Goal: Task Accomplishment & Management: Use online tool/utility

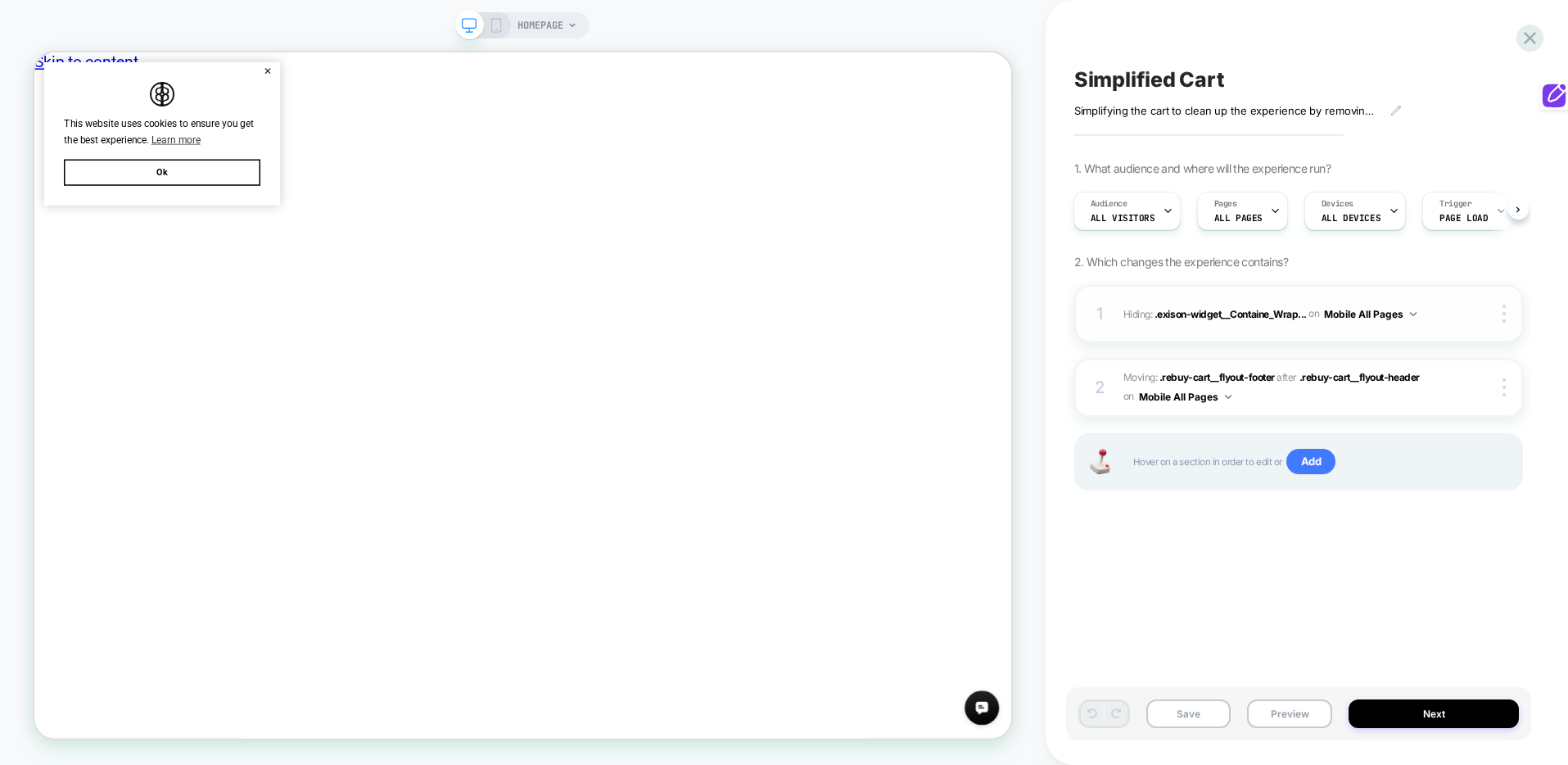
click at [1414, 314] on img at bounding box center [1414, 314] width 7 height 4
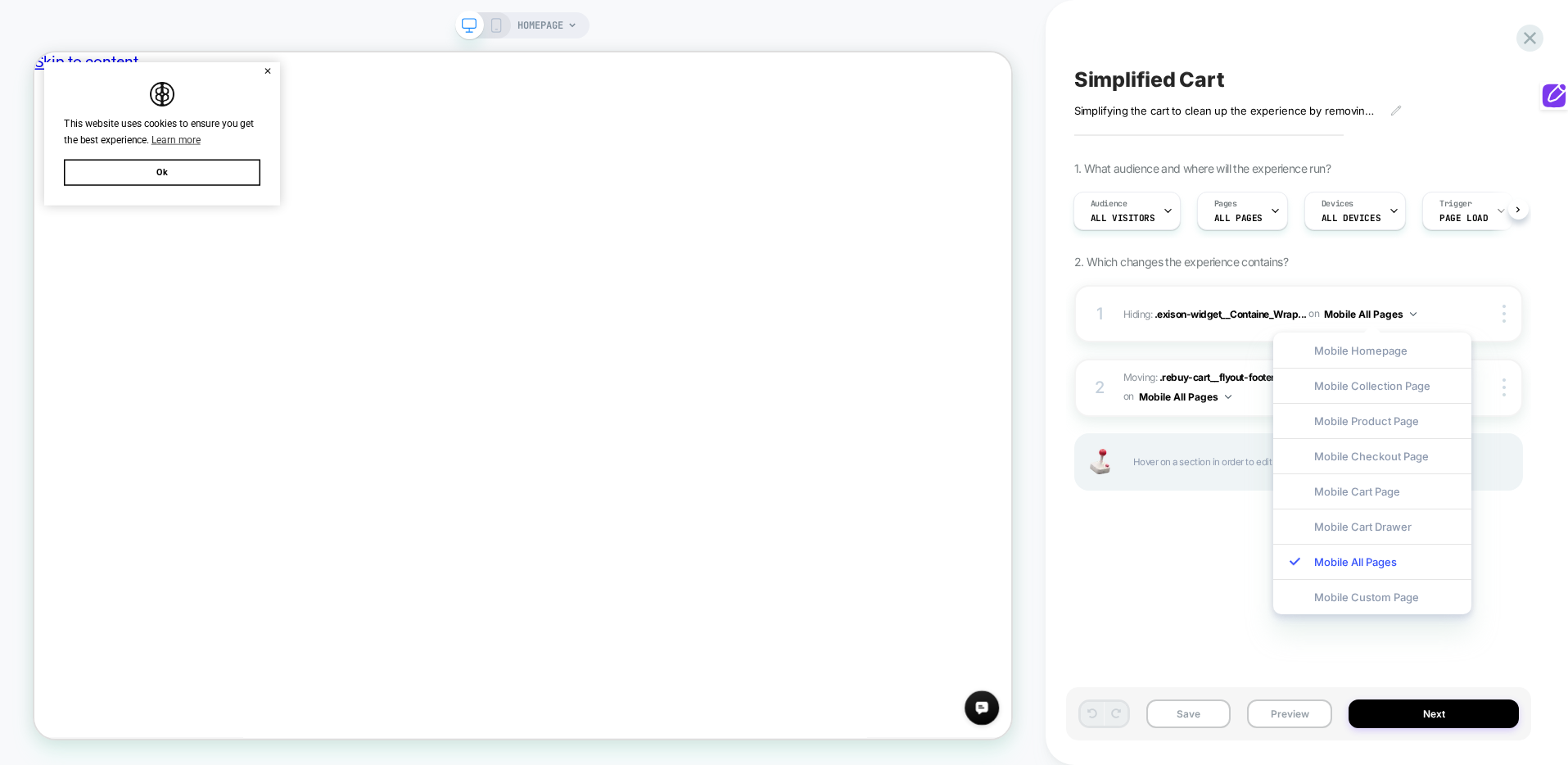
click at [1216, 589] on div "Simplified Cart Simplifying the cart to clean up the experience by removing and…" at bounding box center [1298, 382] width 465 height 733
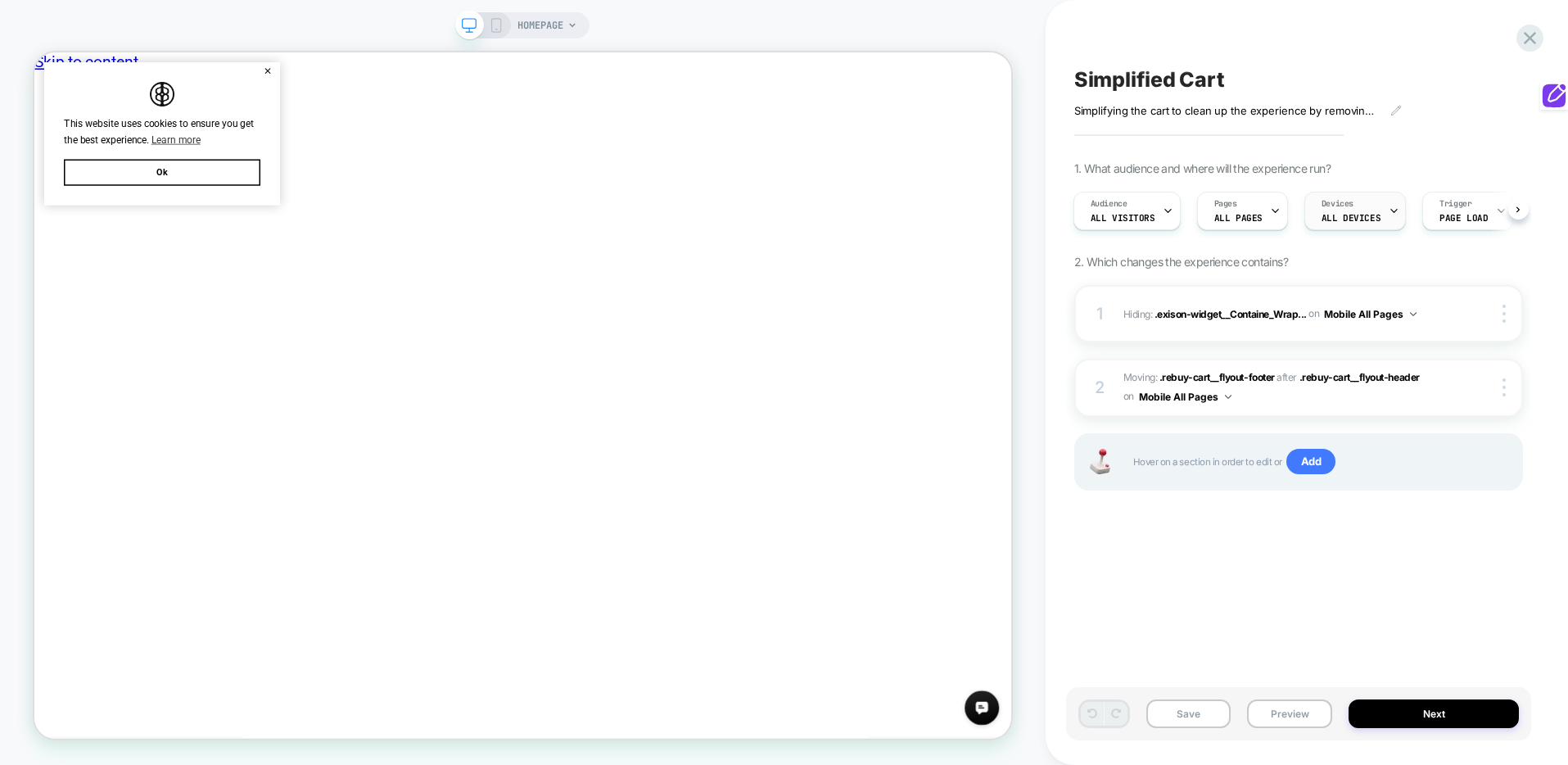
click at [1389, 213] on icon at bounding box center [1394, 211] width 11 height 11
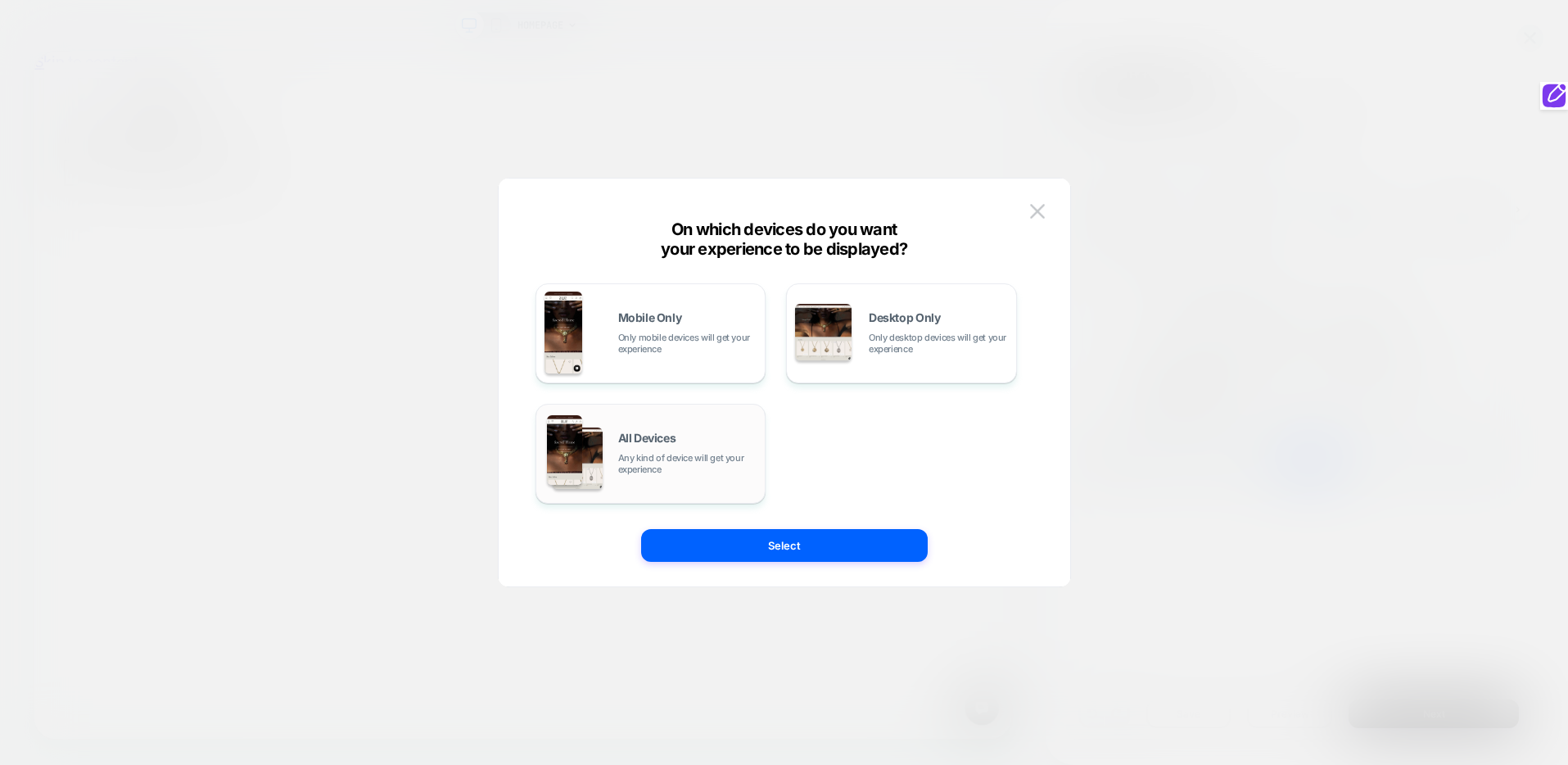
click at [651, 454] on span "Any kind of device will get your experience" at bounding box center [688, 464] width 139 height 23
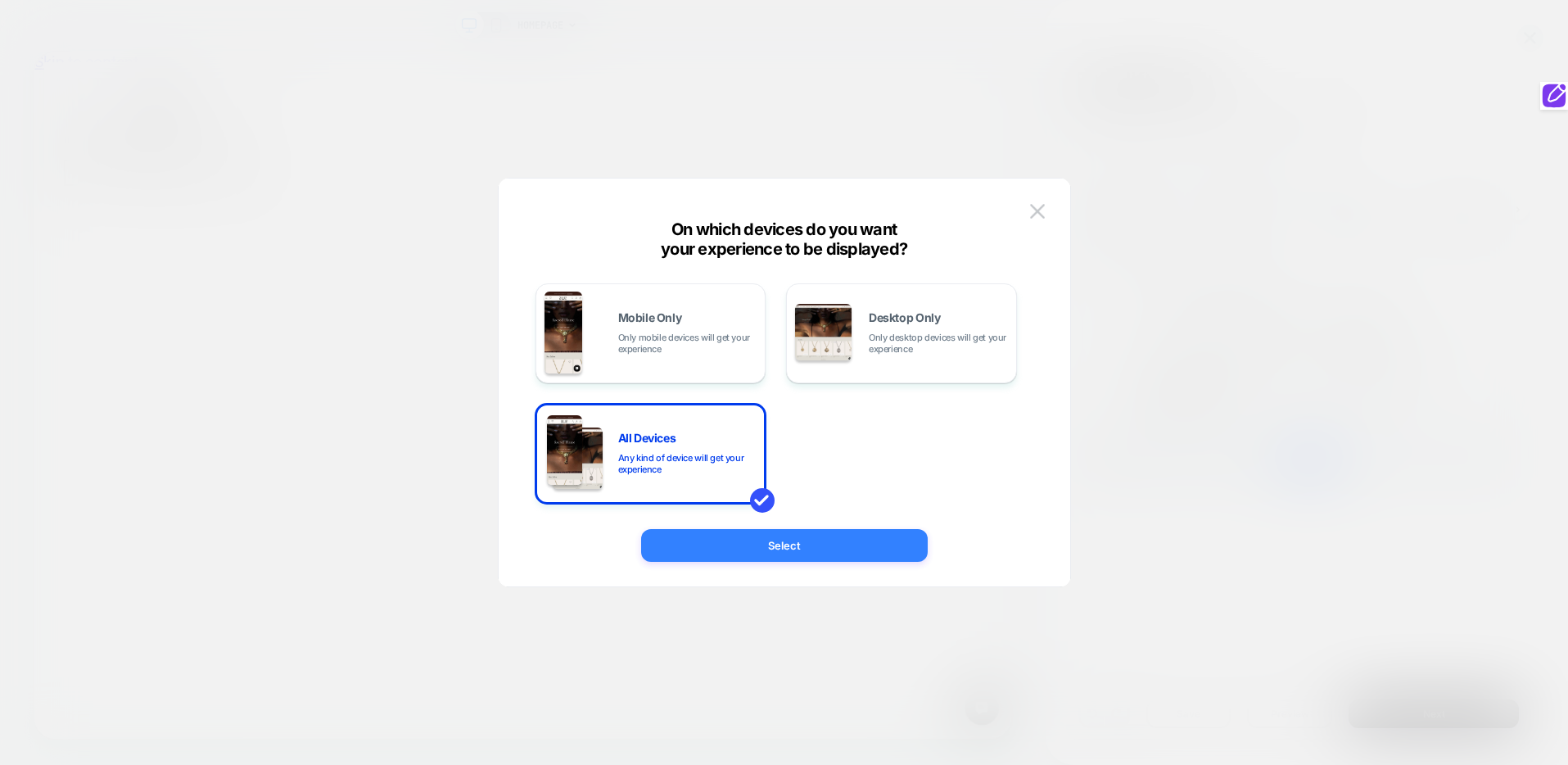
drag, startPoint x: 1013, startPoint y: 655, endPoint x: 793, endPoint y: 542, distance: 247.3
click at [793, 542] on button "Select" at bounding box center [785, 545] width 287 height 32
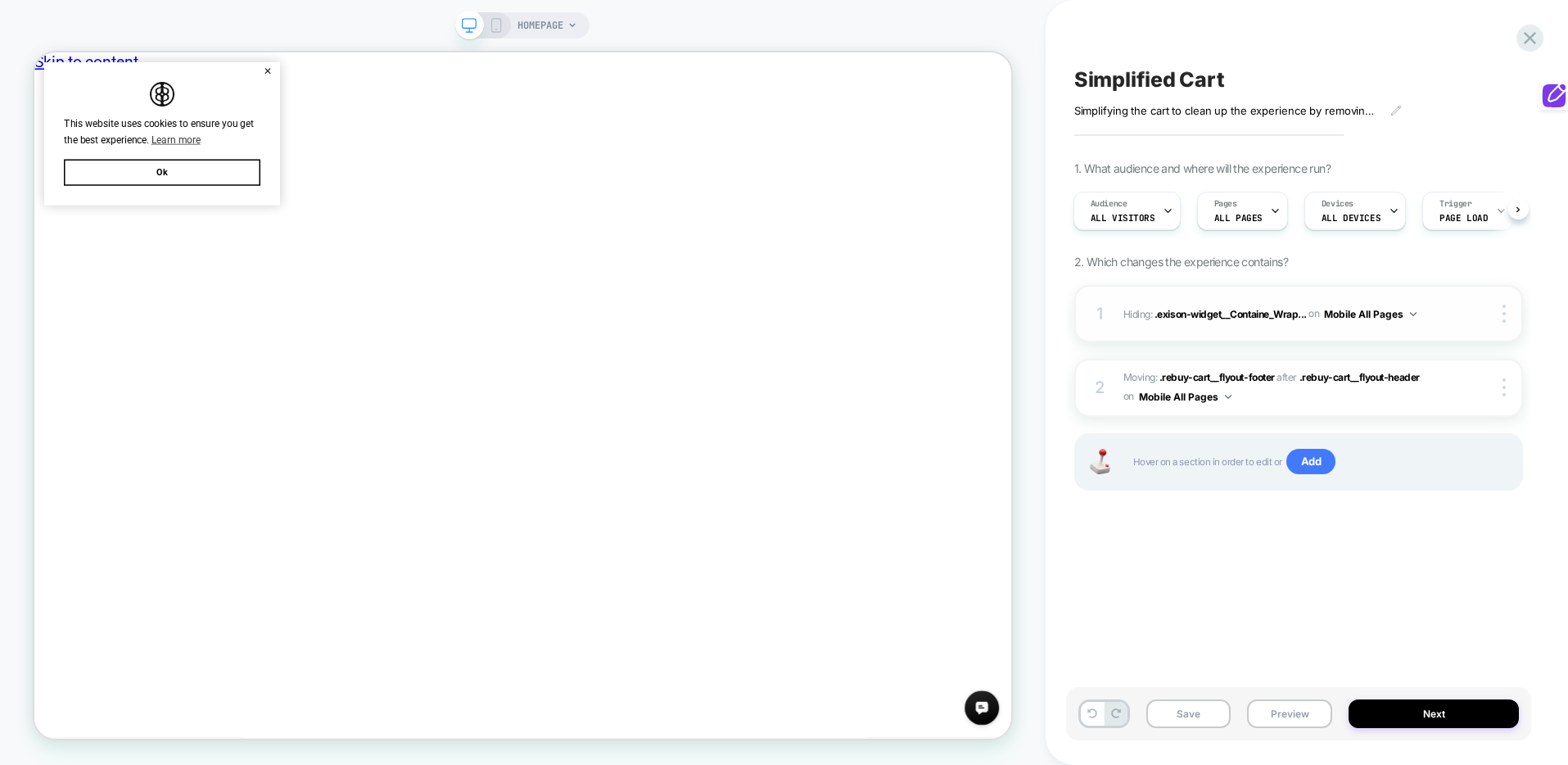
click at [1410, 310] on button "Mobile All Pages" at bounding box center [1371, 314] width 93 height 21
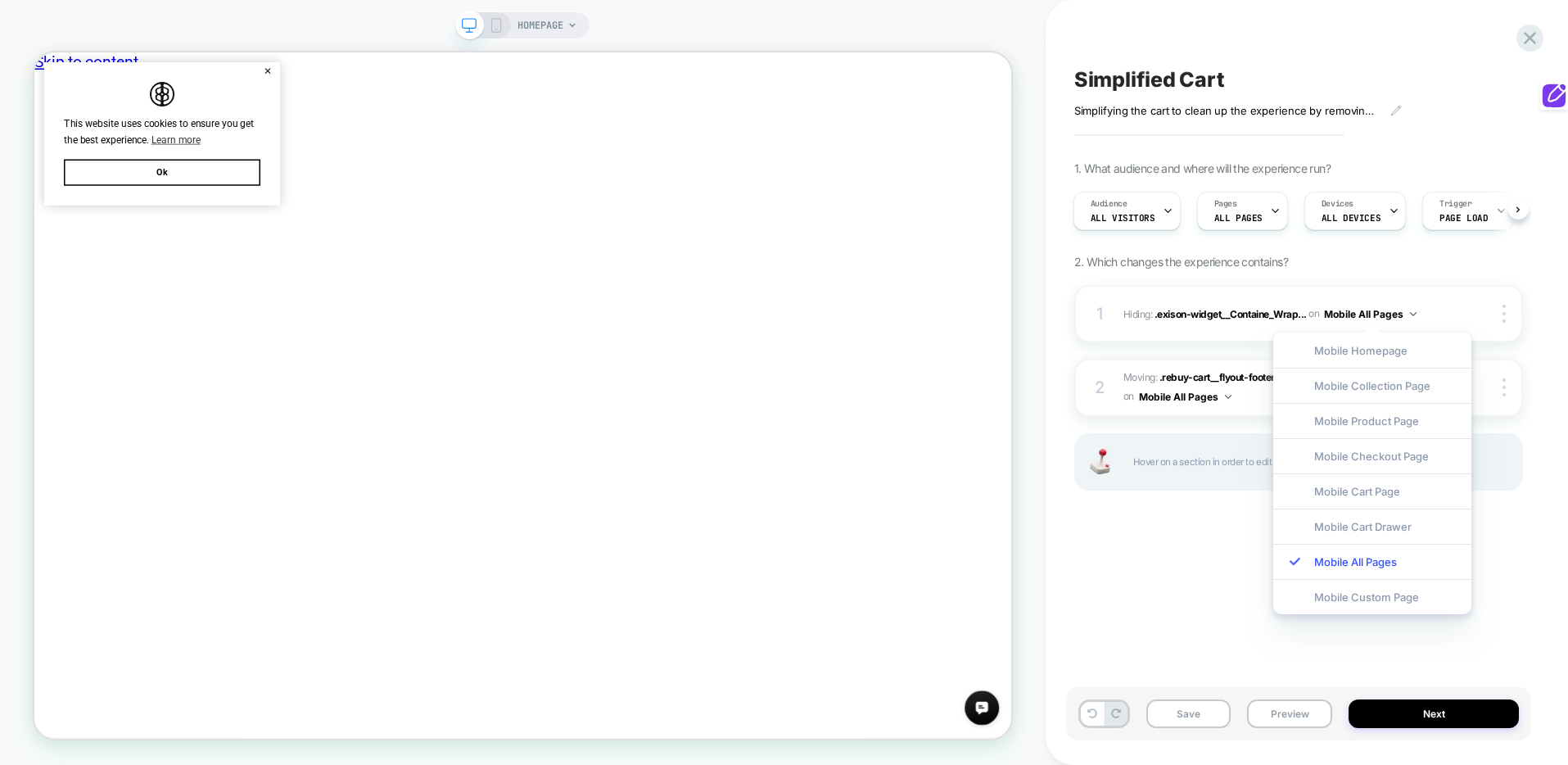
drag, startPoint x: 1195, startPoint y: 577, endPoint x: 1046, endPoint y: 339, distance: 280.8
click at [1195, 577] on div "Simplified Cart Simplifying the cart to clean up the experience by removing and…" at bounding box center [1298, 382] width 465 height 733
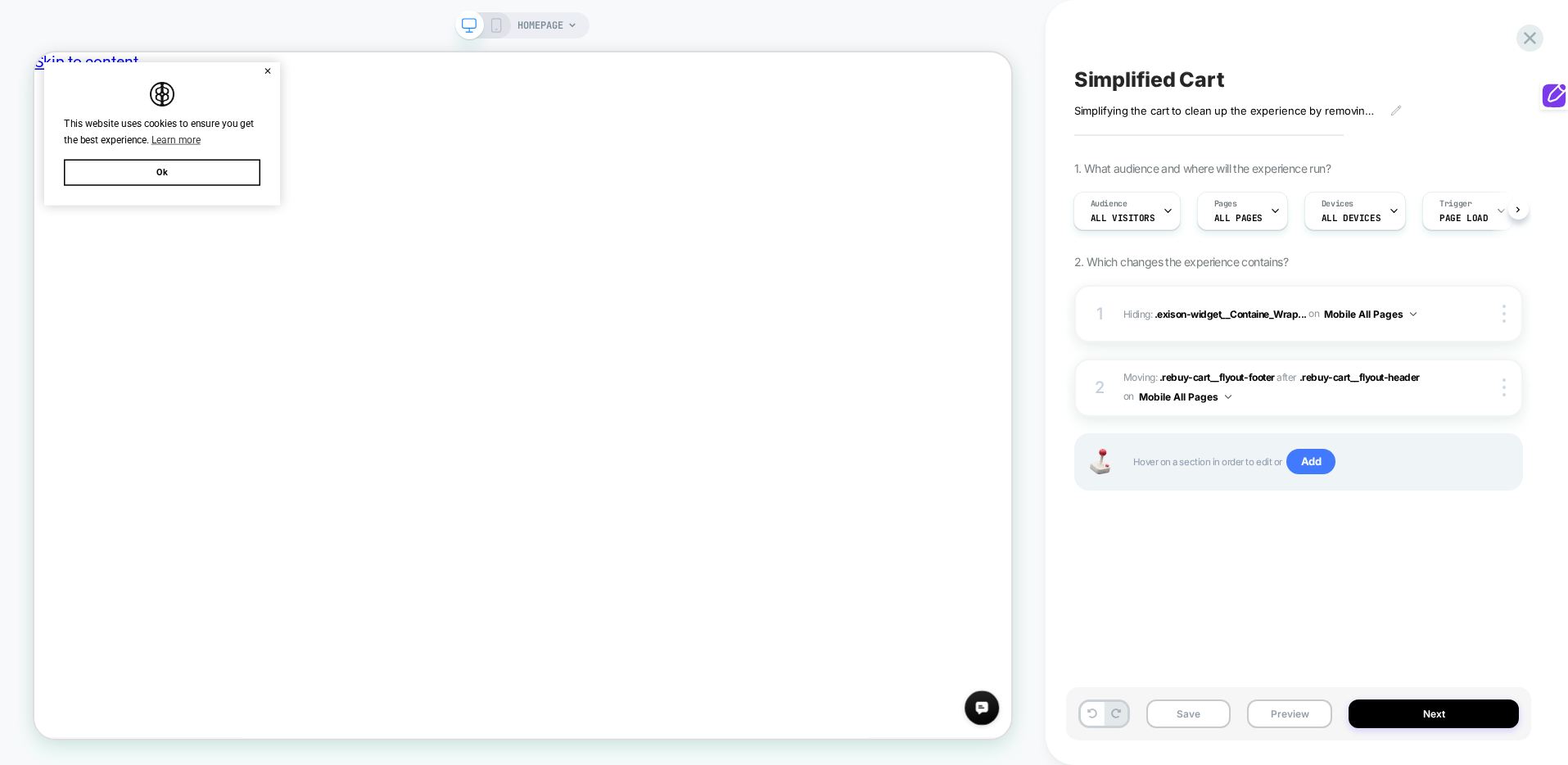
click at [577, 21] on div "HOMEPAGE" at bounding box center [548, 26] width 60 height 27
click at [573, 24] on icon at bounding box center [572, 26] width 10 height 10
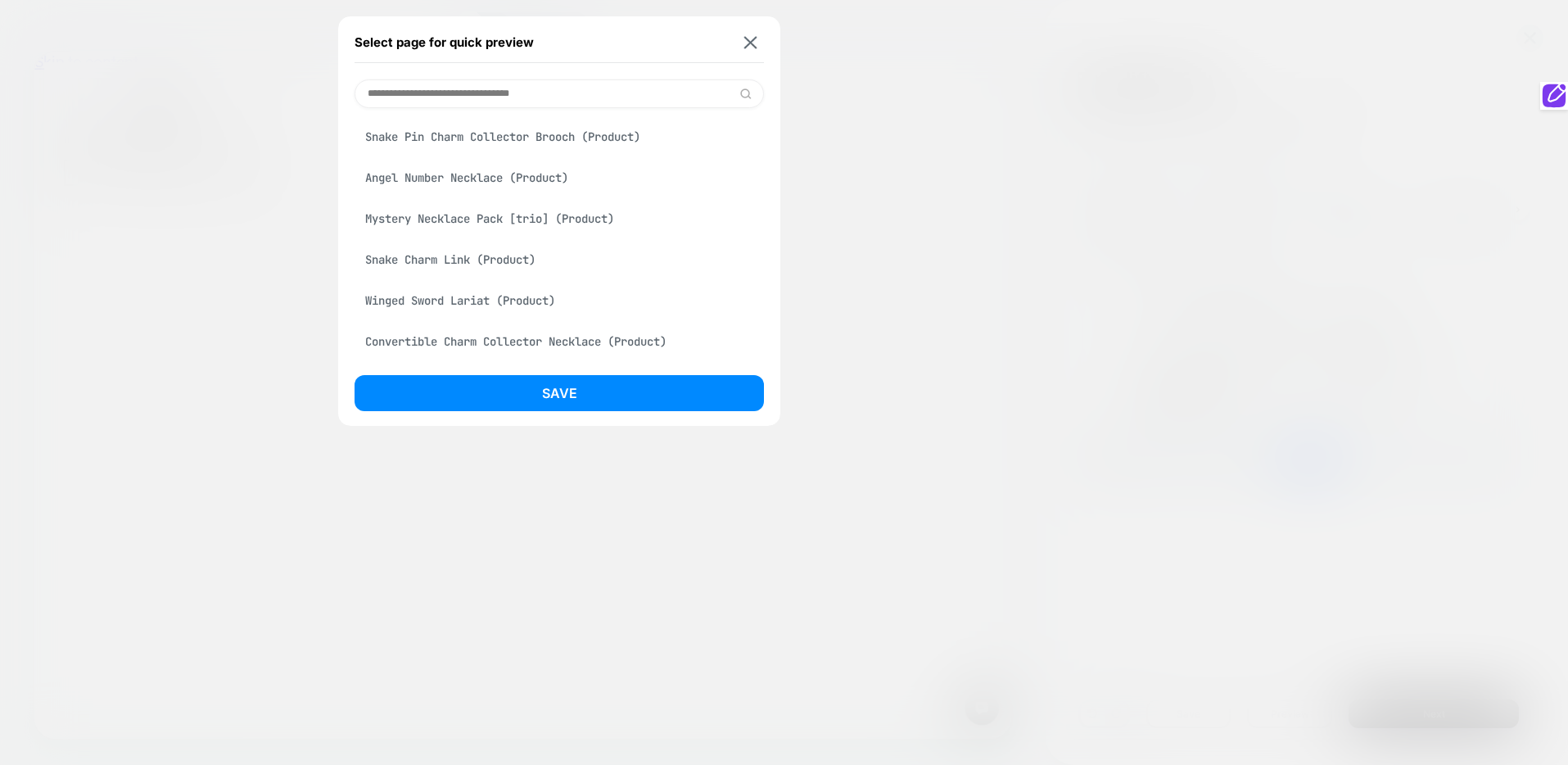
scroll to position [3936, 0]
drag, startPoint x: 633, startPoint y: 75, endPoint x: 628, endPoint y: 87, distance: 13.0
click at [631, 76] on div "Select page for quick preview Homepage Bracelets (Collection) Earrings (Collect…" at bounding box center [559, 222] width 442 height 410
click at [628, 87] on input at bounding box center [559, 94] width 410 height 29
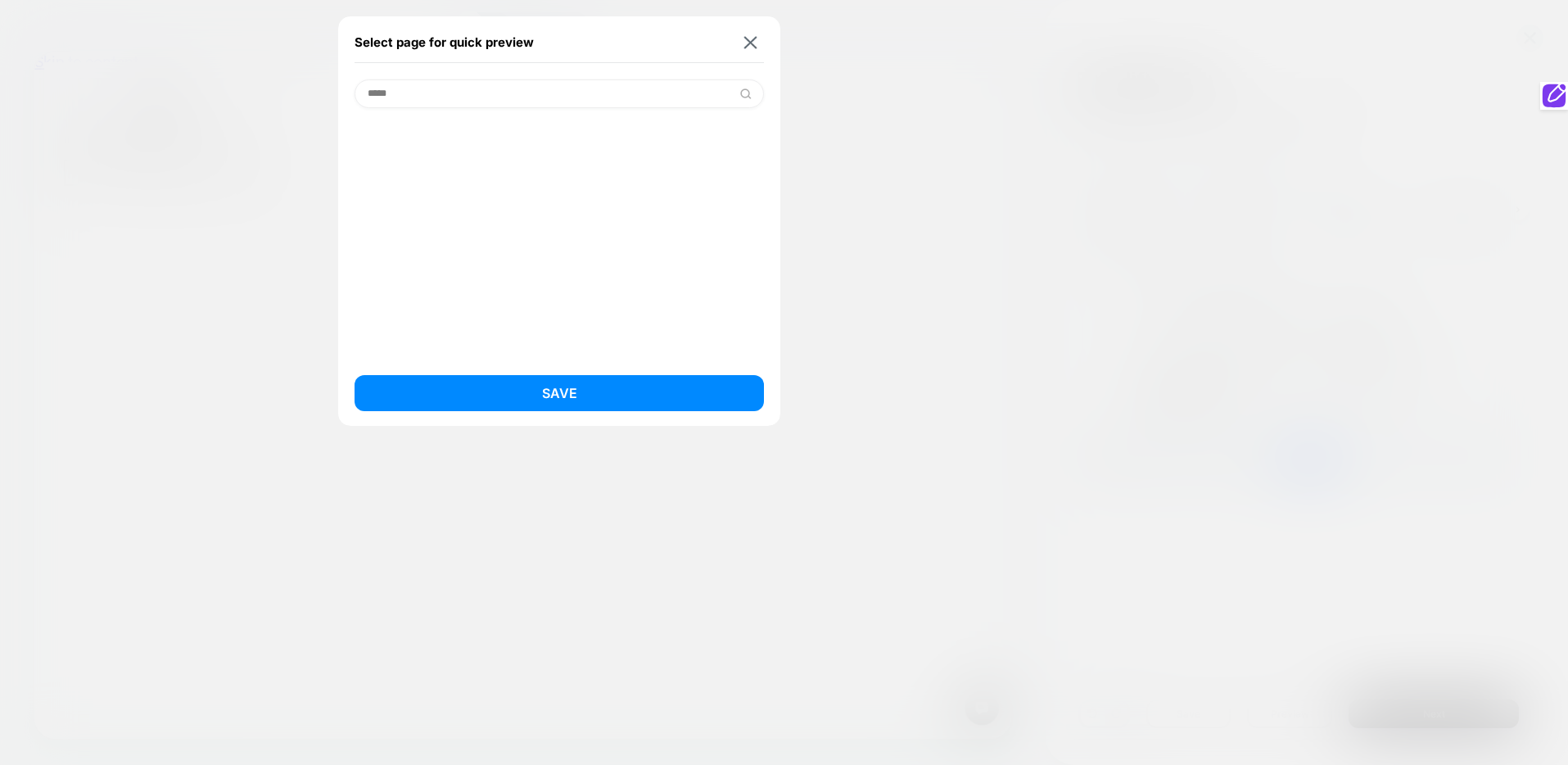
scroll to position [0, 0]
type input "****"
drag, startPoint x: 446, startPoint y: 227, endPoint x: 433, endPoint y: 220, distance: 14.8
click at [446, 227] on div "Cart Drawer" at bounding box center [559, 218] width 410 height 32
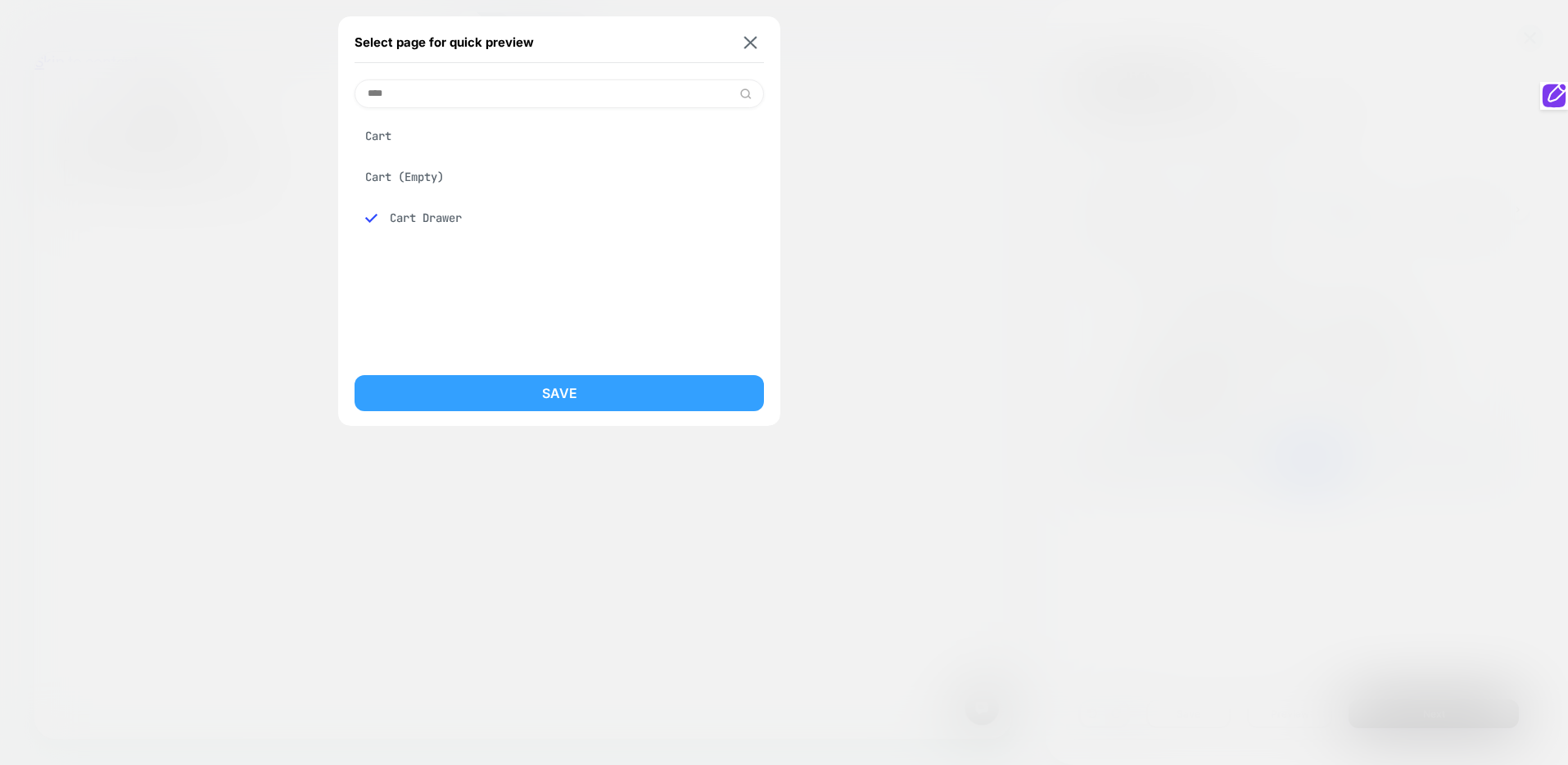
click at [528, 379] on button "Save" at bounding box center [559, 392] width 410 height 36
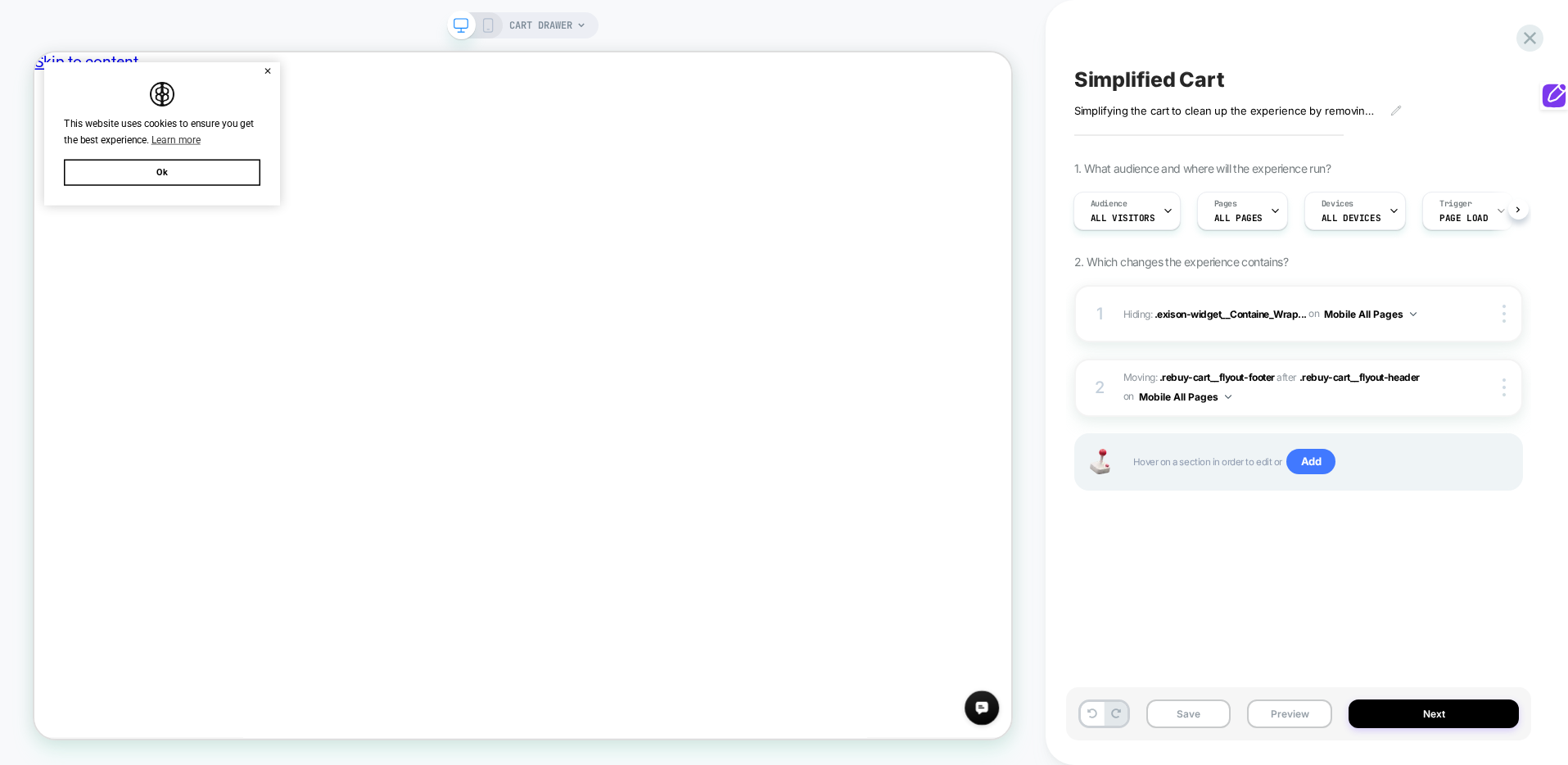
scroll to position [0, 2]
click at [1270, 214] on icon at bounding box center [1274, 211] width 11 height 11
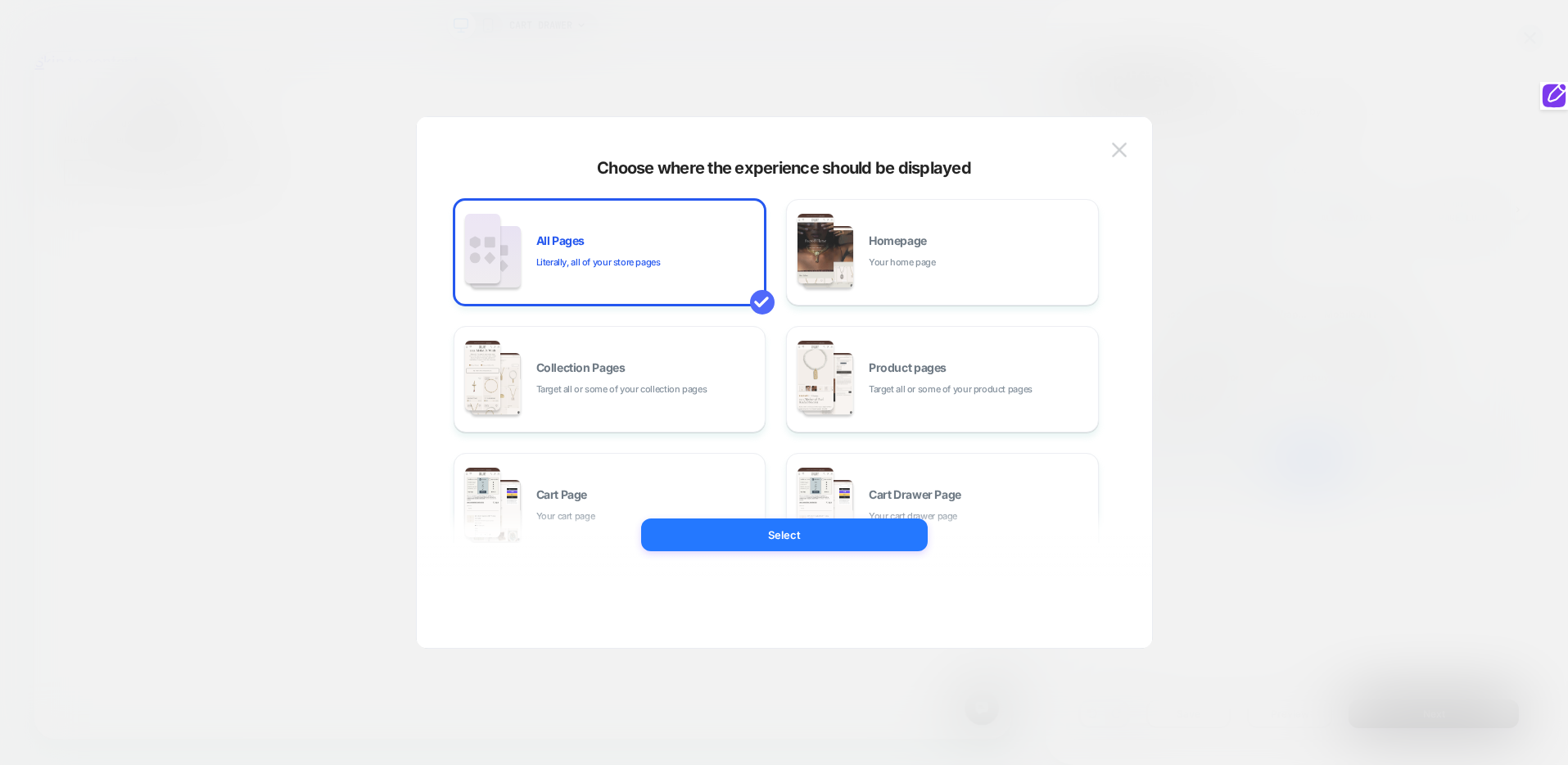
click at [767, 44] on div at bounding box center [784, 382] width 1568 height 765
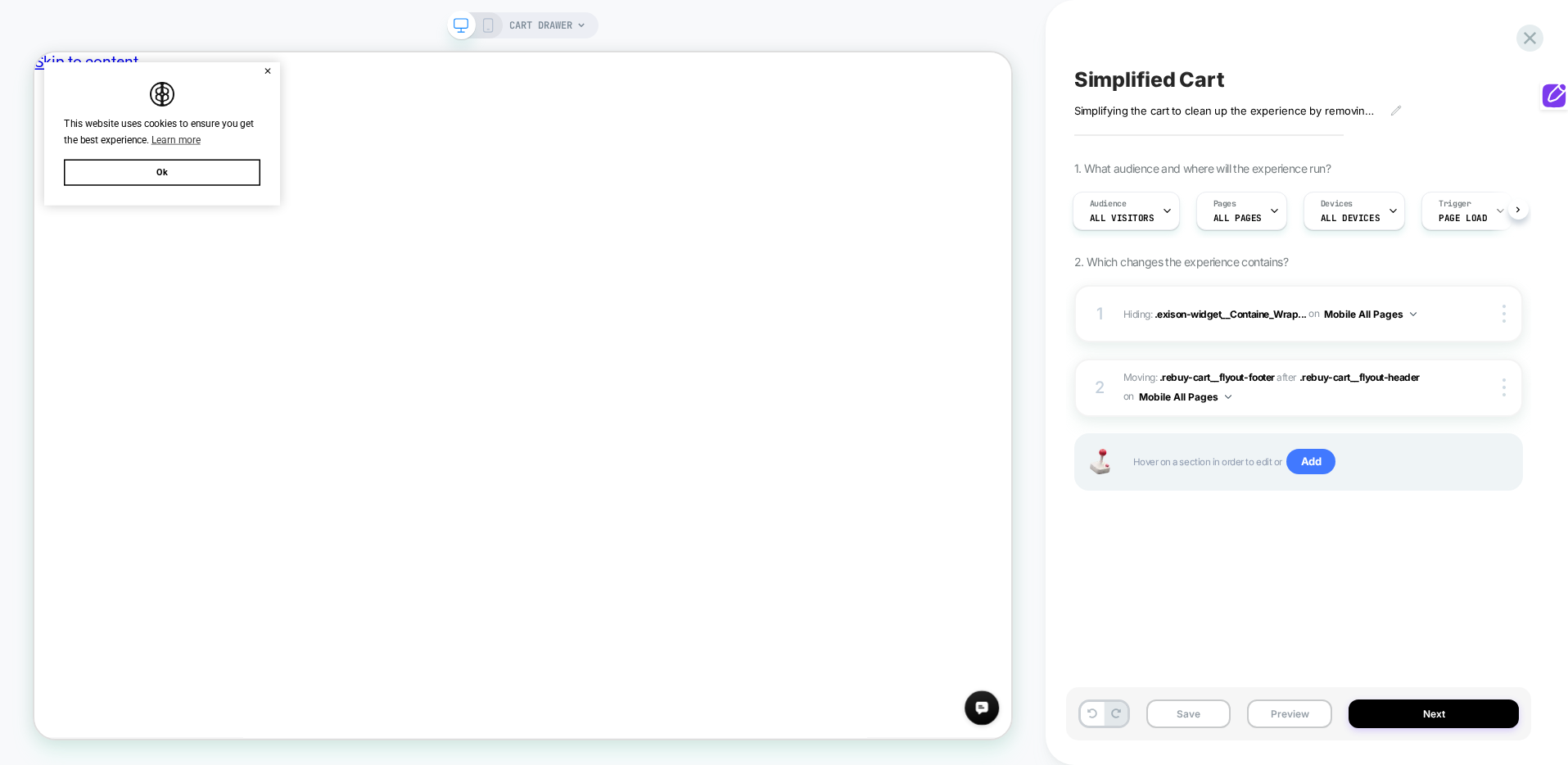
click at [587, 30] on icon at bounding box center [582, 26] width 10 height 10
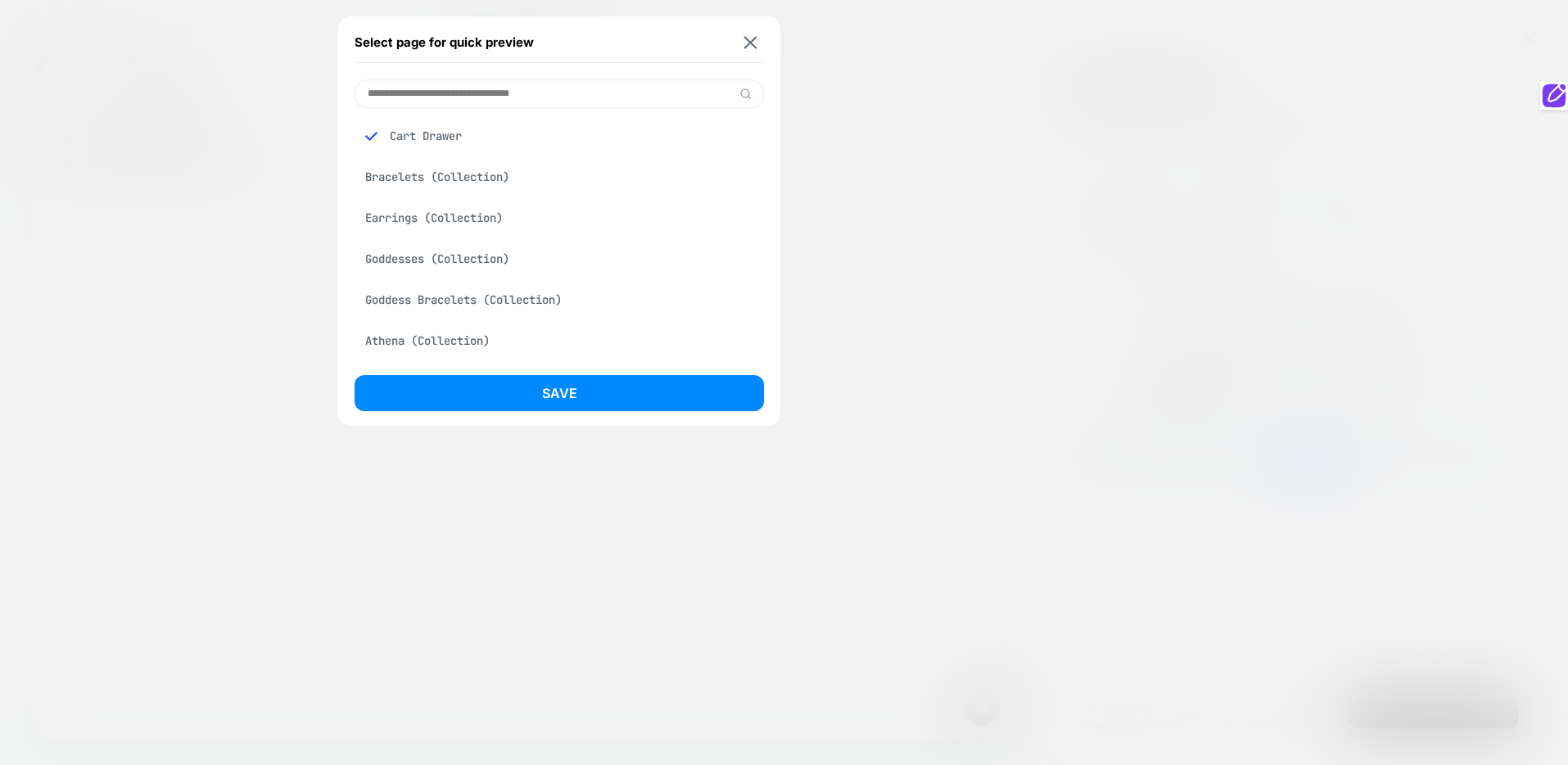
click at [582, 88] on input at bounding box center [559, 94] width 410 height 29
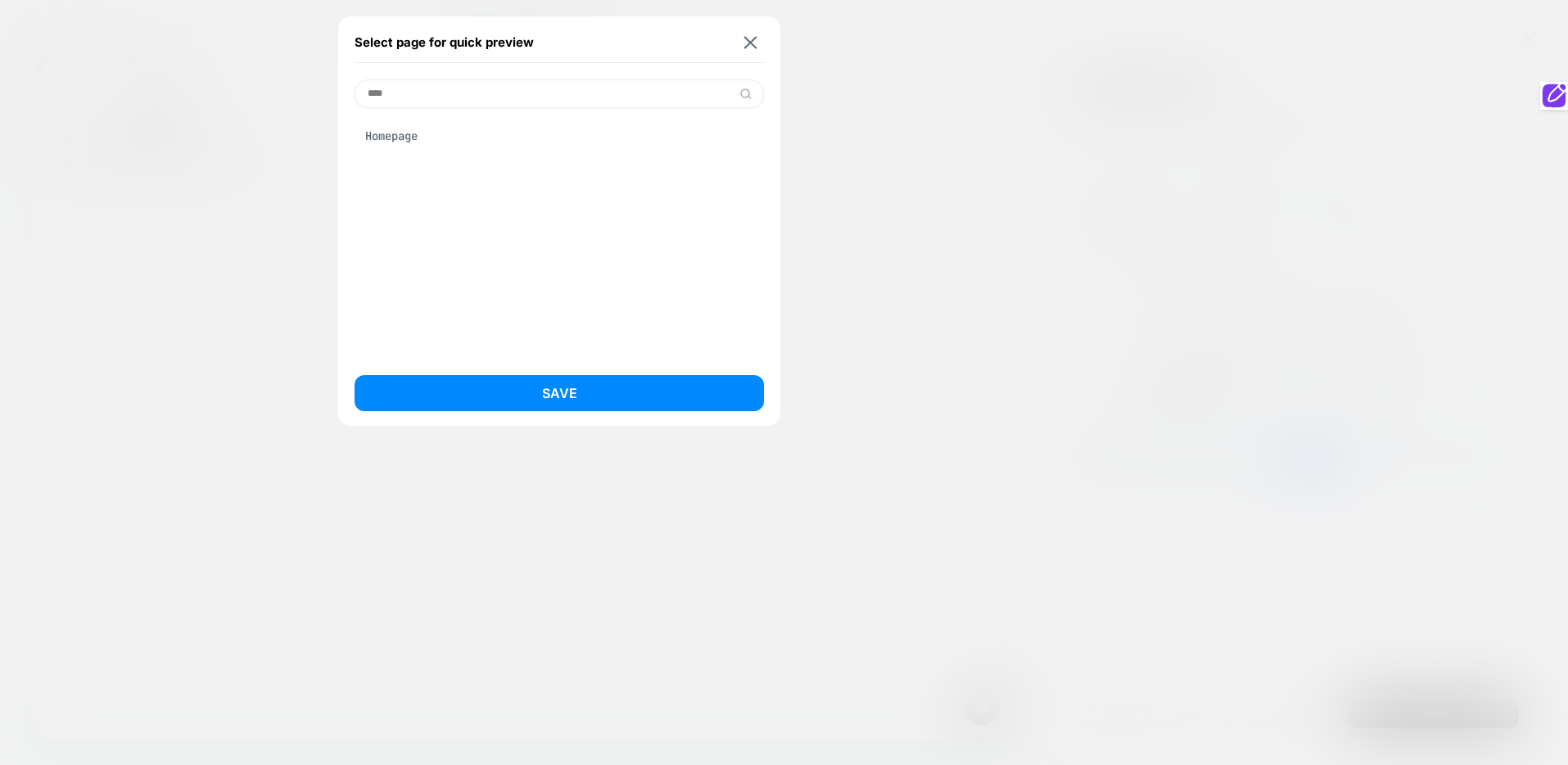
type input "****"
click at [488, 145] on div "Homepage" at bounding box center [559, 136] width 410 height 32
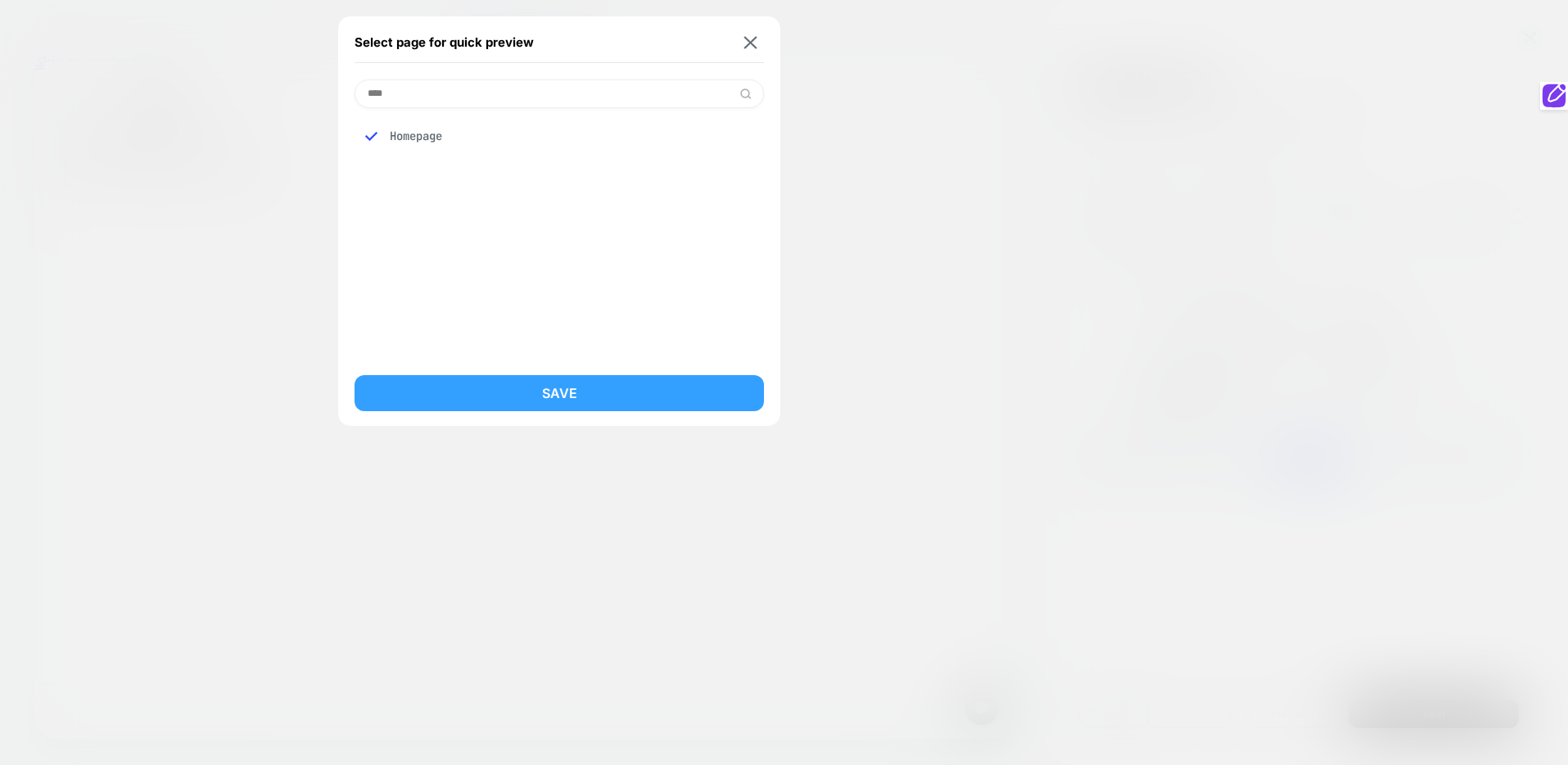
click at [572, 397] on button "Save" at bounding box center [559, 392] width 410 height 36
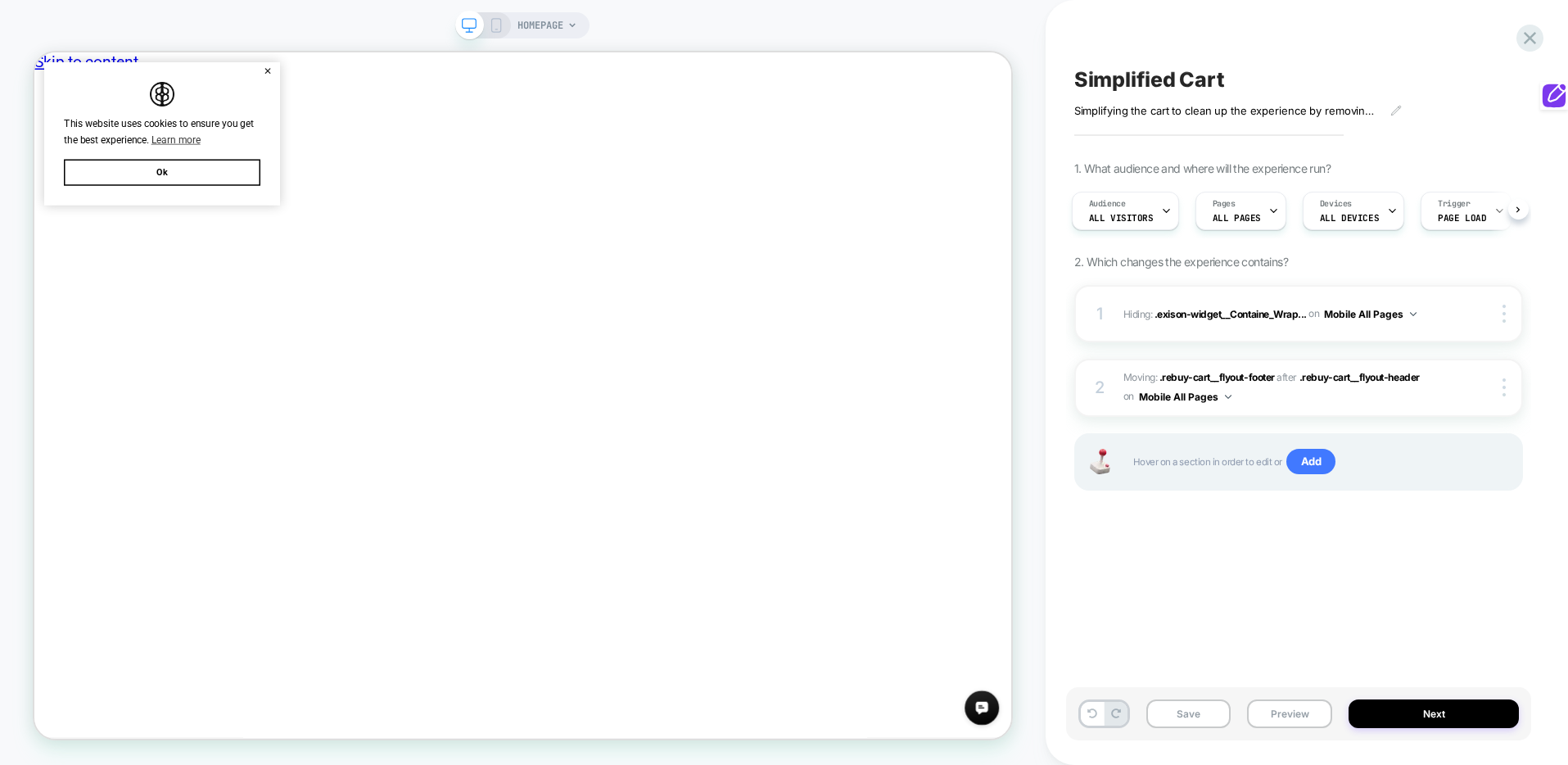
scroll to position [0, 0]
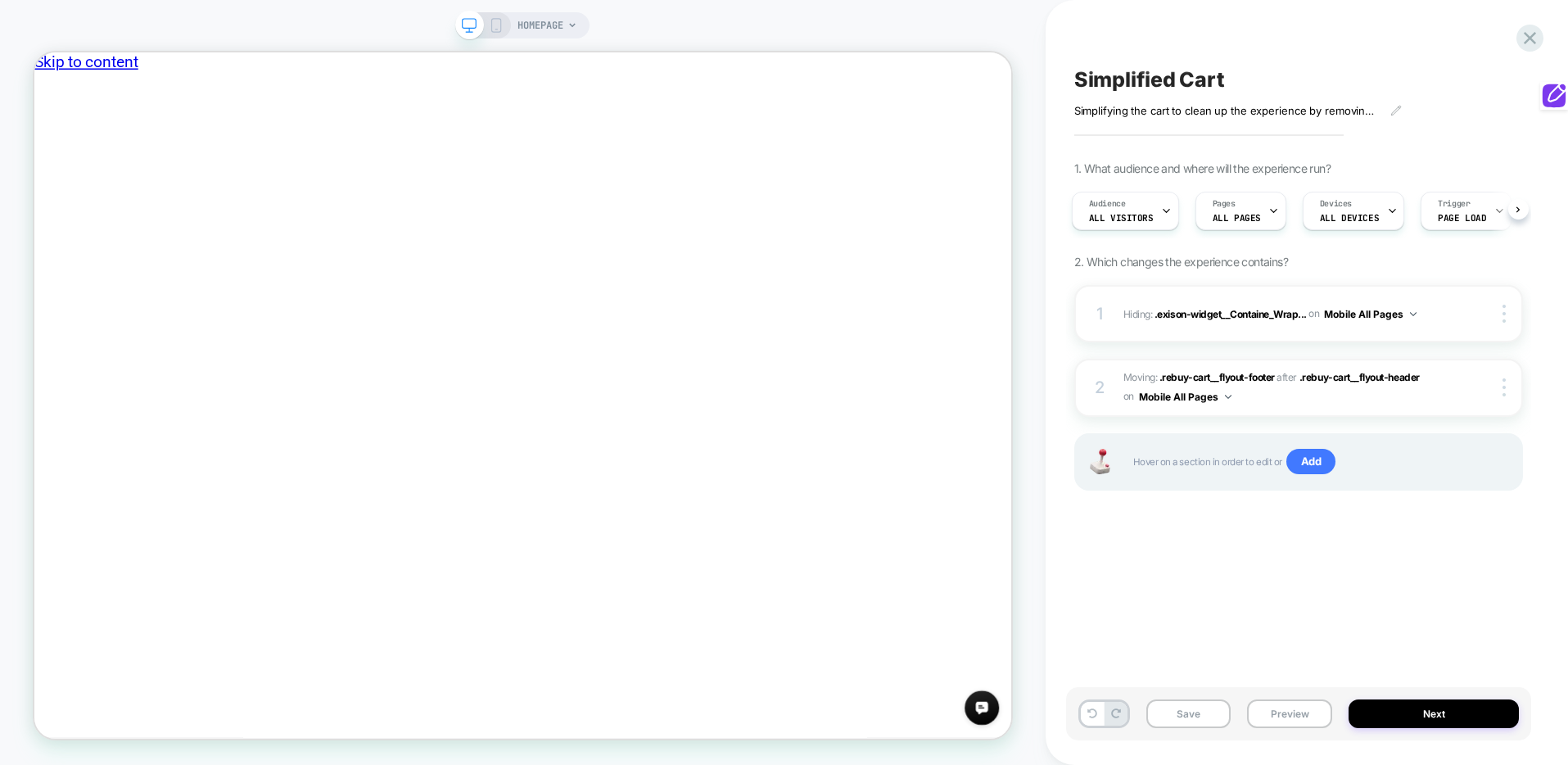
click at [492, 20] on rect at bounding box center [496, 26] width 9 height 13
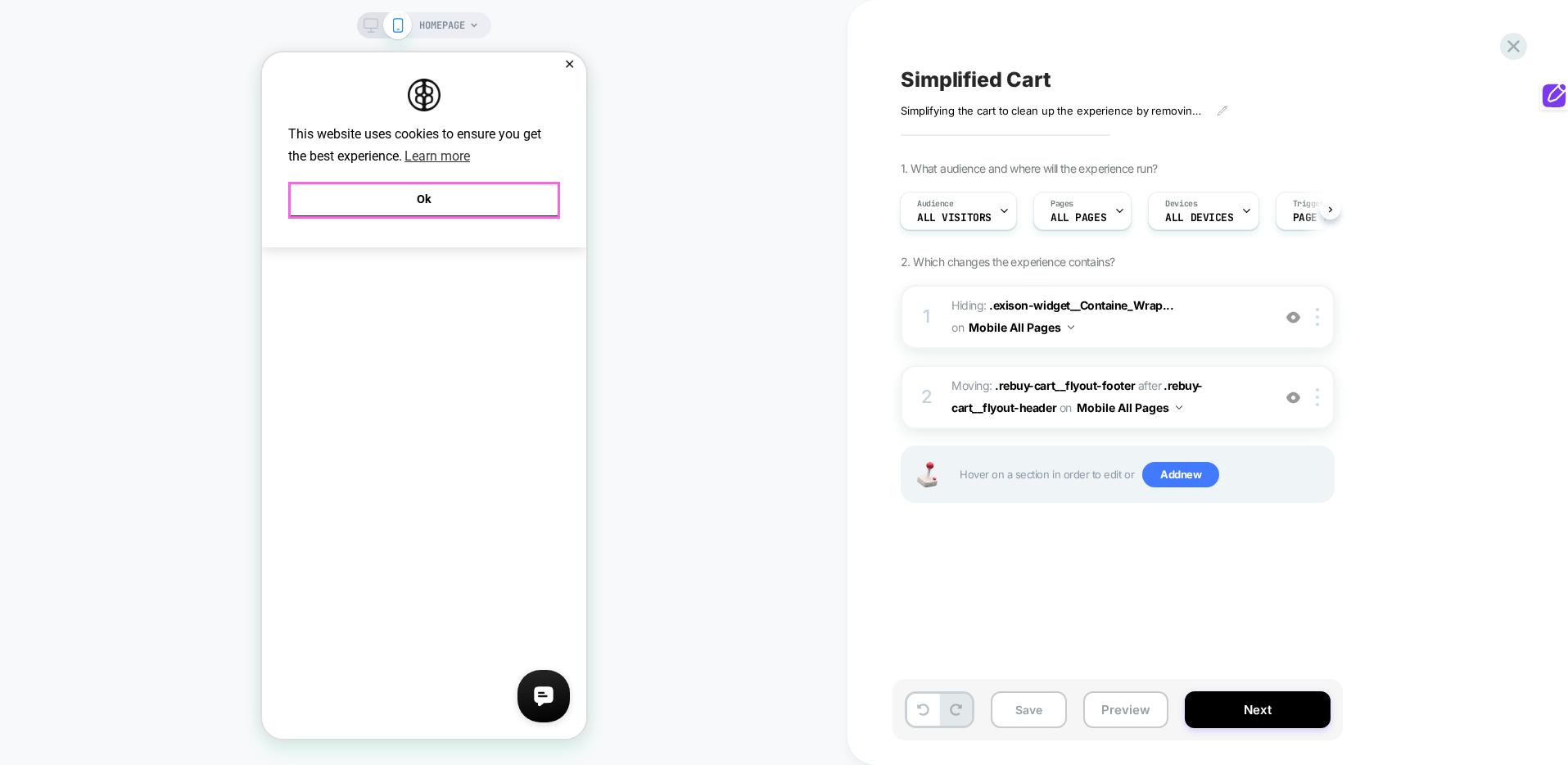
click at [485, 206] on button "Ok" at bounding box center [423, 199] width 272 height 35
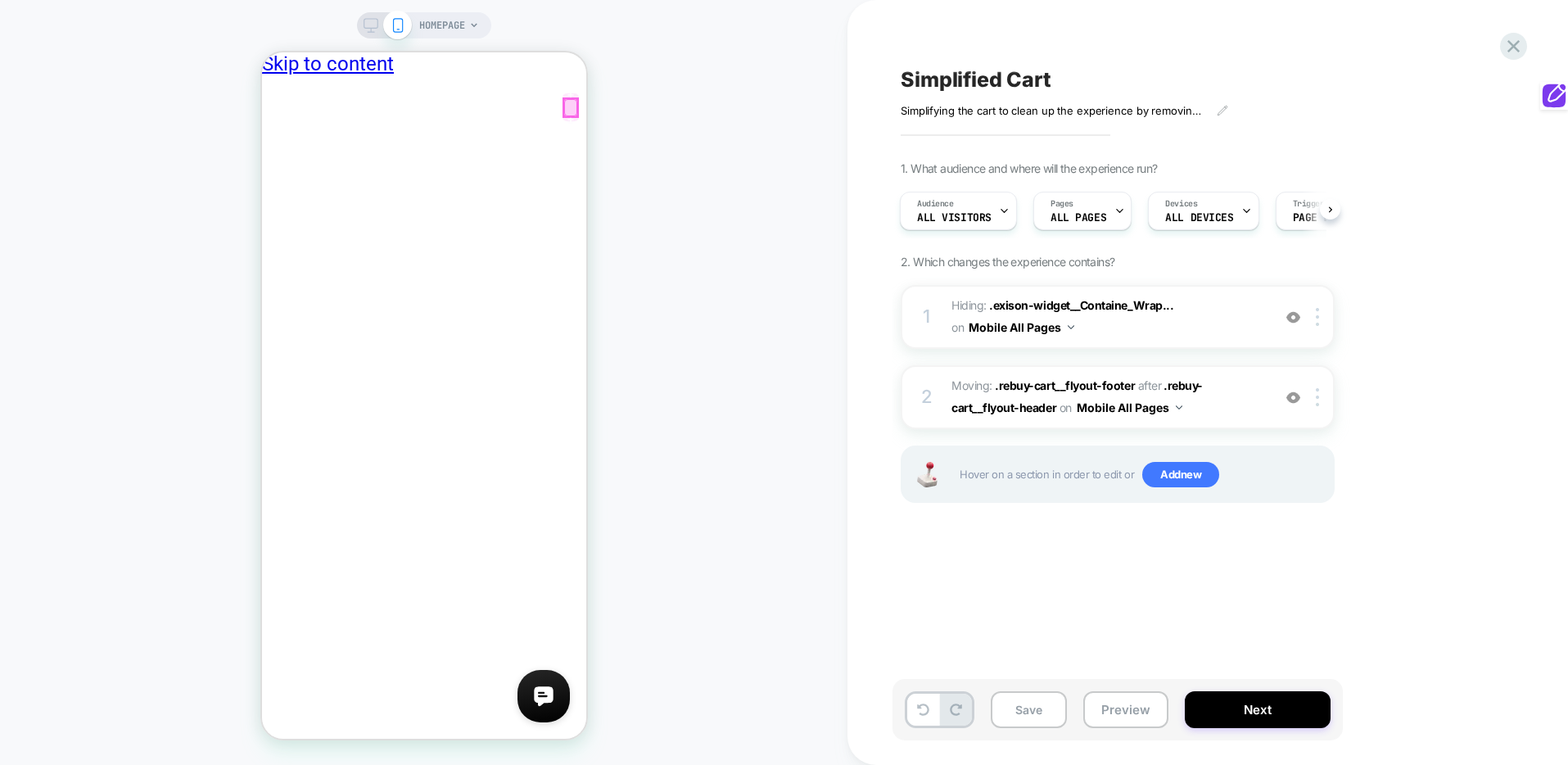
click at [573, 115] on div at bounding box center [570, 107] width 17 height 21
click at [573, 111] on div at bounding box center [570, 107] width 13 height 17
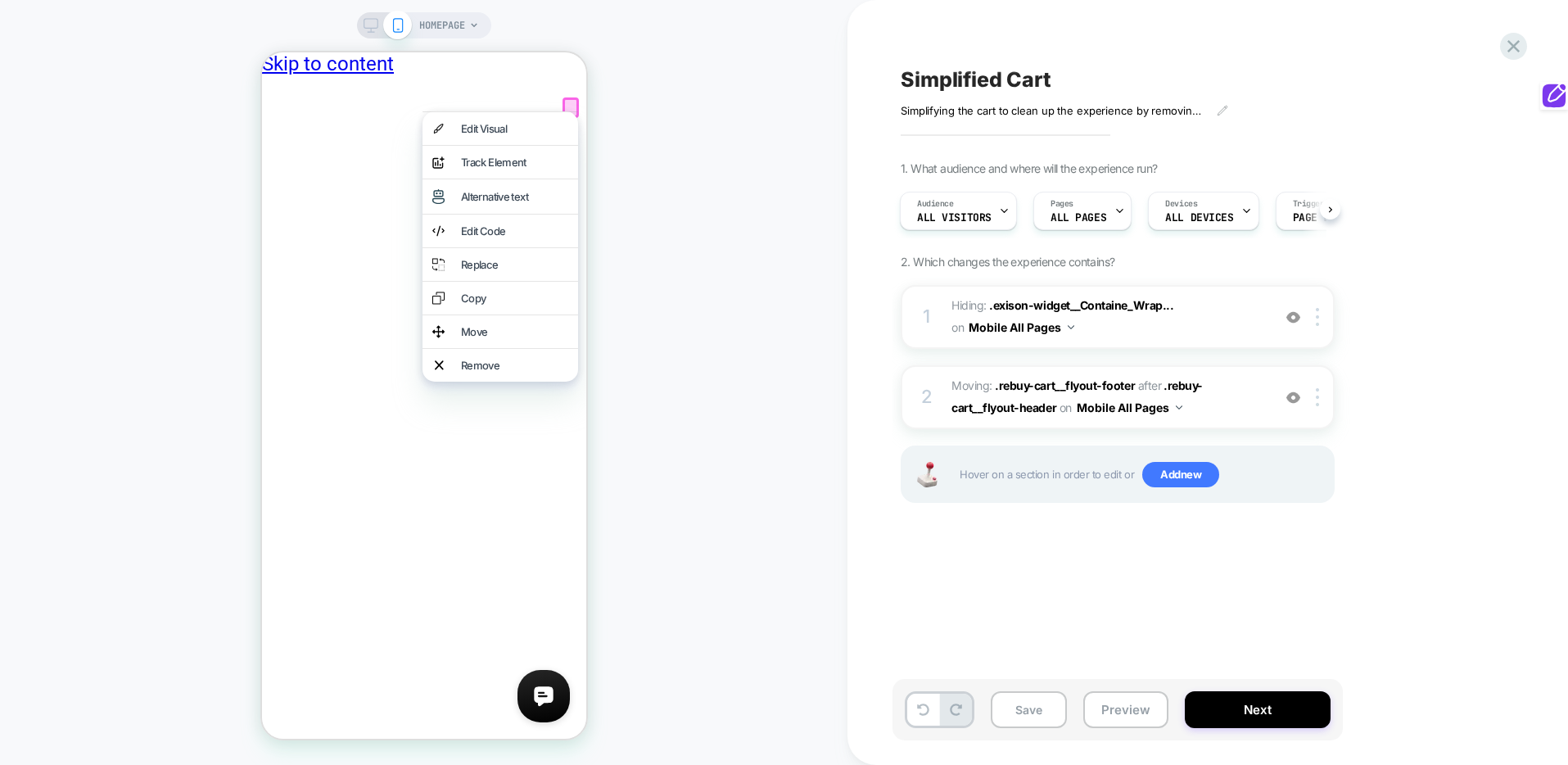
click at [650, 147] on div "HOMEPAGE" at bounding box center [424, 382] width 848 height 733
click at [647, 144] on div "HOMEPAGE" at bounding box center [424, 382] width 848 height 733
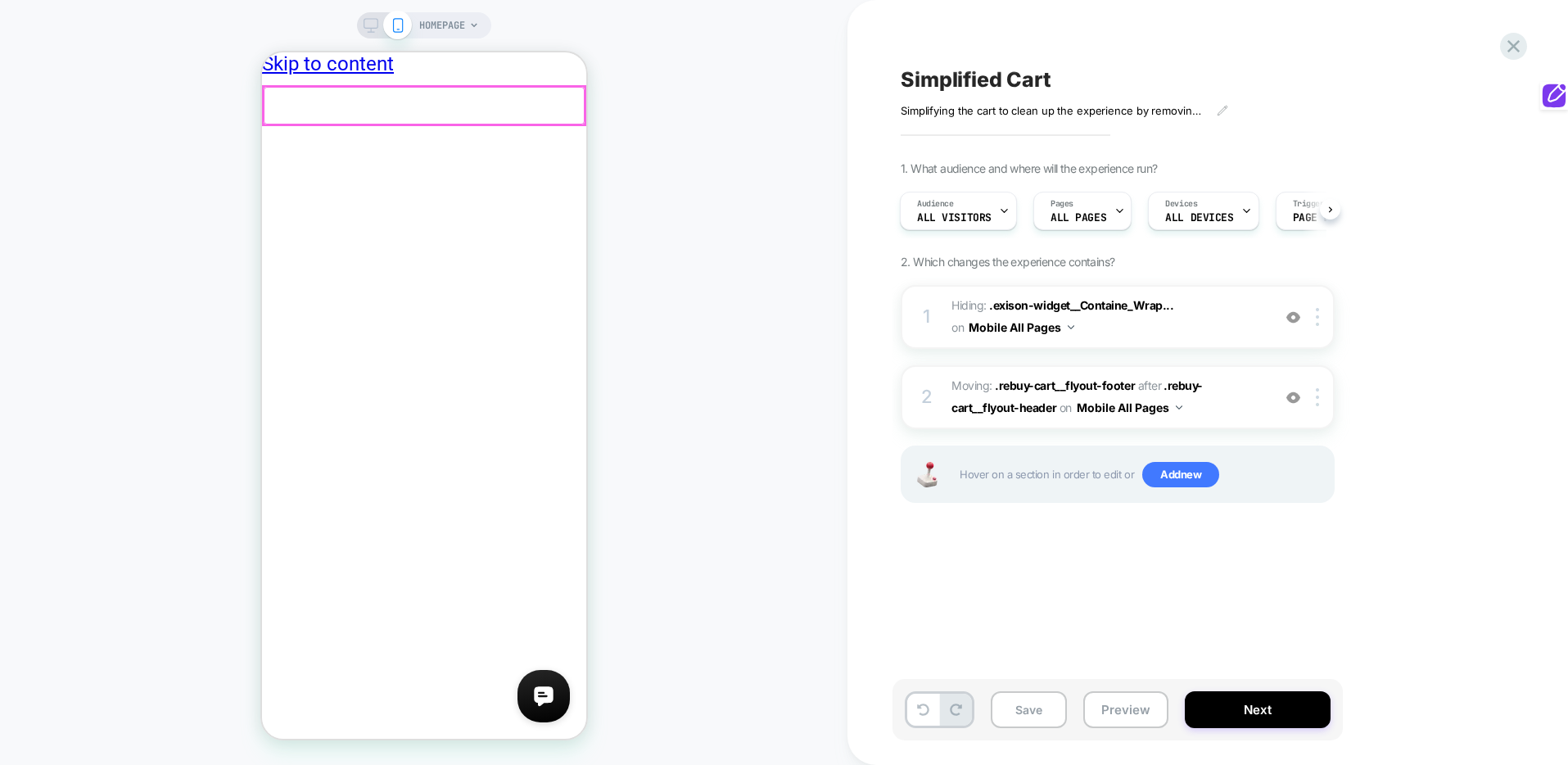
click at [566, 105] on div at bounding box center [423, 105] width 321 height 37
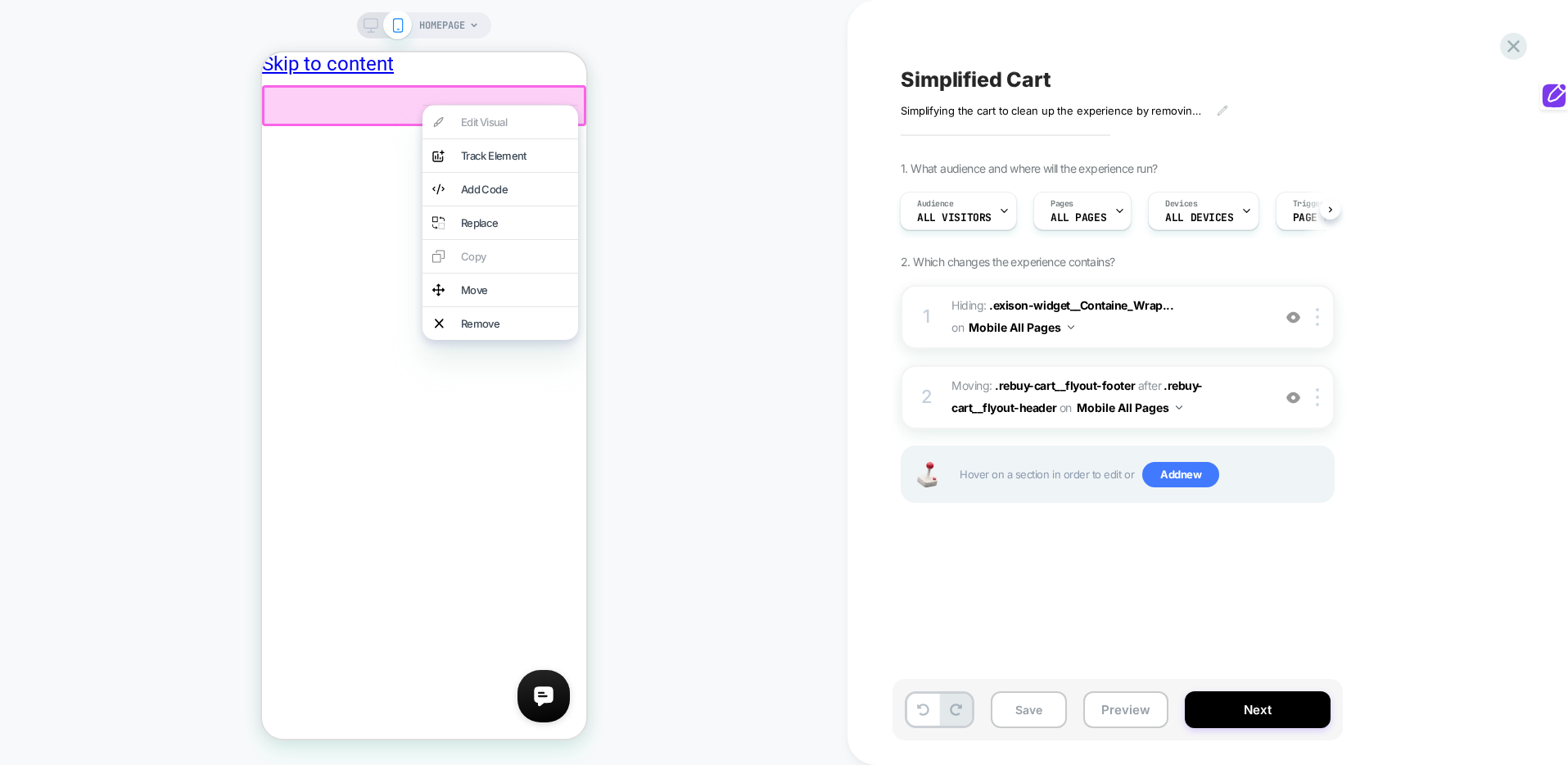
drag, startPoint x: 312, startPoint y: 176, endPoint x: 348, endPoint y: 165, distance: 37.6
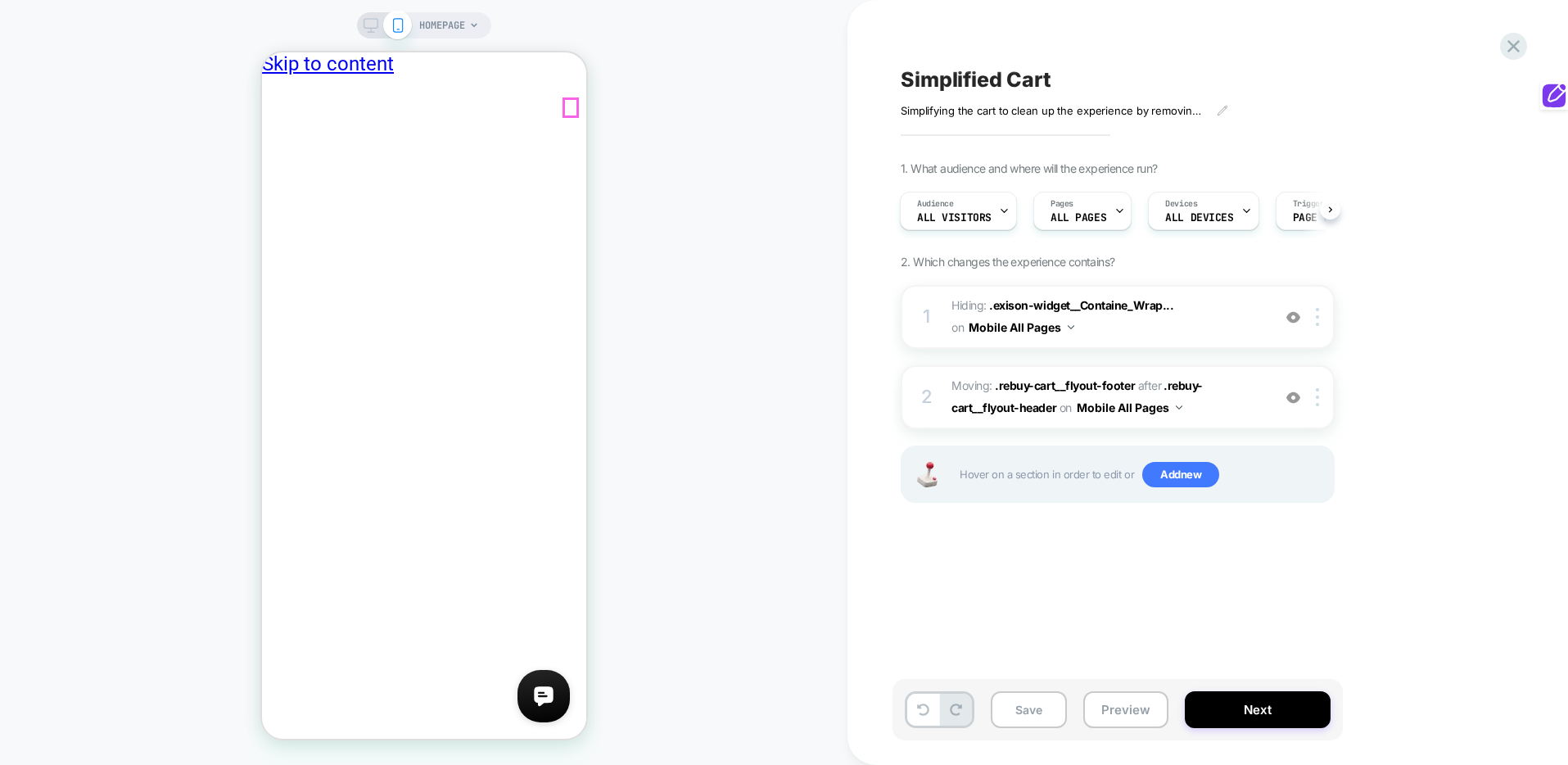
click at [628, 214] on div "HOMEPAGE" at bounding box center [424, 382] width 848 height 733
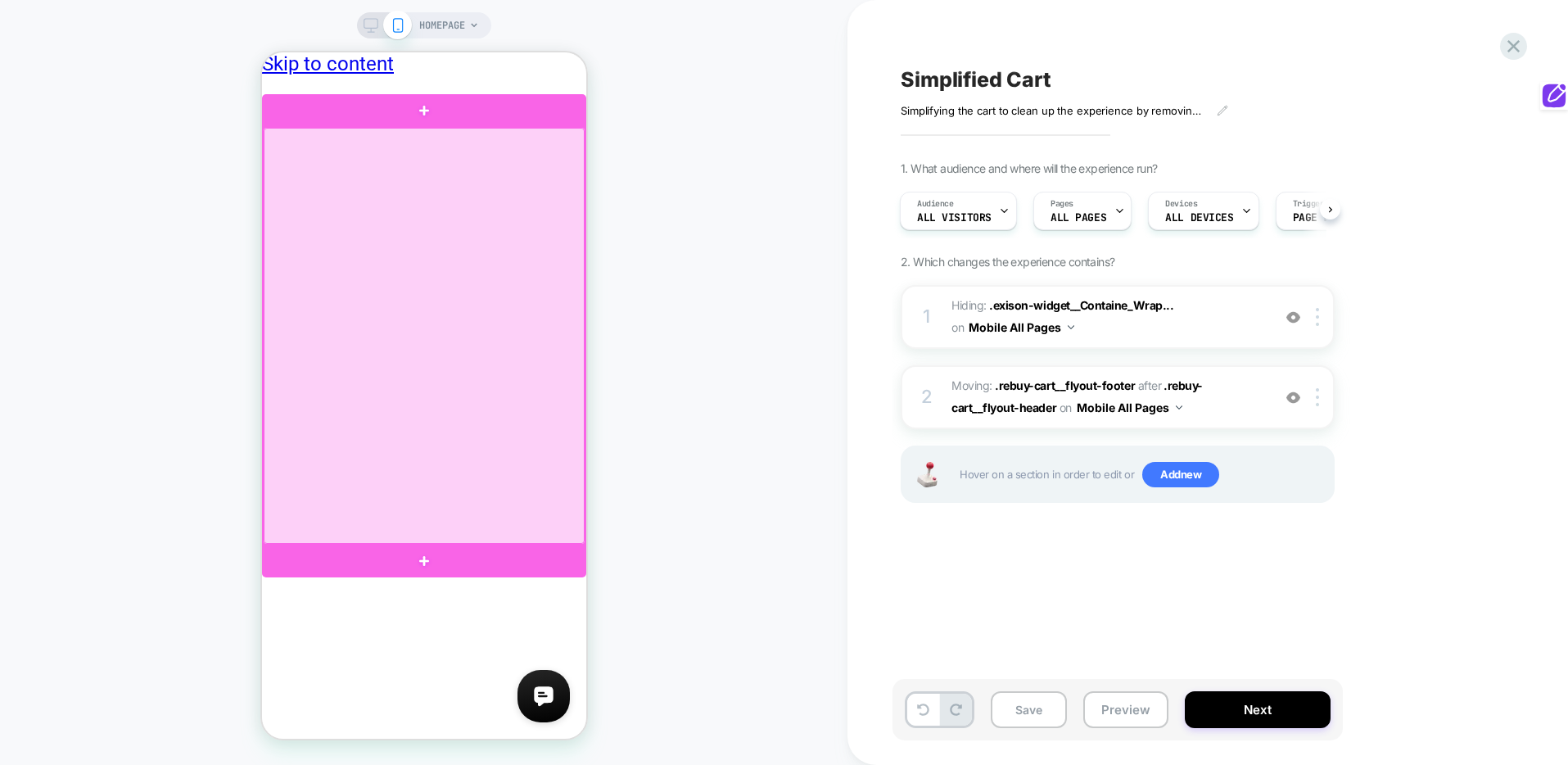
click at [498, 172] on div at bounding box center [423, 335] width 321 height 416
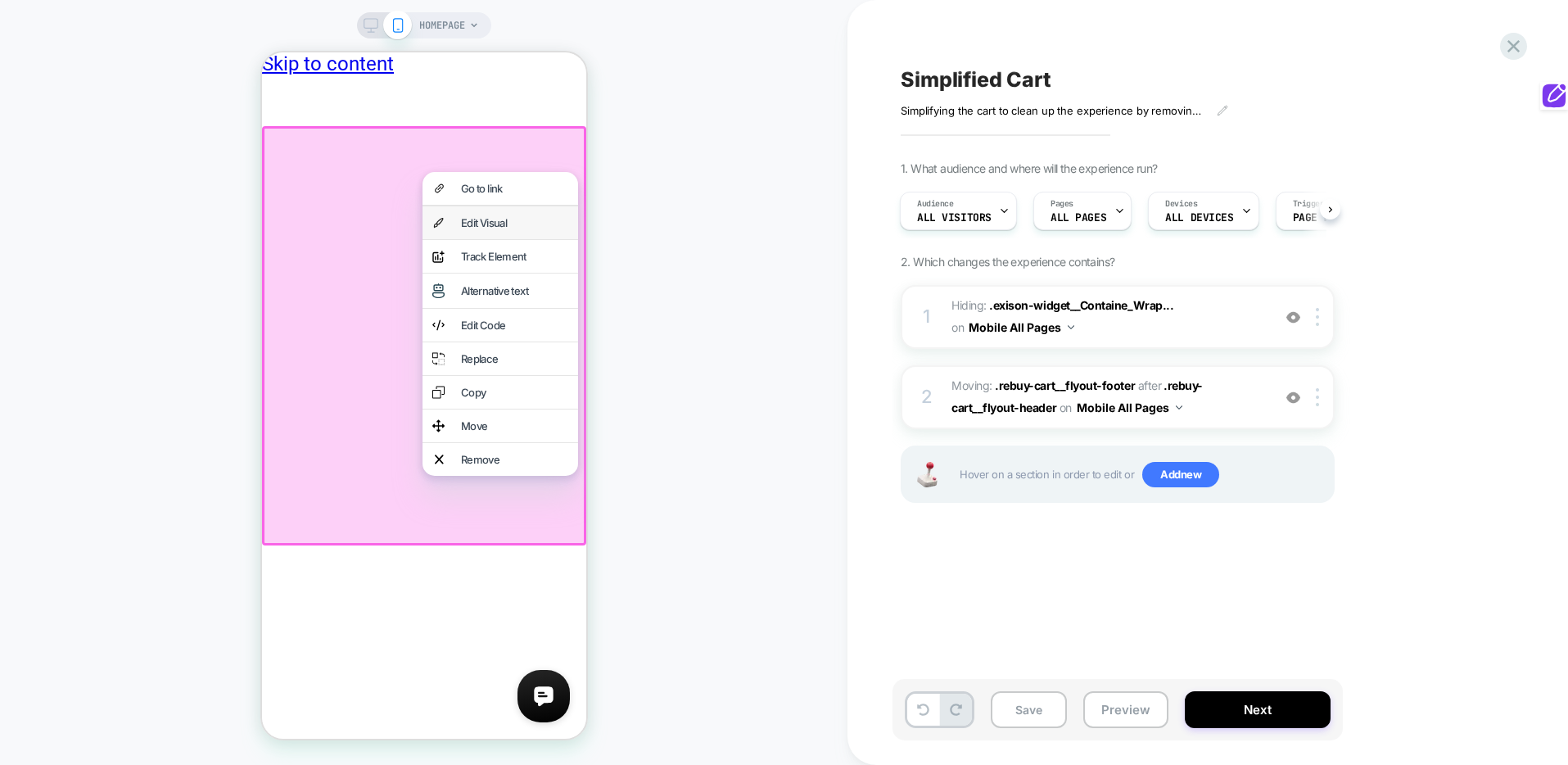
drag, startPoint x: 483, startPoint y: 192, endPoint x: 485, endPoint y: 231, distance: 39.1
click at [485, 231] on div "Go to link Edit Visual analytics-plus-line-svgrepo-com Track Element Alternativ…" at bounding box center [499, 324] width 156 height 304
click at [485, 229] on div "Edit Visual" at bounding box center [514, 223] width 107 height 13
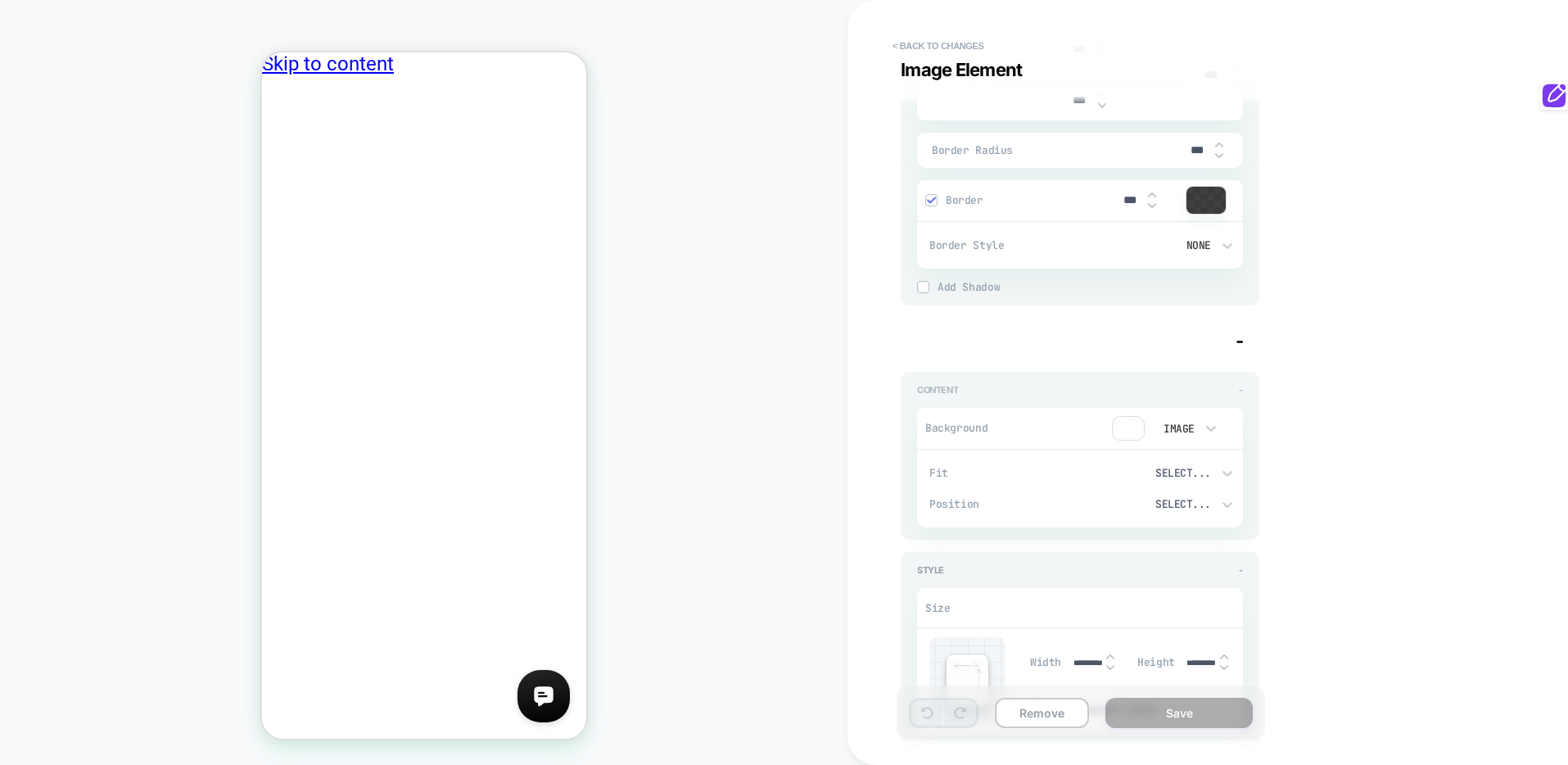
scroll to position [607, 0]
click at [1140, 435] on img at bounding box center [1128, 427] width 32 height 25
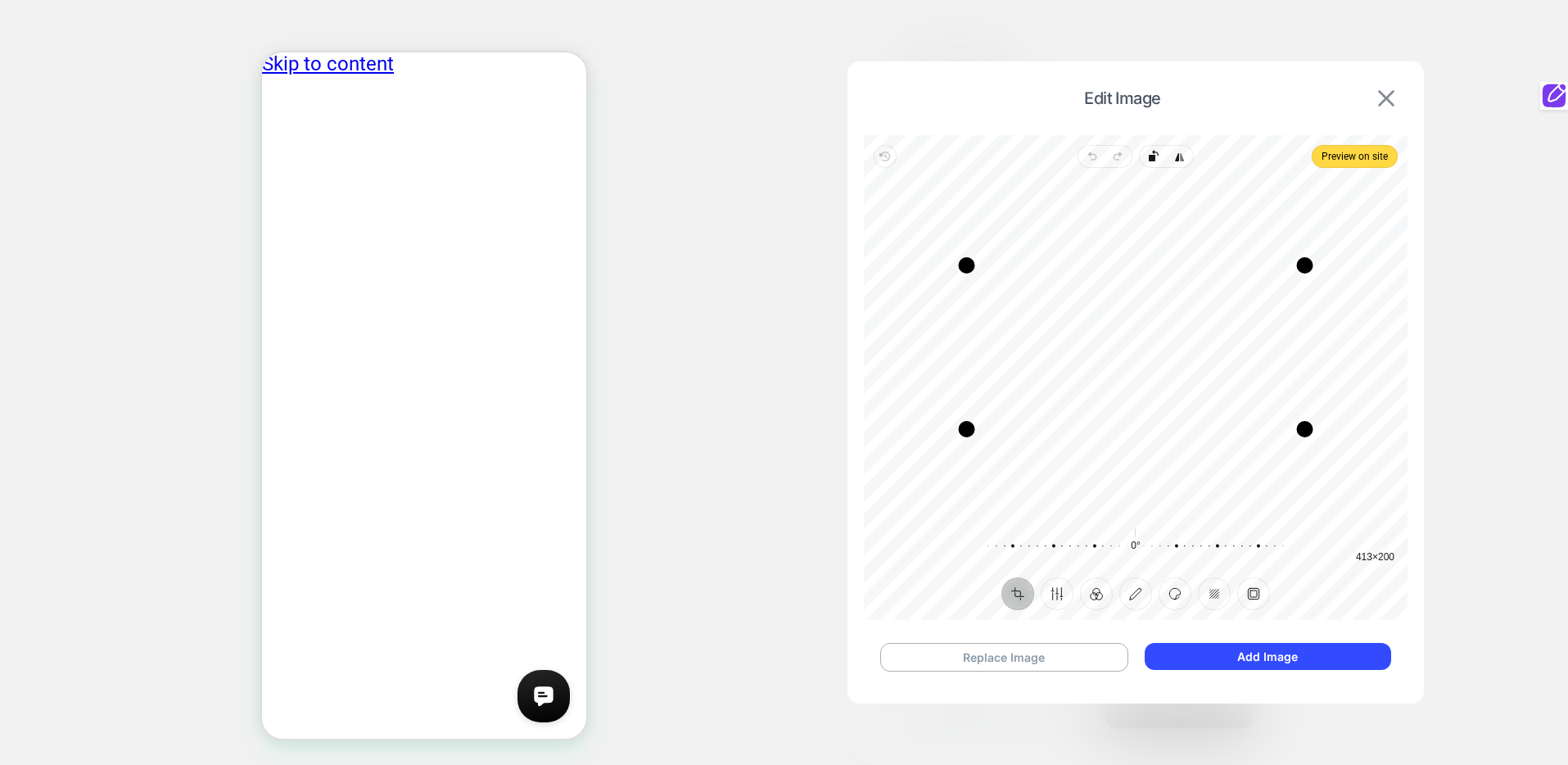
click at [1383, 95] on img at bounding box center [1386, 99] width 17 height 17
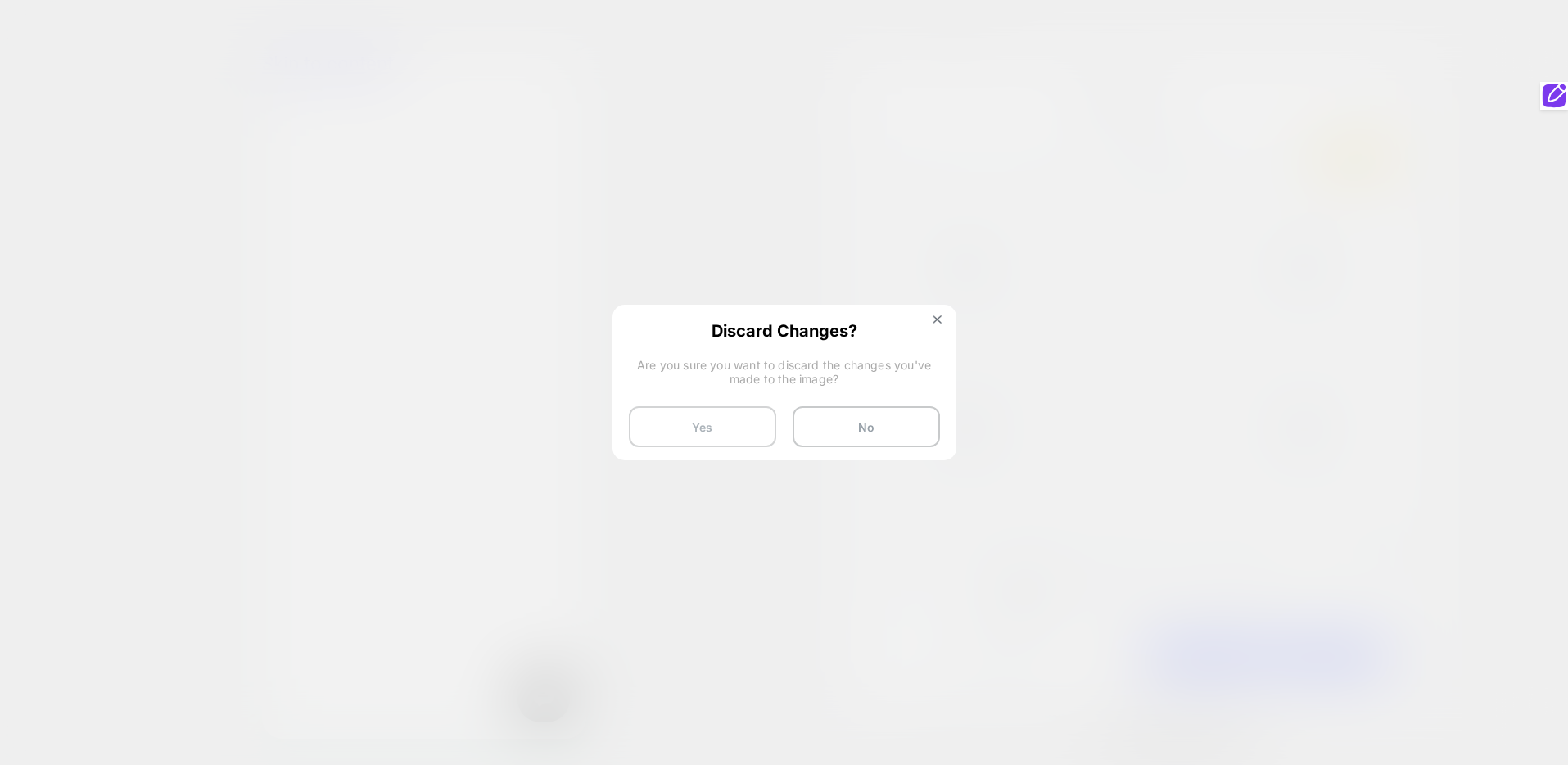
click at [718, 446] on button "Yes" at bounding box center [703, 426] width 148 height 41
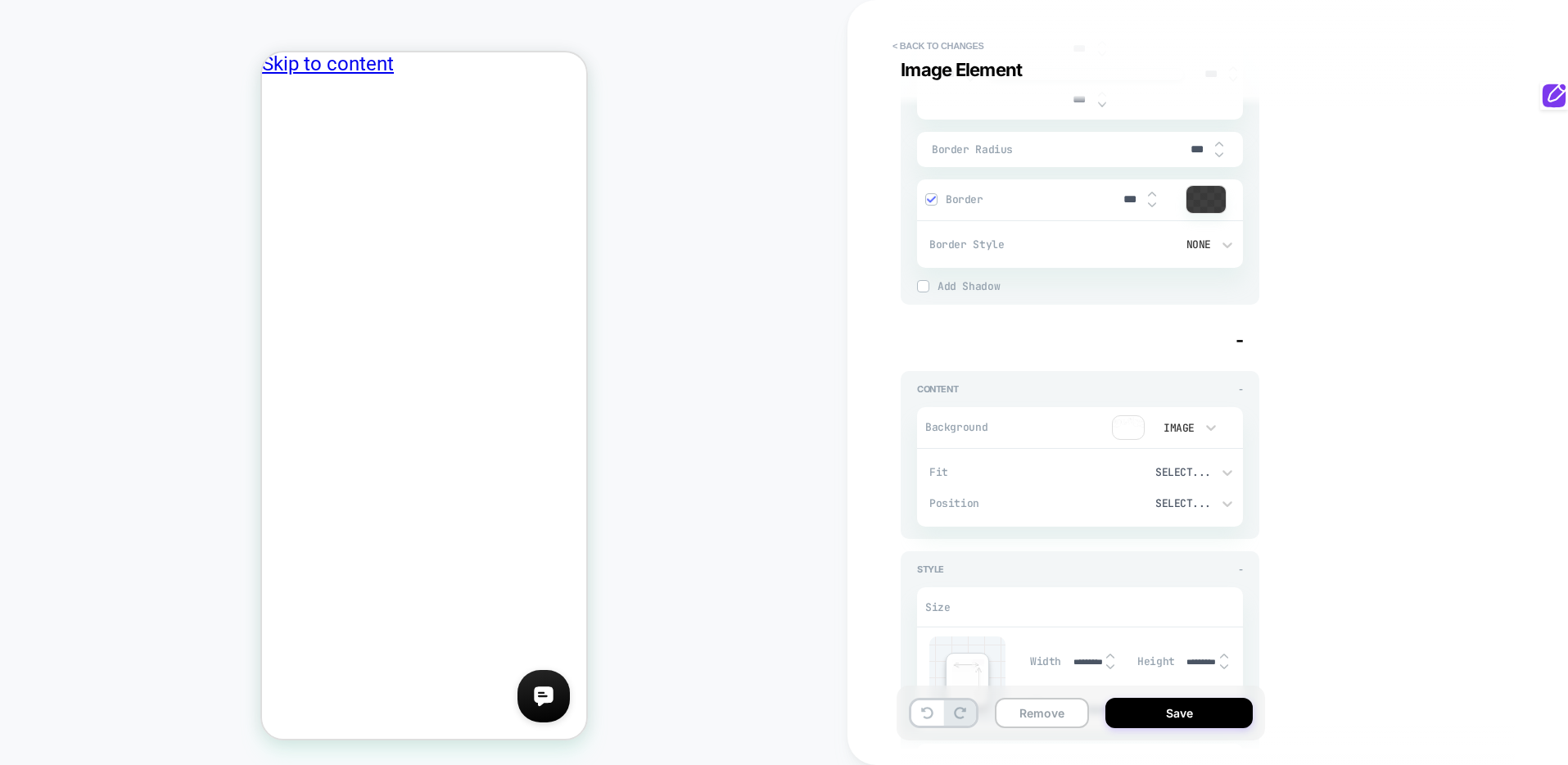
type textarea "*"
click at [947, 52] on button "< Back to changes" at bounding box center [938, 46] width 108 height 27
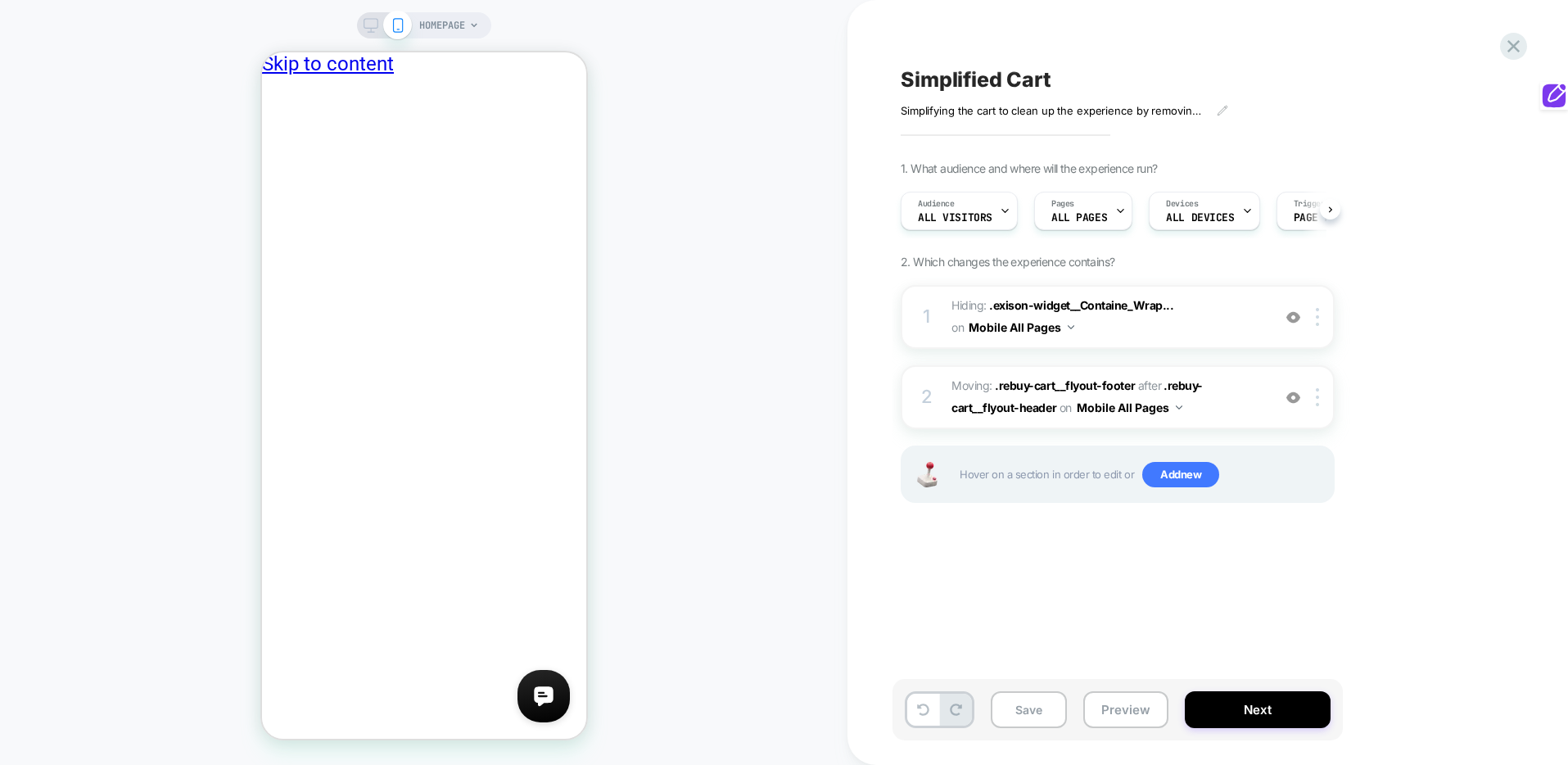
scroll to position [0, 1]
drag, startPoint x: 368, startPoint y: 23, endPoint x: 461, endPoint y: 6, distance: 94.5
click at [368, 23] on icon at bounding box center [371, 26] width 15 height 15
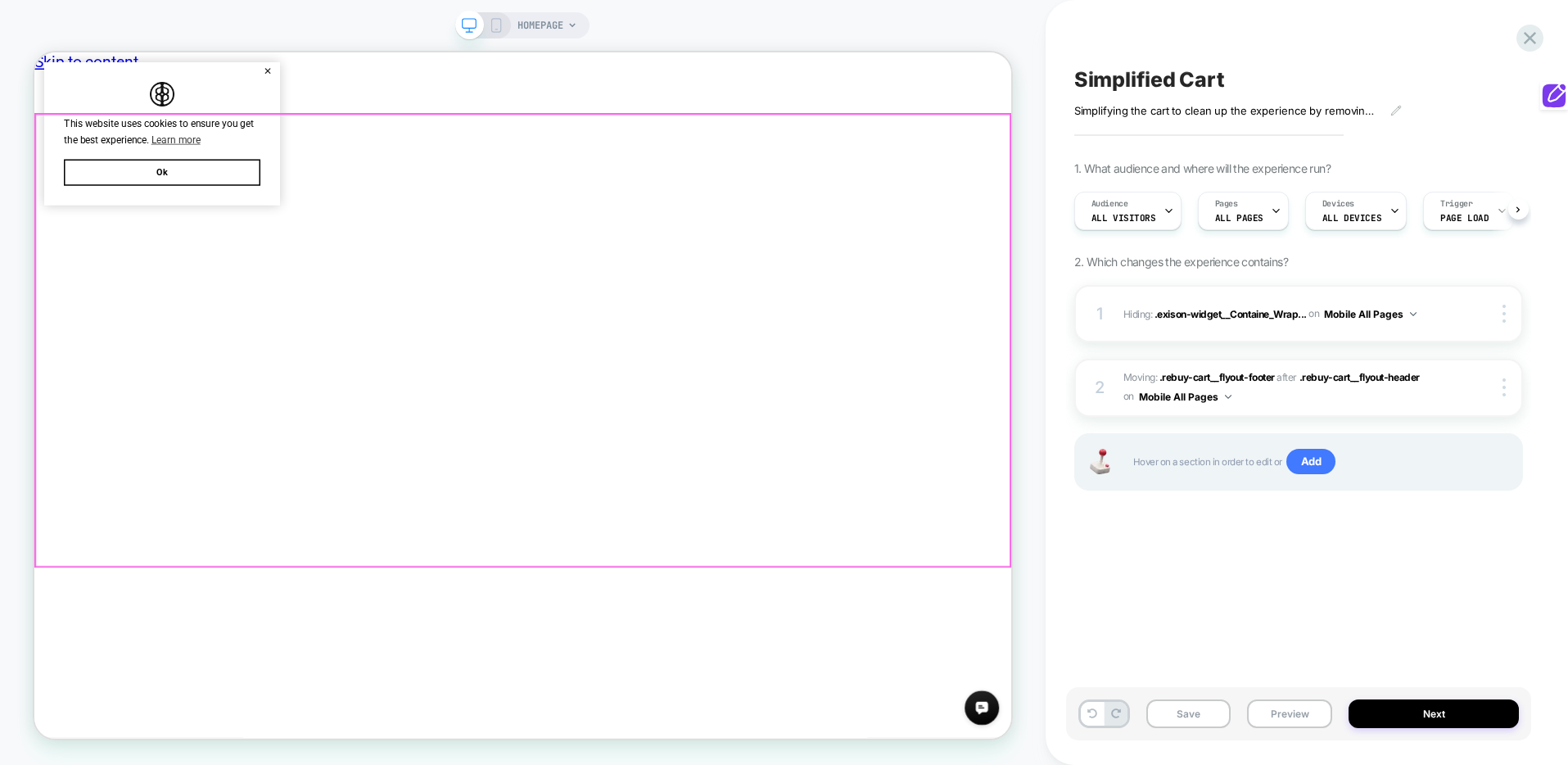
scroll to position [0, 1]
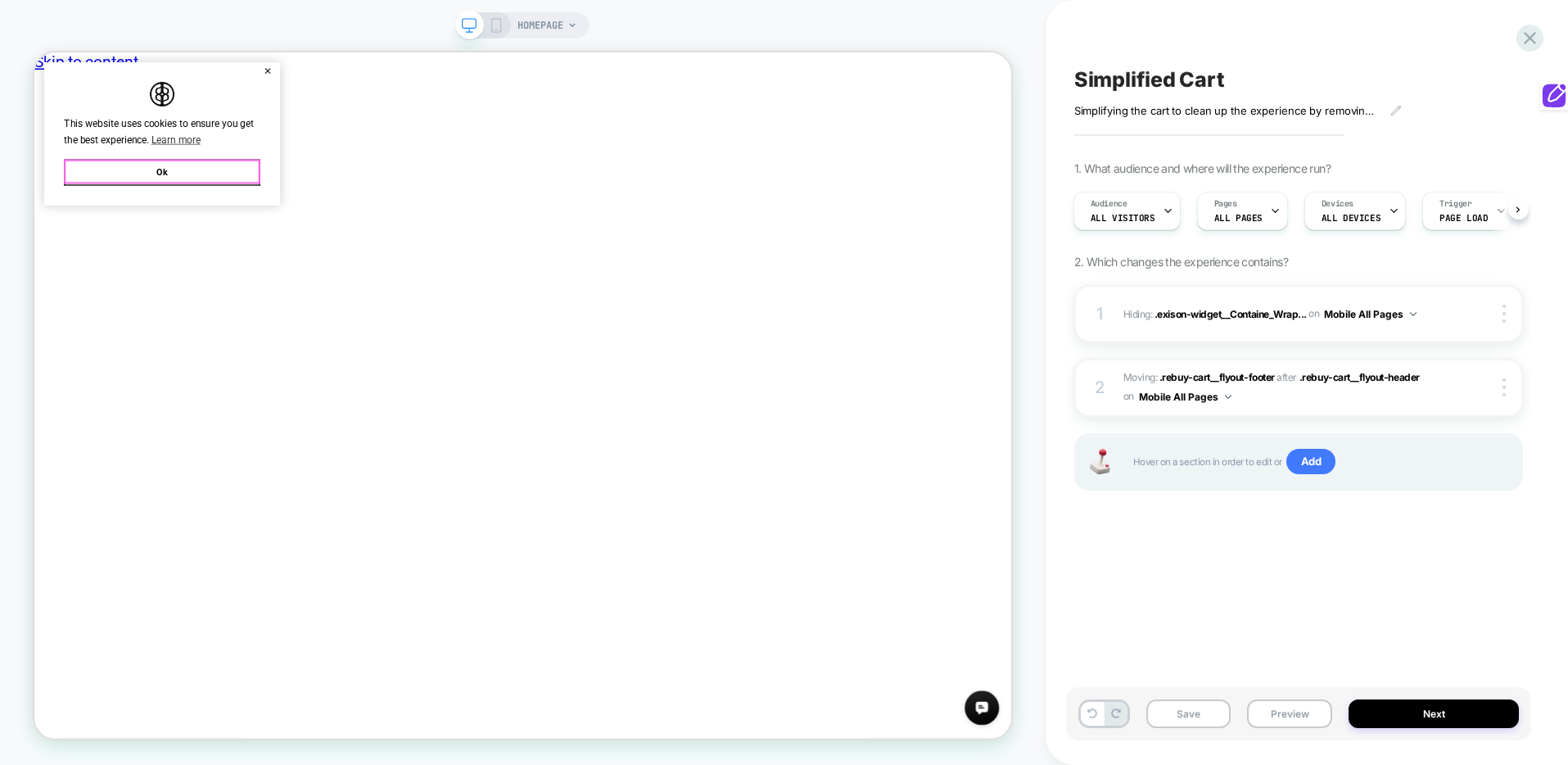
click at [224, 203] on button "Ok" at bounding box center [205, 212] width 262 height 35
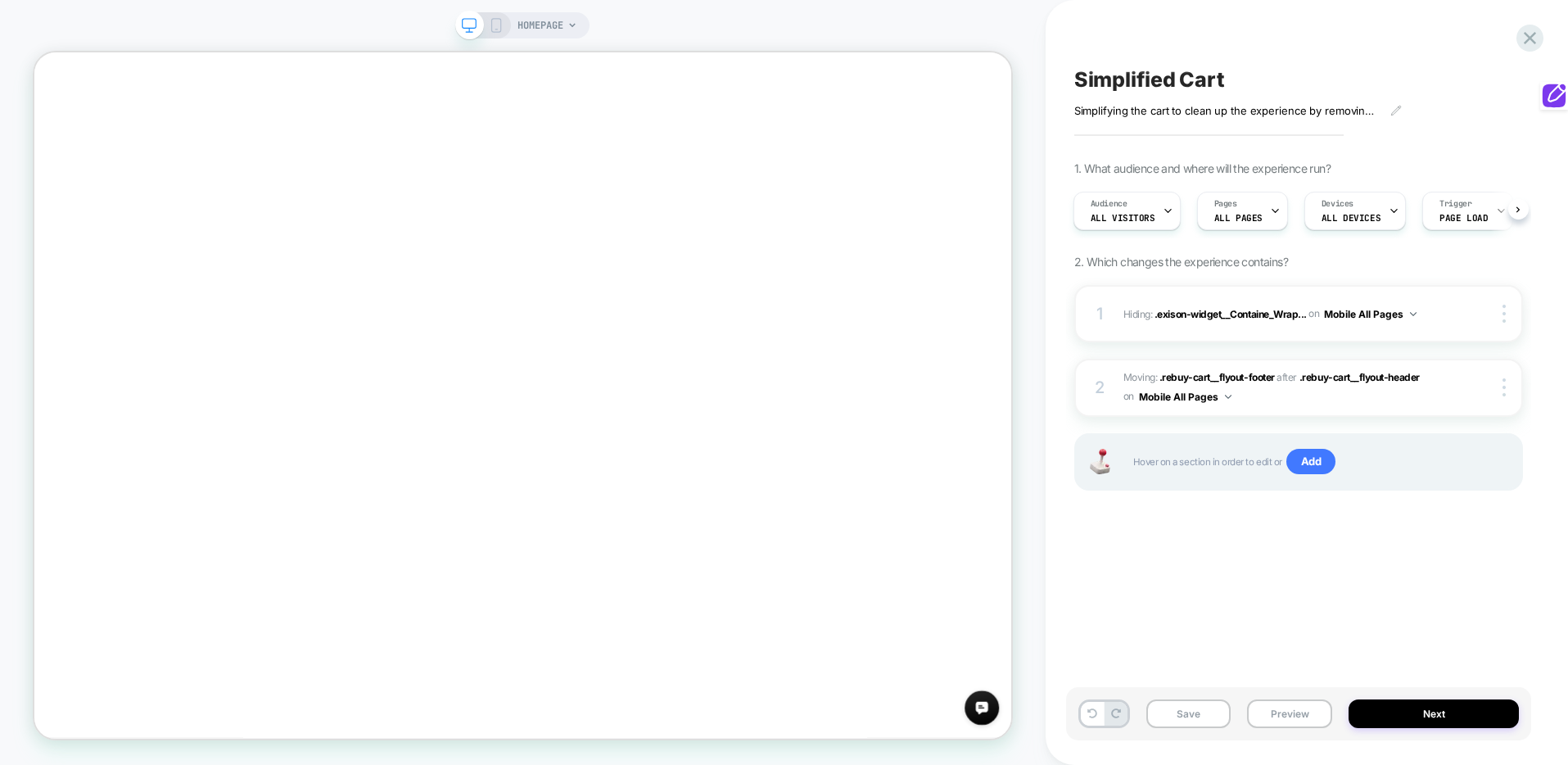
scroll to position [346, 0]
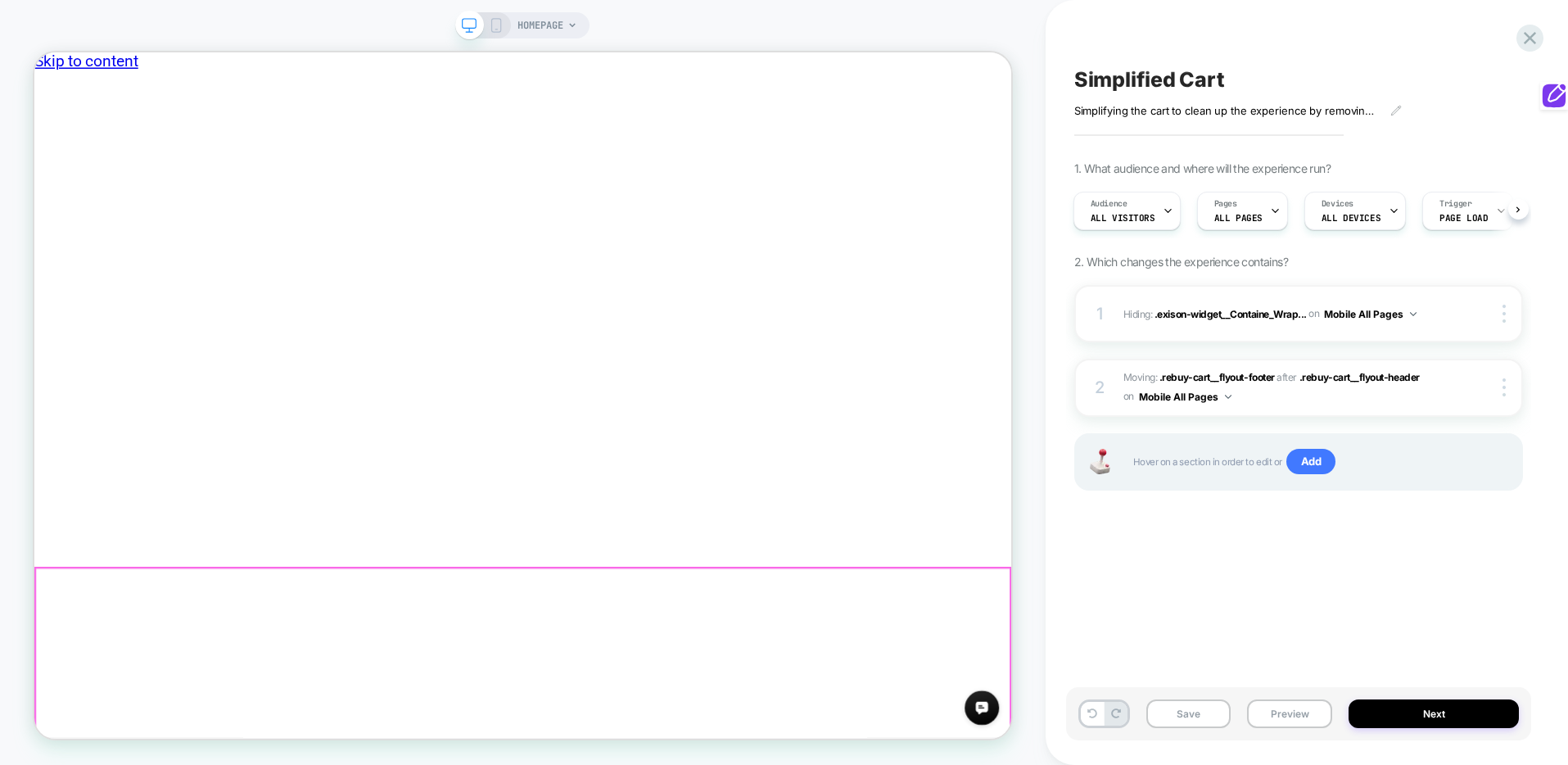
scroll to position [0, 0]
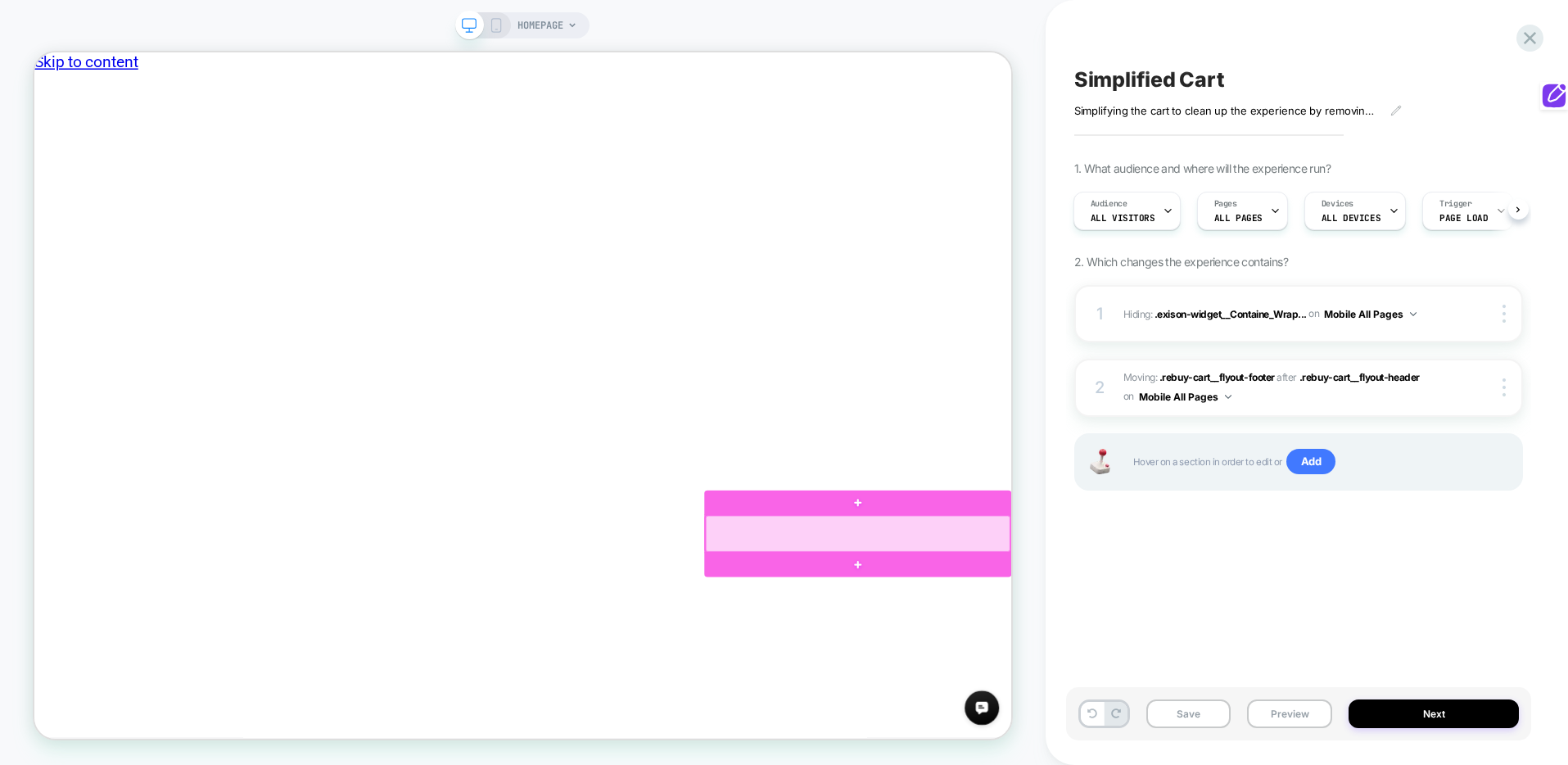
click at [1319, 678] on div at bounding box center [1132, 694] width 407 height 48
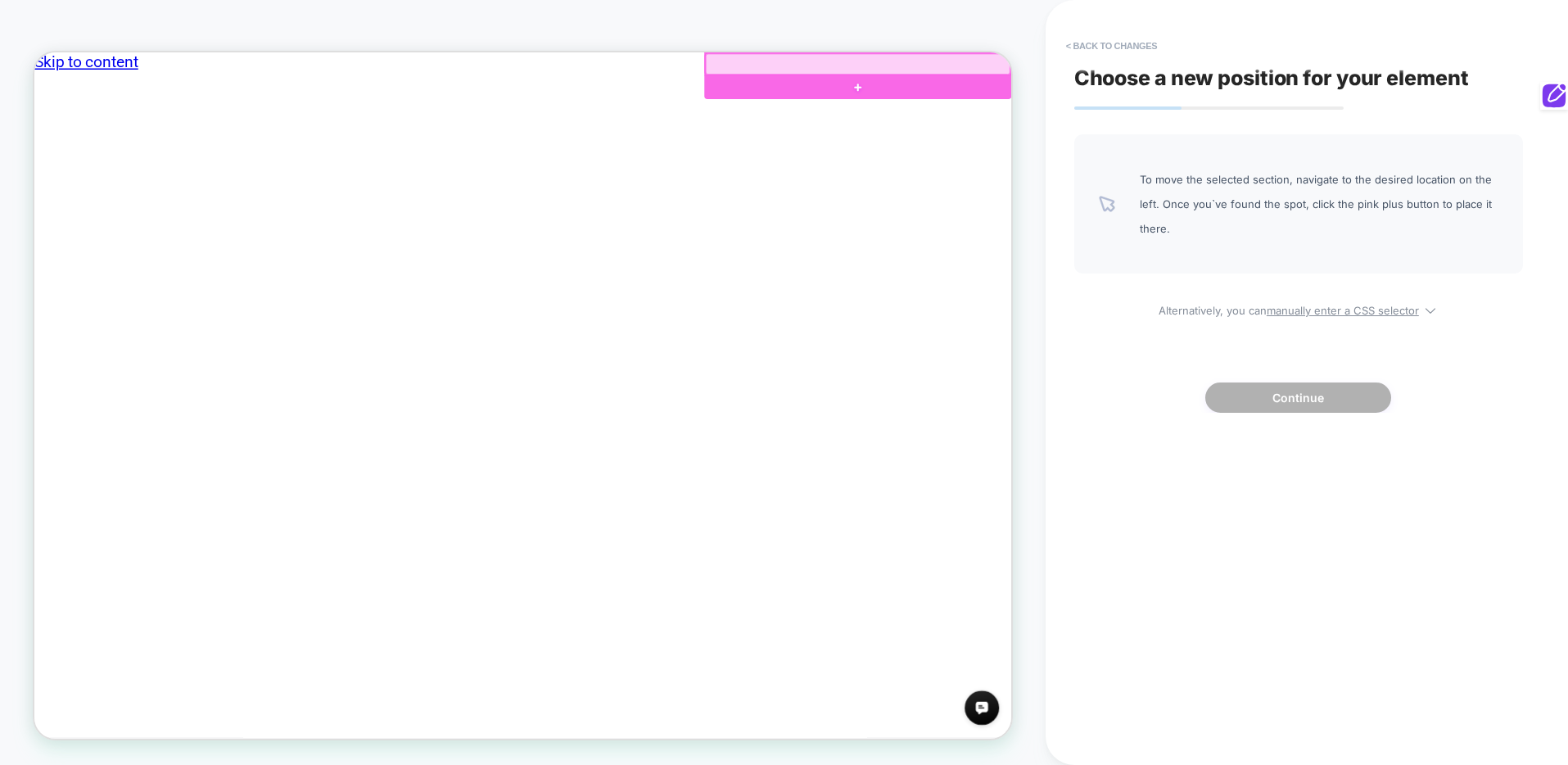
click at [1249, 75] on div at bounding box center [1132, 68] width 407 height 28
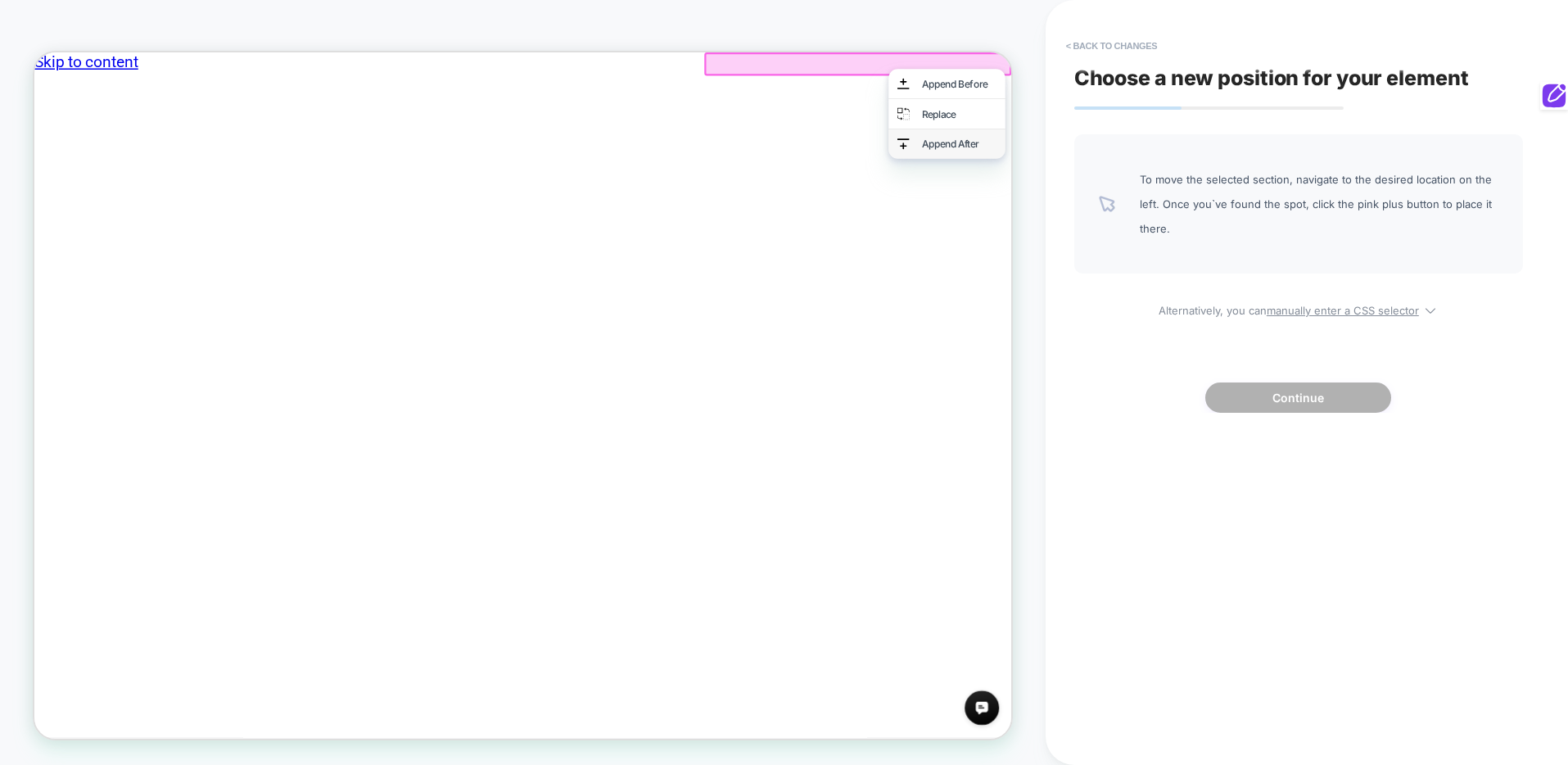
click at [1257, 160] on div "Append After" at bounding box center [1252, 174] width 156 height 39
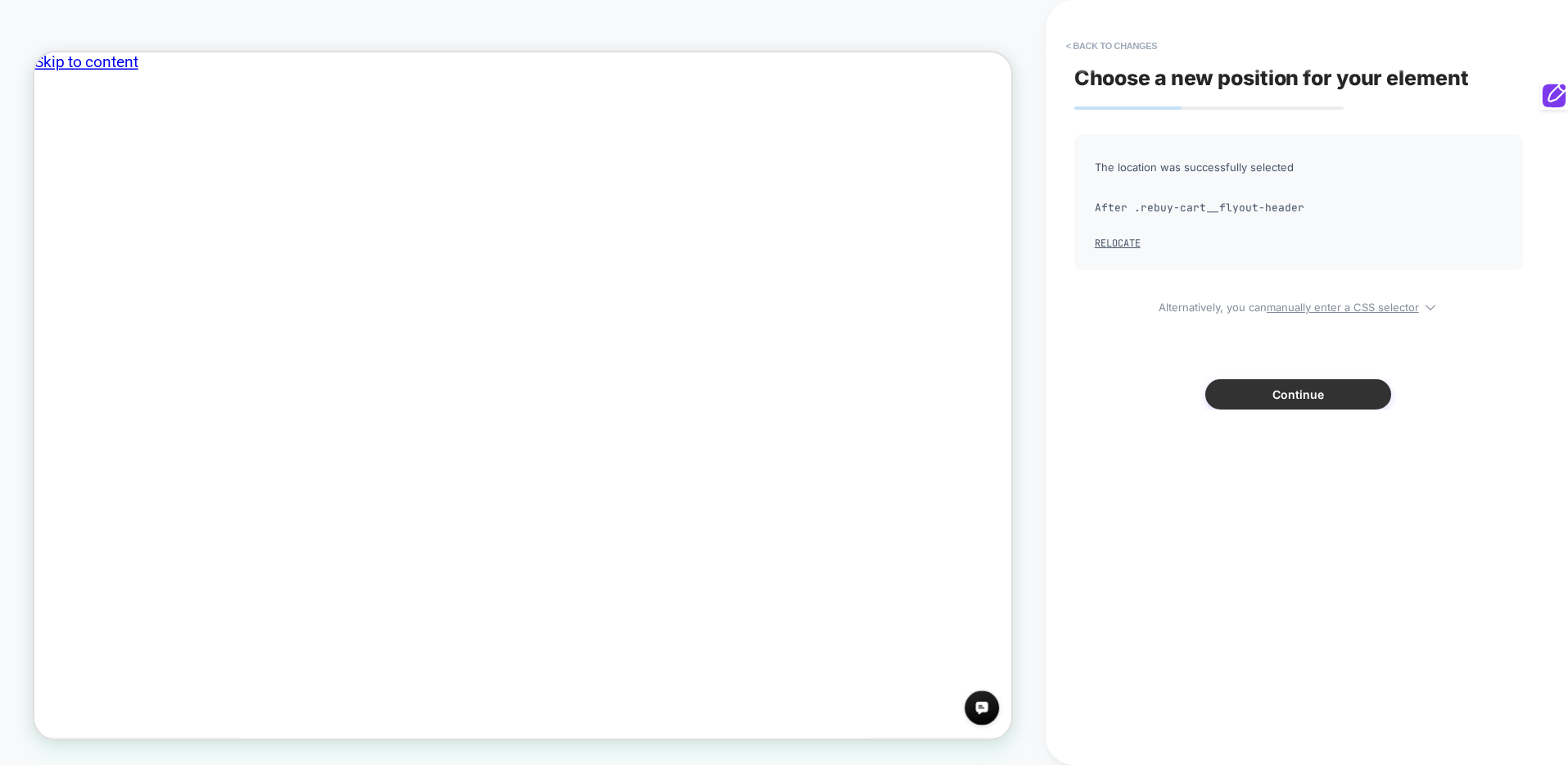
click at [1262, 398] on button "Continue" at bounding box center [1298, 394] width 186 height 31
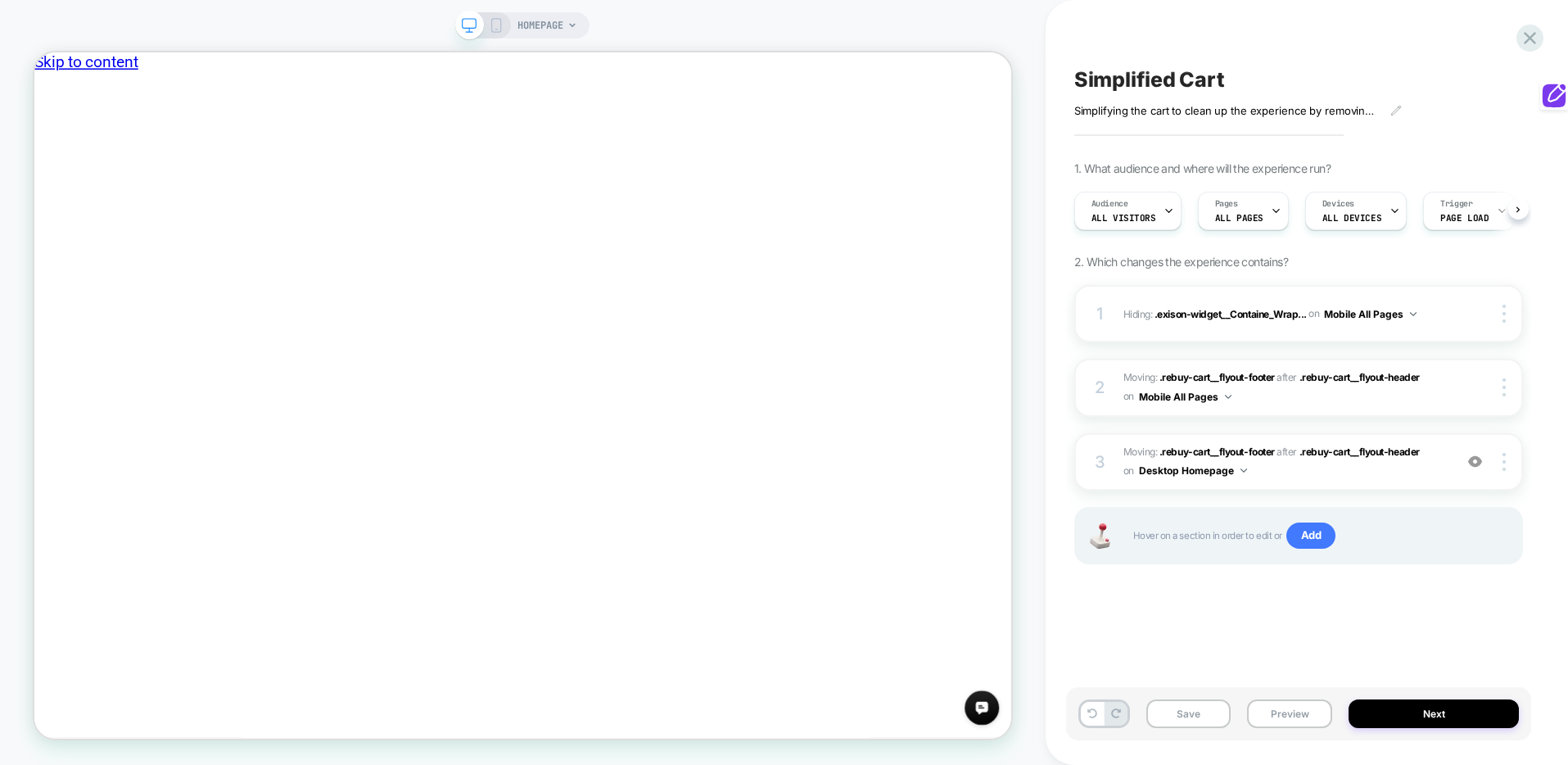
scroll to position [0, 1]
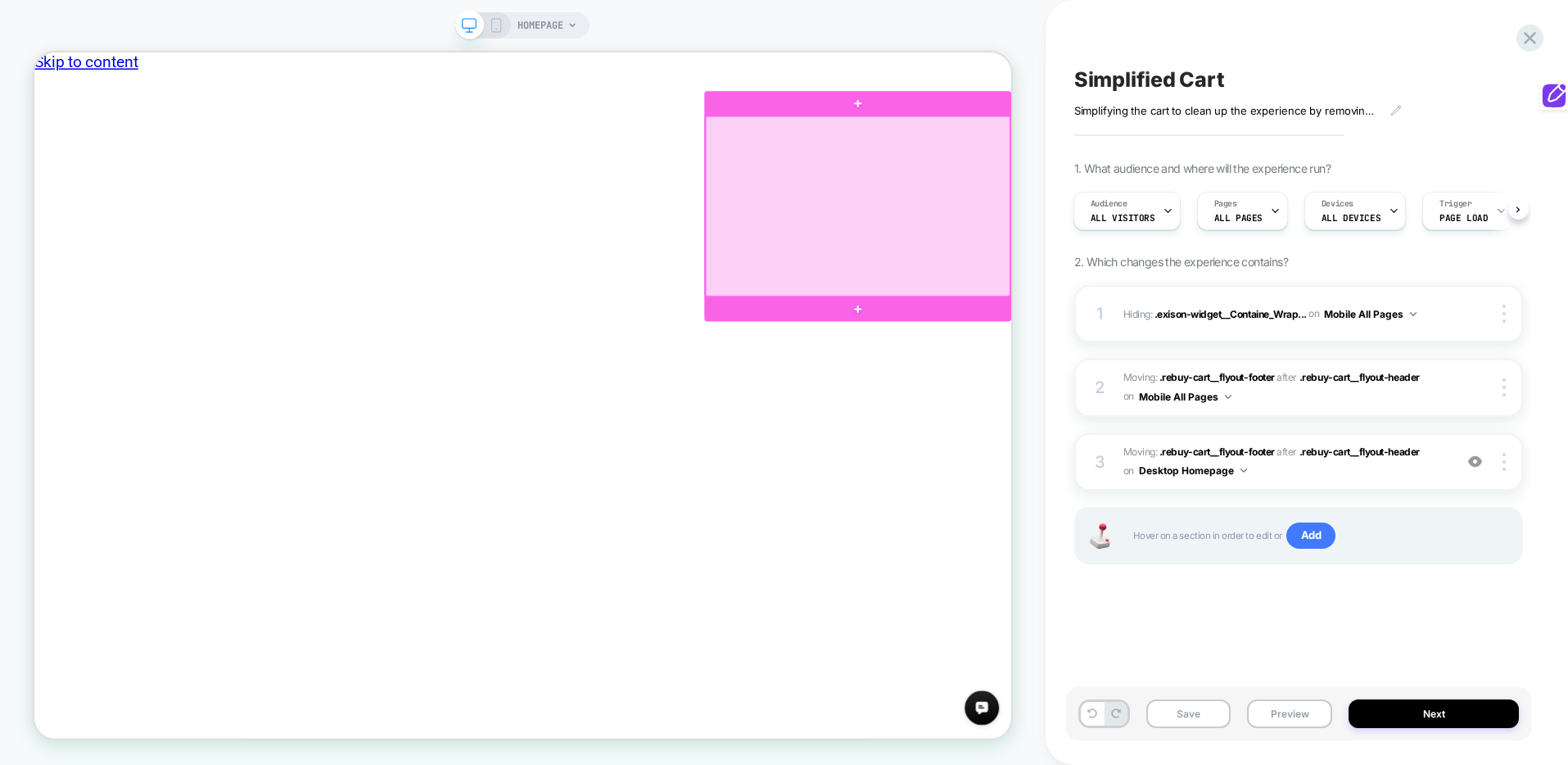
click at [1334, 149] on div at bounding box center [1132, 257] width 407 height 240
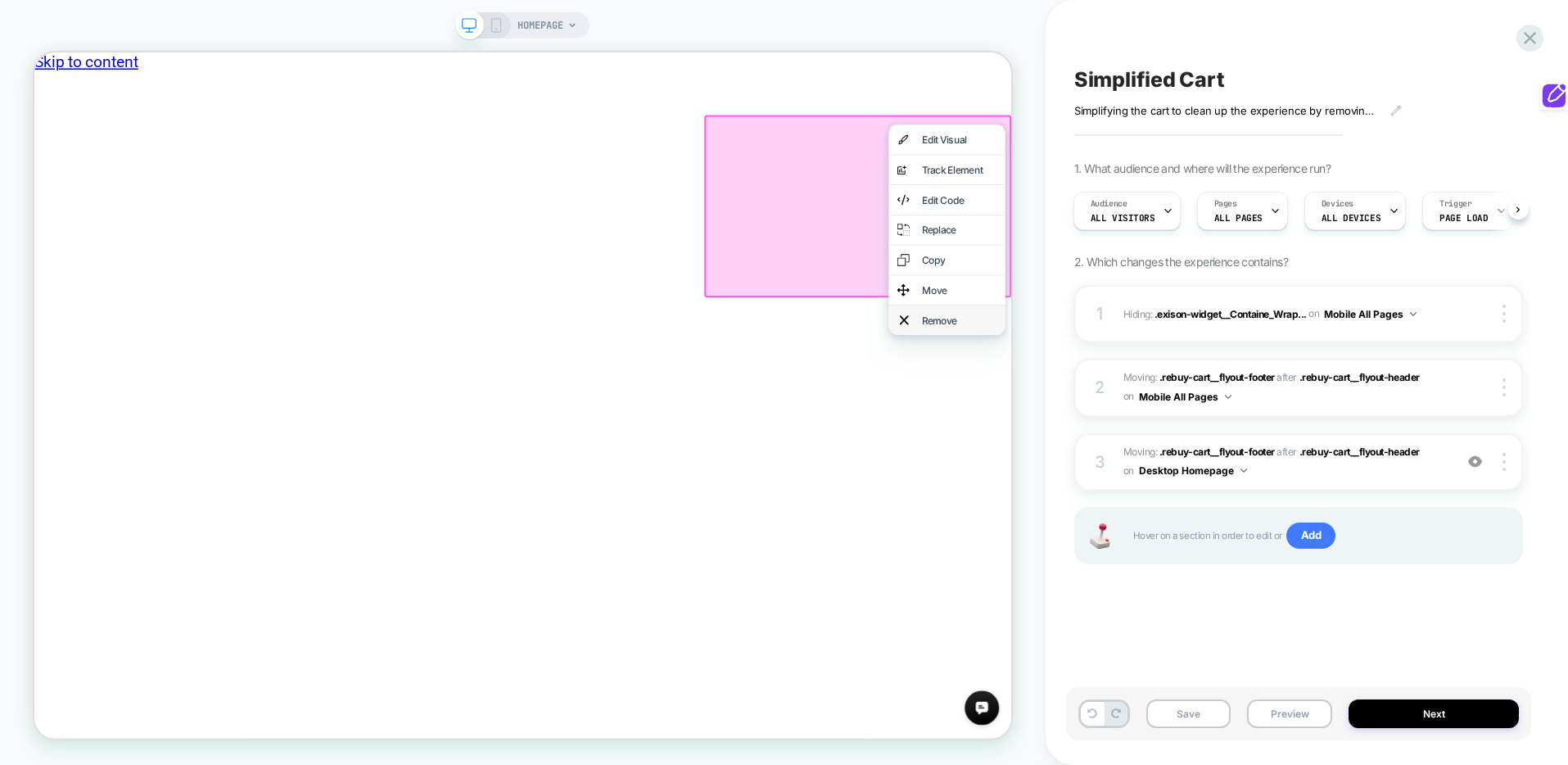
click at [1288, 411] on div "Remove" at bounding box center [1268, 410] width 100 height 17
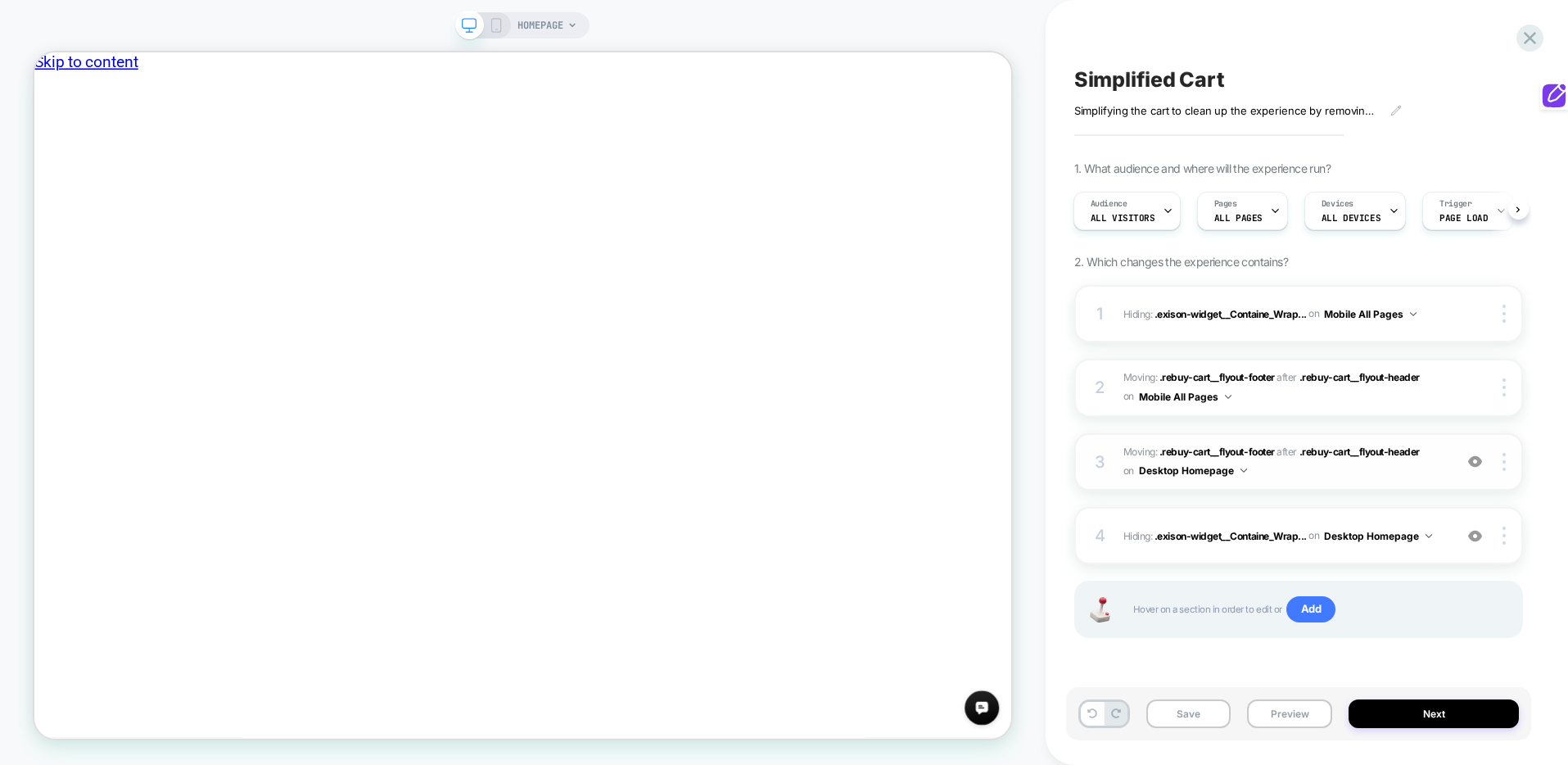
click at [1243, 470] on img at bounding box center [1244, 470] width 7 height 4
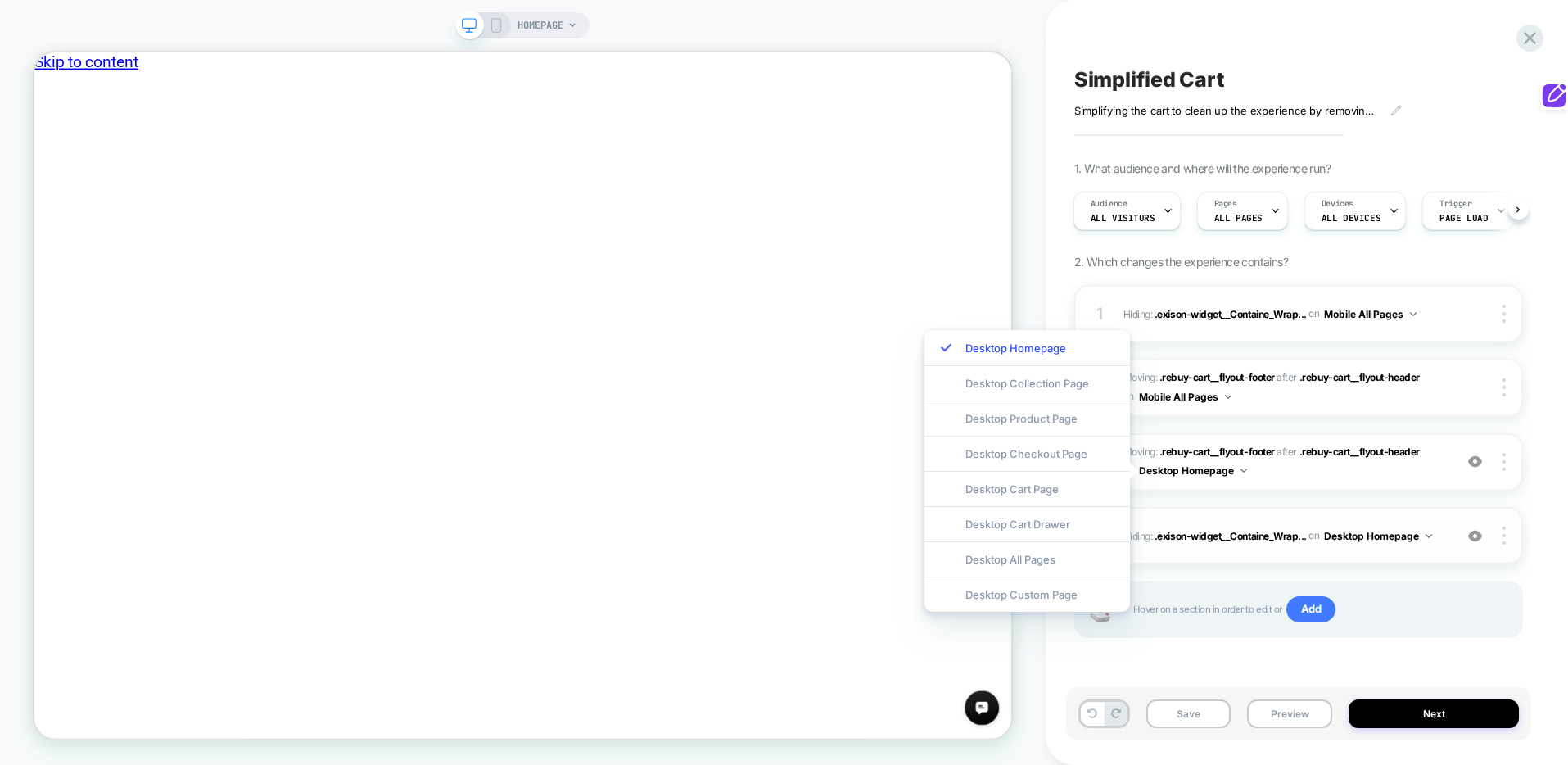
drag, startPoint x: 1049, startPoint y: 551, endPoint x: 1100, endPoint y: 548, distance: 51.1
click at [1049, 551] on div "Desktop All Pages" at bounding box center [1028, 559] width 206 height 35
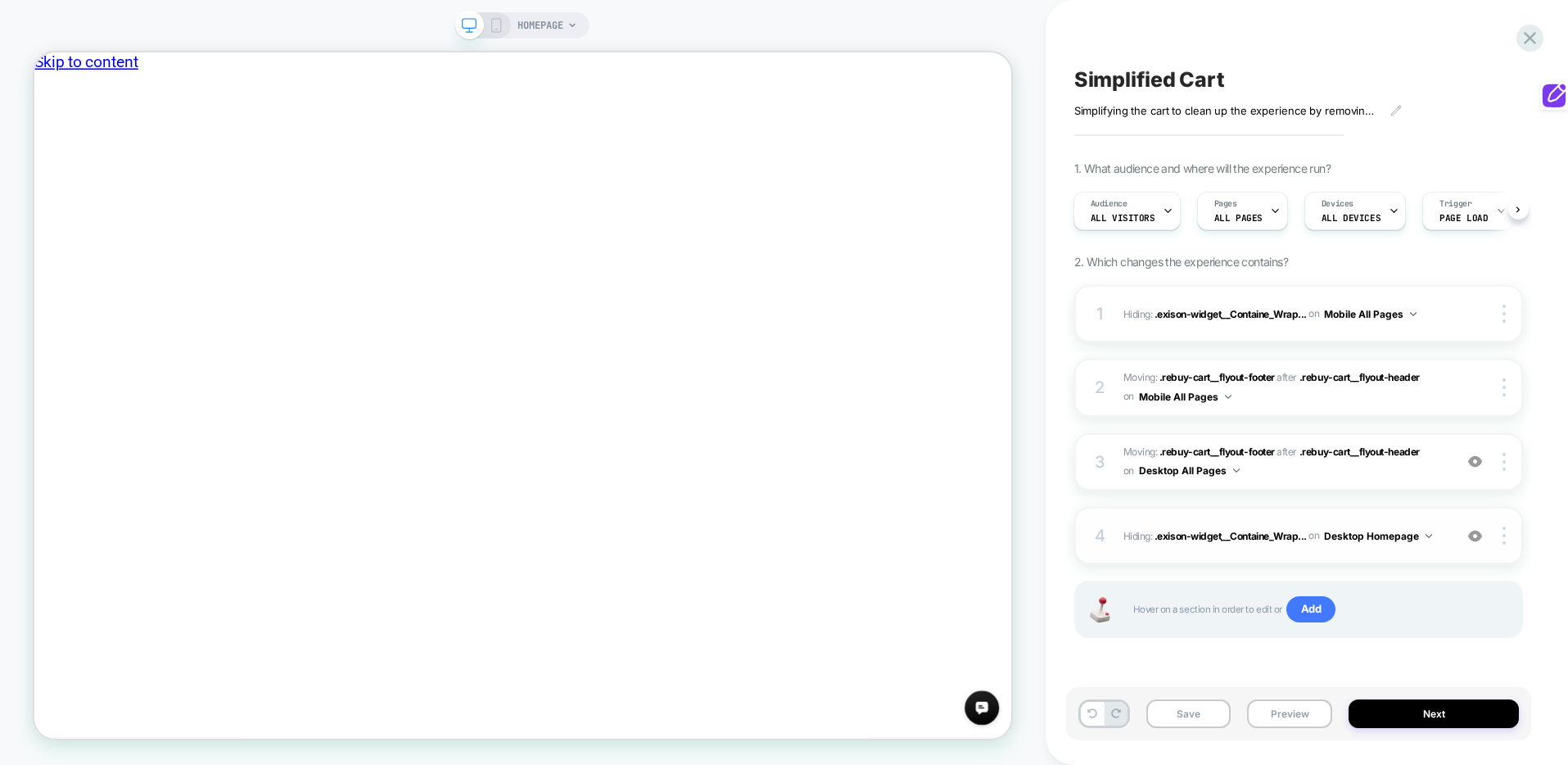
click at [1429, 535] on img at bounding box center [1429, 536] width 7 height 4
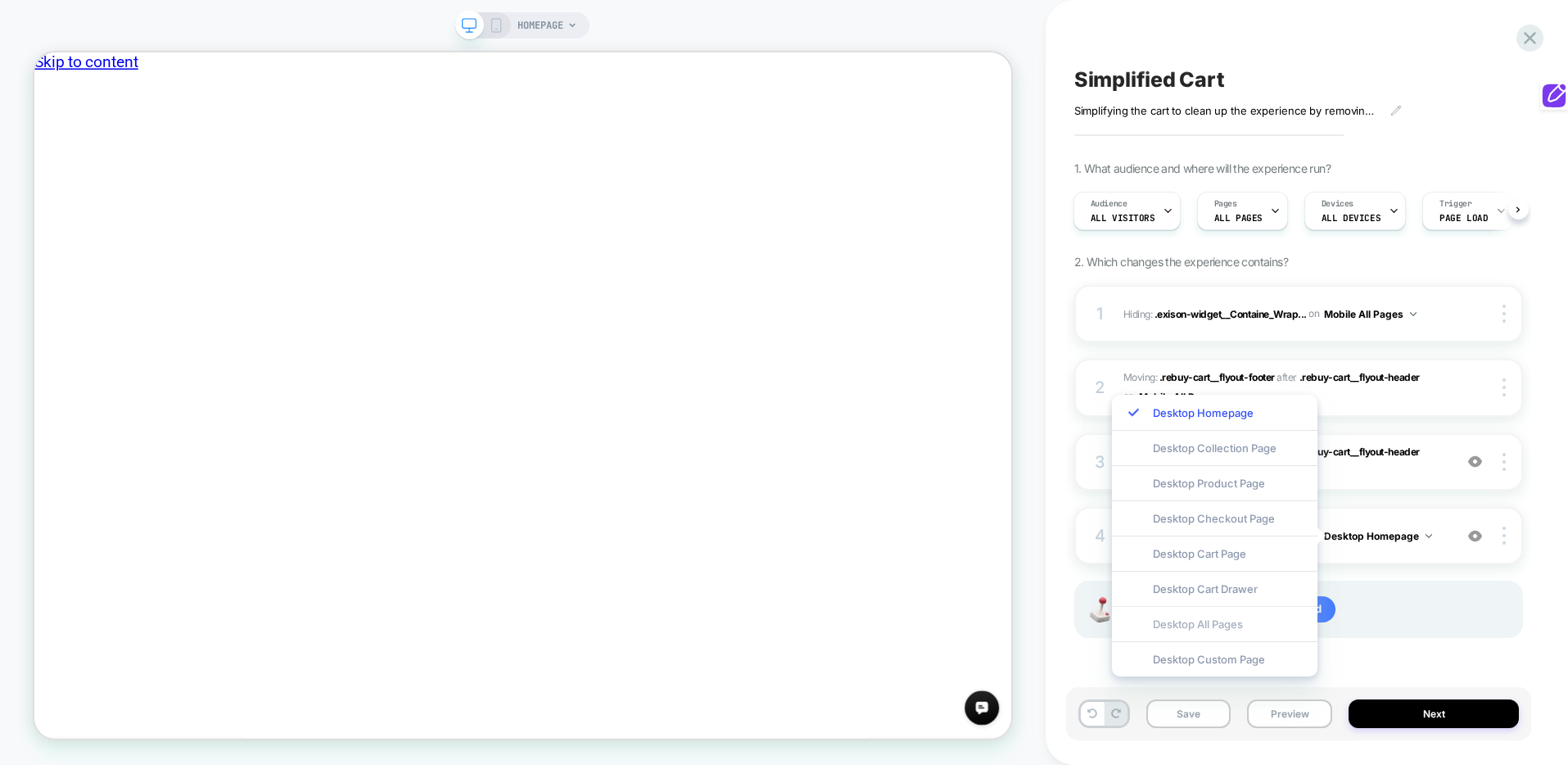
click at [1251, 627] on div "Desktop All Pages" at bounding box center [1215, 624] width 206 height 35
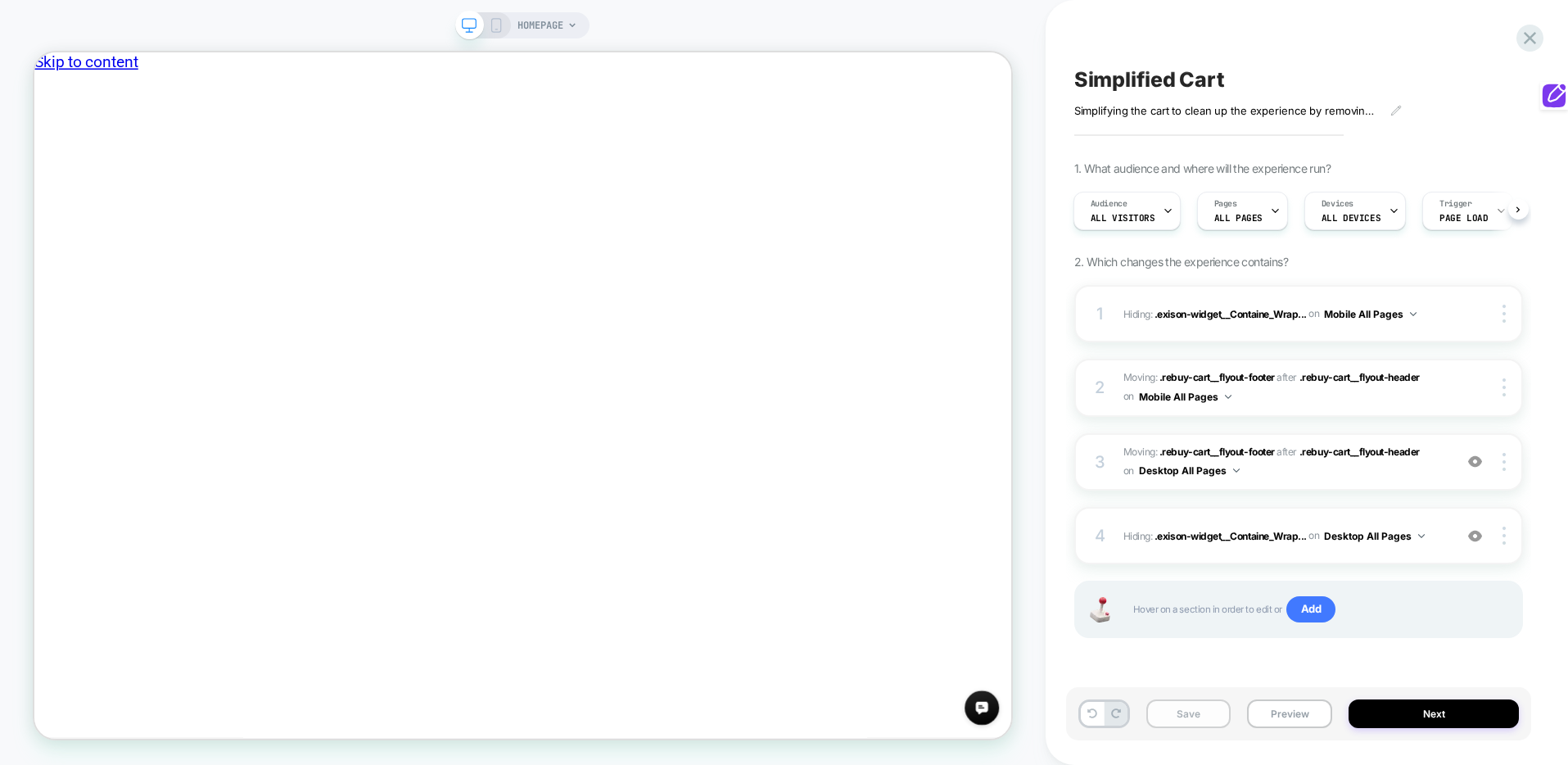
click at [1200, 722] on button "Save" at bounding box center [1189, 714] width 85 height 29
click at [1283, 721] on button "Preview" at bounding box center [1289, 714] width 85 height 29
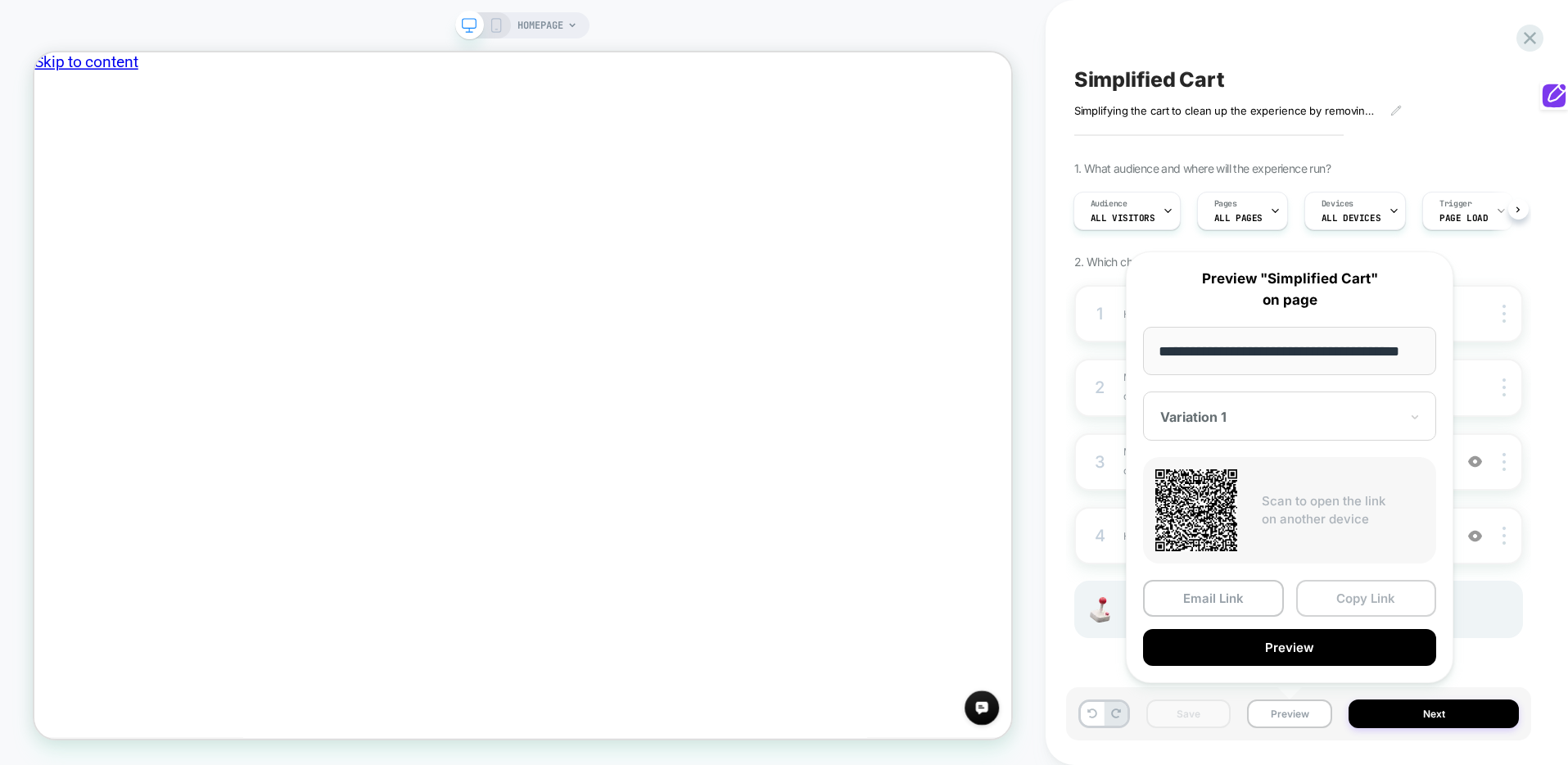
scroll to position [0, 0]
click at [1321, 595] on button "Copy Link" at bounding box center [1367, 598] width 141 height 37
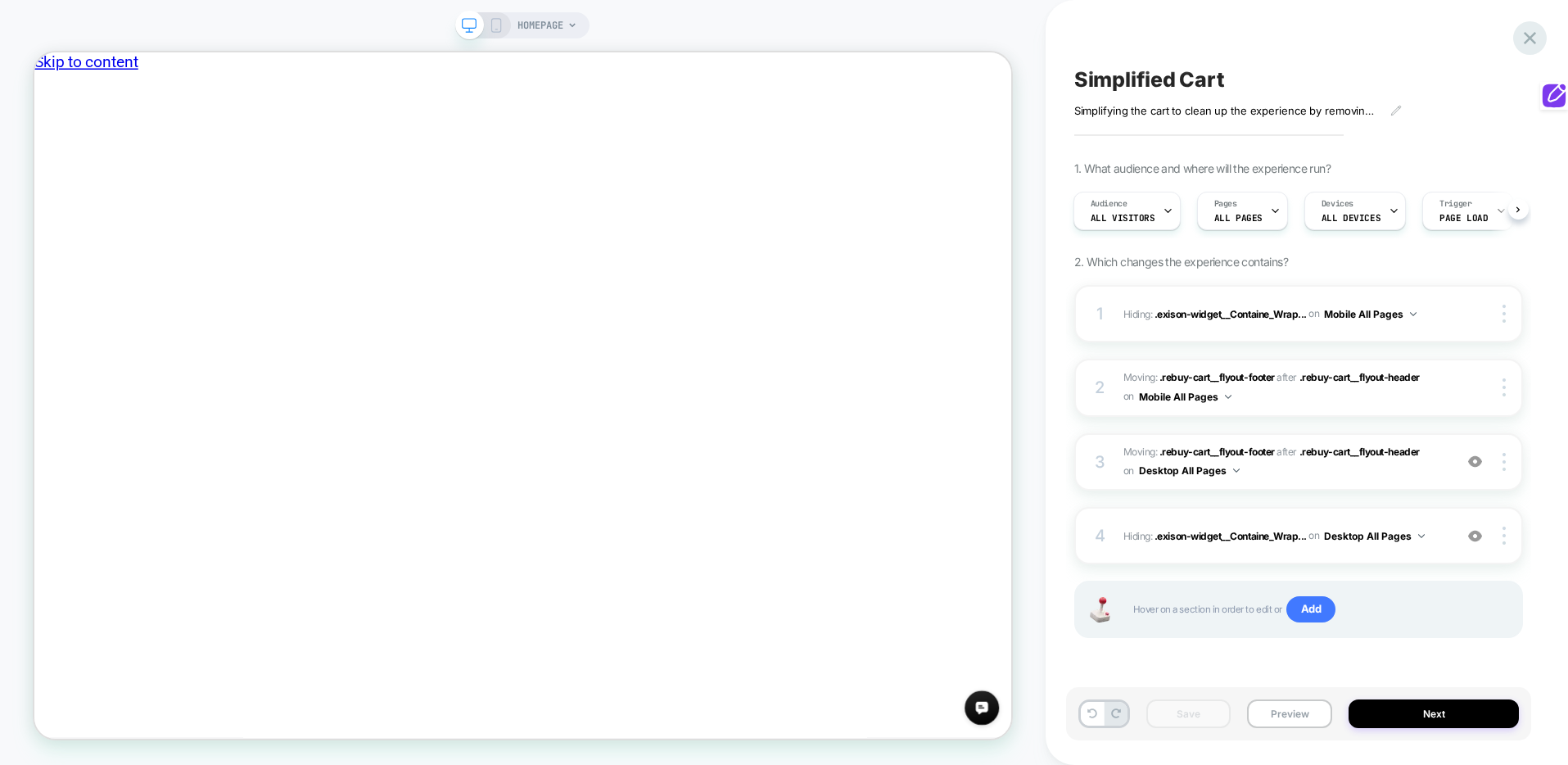
click at [1529, 43] on icon at bounding box center [1530, 38] width 22 height 22
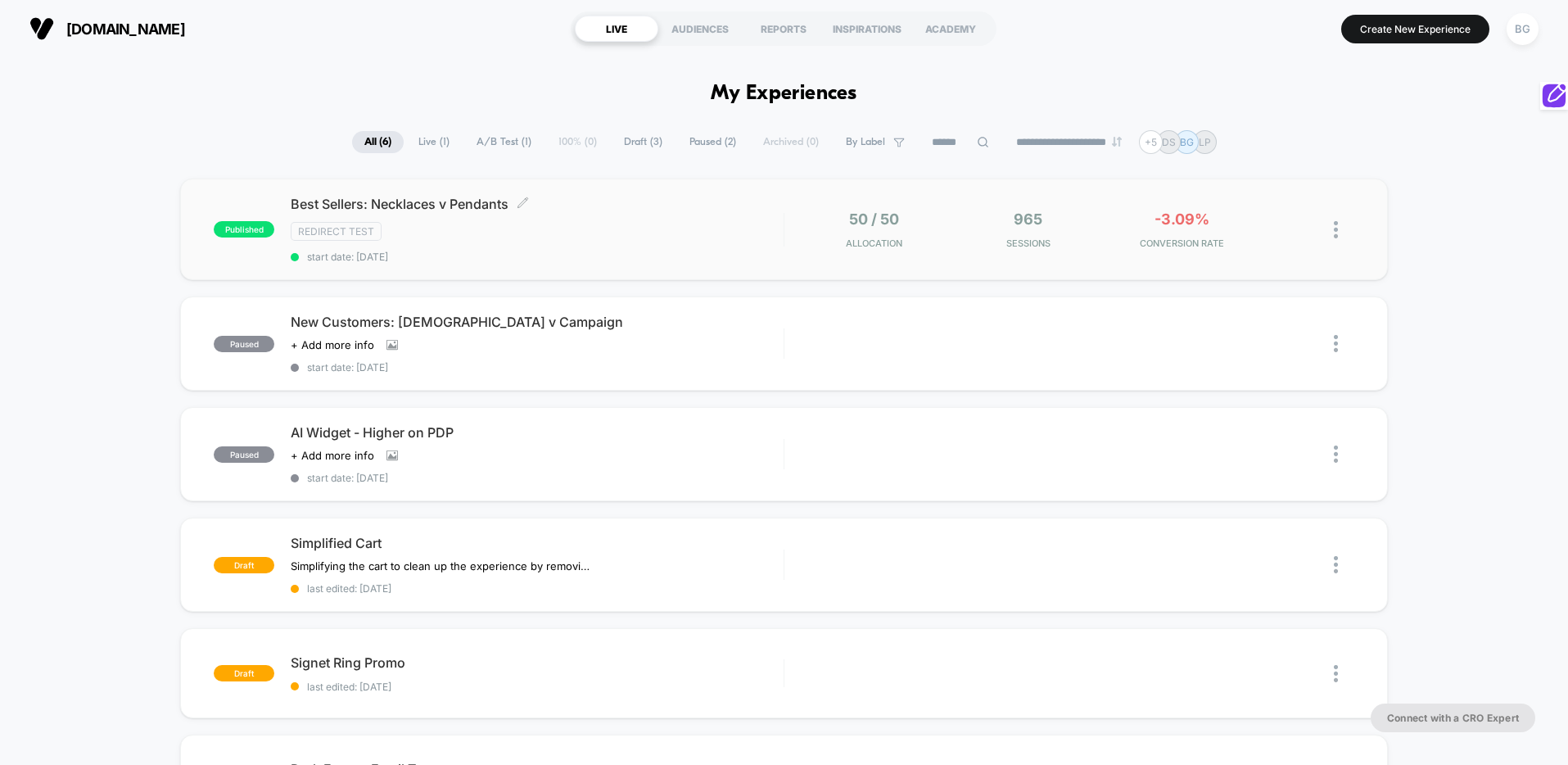
click at [647, 240] on div "Redirect Test" at bounding box center [537, 231] width 493 height 19
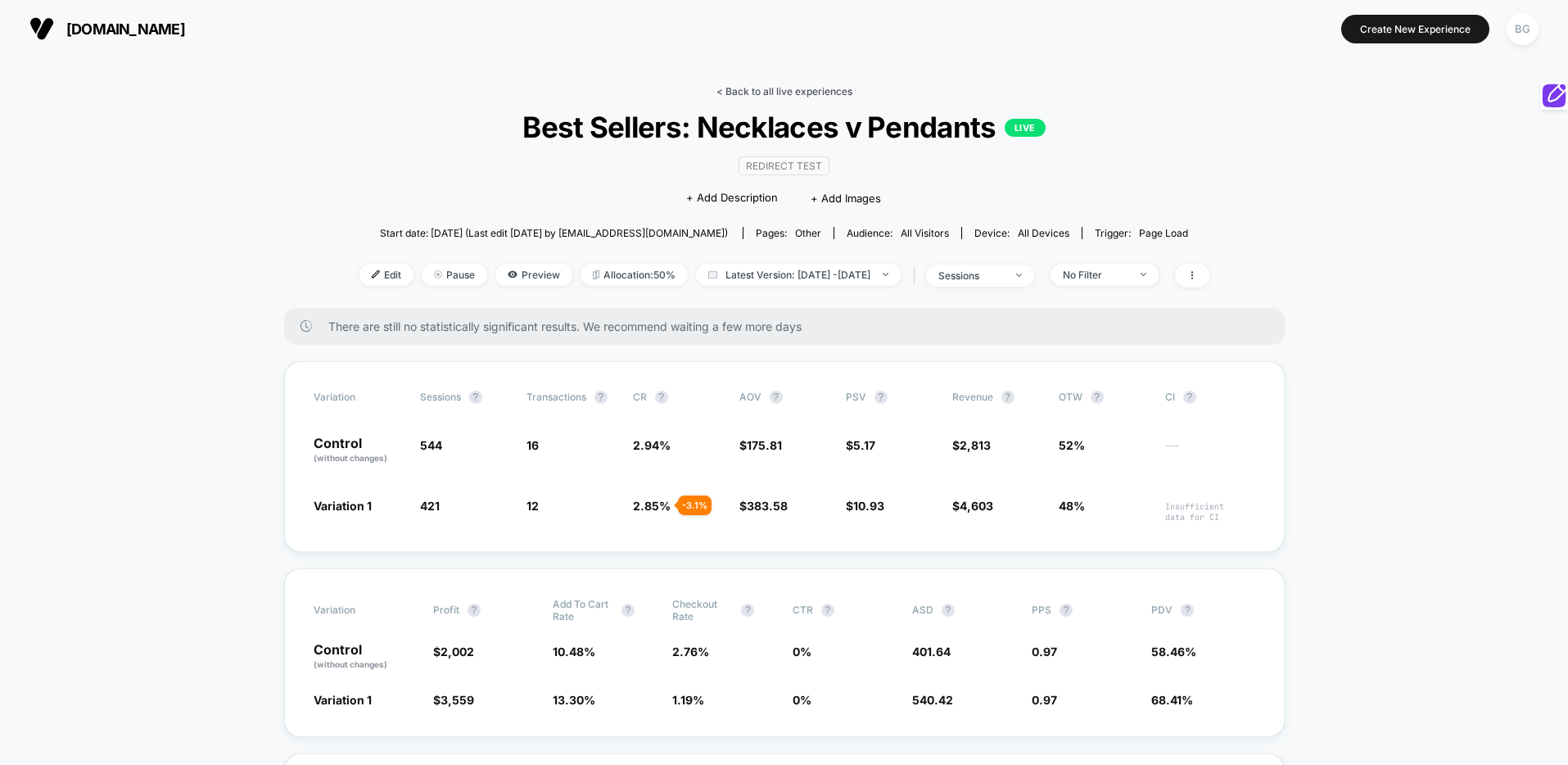
click at [737, 90] on link "< Back to all live experiences" at bounding box center [785, 91] width 136 height 12
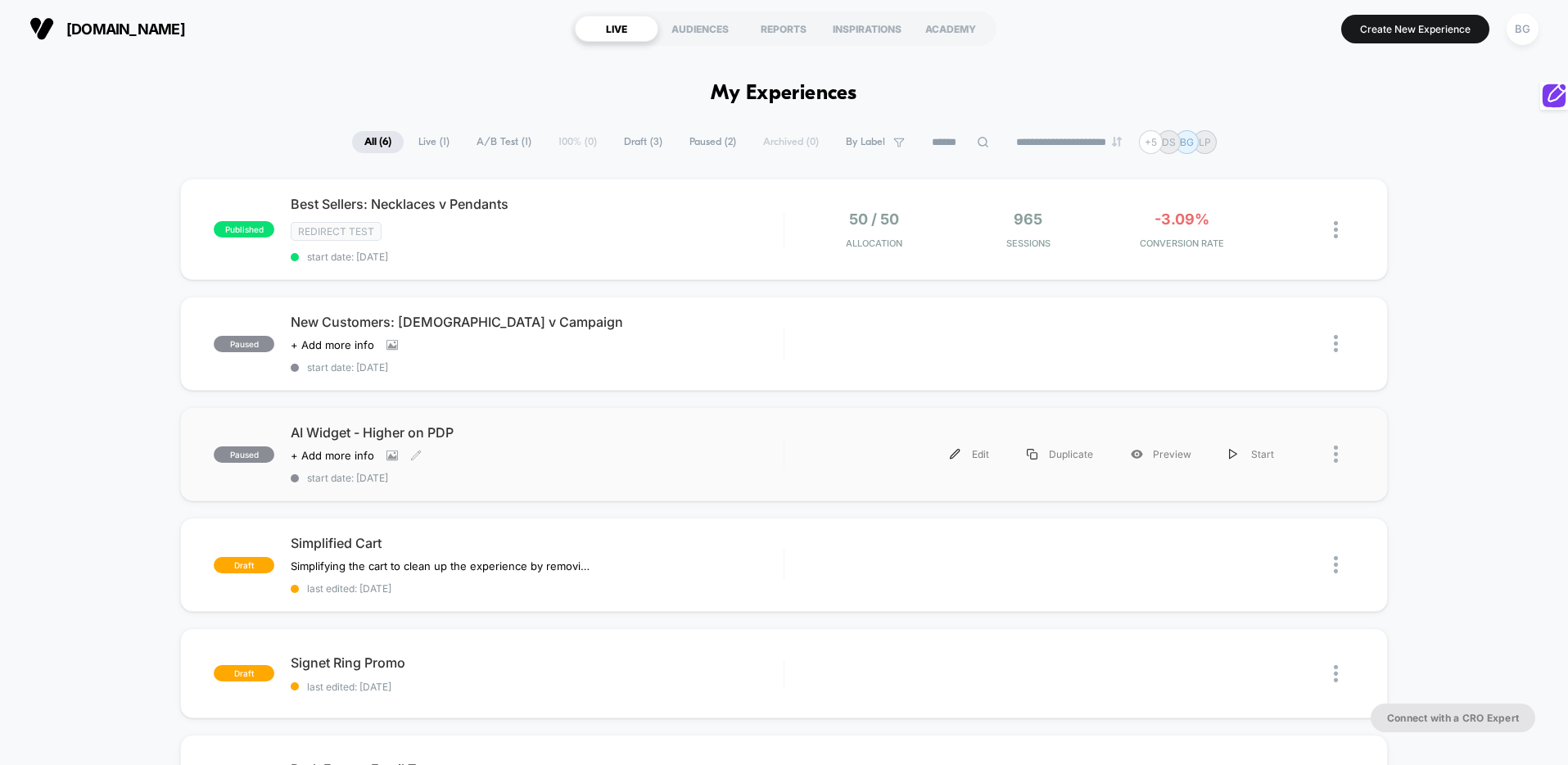
click at [760, 452] on div "AI Widget - Higher on PDP Click to view images Click to edit experience details…" at bounding box center [537, 454] width 493 height 60
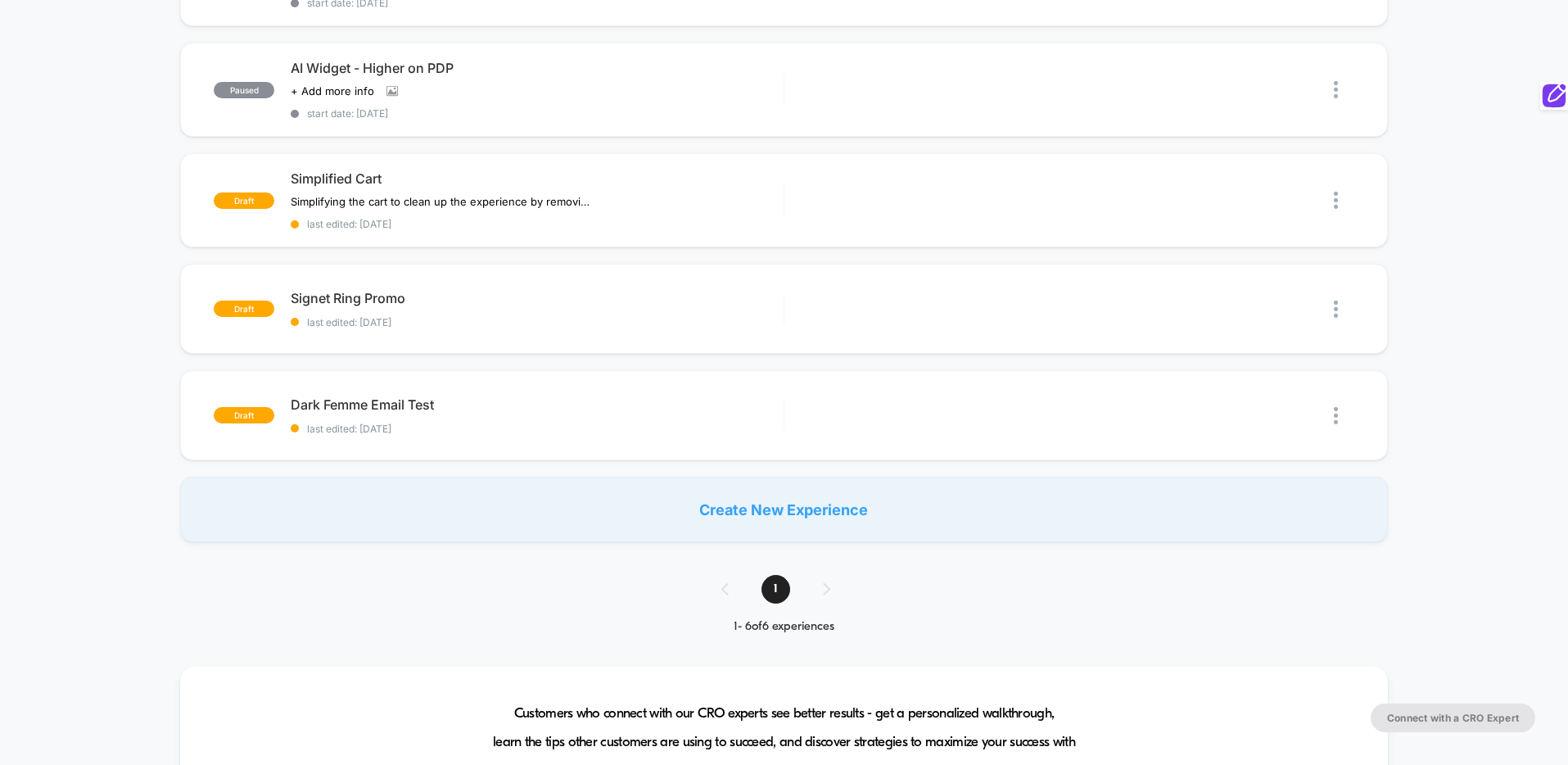
click at [855, 516] on div "Create New Experience" at bounding box center [784, 509] width 1208 height 66
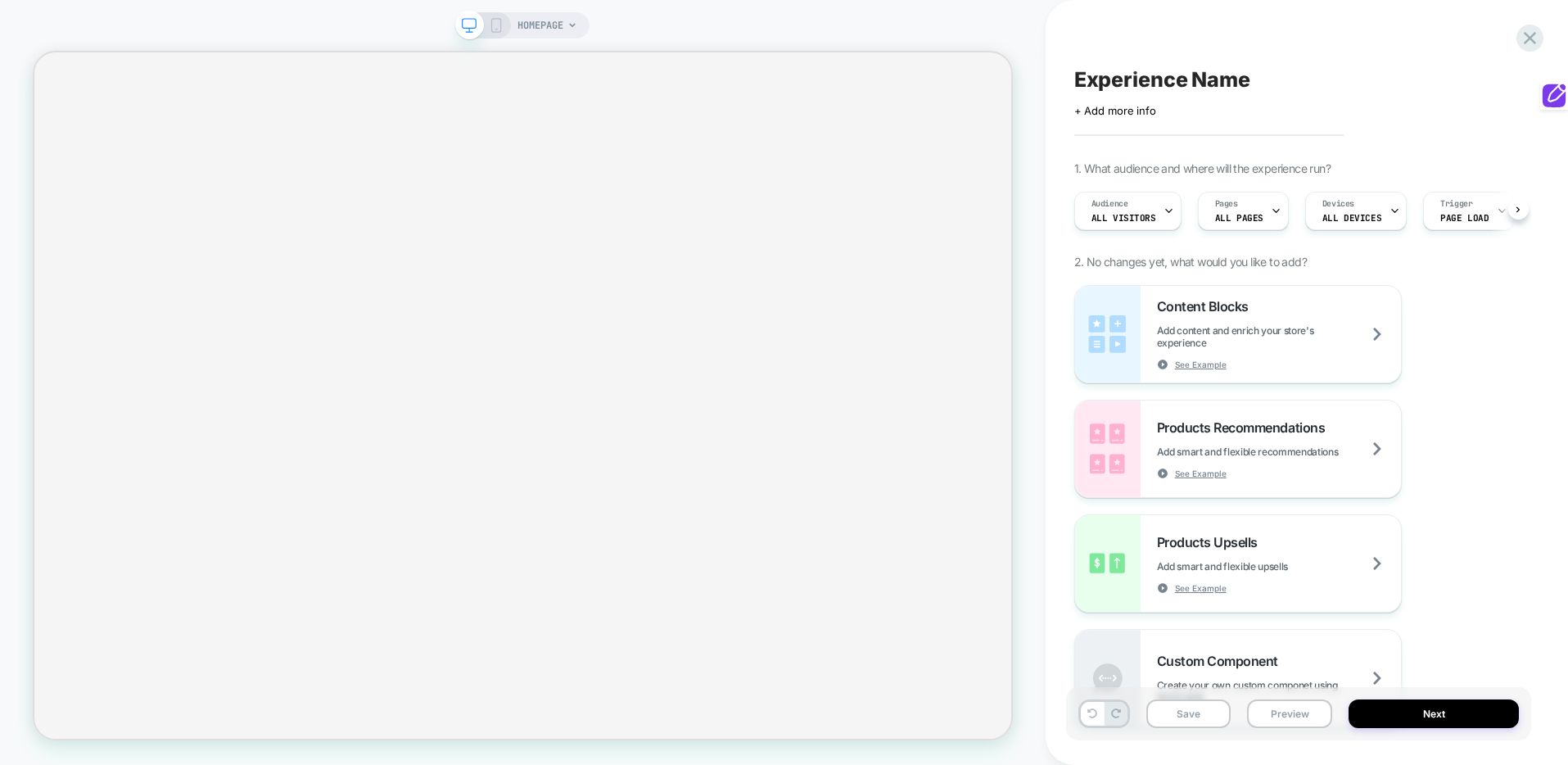
scroll to position [0, 1]
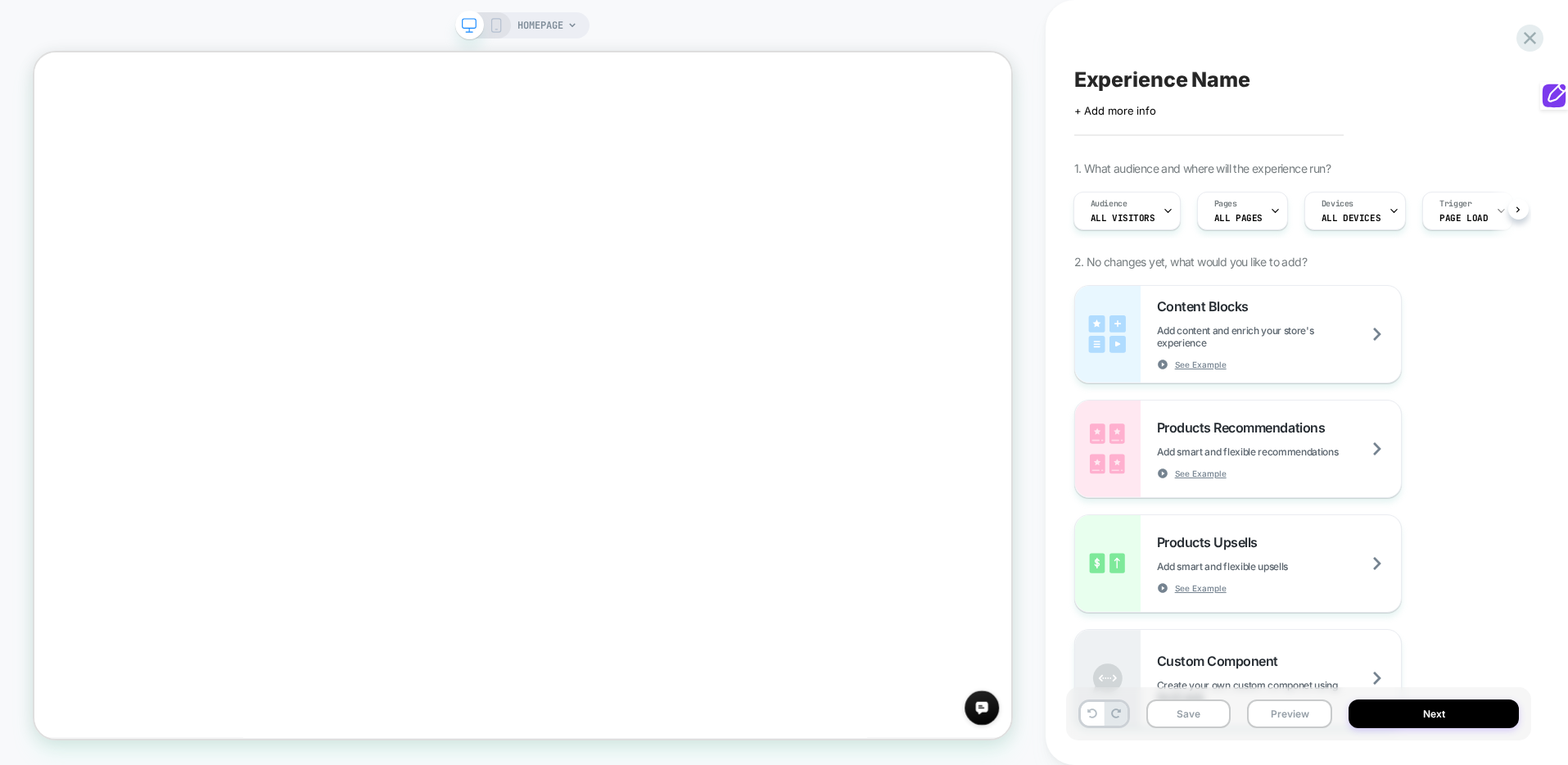
scroll to position [921, 0]
click at [1284, 317] on div "Content Blocks Add content and enrich your store's experience See Example" at bounding box center [1279, 334] width 244 height 72
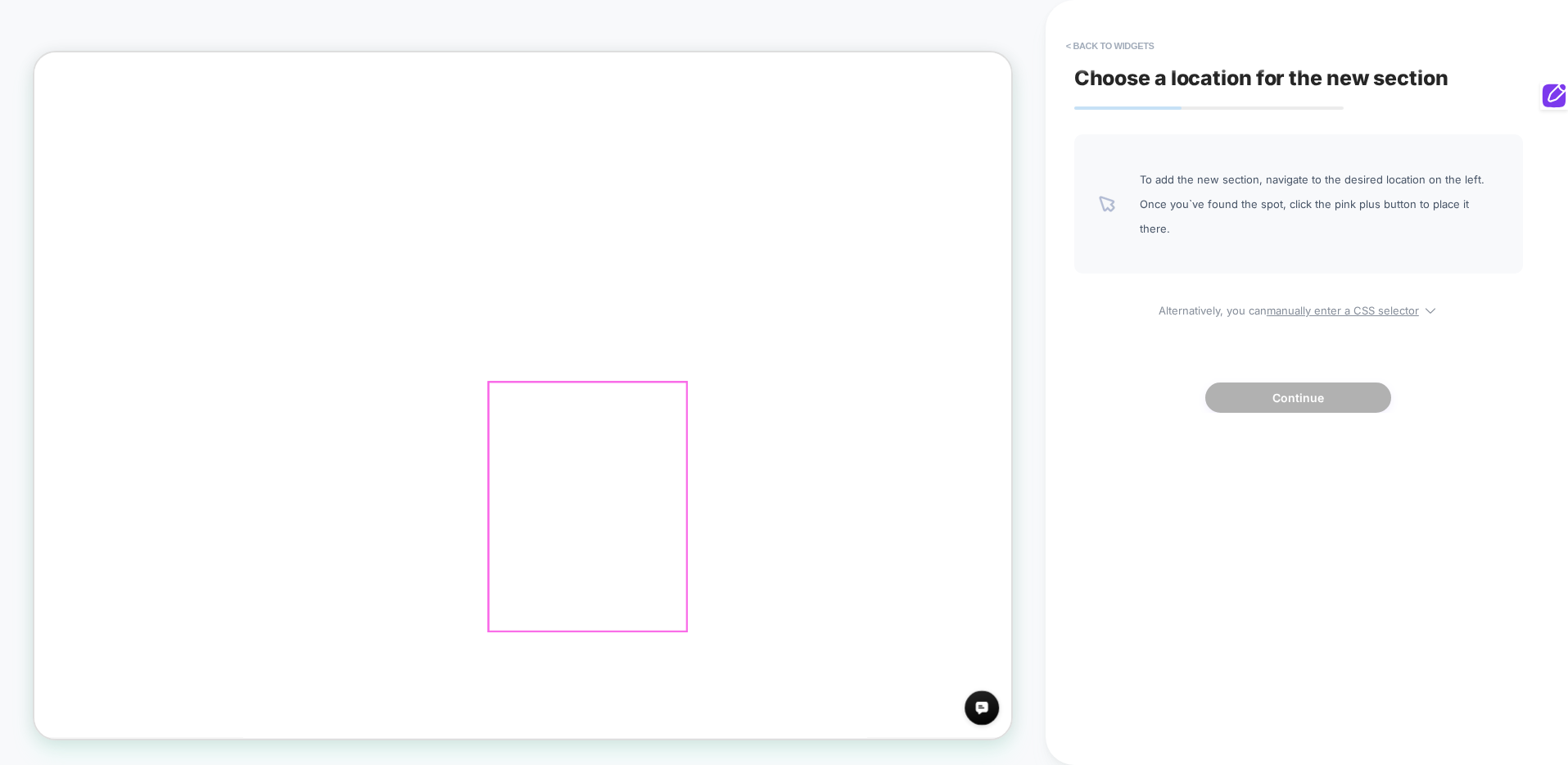
scroll to position [318, 0]
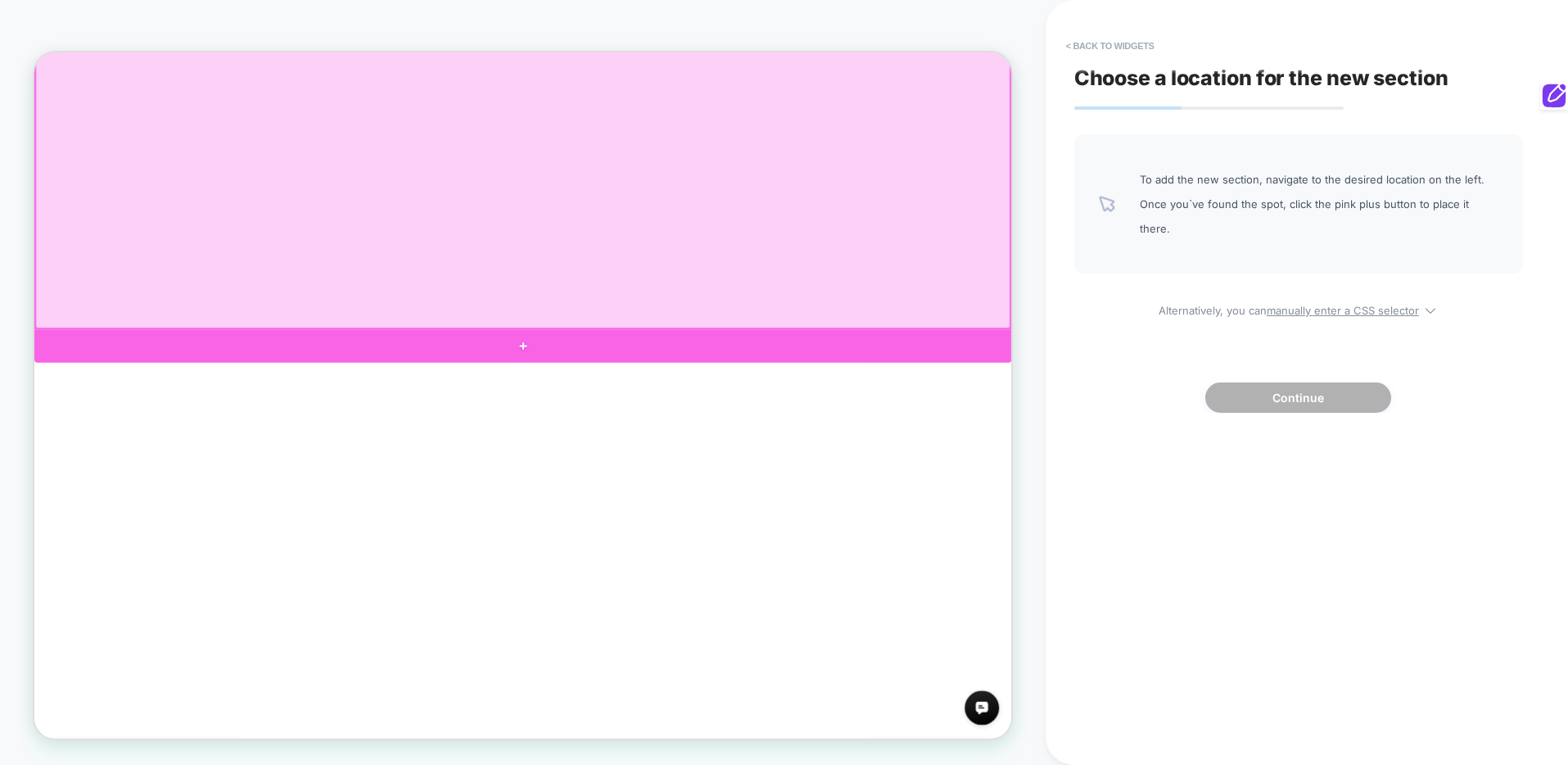
click at [928, 439] on div at bounding box center [685, 443] width 1303 height 44
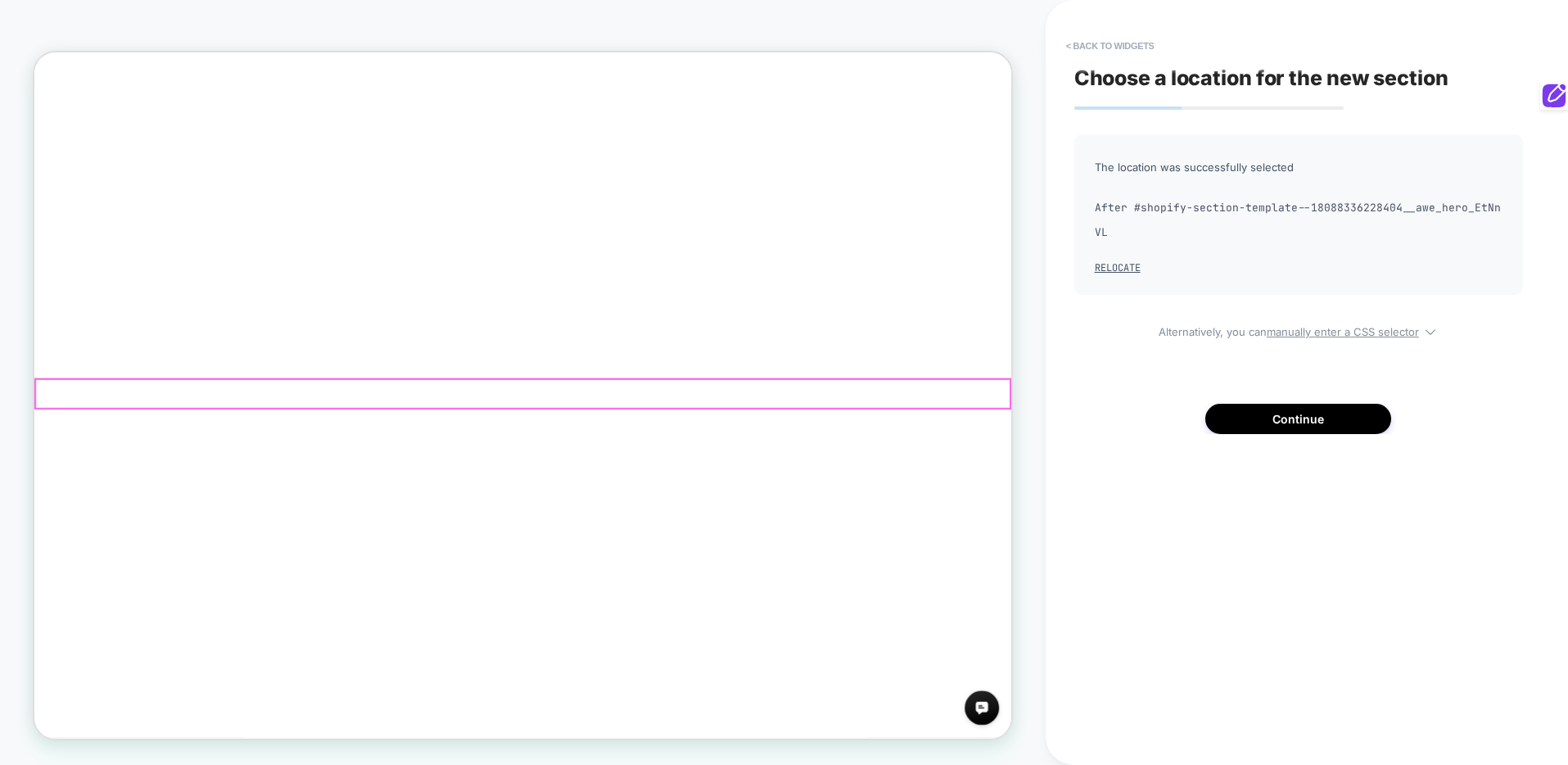
scroll to position [263, 0]
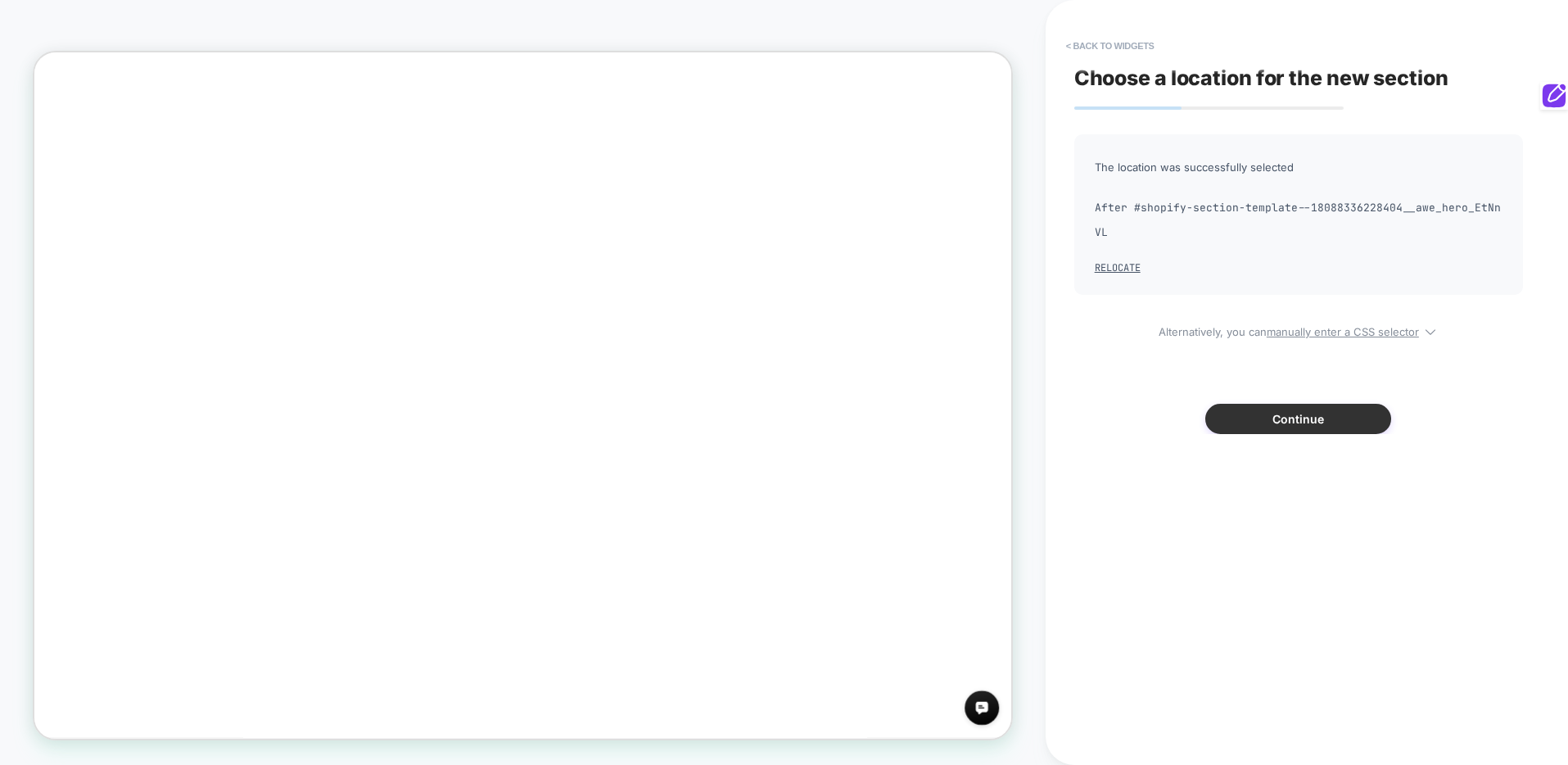
click at [1351, 425] on button "Continue" at bounding box center [1298, 419] width 186 height 31
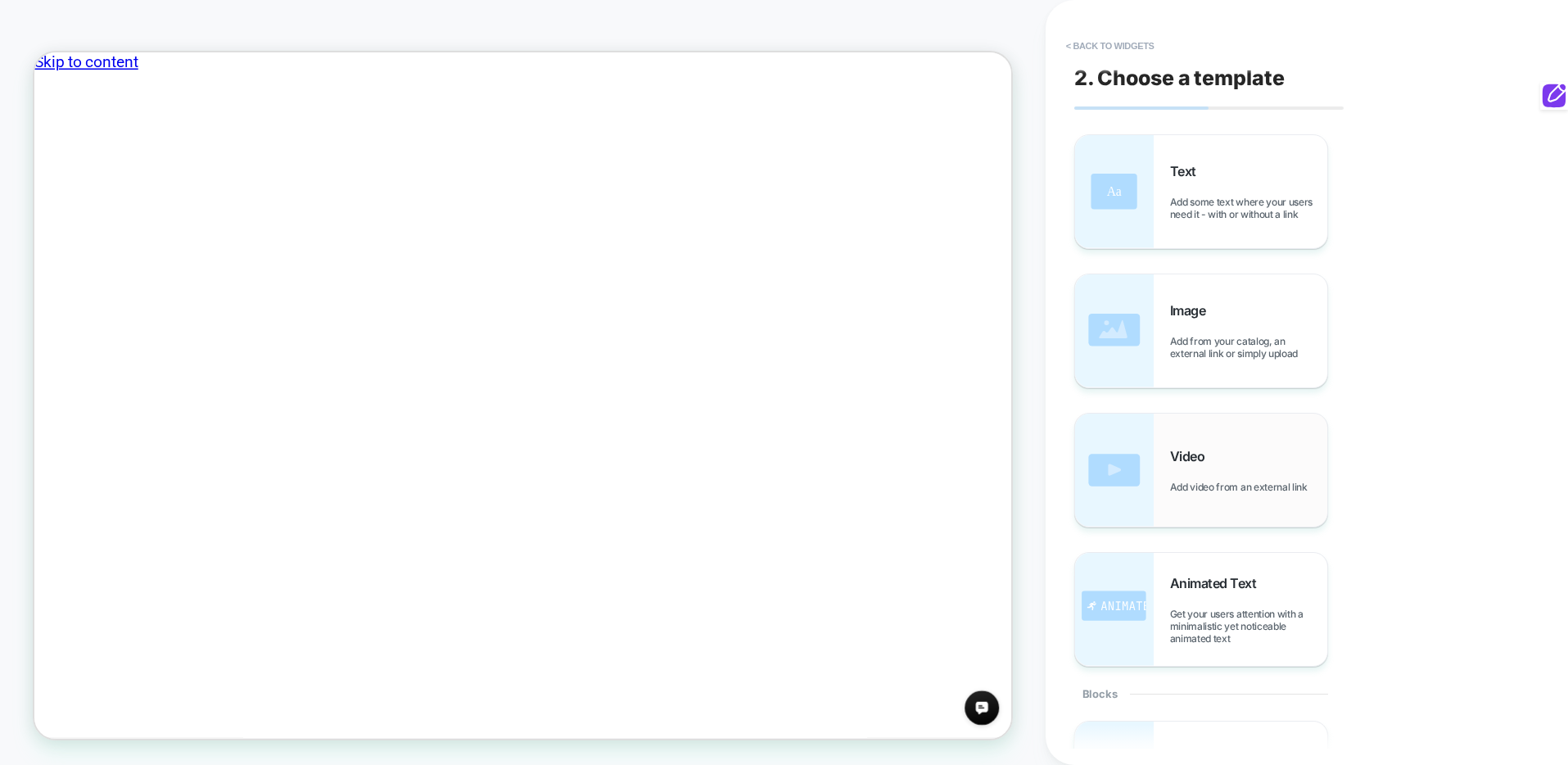
scroll to position [160, 0]
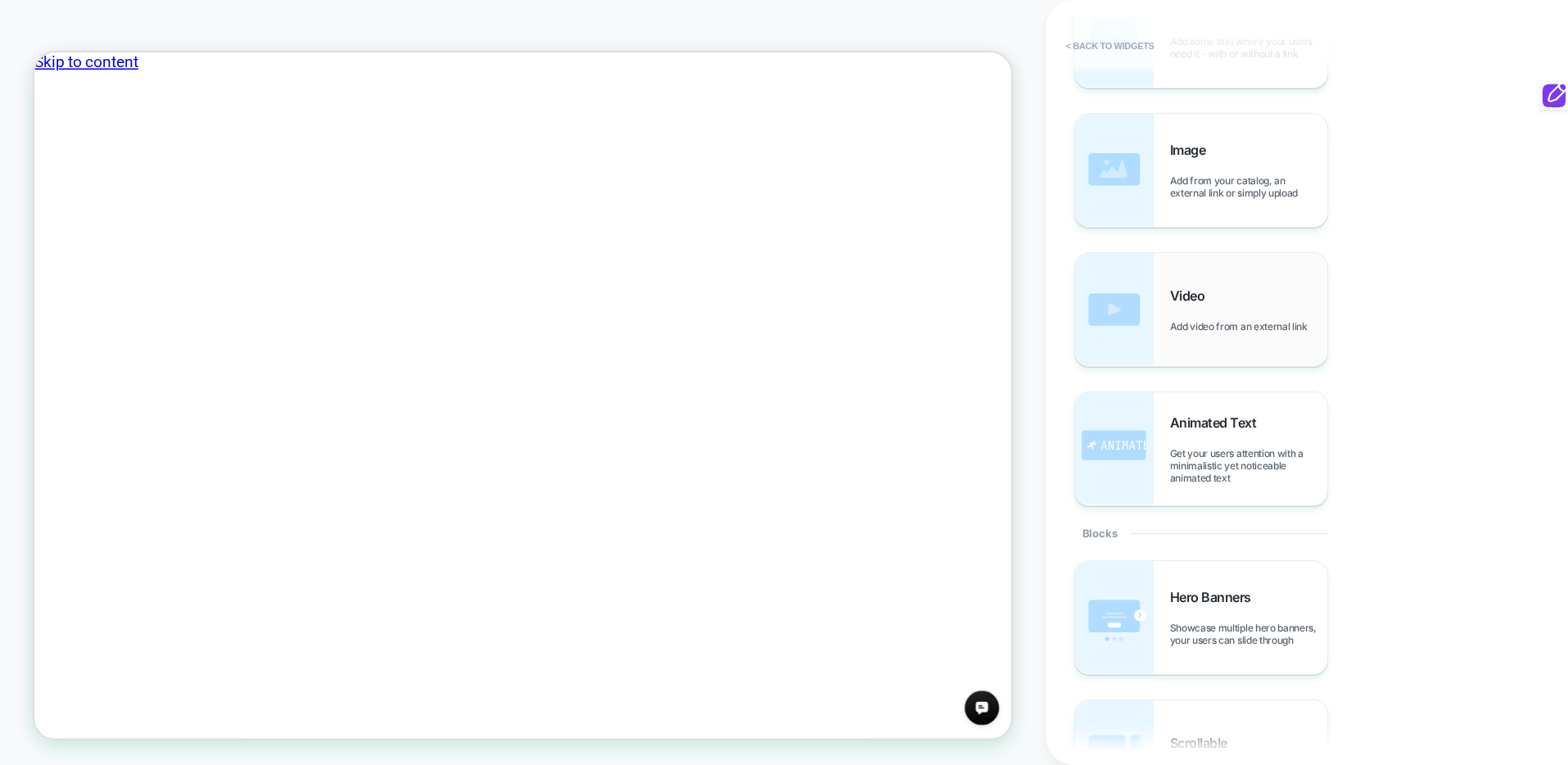
click at [1213, 323] on span "Add video from an external link" at bounding box center [1244, 326] width 146 height 12
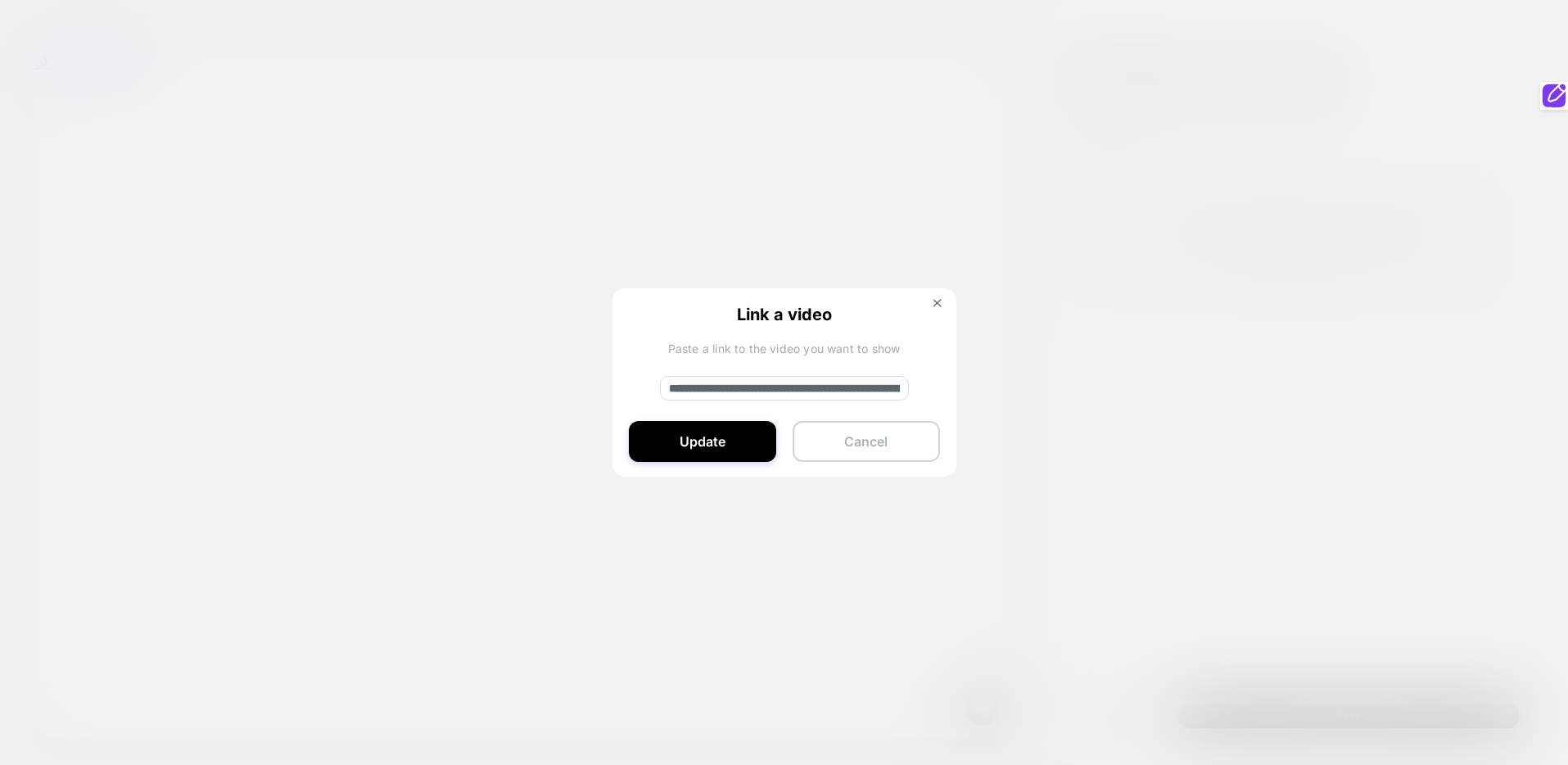
drag, startPoint x: 919, startPoint y: 427, endPoint x: 1293, endPoint y: 443, distance: 374.3
click at [919, 427] on button "Cancel" at bounding box center [867, 441] width 148 height 41
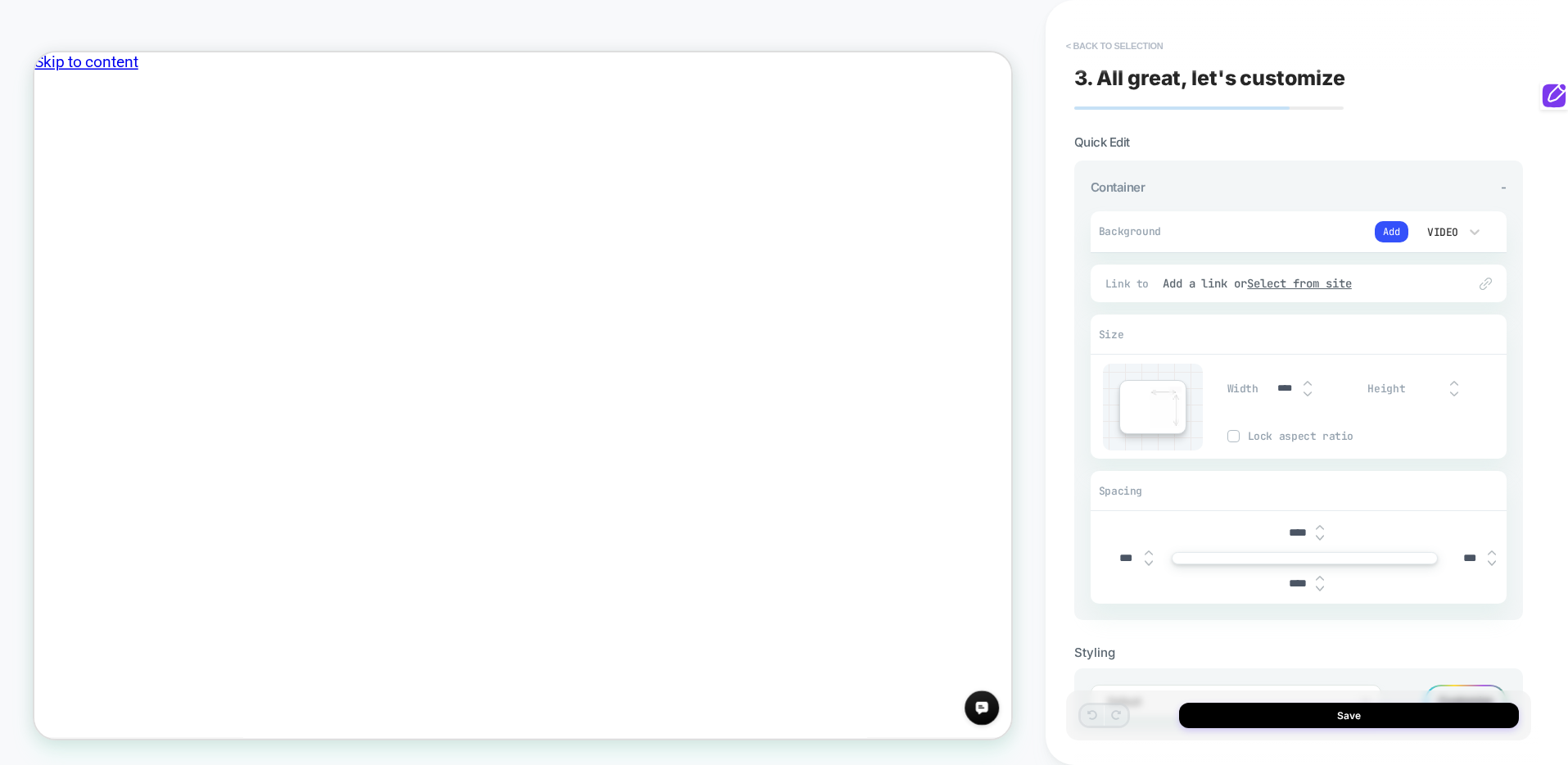
click at [1085, 42] on button "< Back to selection" at bounding box center [1114, 46] width 114 height 27
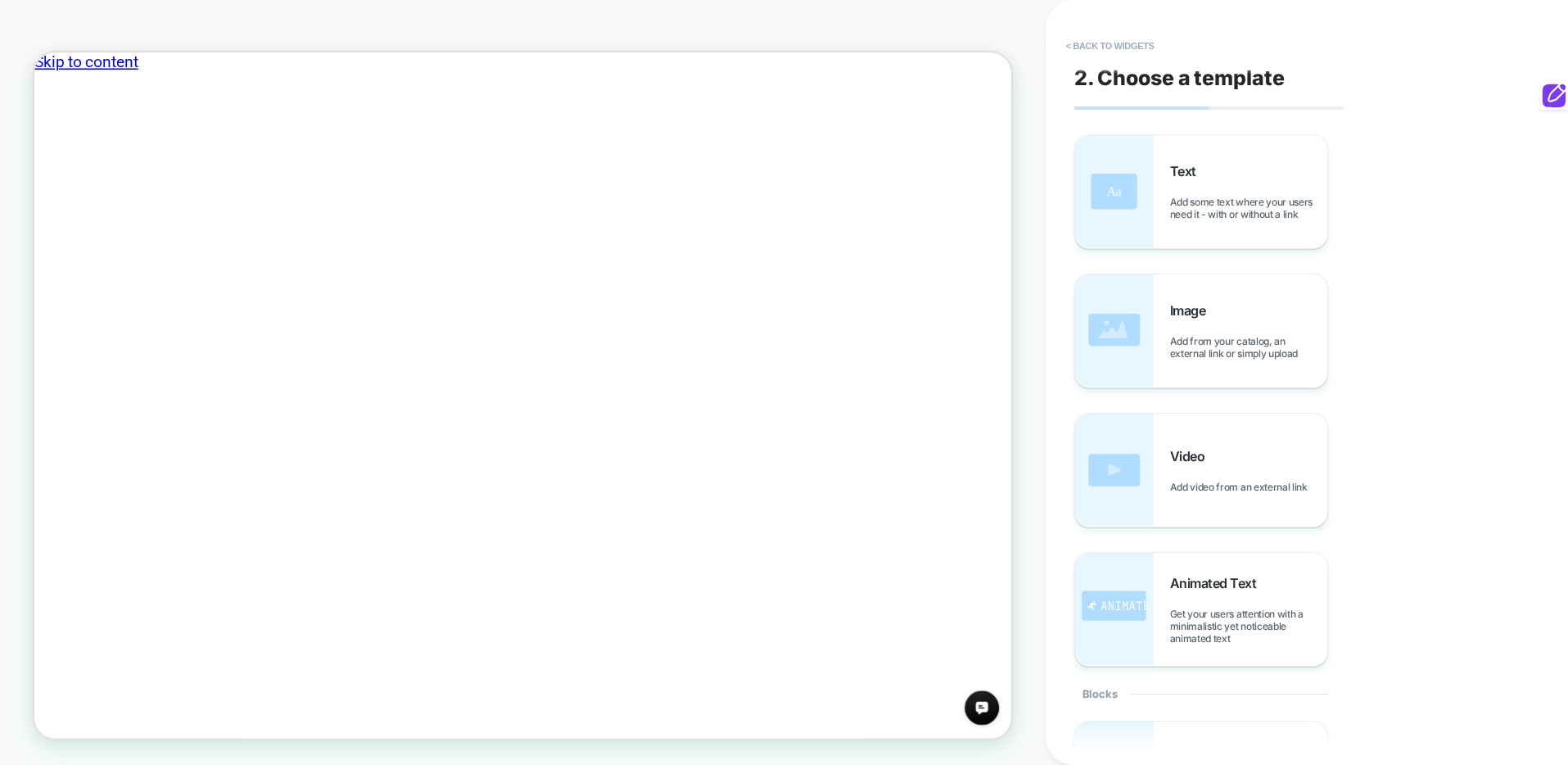
scroll to position [556, 0]
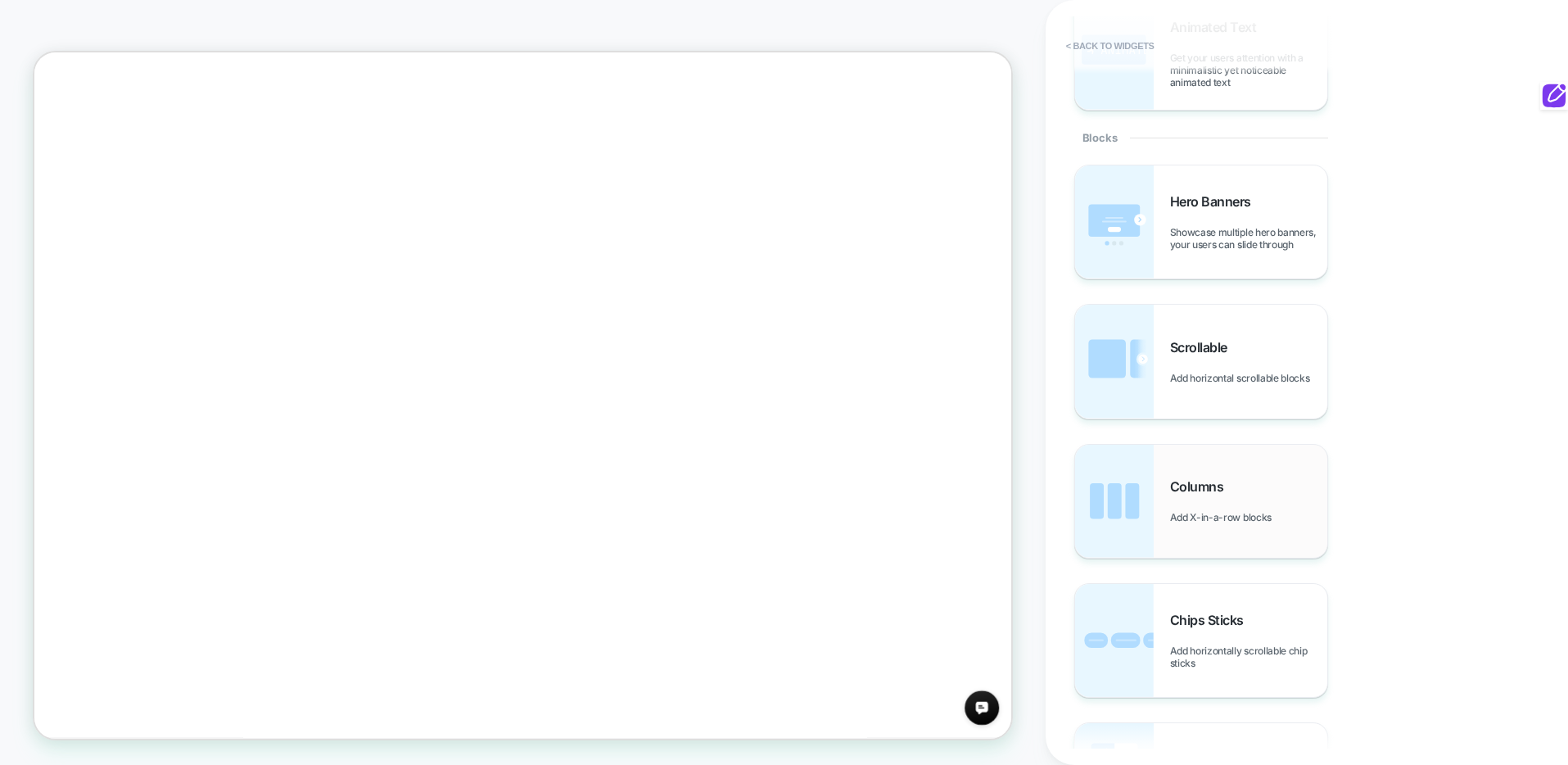
click at [1233, 493] on div "Columns Add X-in-a-row blocks" at bounding box center [1249, 501] width 158 height 45
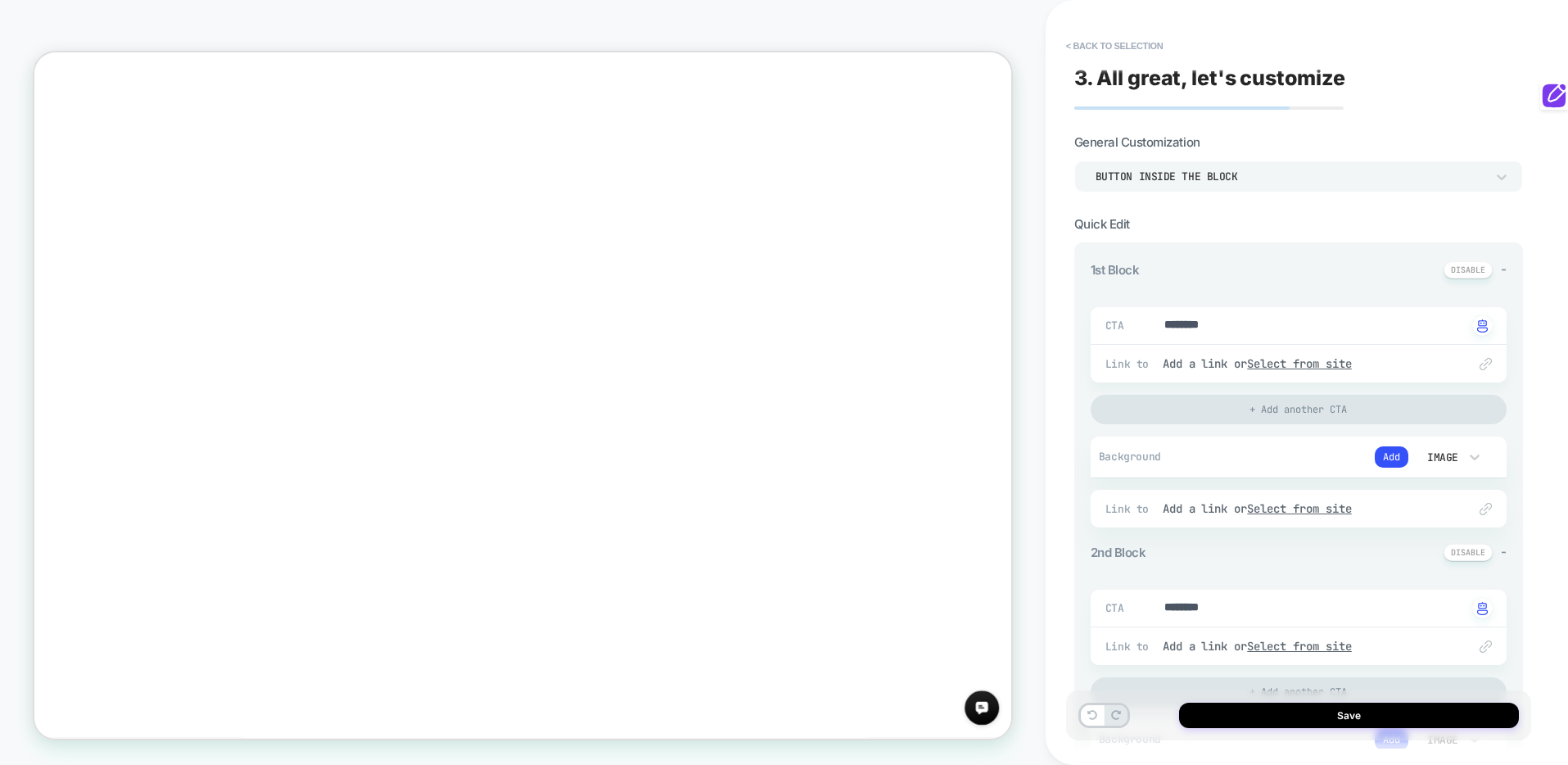
scroll to position [421, 0]
click at [1127, 46] on button "< Back to selection" at bounding box center [1114, 46] width 114 height 27
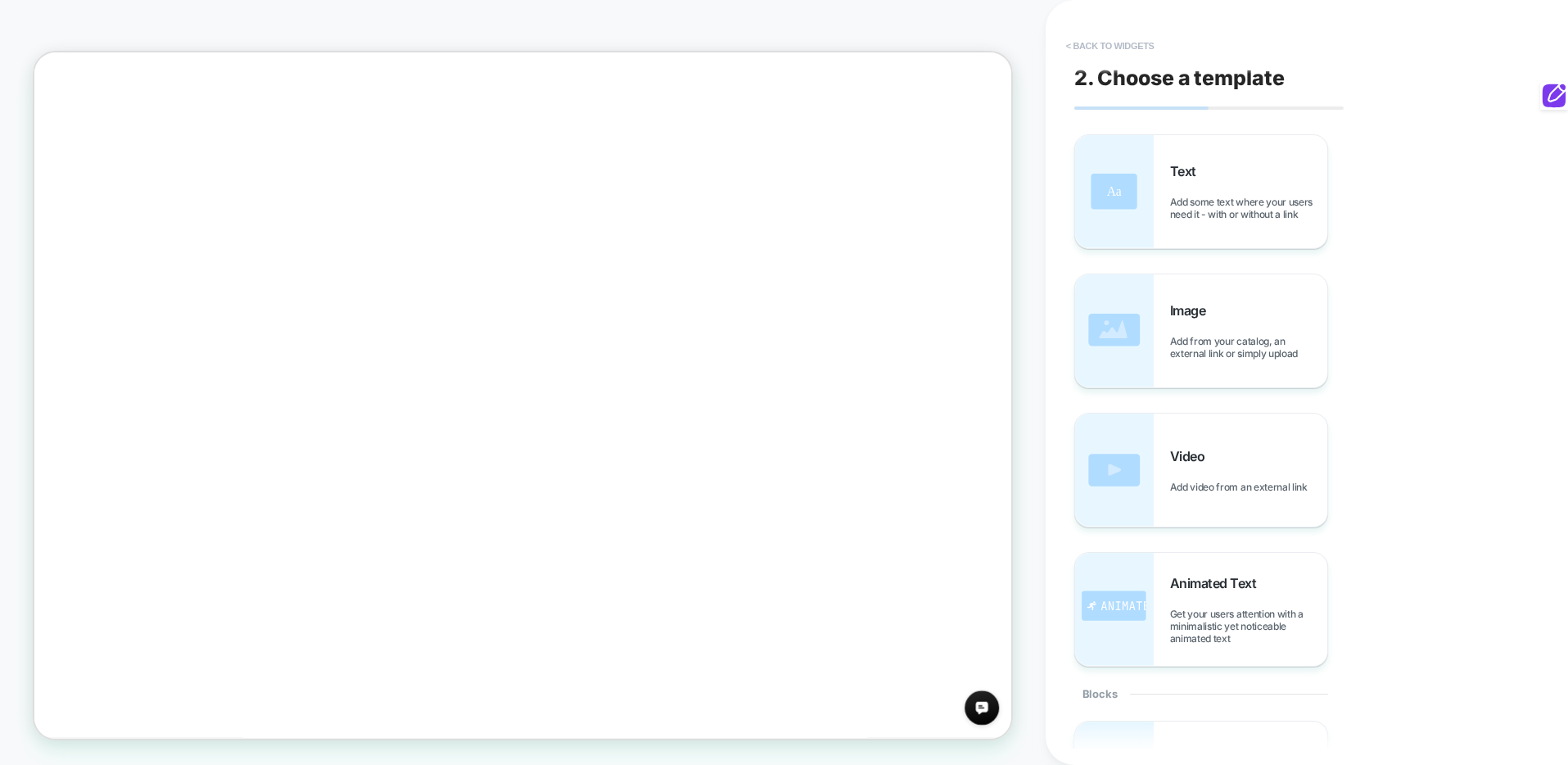
scroll to position [331, 0]
click at [1127, 45] on button "< Back to widgets" at bounding box center [1110, 46] width 105 height 27
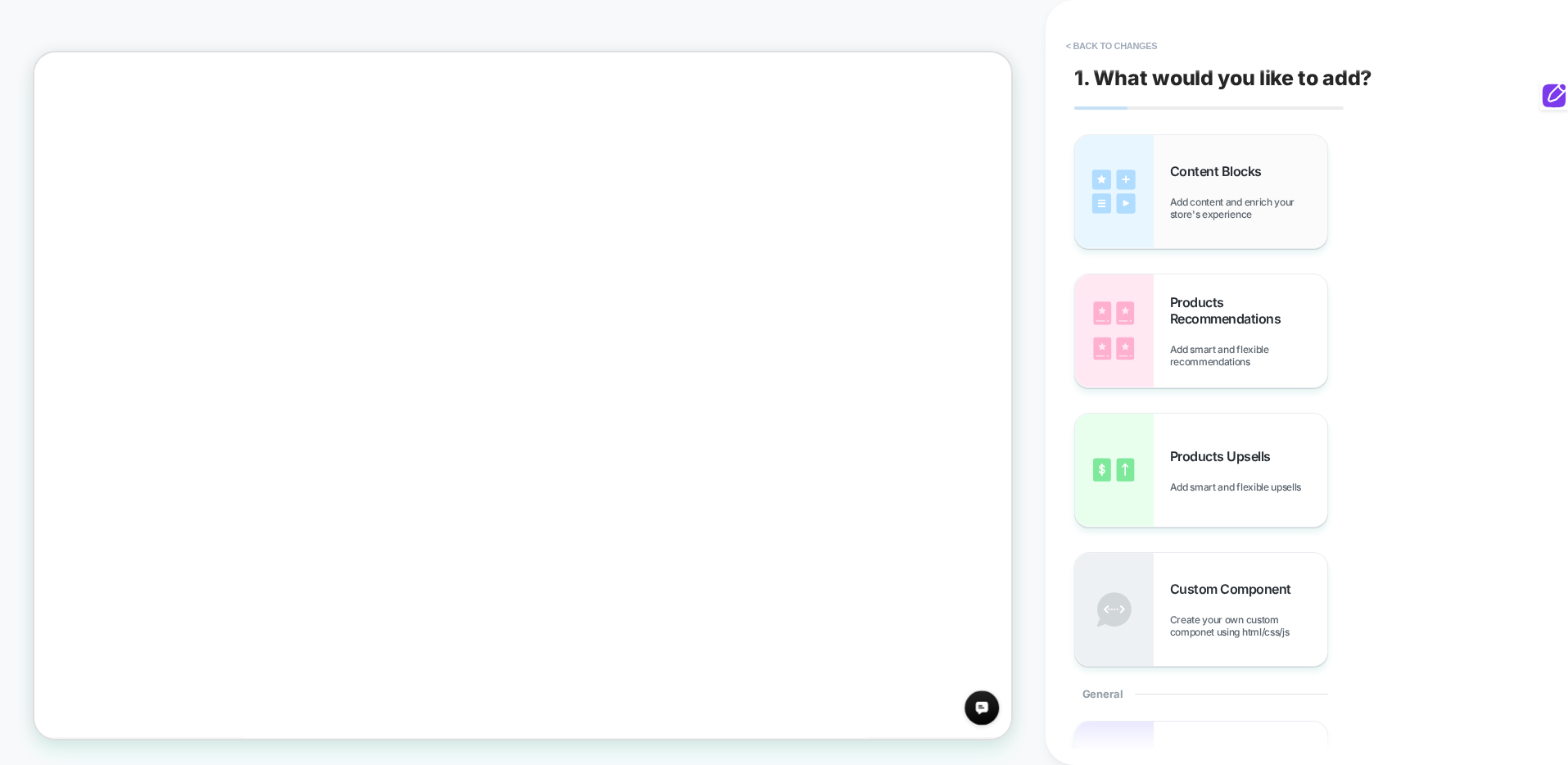
scroll to position [263, 0]
drag, startPoint x: 1076, startPoint y: 51, endPoint x: 1059, endPoint y: 73, distance: 27.8
click at [1076, 52] on button "< Back to changes" at bounding box center [1112, 46] width 108 height 27
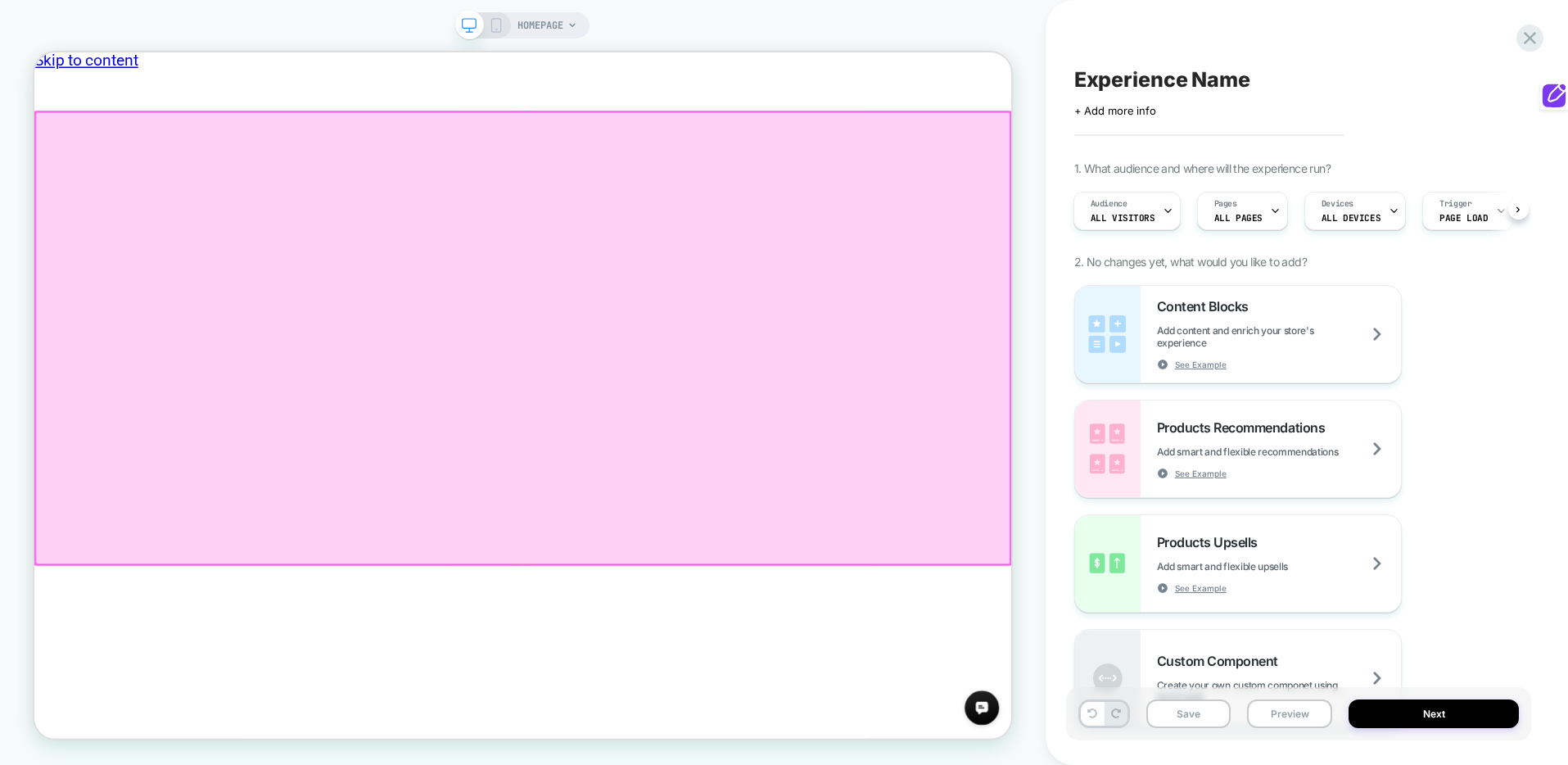
scroll to position [0, 0]
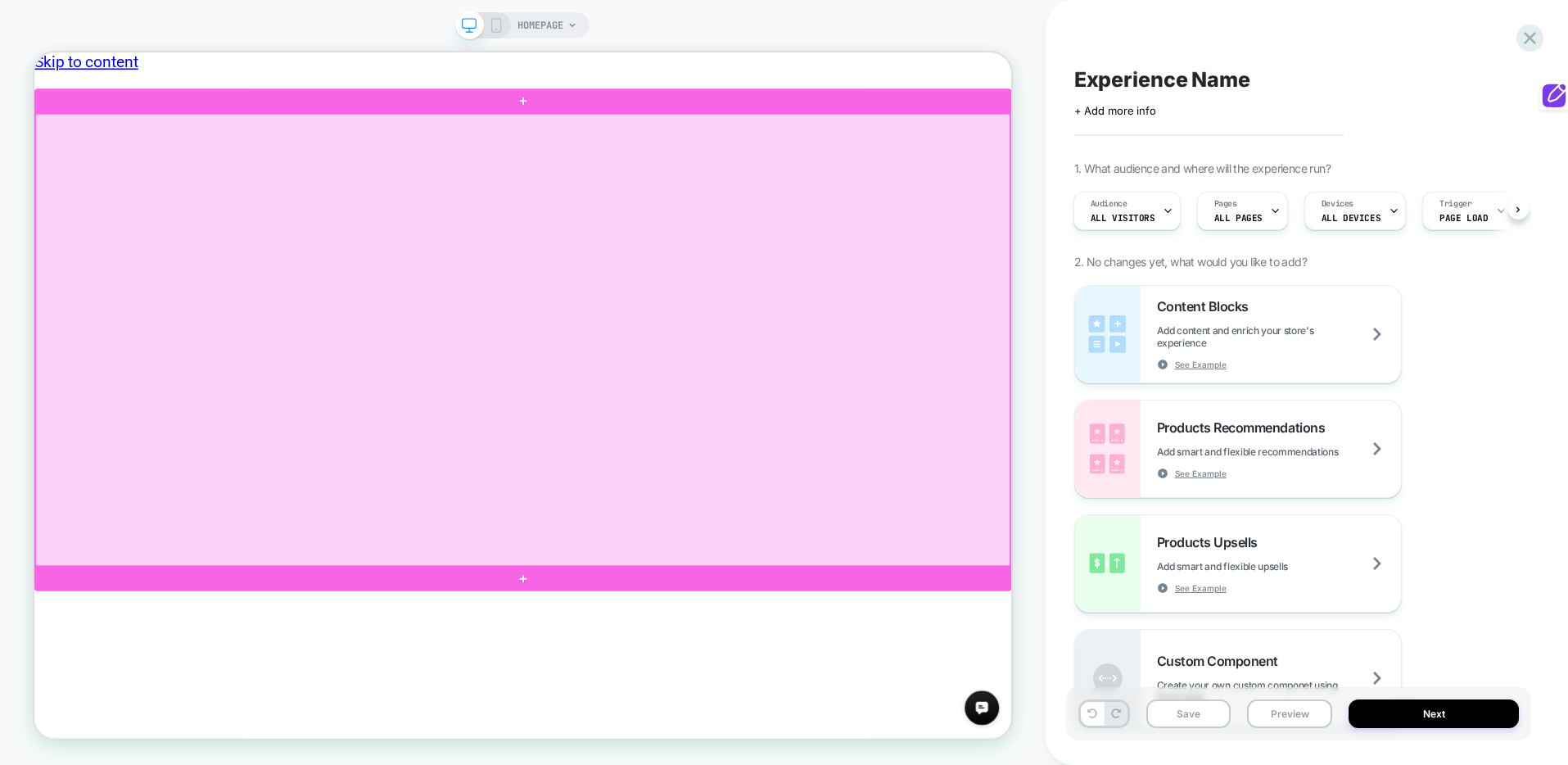
click at [991, 376] on div at bounding box center [685, 436] width 1300 height 603
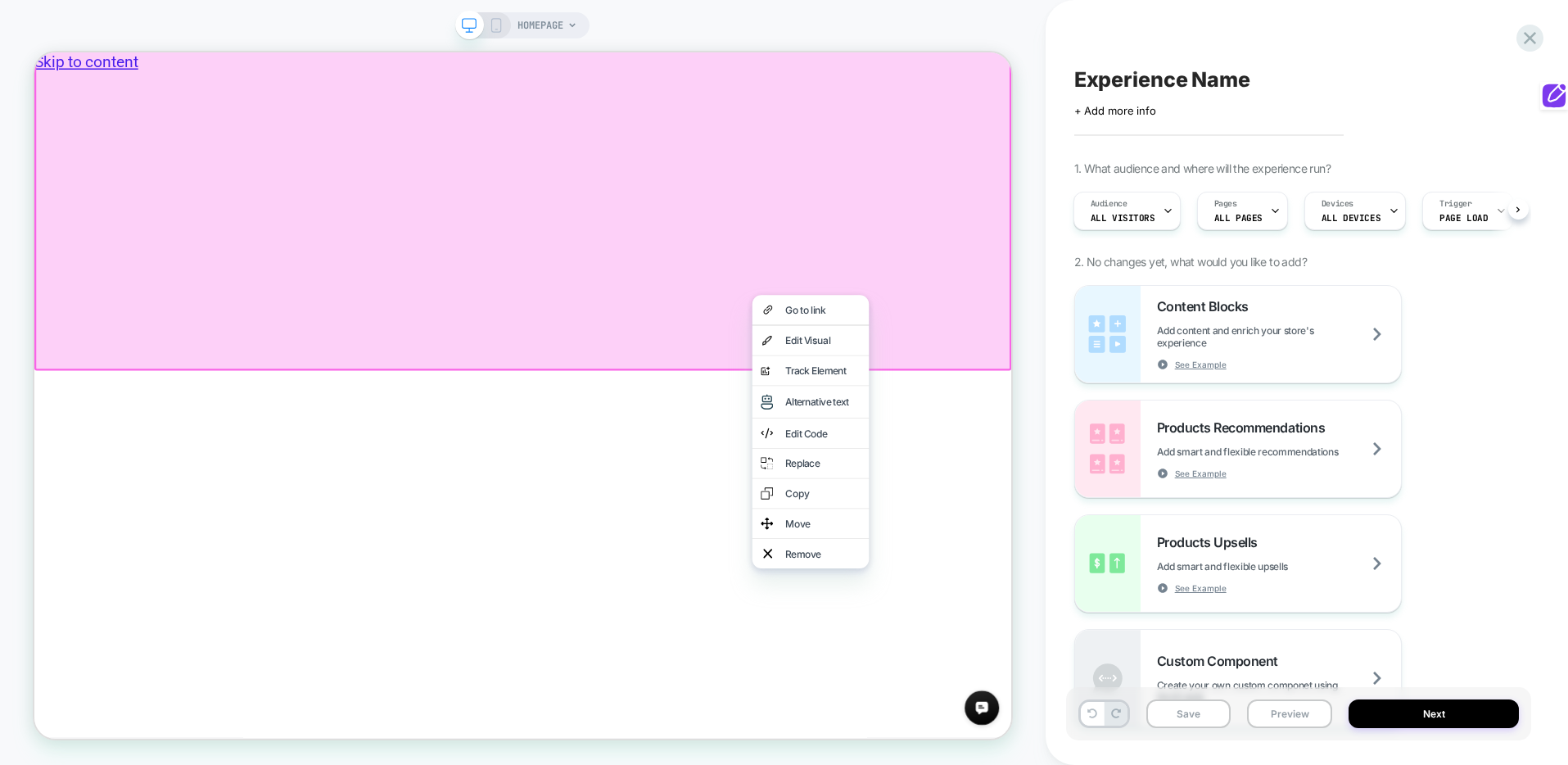
click at [1033, 327] on div "HOMEPAGE" at bounding box center [523, 382] width 1046 height 733
click at [835, 42] on div "HOMEPAGE" at bounding box center [523, 382] width 1046 height 733
click at [1280, 118] on div "Experience Name Click to edit experience details + Add more info 1. What audien…" at bounding box center [1298, 382] width 465 height 733
click at [1047, 685] on div "Move" at bounding box center [1069, 680] width 156 height 39
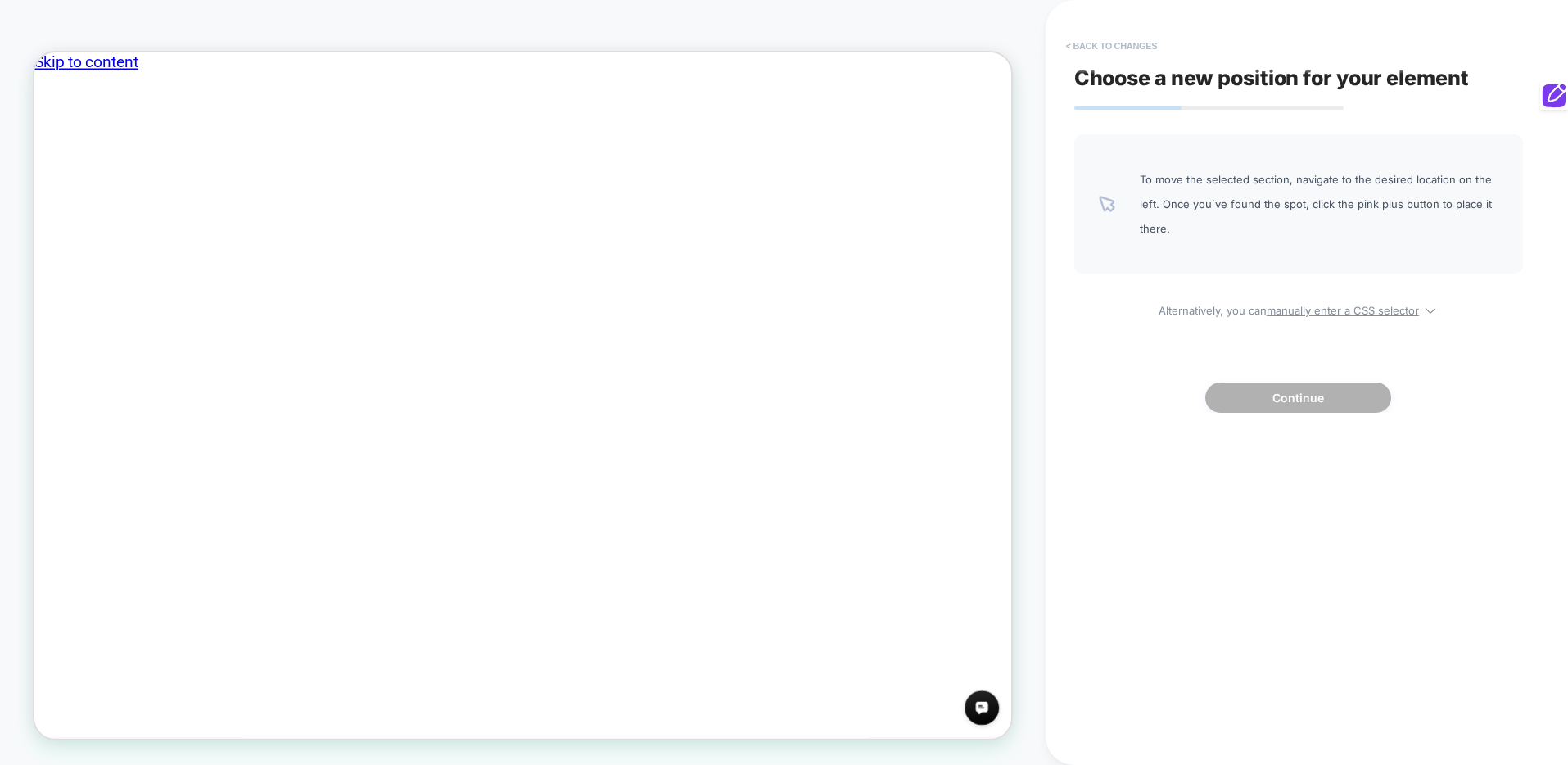
click at [1131, 39] on button "< Back to changes" at bounding box center [1112, 46] width 108 height 27
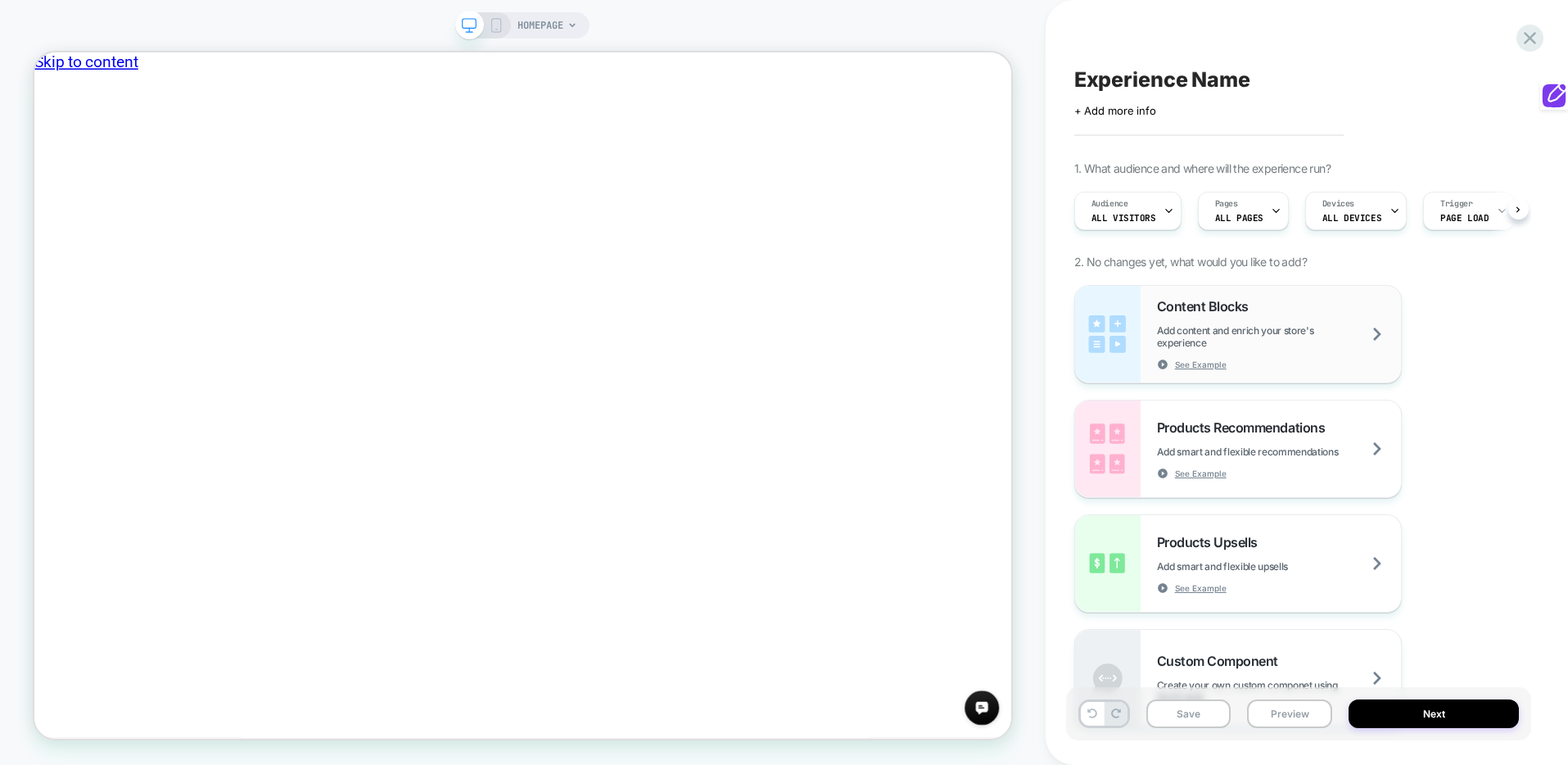
scroll to position [0, 1]
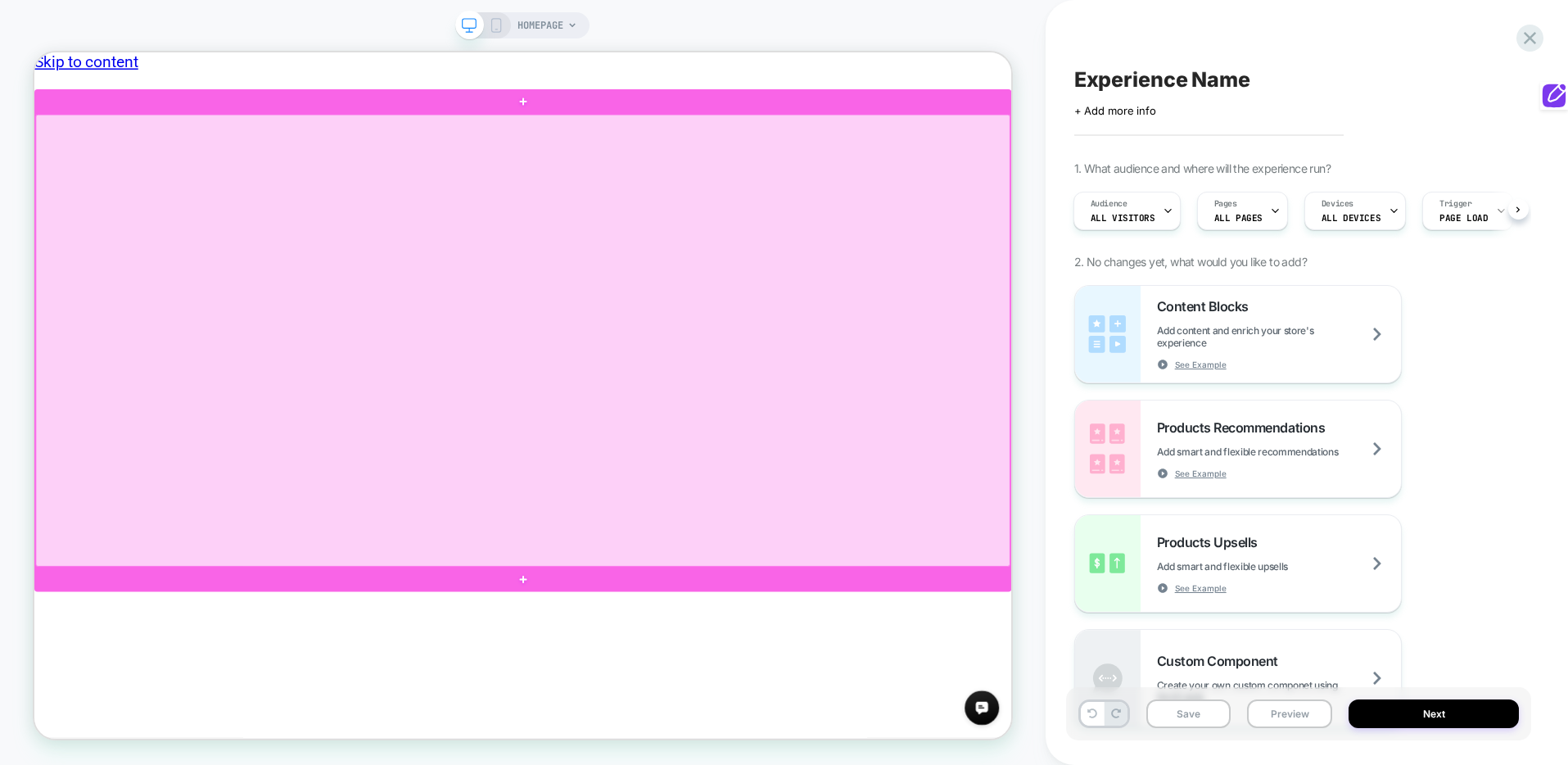
click at [850, 515] on div at bounding box center [685, 436] width 1300 height 603
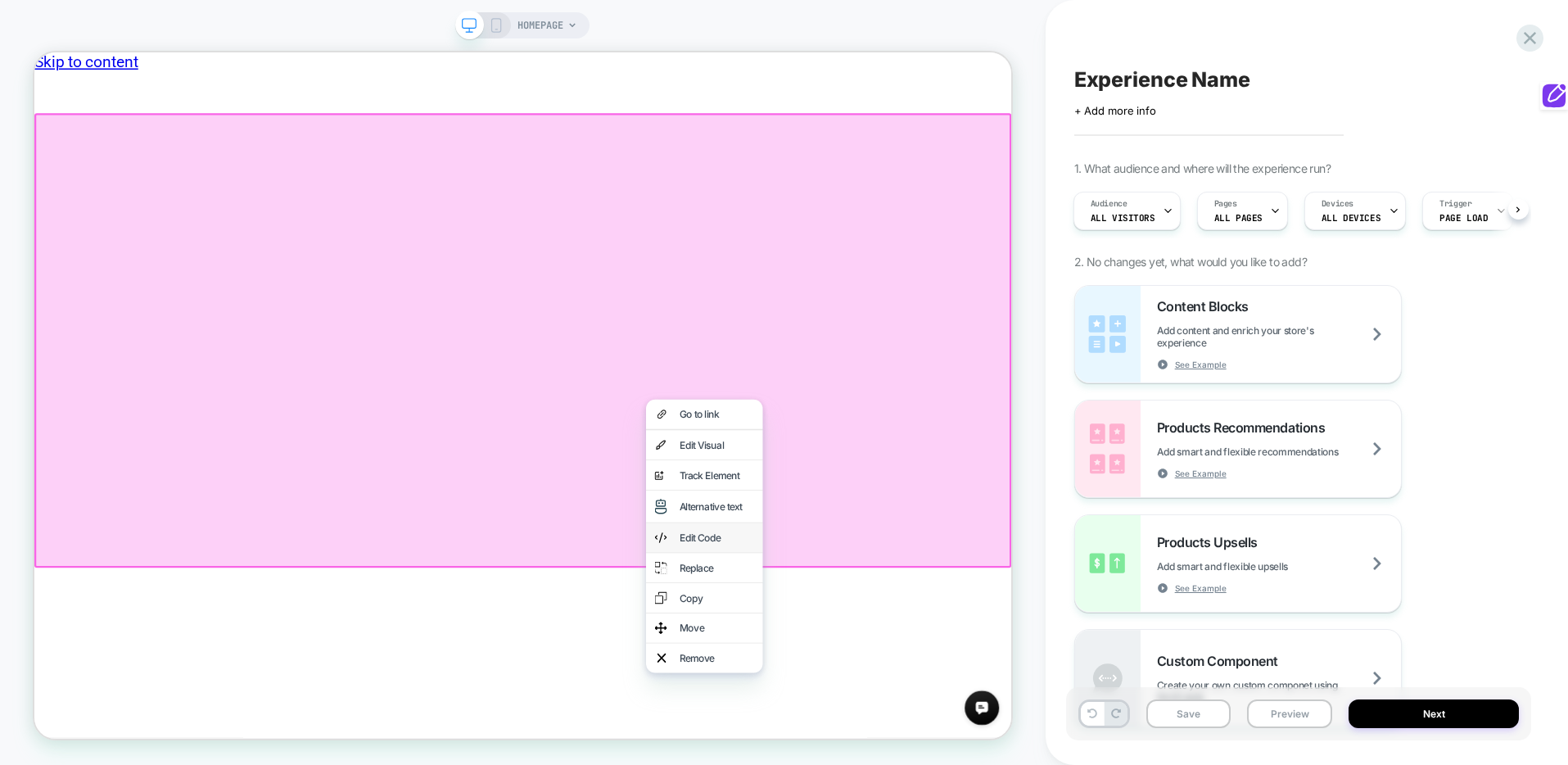
click at [941, 685] on div "Edit Code" at bounding box center [928, 699] width 156 height 39
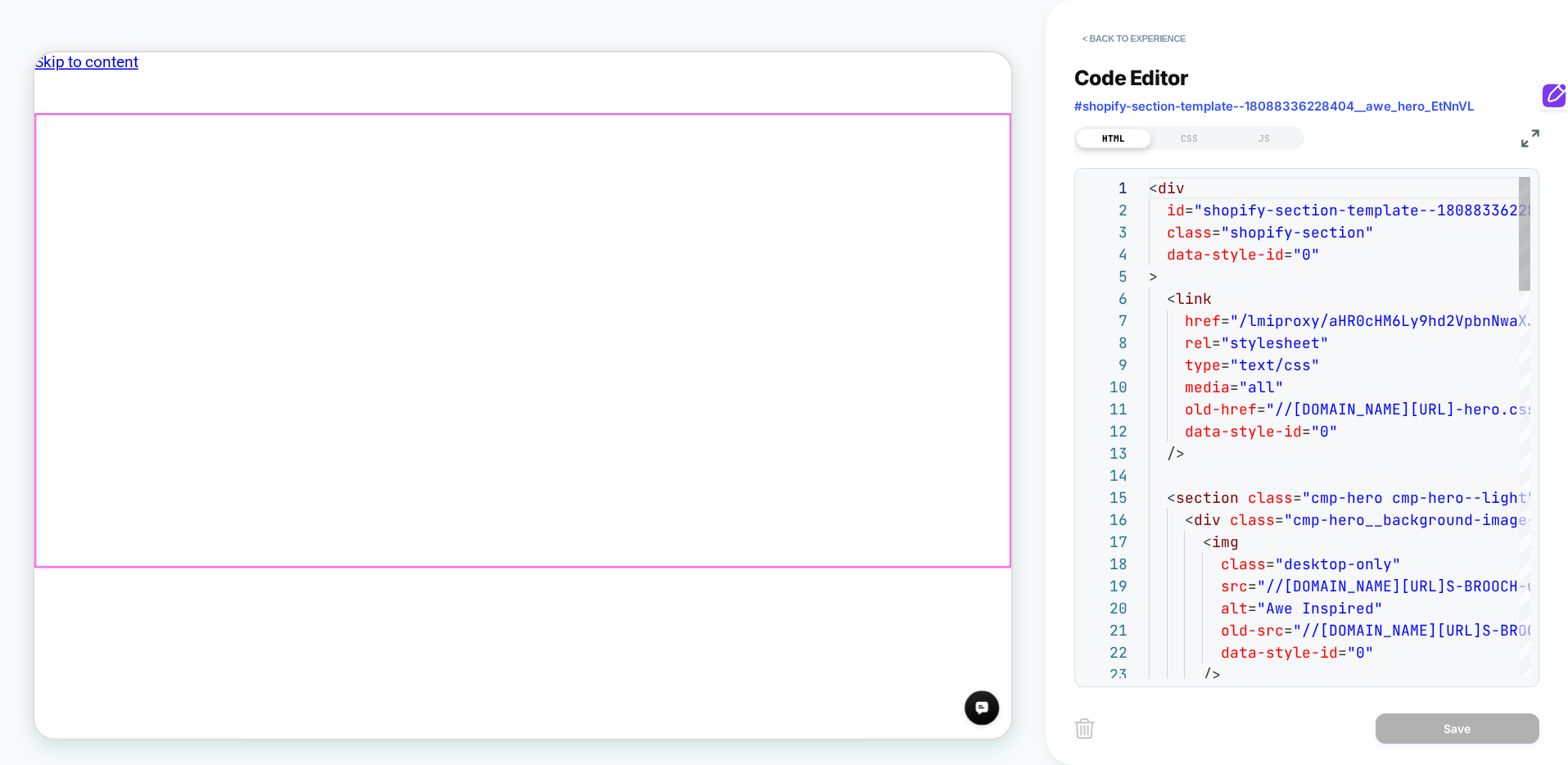
scroll to position [222, 0]
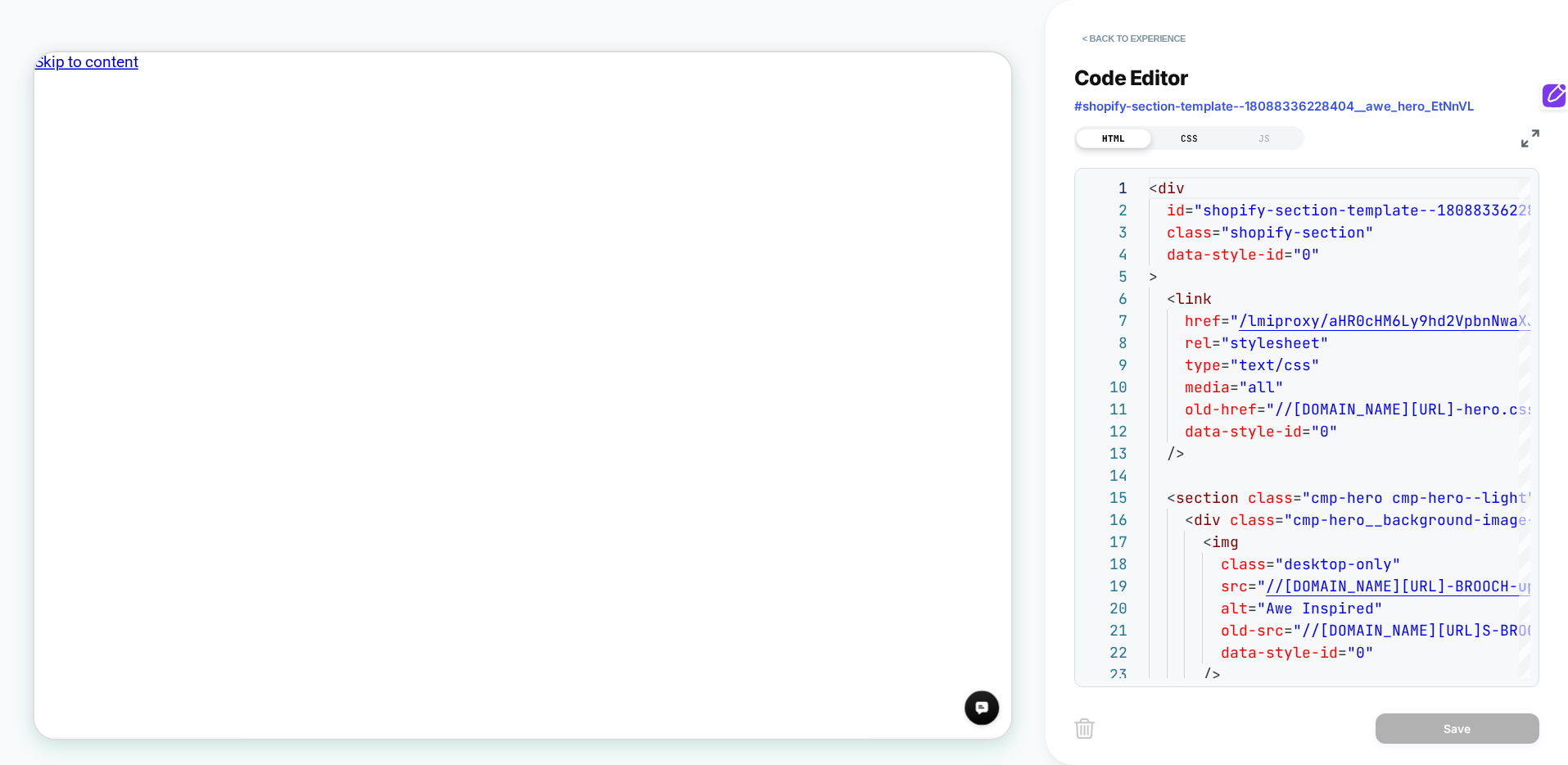
click at [1188, 141] on div "CSS" at bounding box center [1189, 139] width 75 height 20
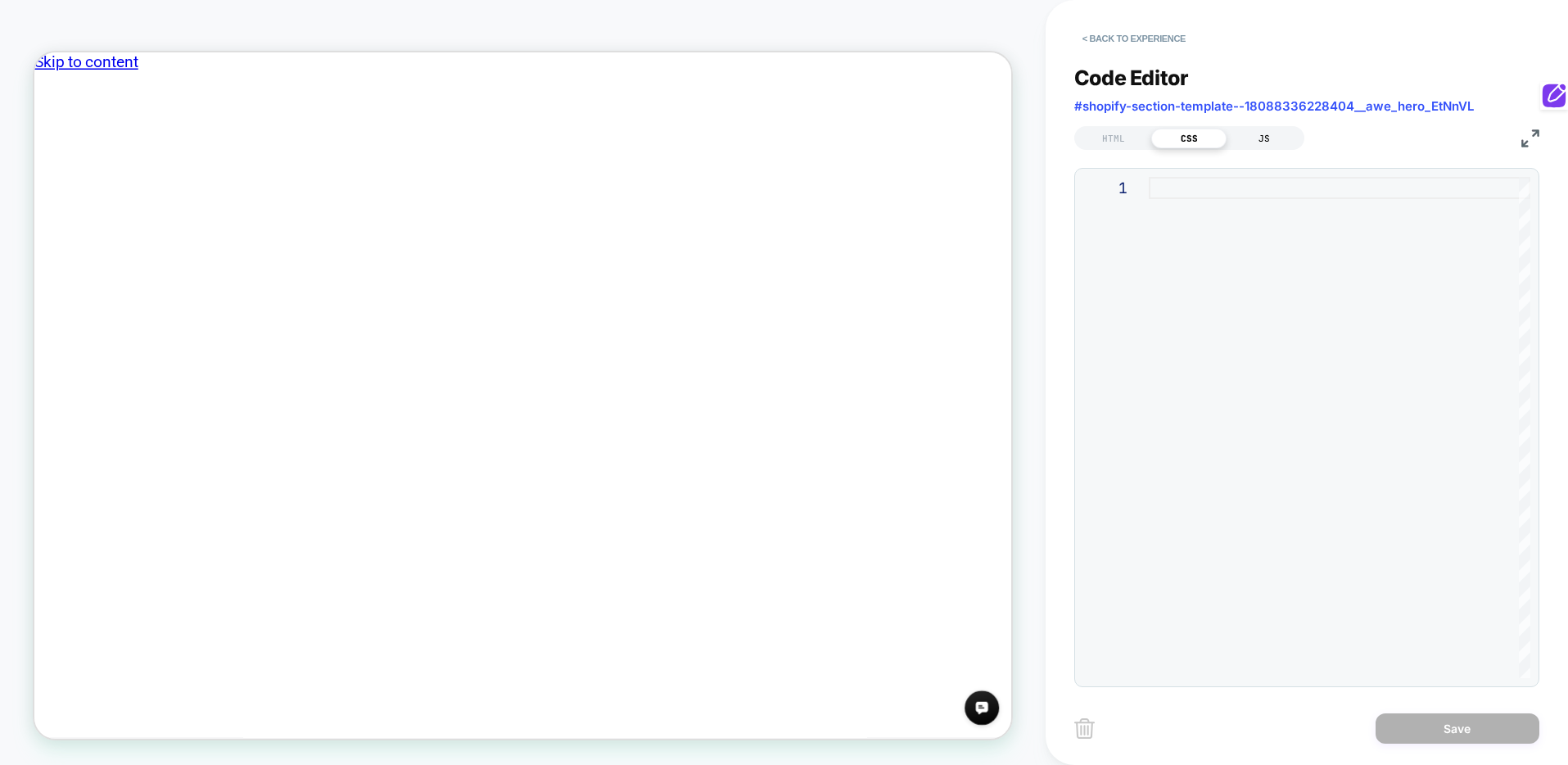
click at [1280, 139] on div "JS" at bounding box center [1264, 139] width 75 height 20
click at [1118, 141] on div "HTML" at bounding box center [1113, 139] width 75 height 20
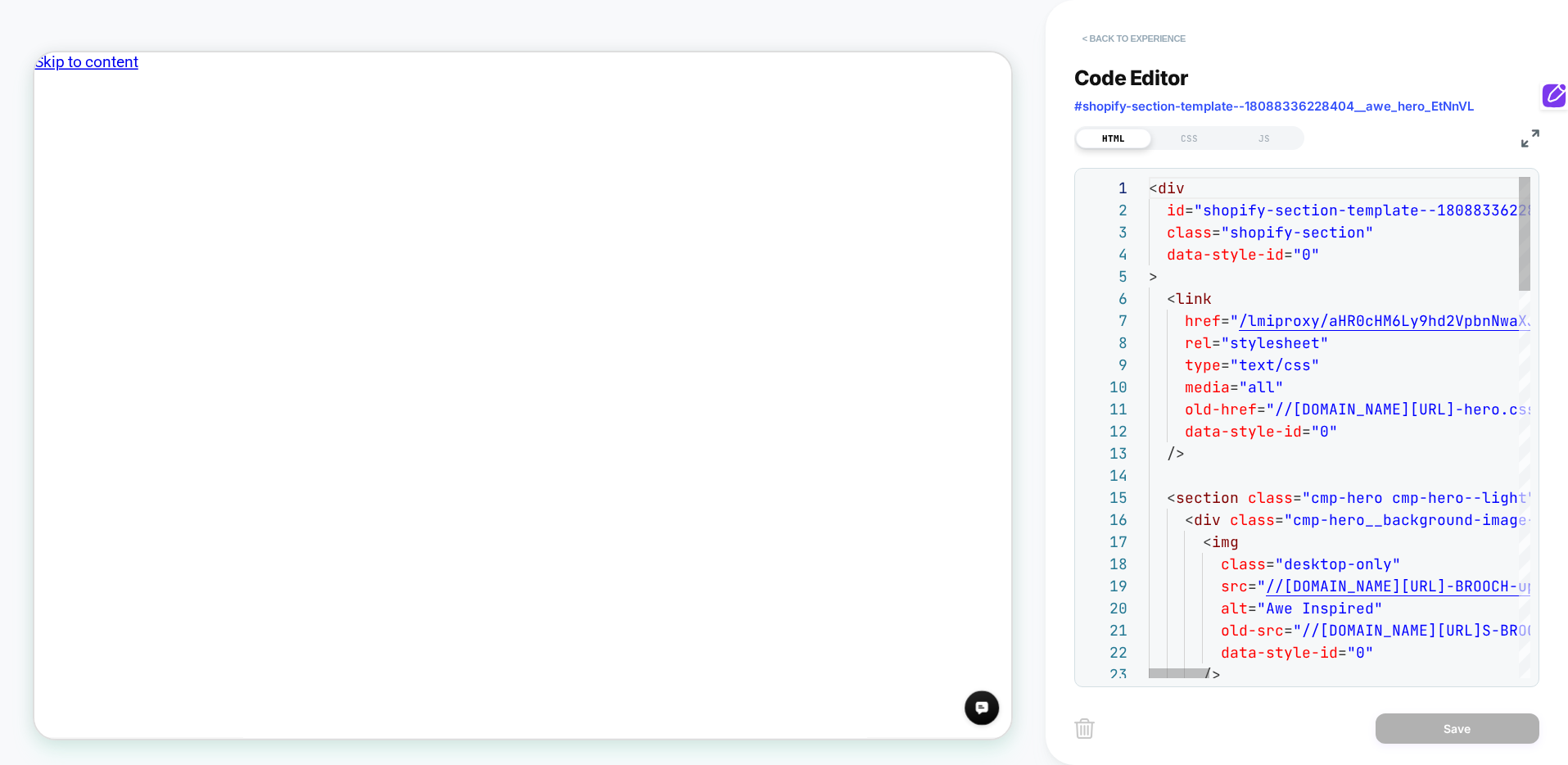
click at [1119, 33] on button "< Back to experience" at bounding box center [1134, 39] width 119 height 27
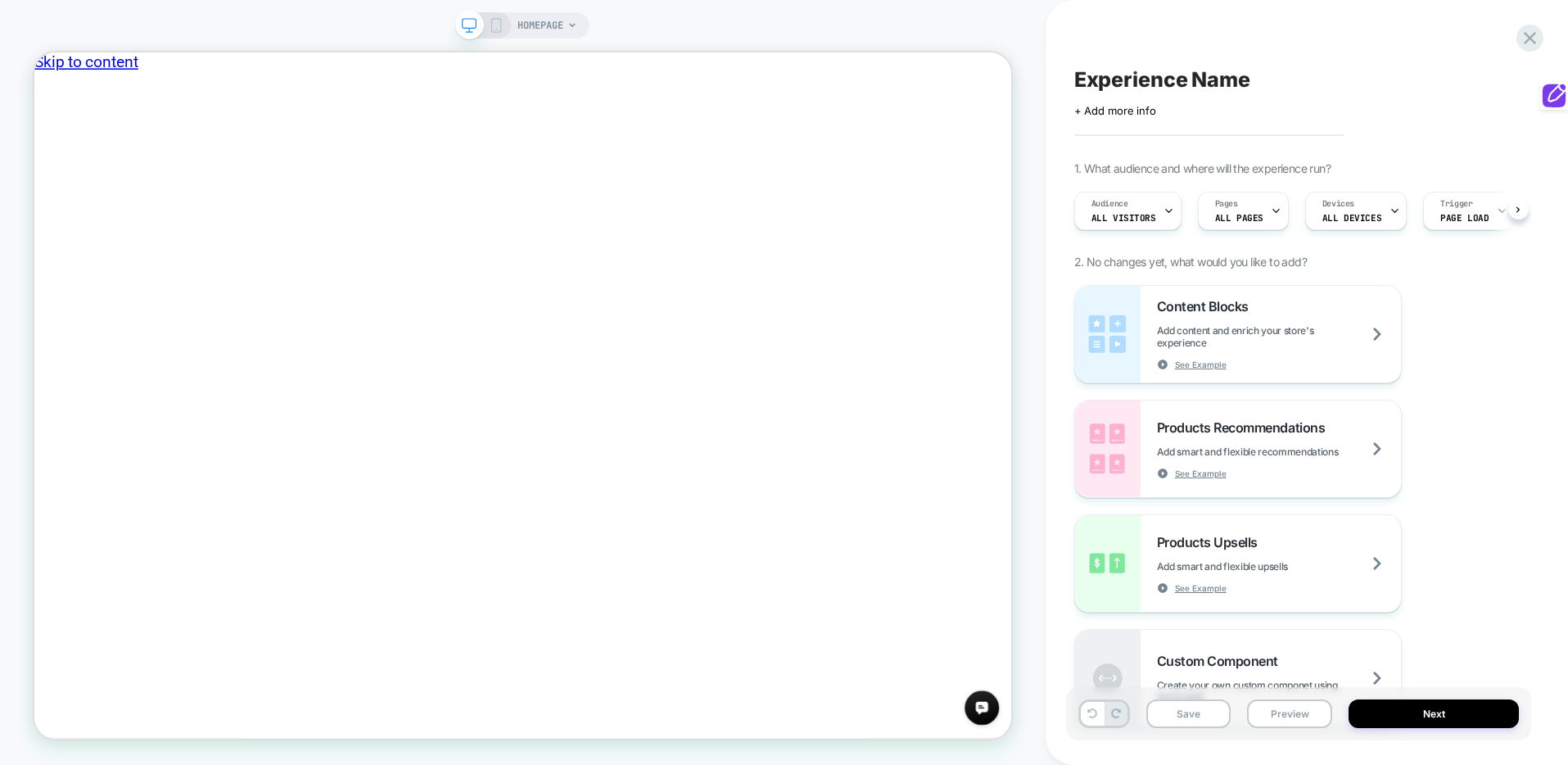
scroll to position [0, 1]
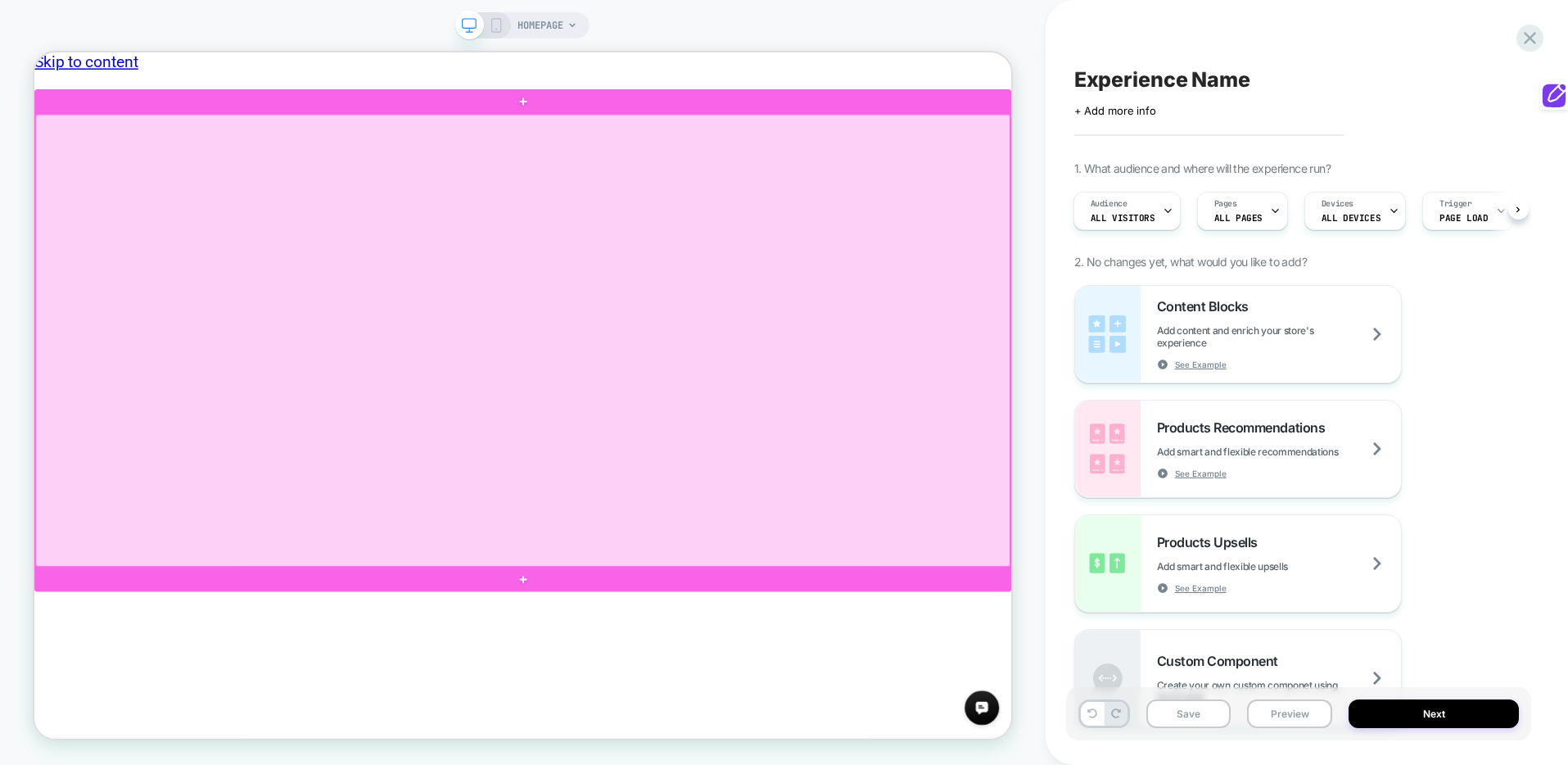
click at [1017, 530] on div at bounding box center [685, 436] width 1300 height 603
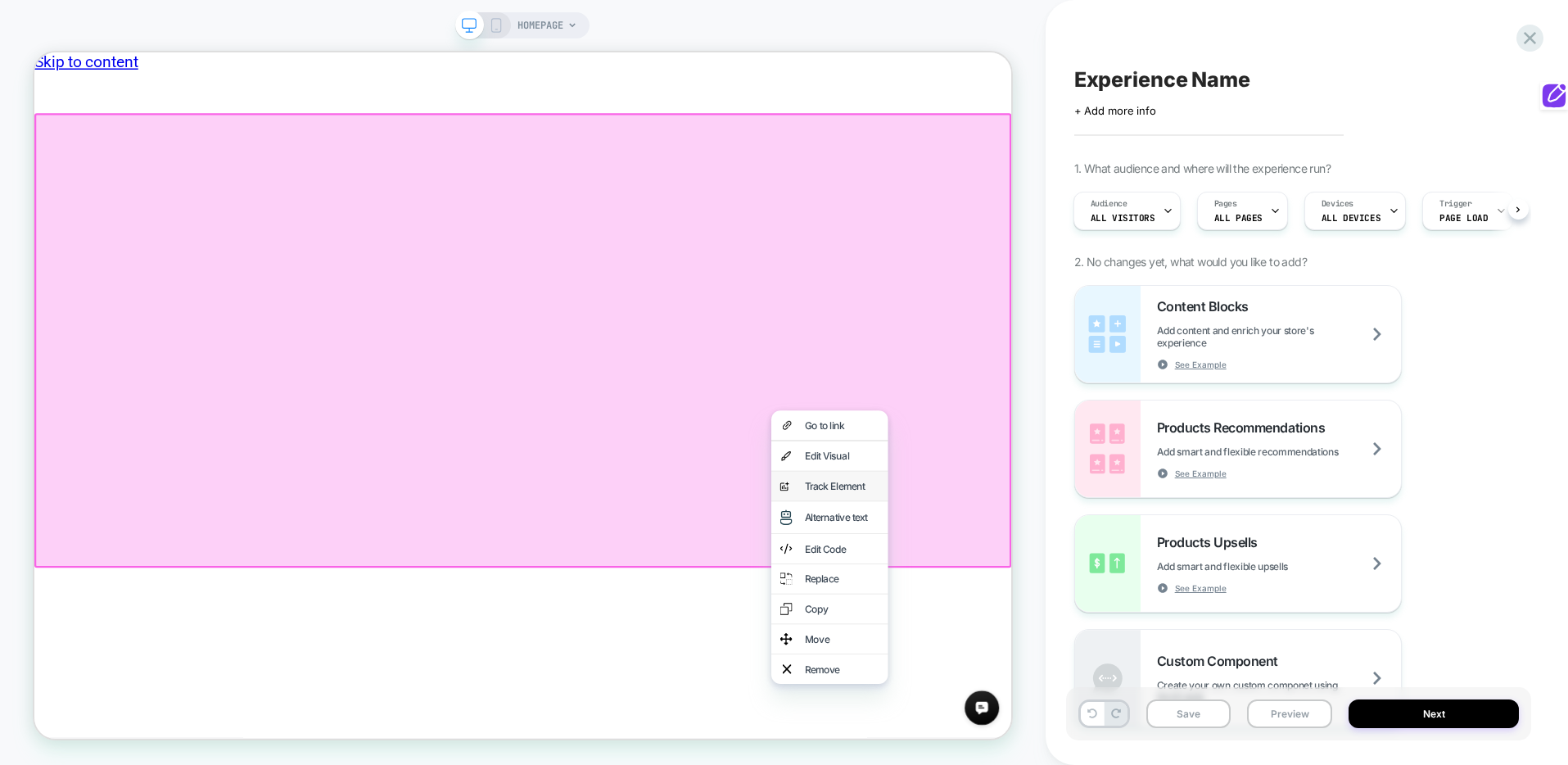
click at [1105, 626] on div "Track Element" at bounding box center [1111, 631] width 100 height 17
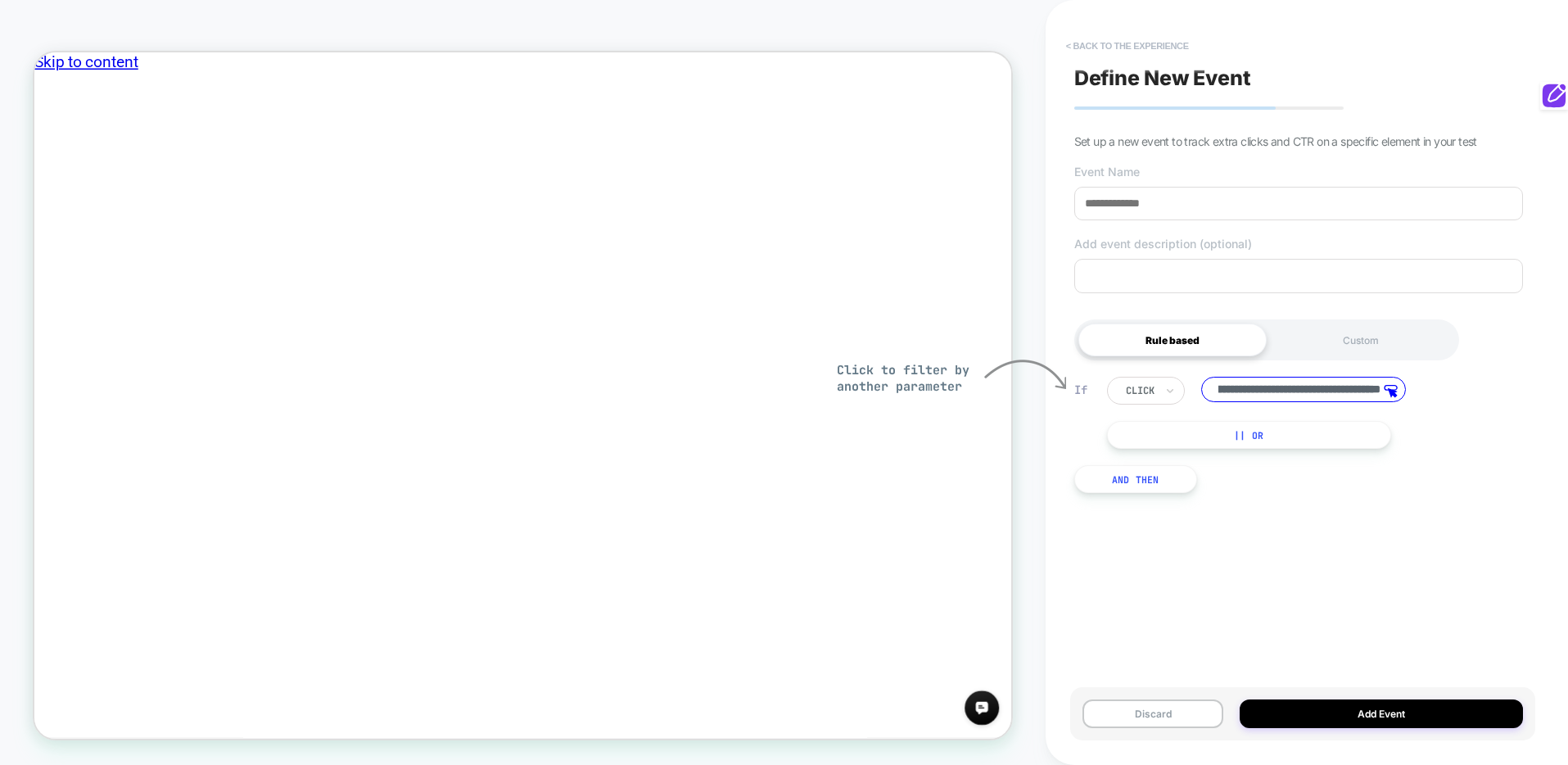
scroll to position [0, 0]
click at [1093, 47] on button "< back to the experience" at bounding box center [1127, 46] width 139 height 27
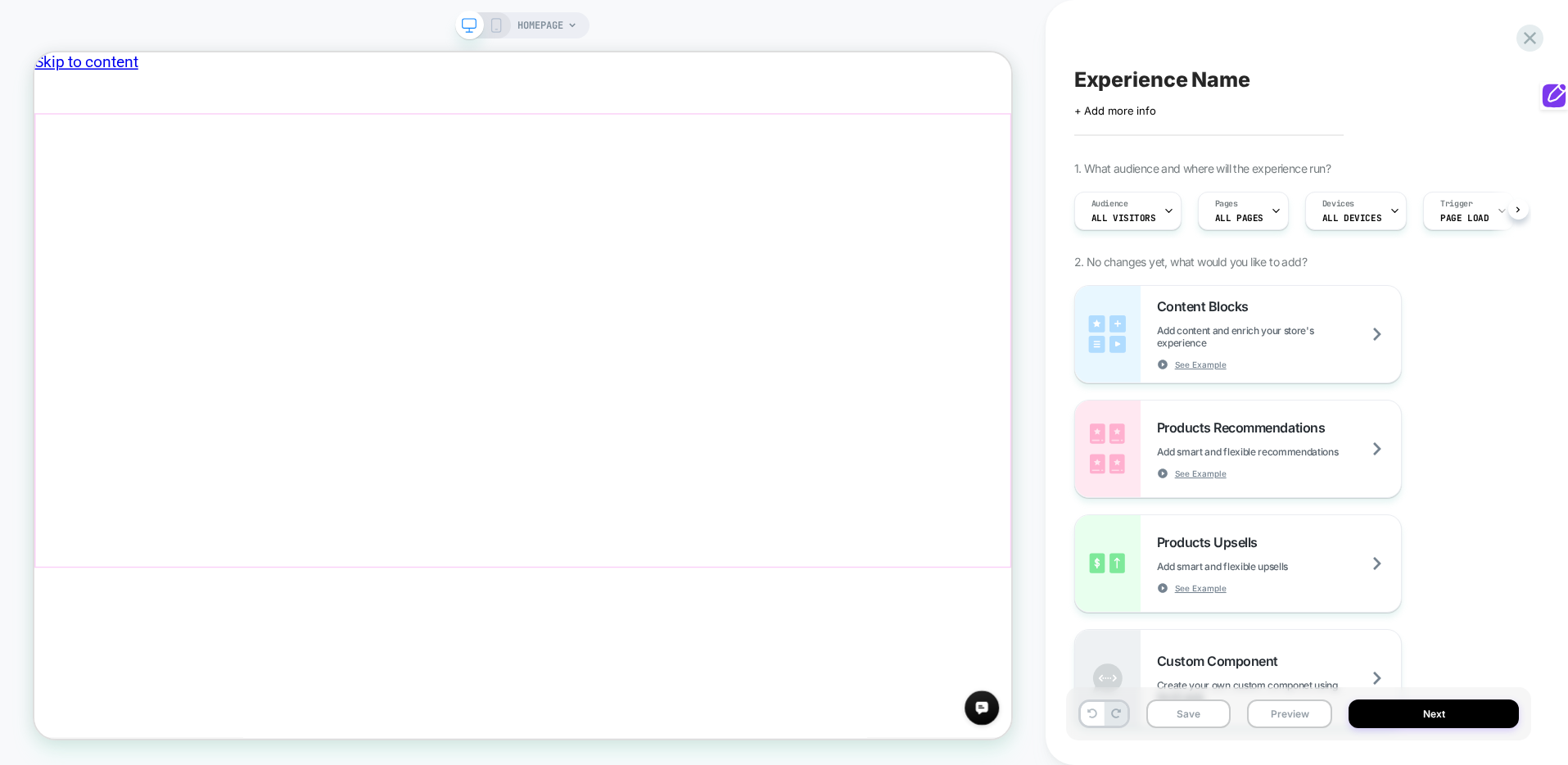
scroll to position [0, 1]
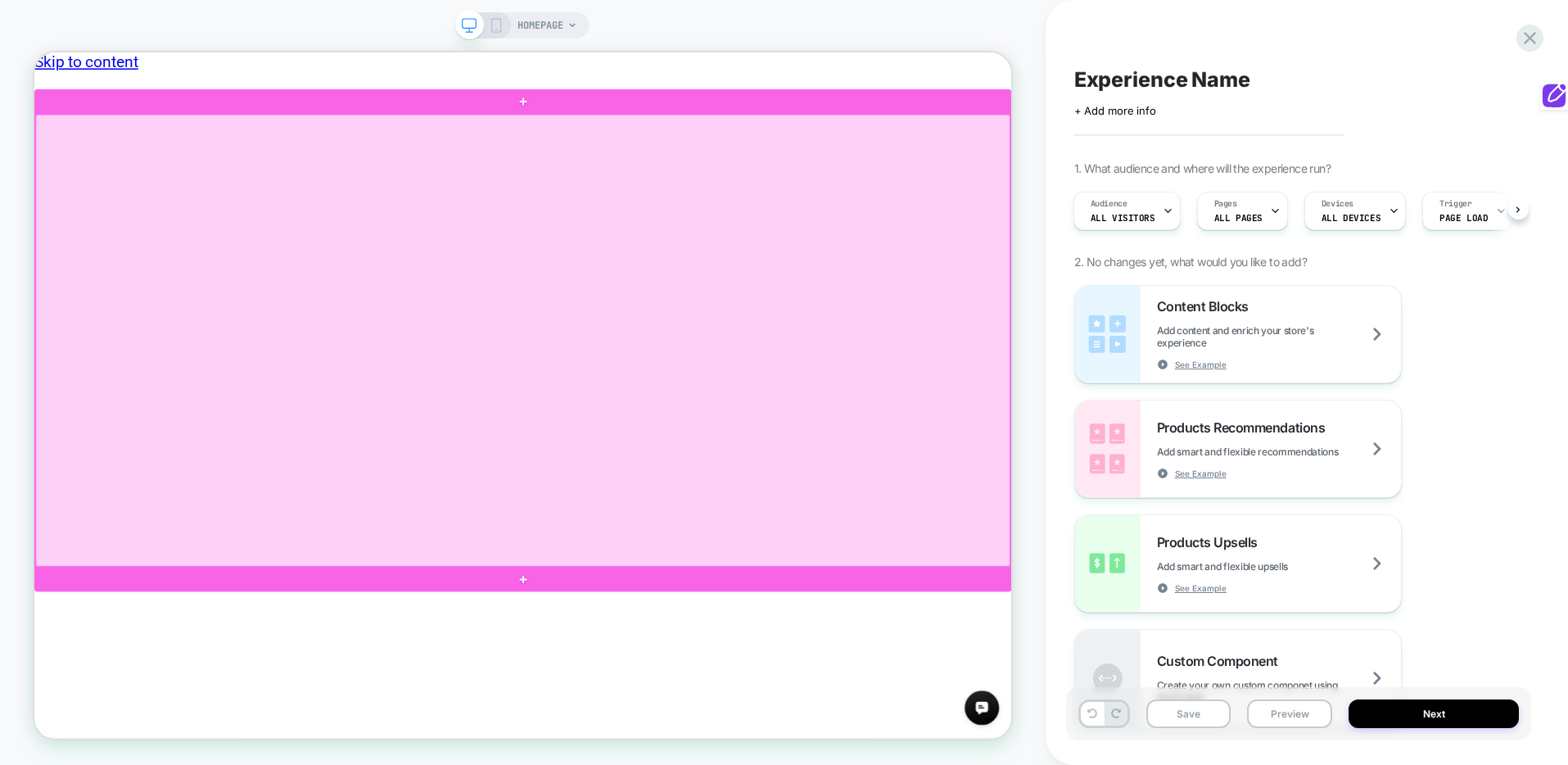
click at [874, 492] on div at bounding box center [685, 436] width 1300 height 603
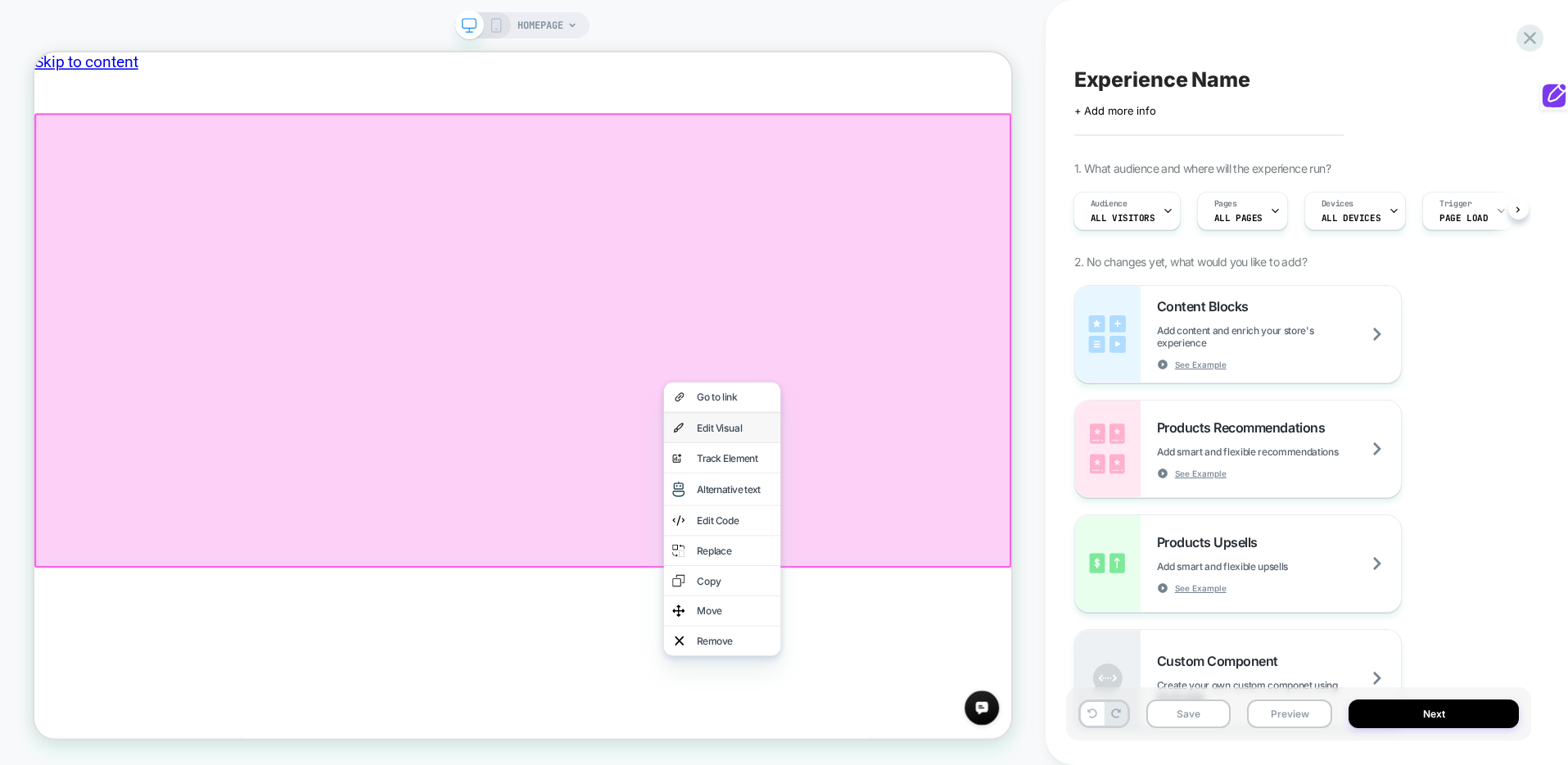
click at [982, 559] on div "Edit Visual" at bounding box center [952, 553] width 156 height 39
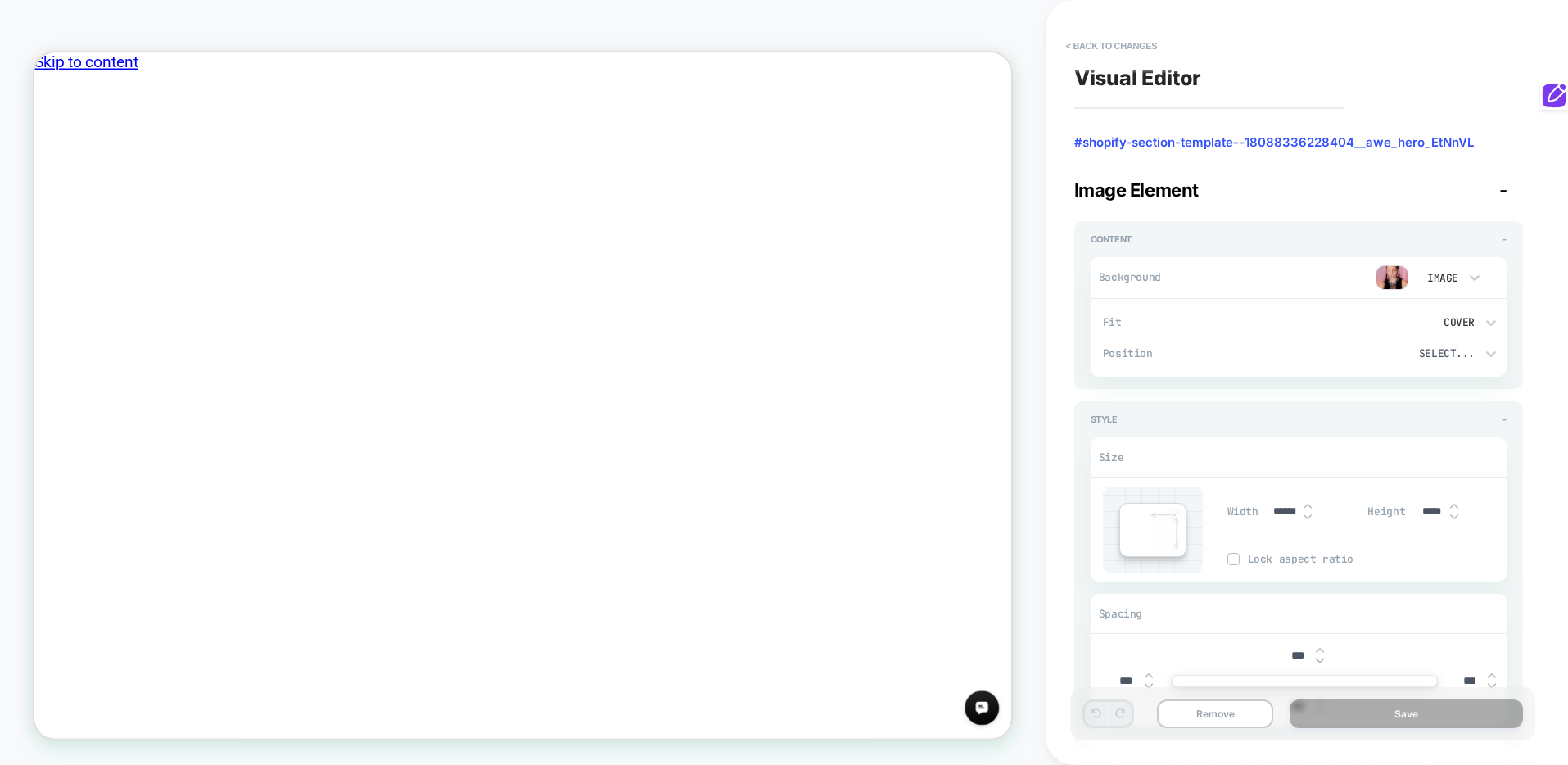
click at [1400, 275] on img at bounding box center [1391, 278] width 32 height 25
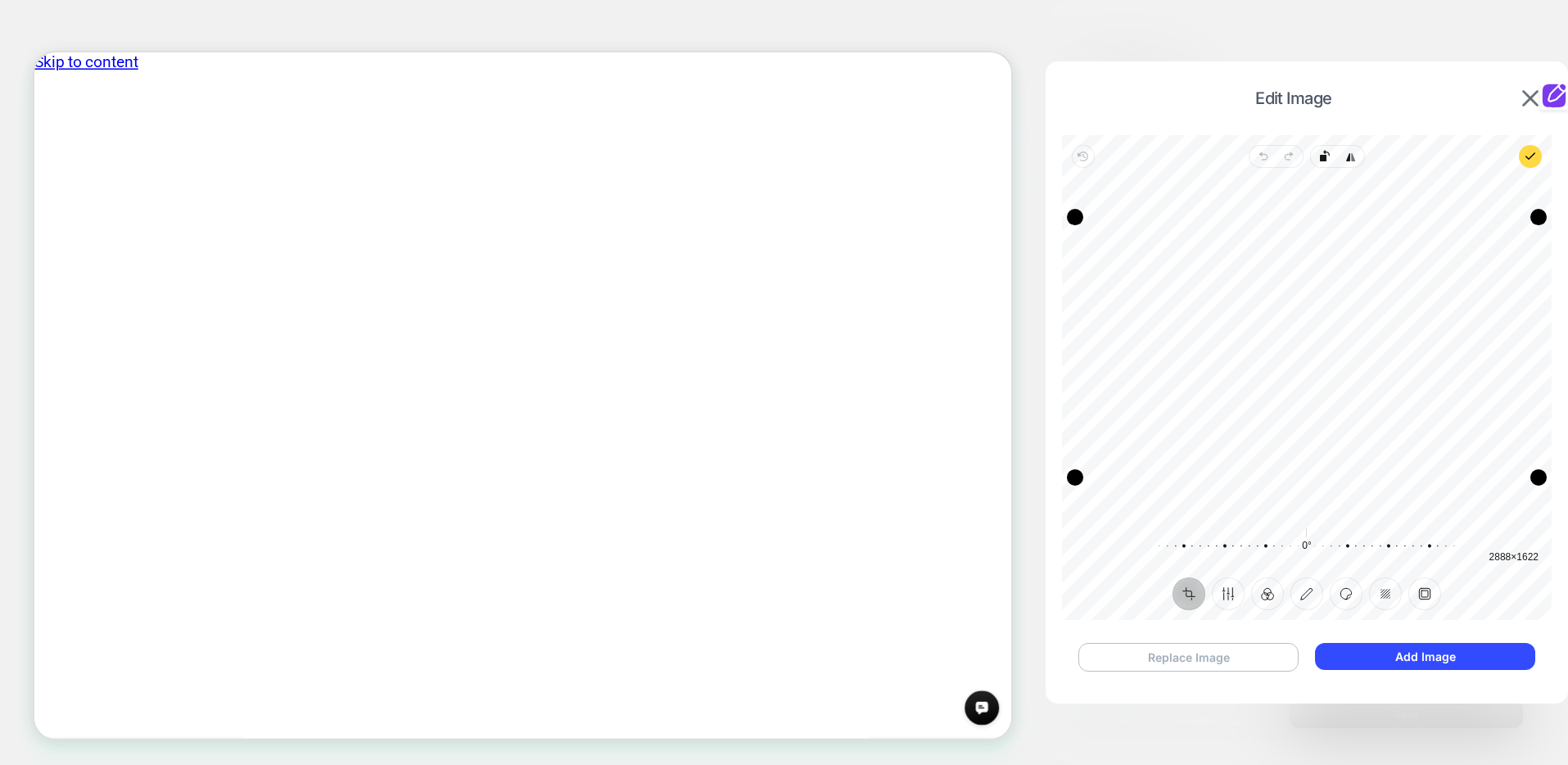
click at [1244, 660] on button "Replace Image" at bounding box center [1189, 657] width 222 height 29
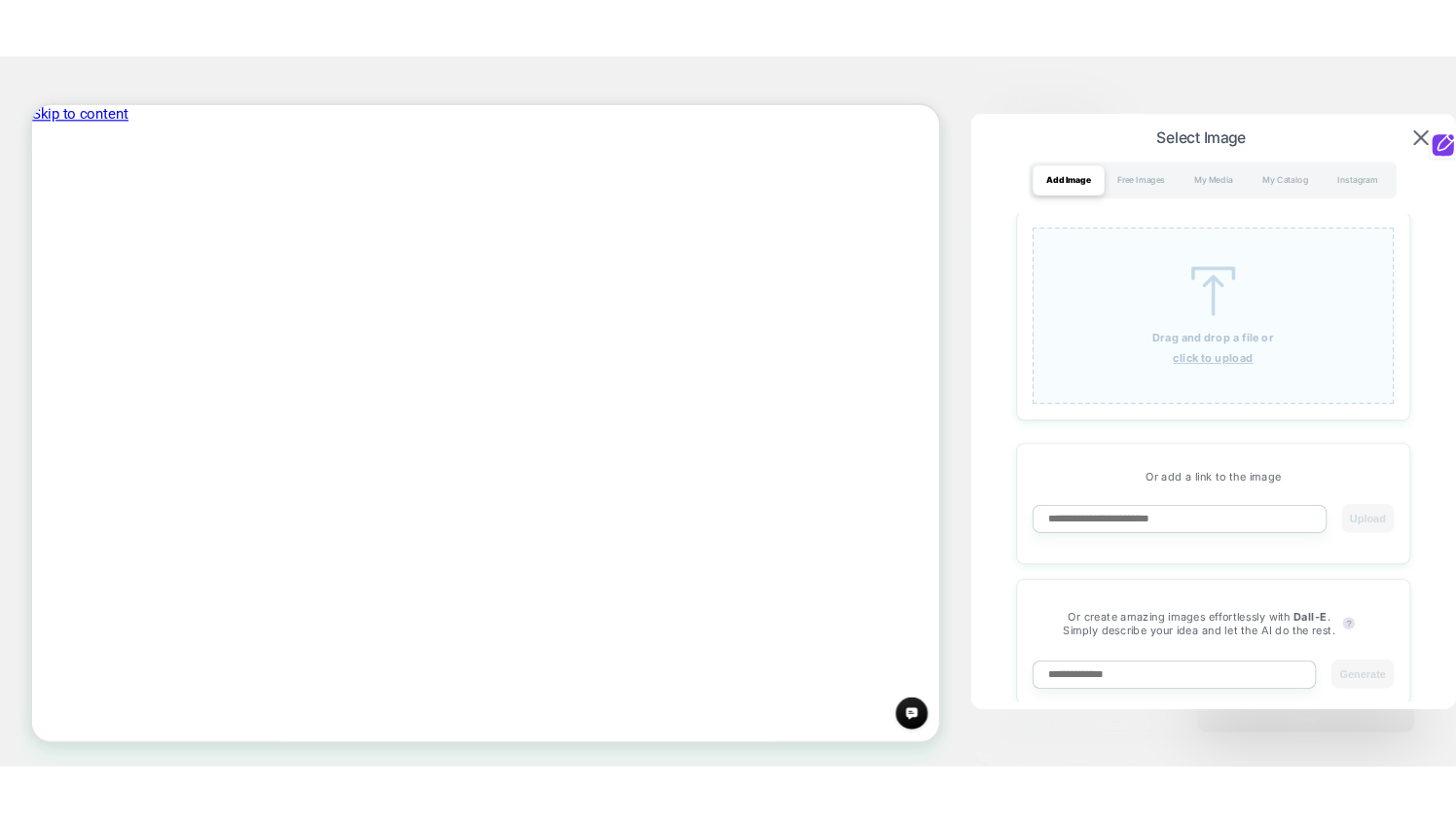
scroll to position [0, 0]
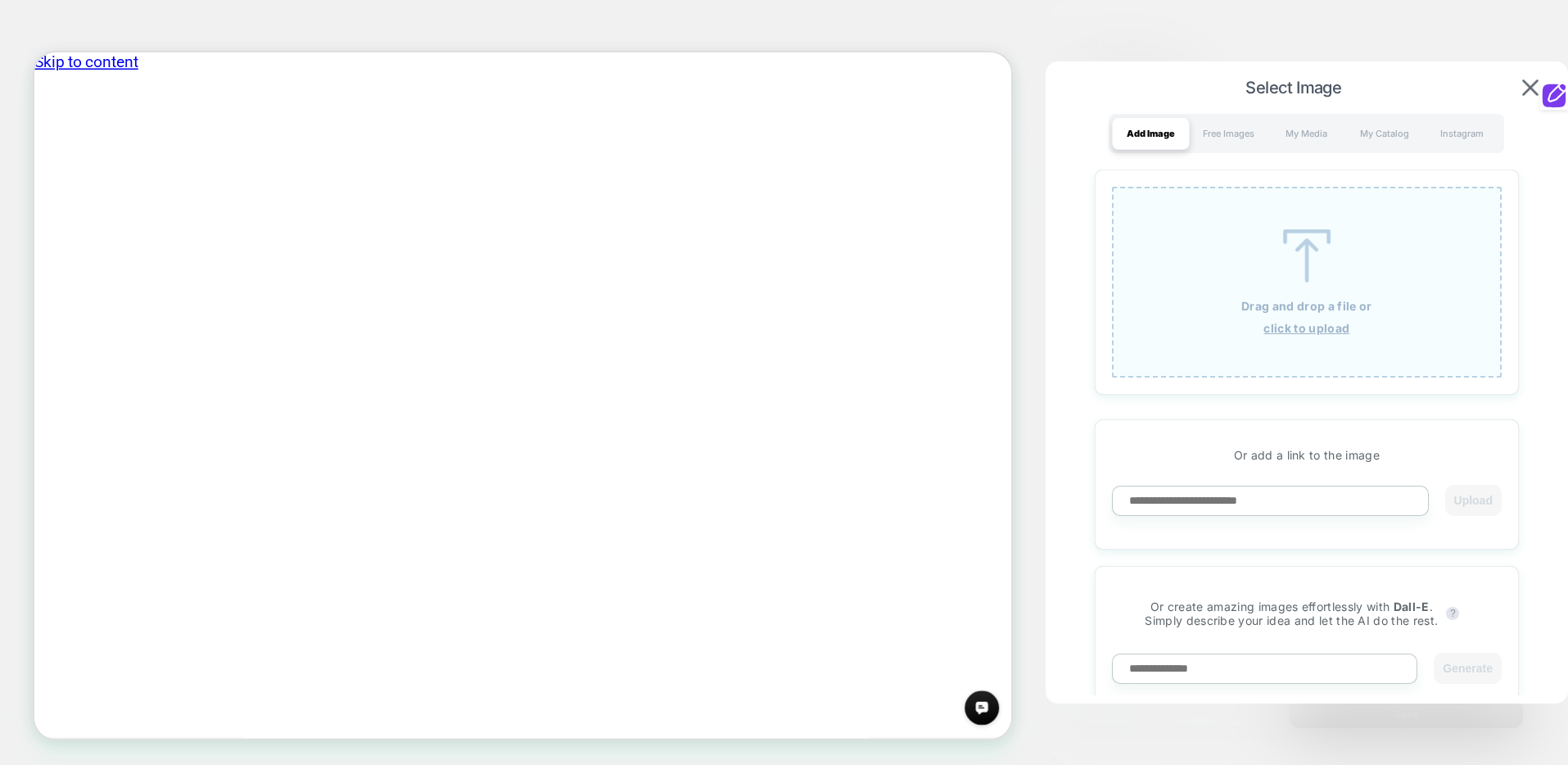
click at [1289, 152] on div "Add Image Free Images My Media My Catalog Instagram" at bounding box center [1307, 133] width 396 height 39
click at [1294, 141] on div "My Media" at bounding box center [1307, 133] width 78 height 32
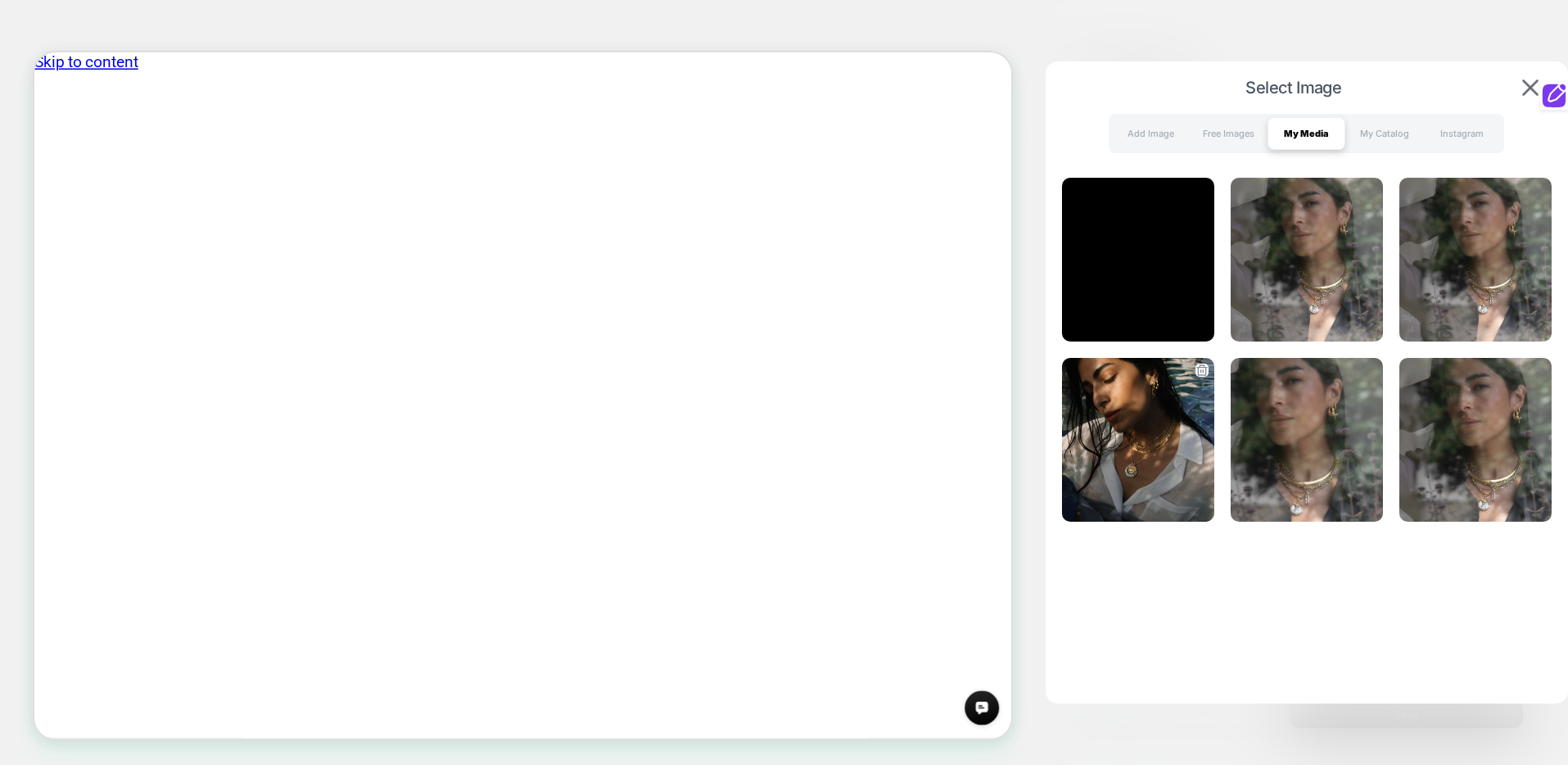
click at [1174, 396] on img at bounding box center [1138, 439] width 153 height 163
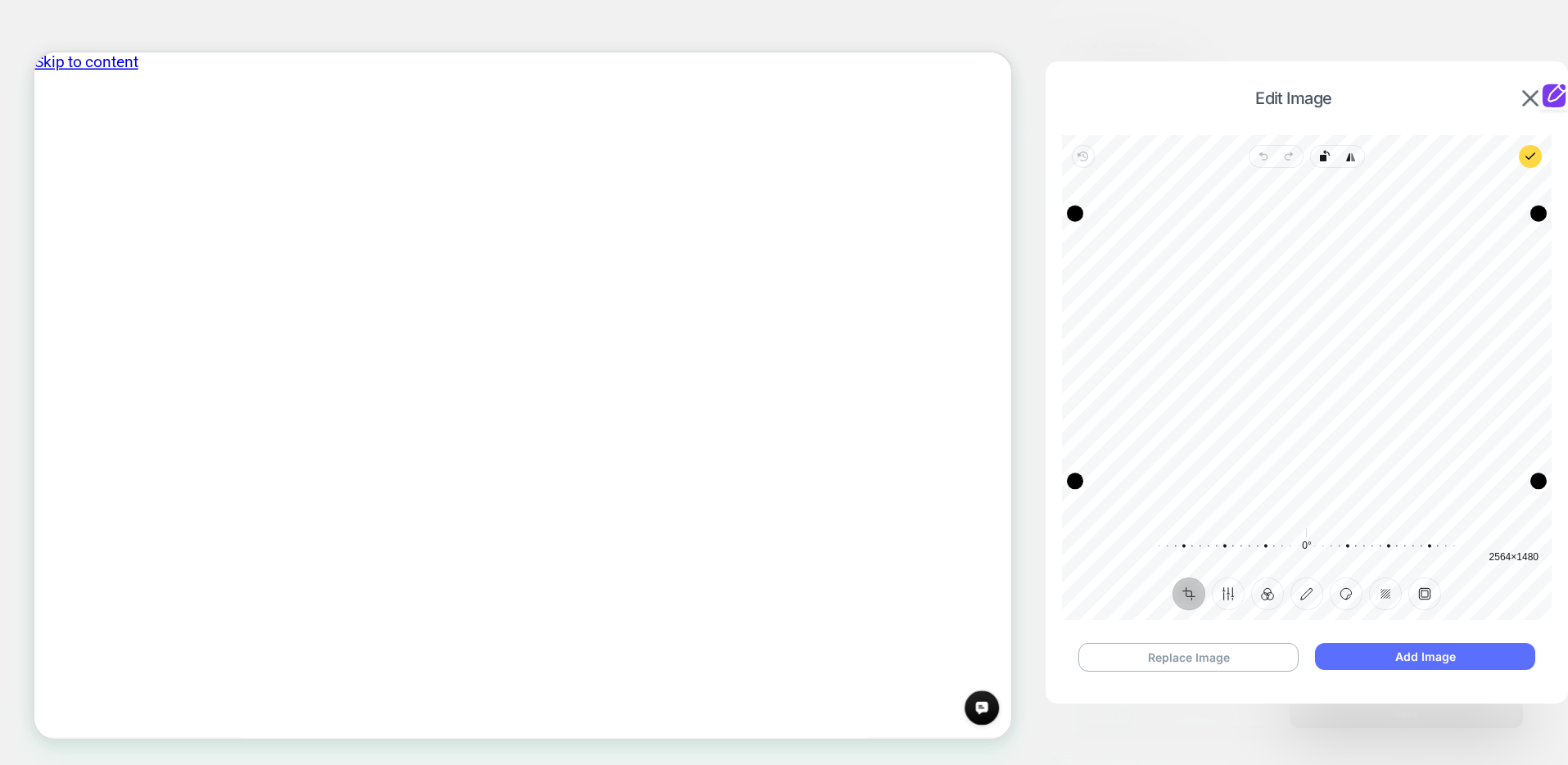
click at [1354, 660] on button "Add Image" at bounding box center [1425, 656] width 221 height 27
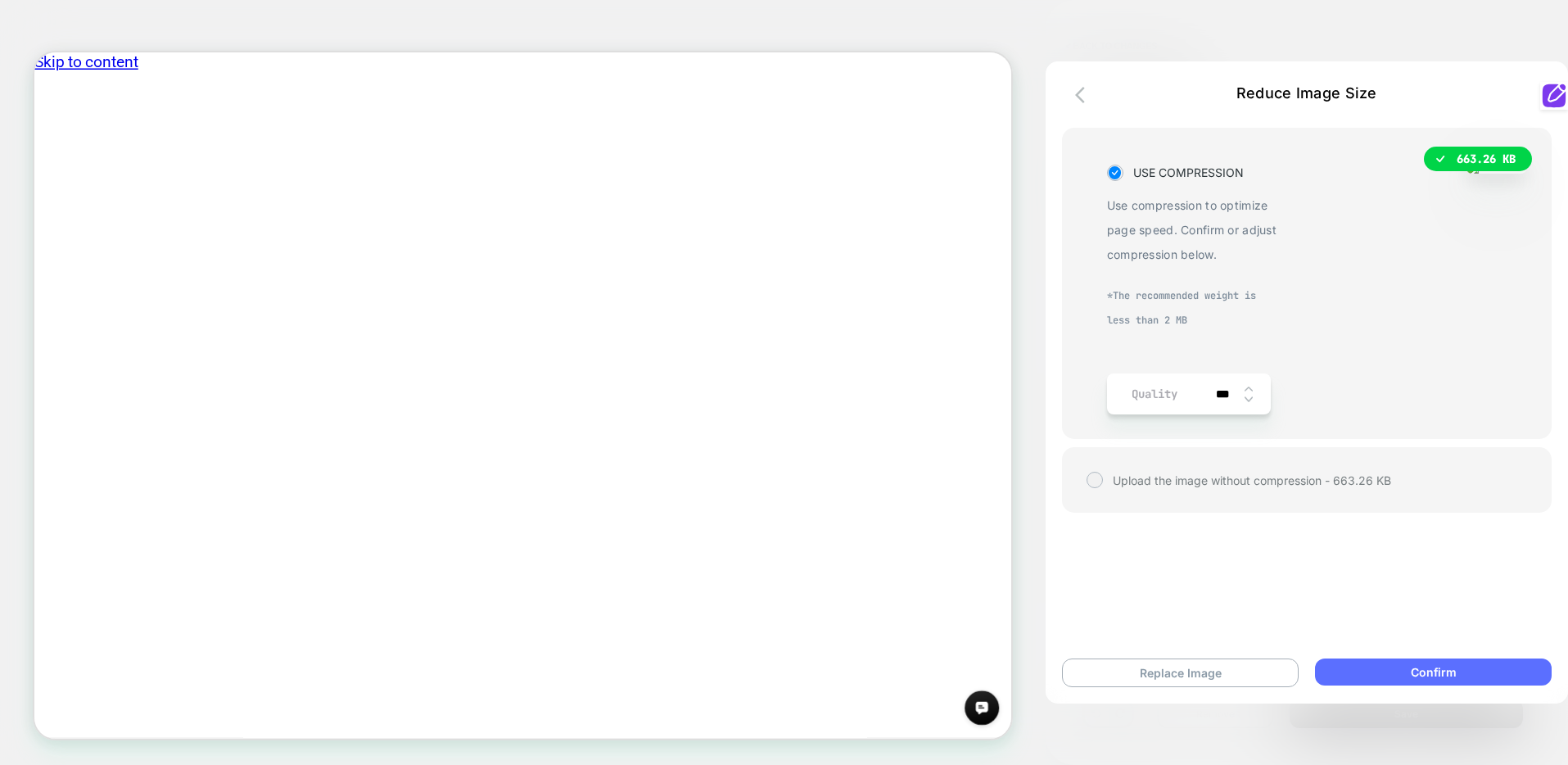
click at [1352, 678] on button "Confirm" at bounding box center [1433, 672] width 236 height 27
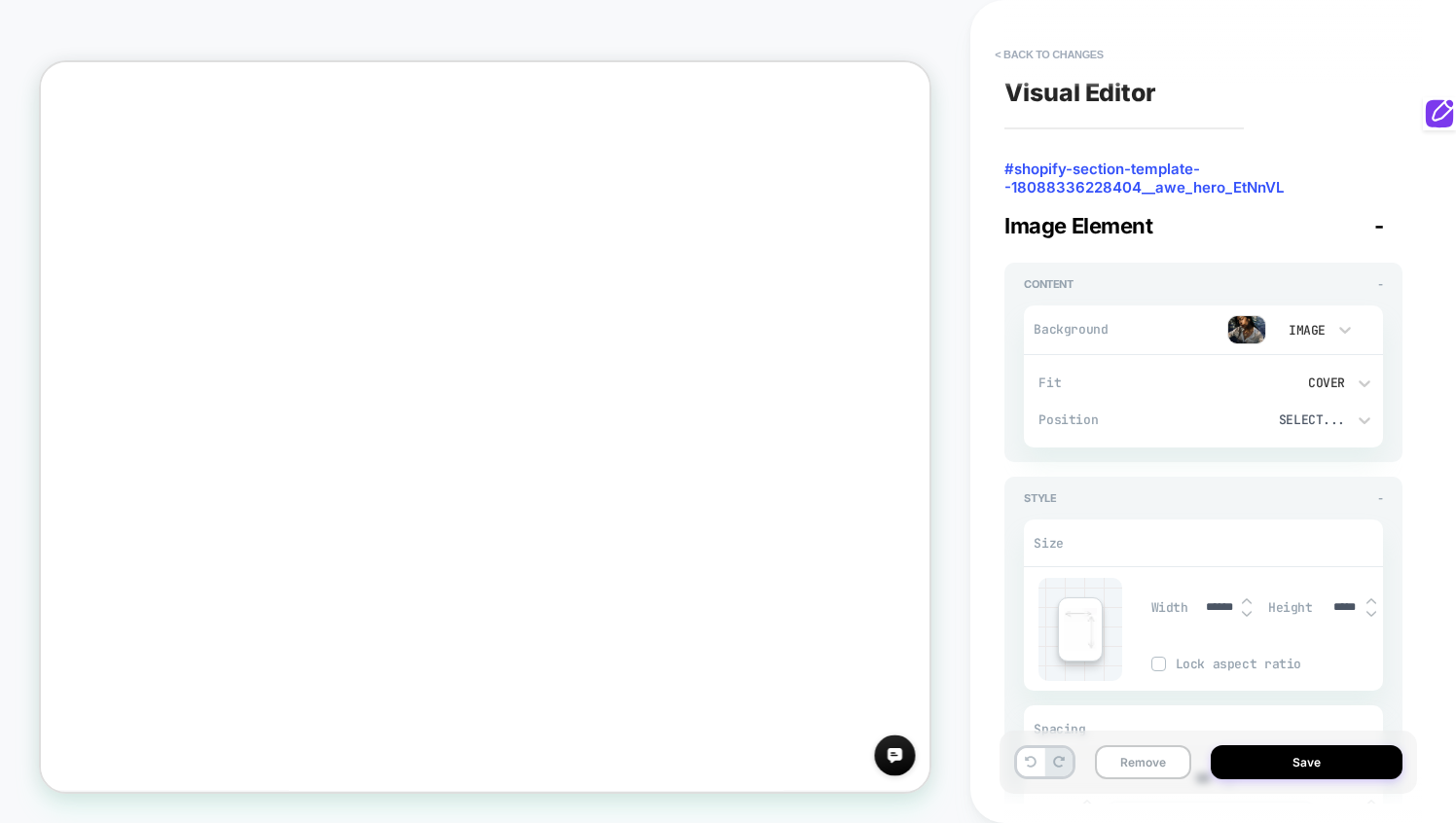
scroll to position [0, 947]
click at [1326, 772] on button "Save" at bounding box center [1306, 762] width 191 height 34
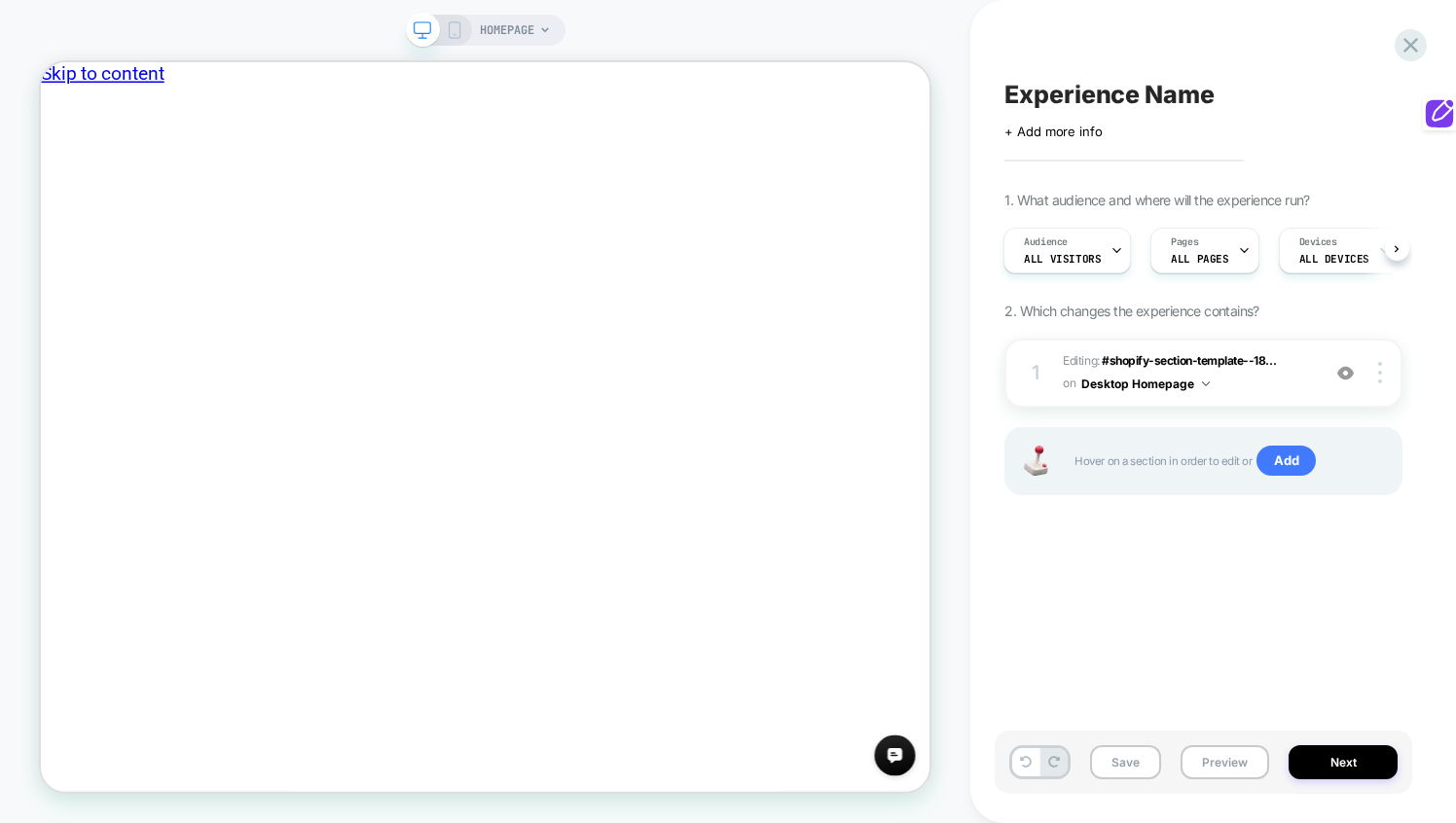
click at [913, 31] on div "HOMEPAGE" at bounding box center [485, 412] width 970 height 785
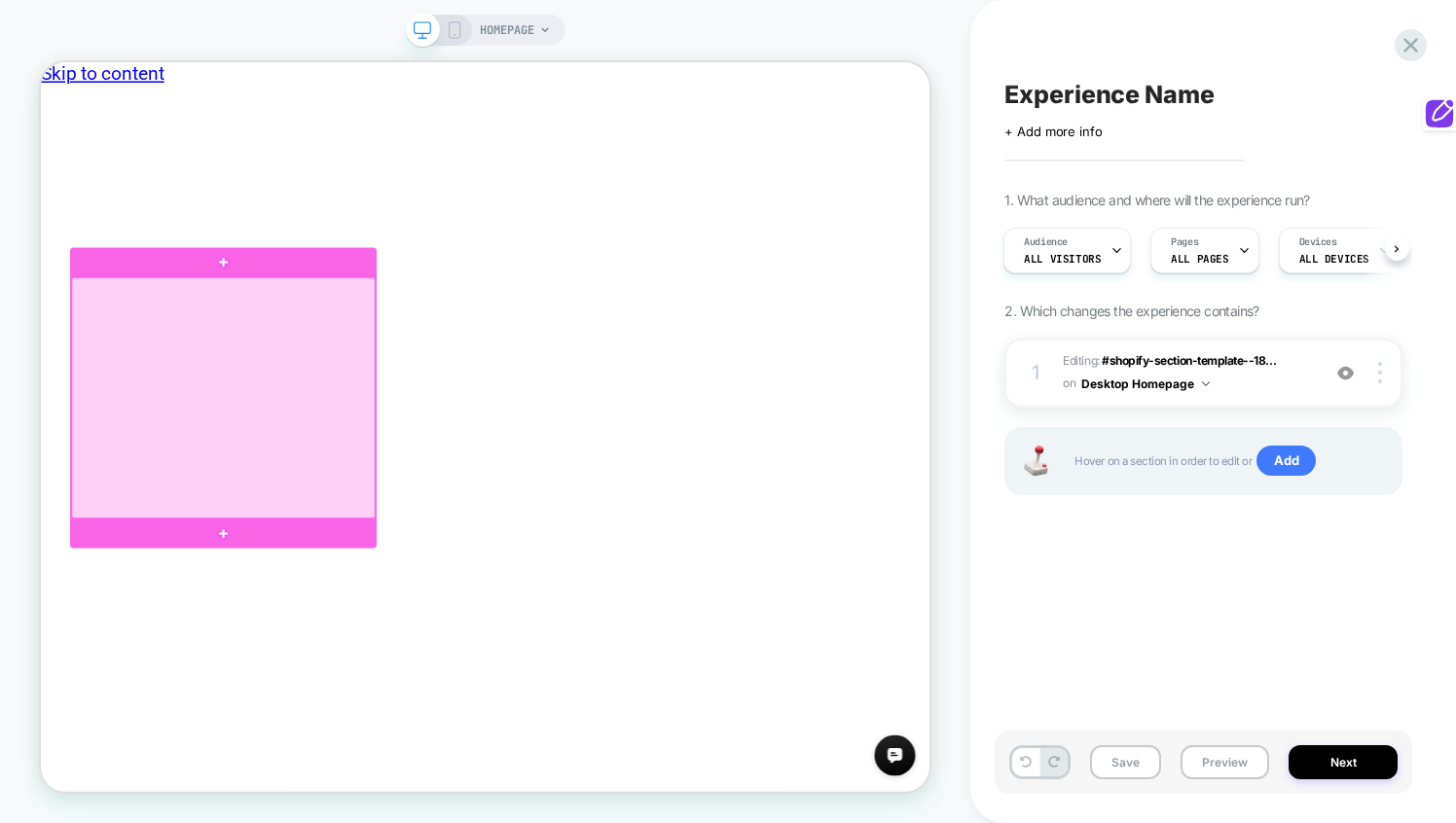
click at [439, 565] on div at bounding box center [284, 509] width 405 height 320
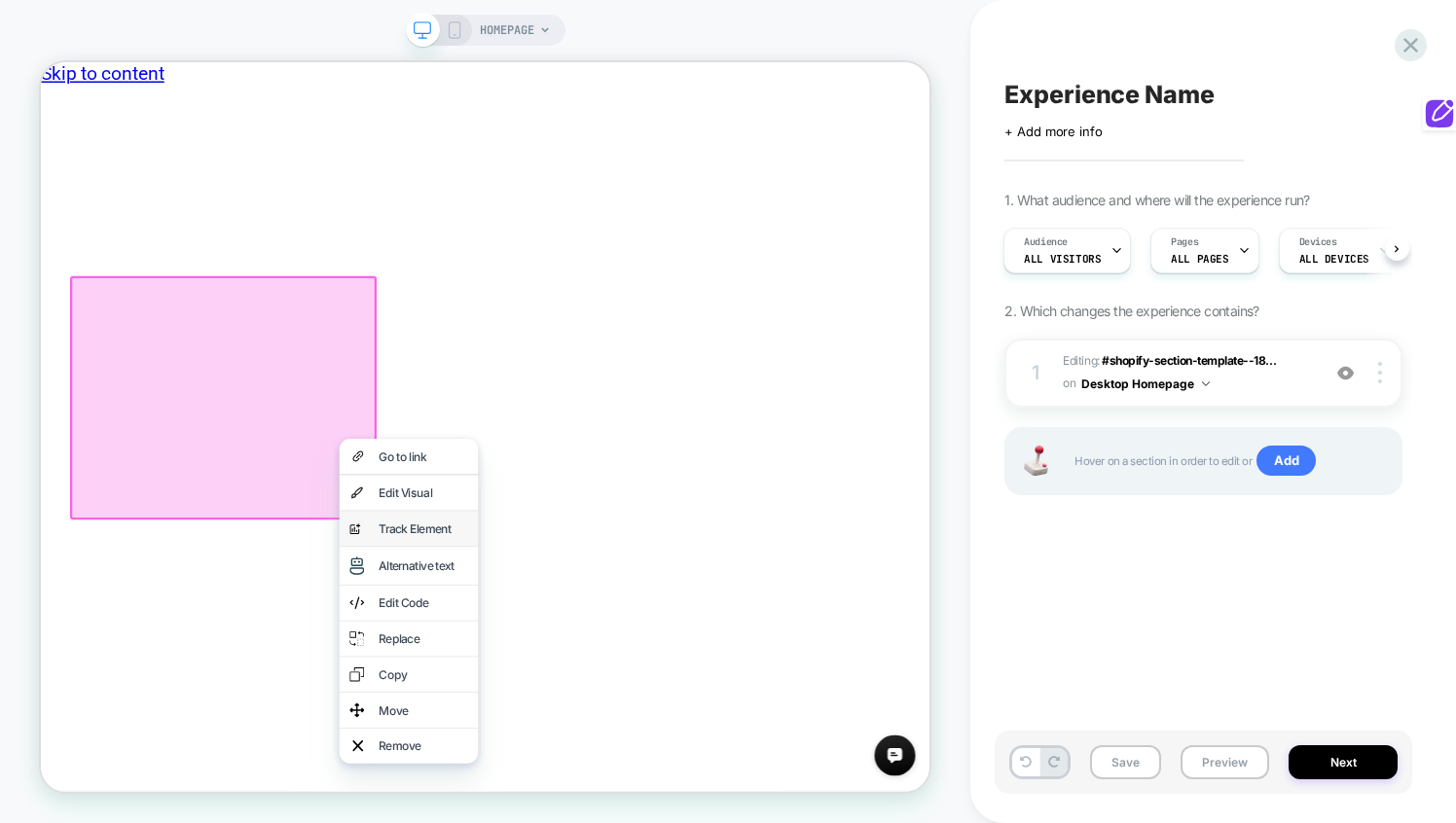
scroll to position [0, 0]
click at [533, 644] on div "Edit Visual" at bounding box center [531, 636] width 185 height 46
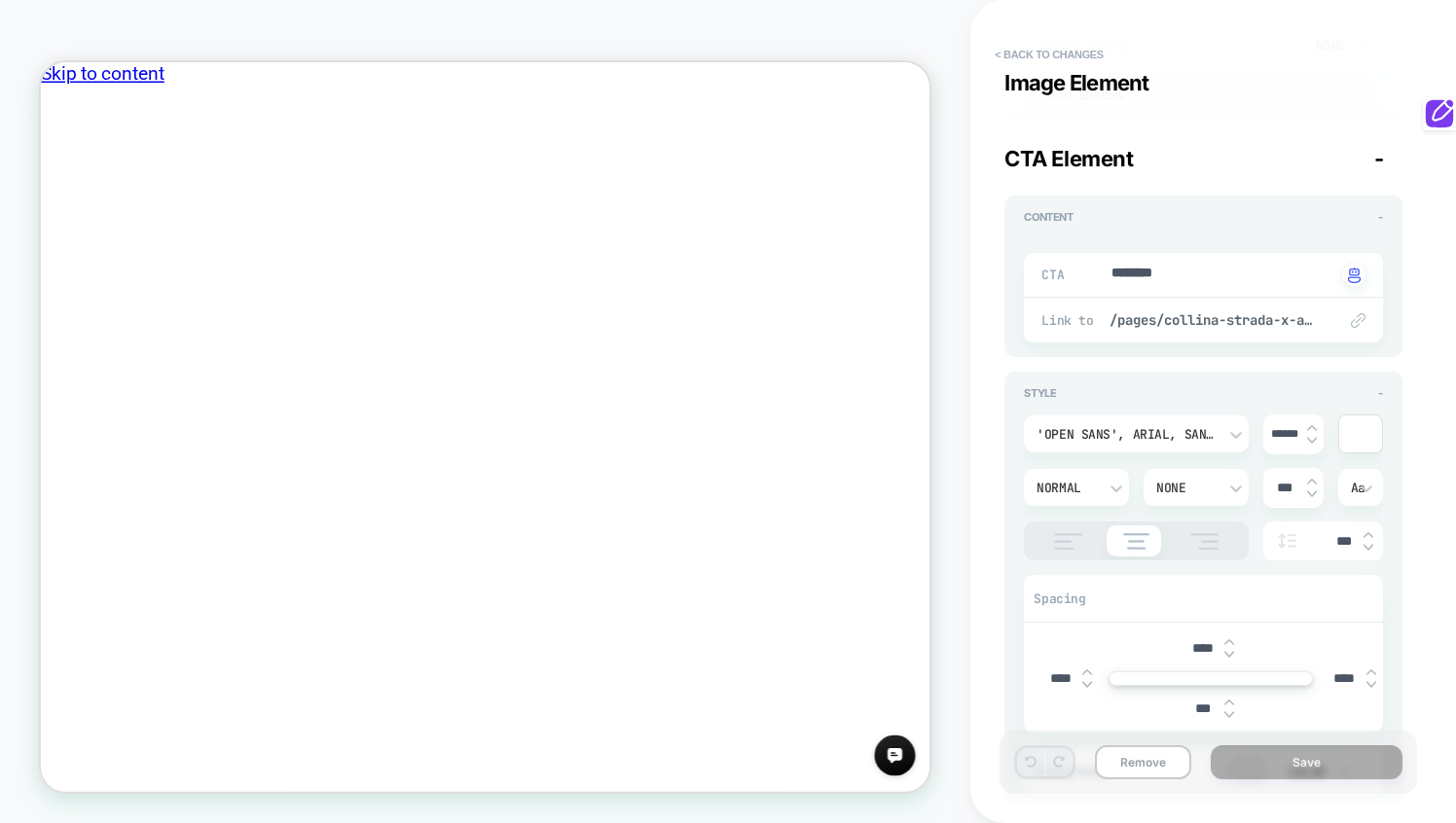
scroll to position [1009, 0]
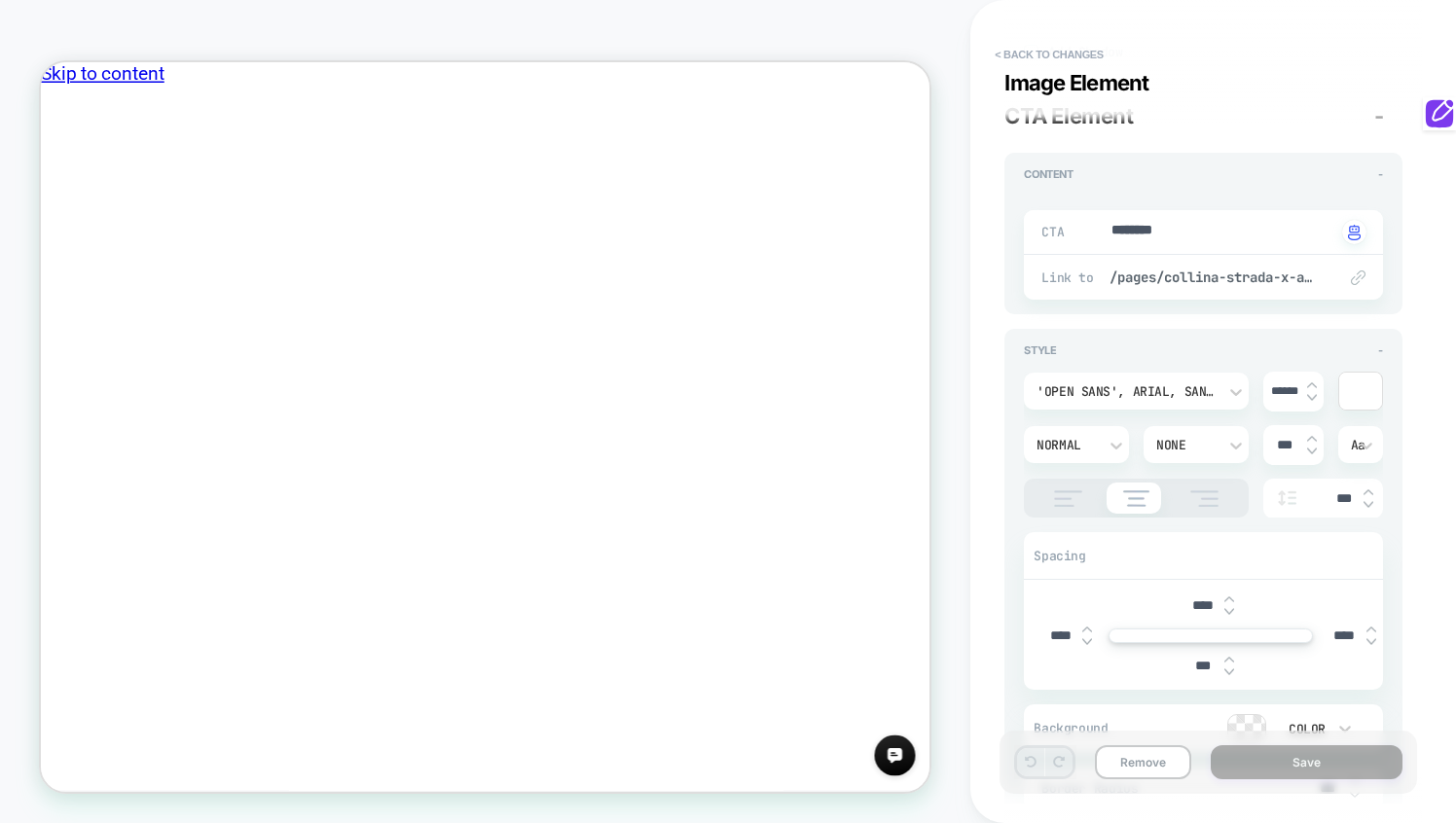
click at [1218, 492] on img at bounding box center [1204, 499] width 48 height 17
click at [1133, 499] on img at bounding box center [1135, 499] width 46 height 17
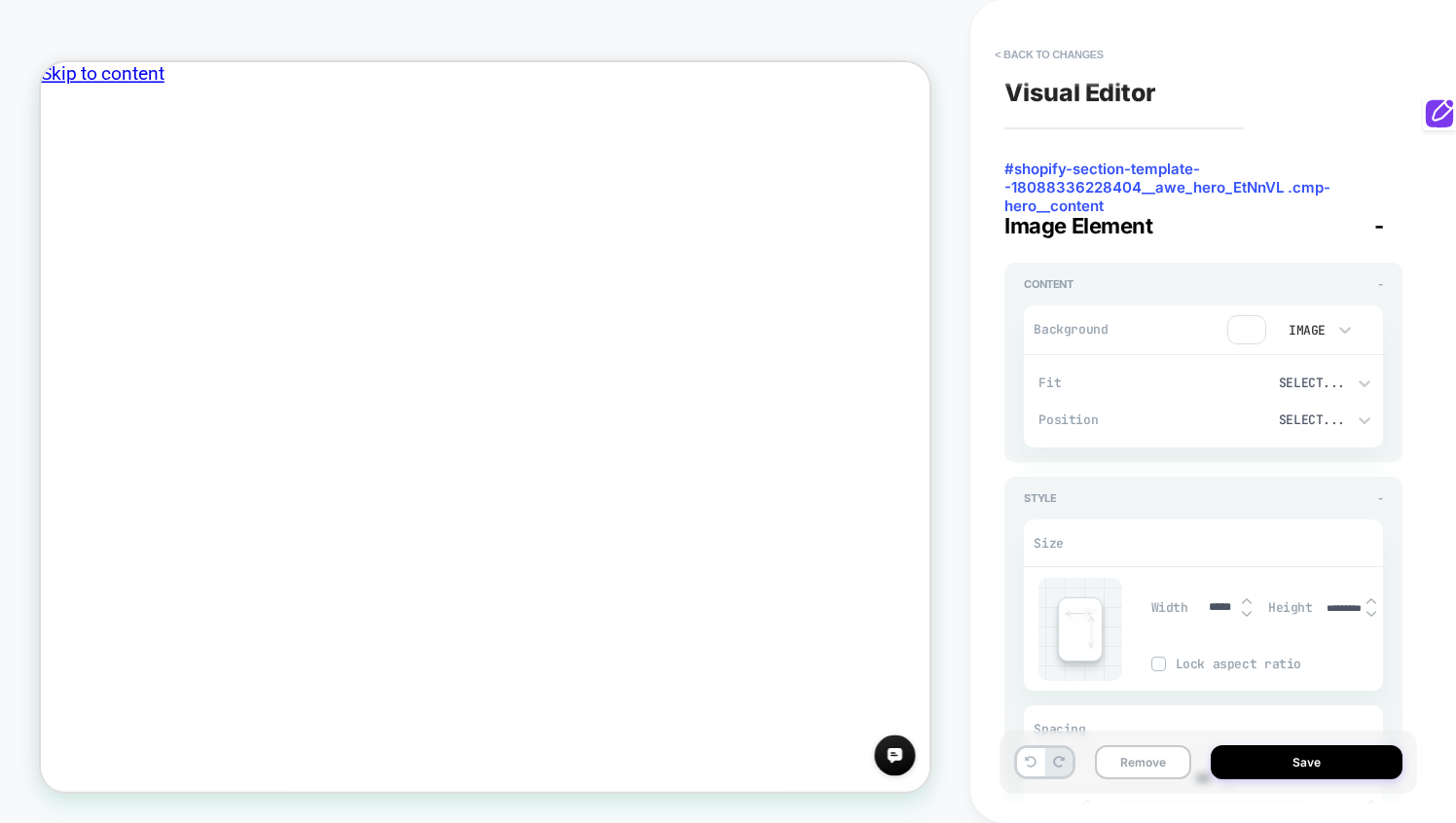
scroll to position [0, 408]
click at [1289, 414] on div "Select..." at bounding box center [1286, 420] width 115 height 17
click at [1295, 185] on div "Center Bottom" at bounding box center [1296, 191] width 157 height 40
click at [1314, 389] on div "Select..." at bounding box center [1286, 382] width 115 height 17
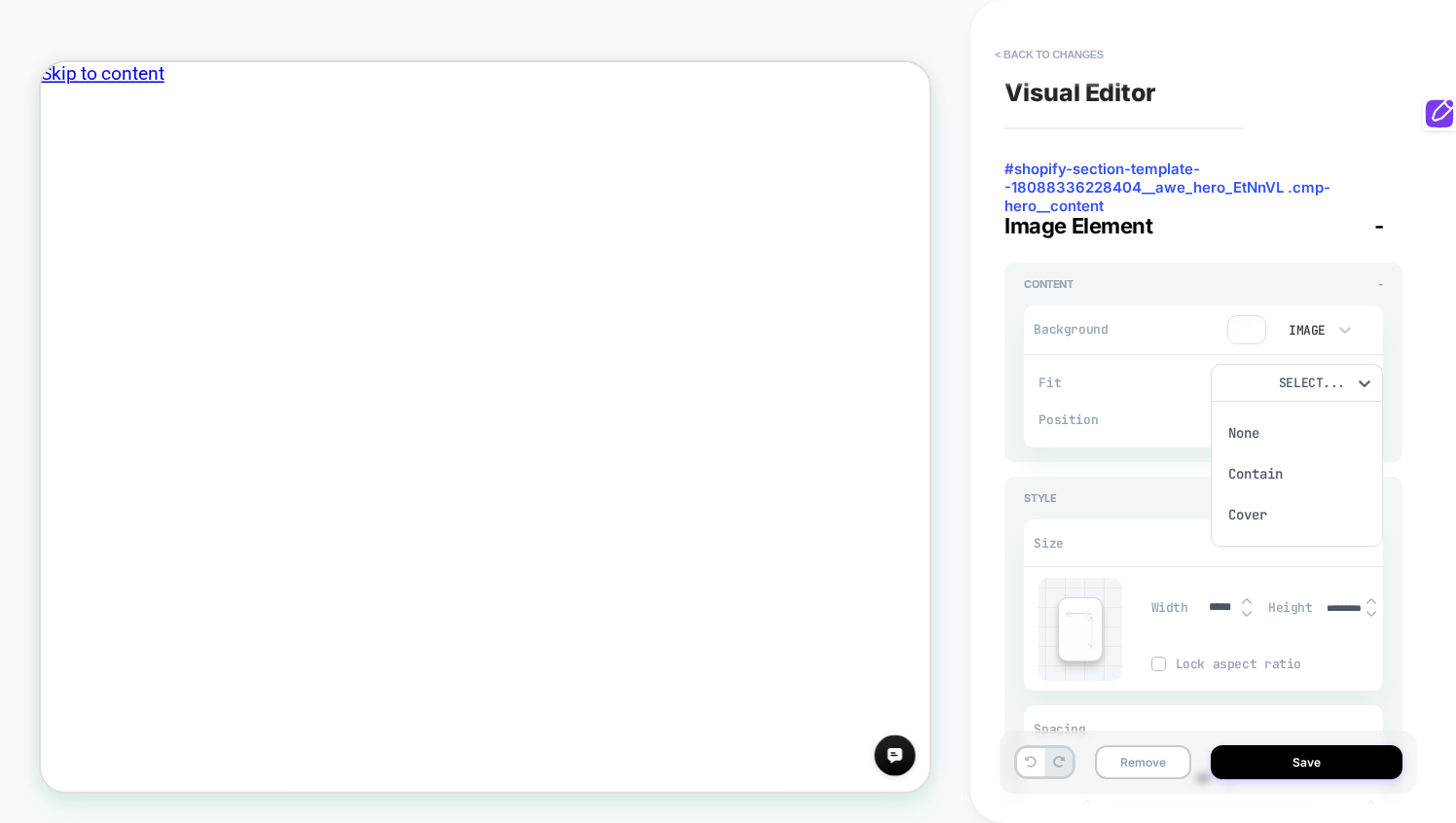
scroll to position [0, 947]
click at [1265, 480] on div "Contain" at bounding box center [1296, 473] width 157 height 40
click at [1325, 377] on div "Contain" at bounding box center [1286, 382] width 115 height 17
click at [1276, 424] on div "None" at bounding box center [1296, 433] width 157 height 40
click at [1029, 761] on icon at bounding box center [1030, 762] width 12 height 12
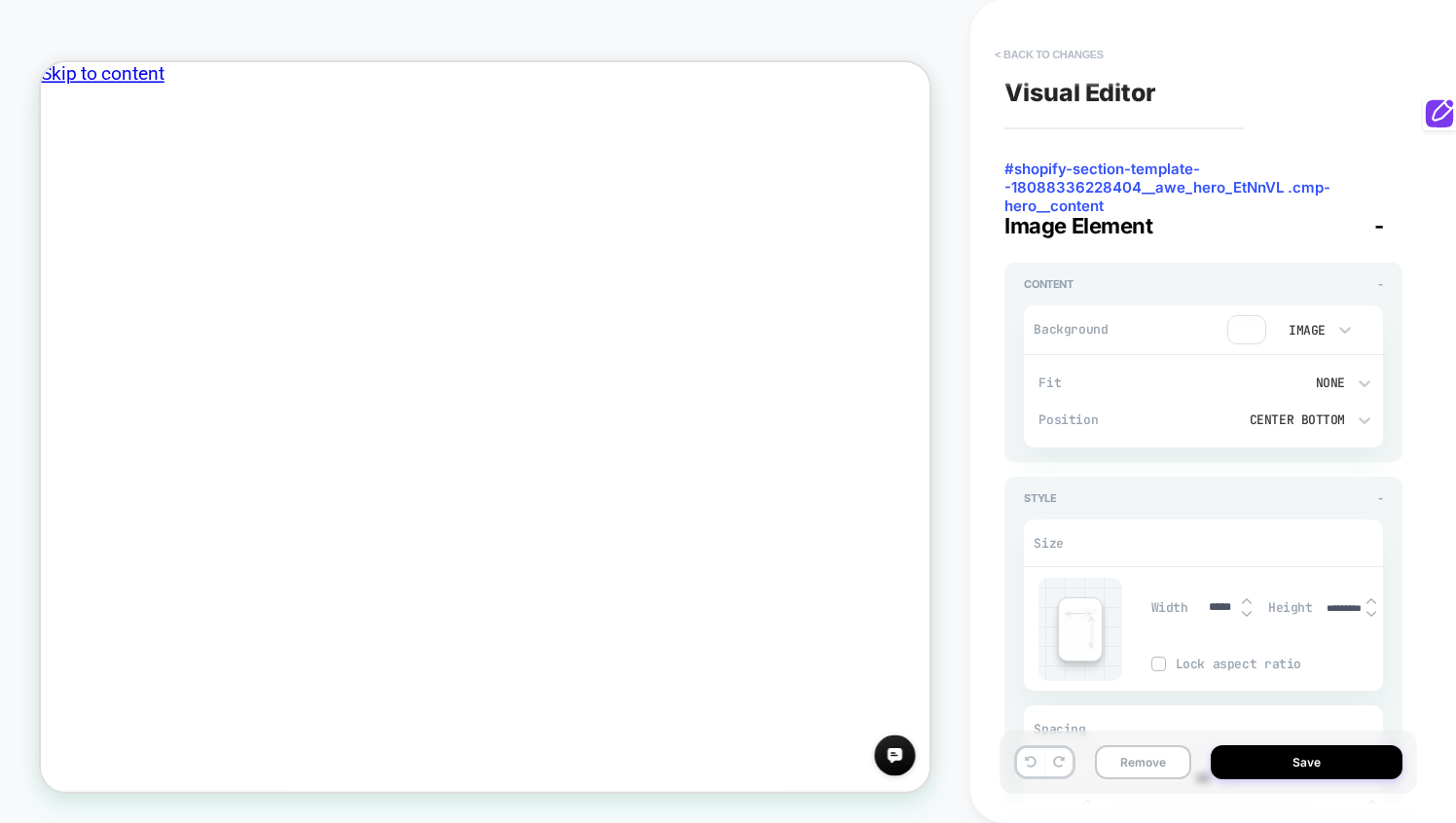
click at [1015, 47] on button "< Back to changes" at bounding box center [1049, 54] width 128 height 32
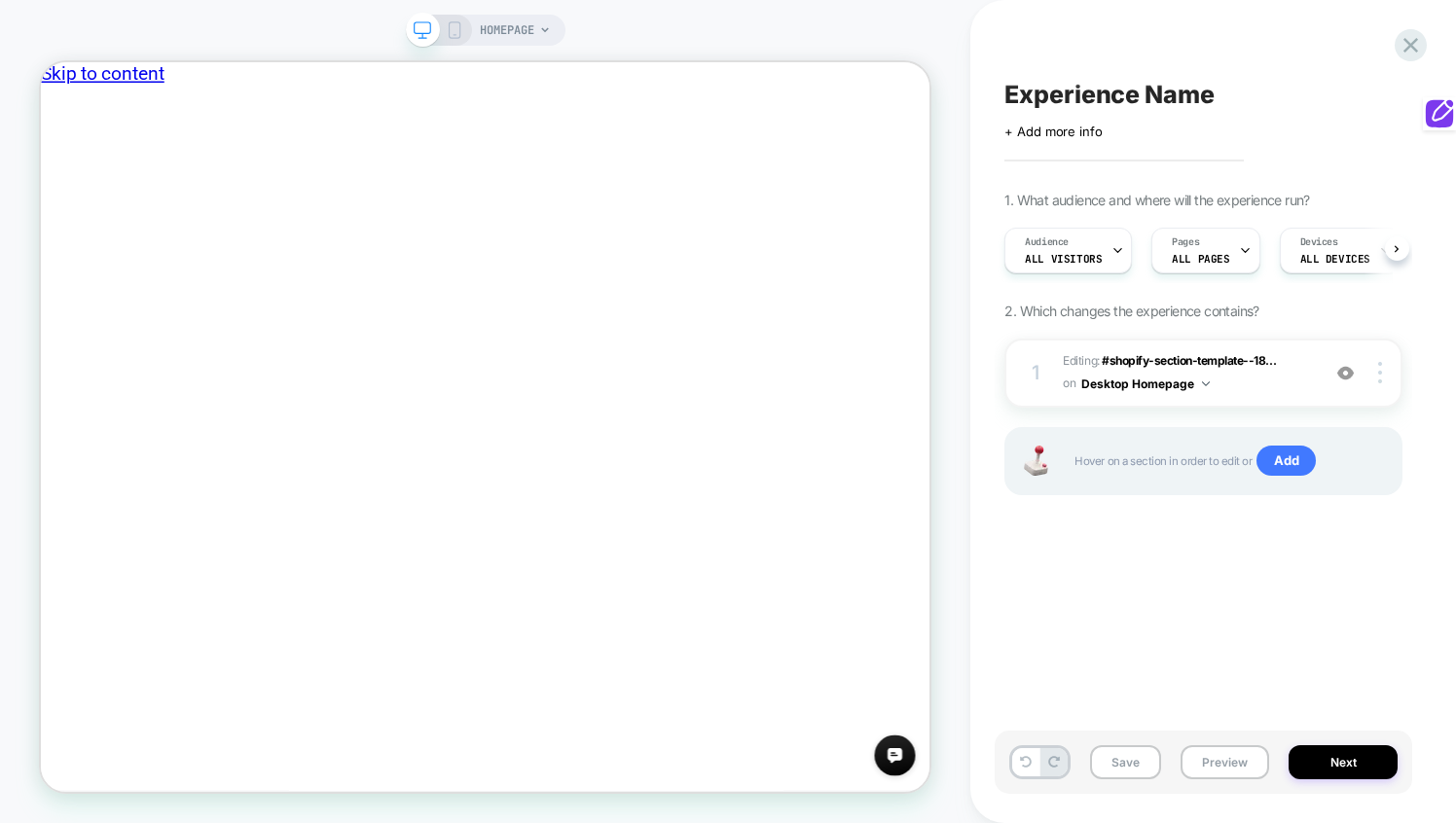
scroll to position [0, 1]
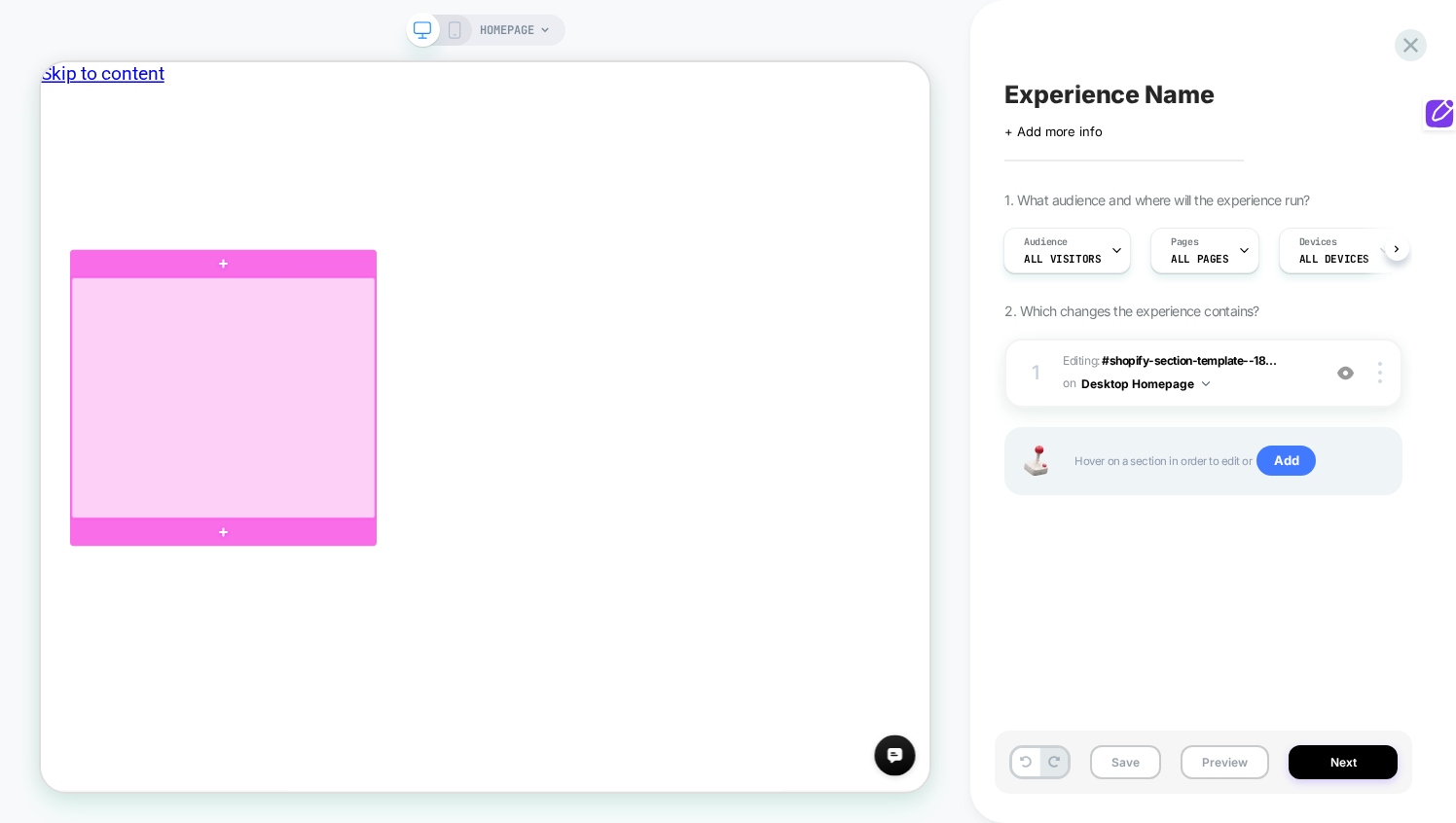
click at [349, 562] on div at bounding box center [284, 509] width 405 height 320
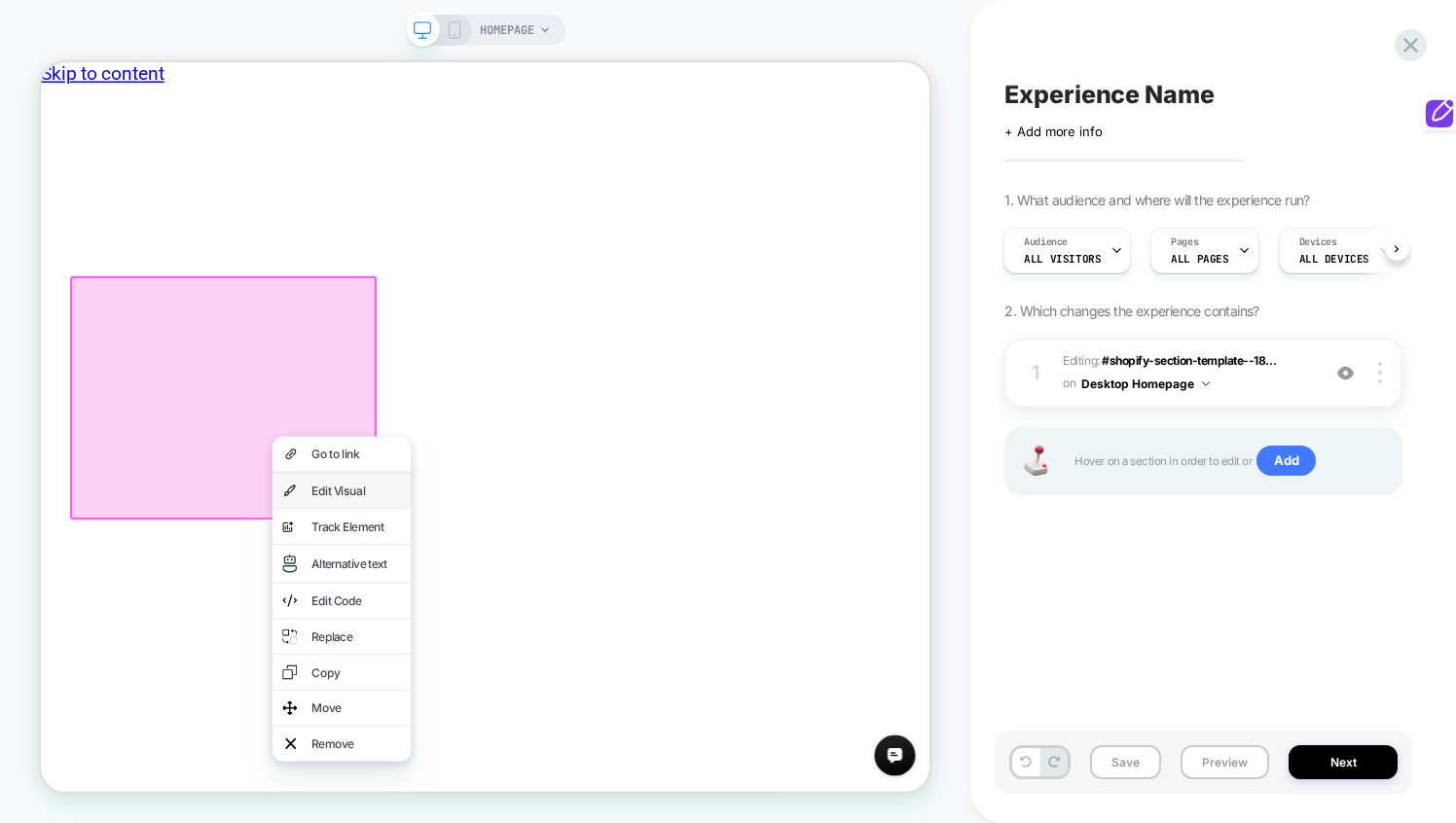
click at [431, 635] on div "Edit Visual" at bounding box center [461, 634] width 118 height 20
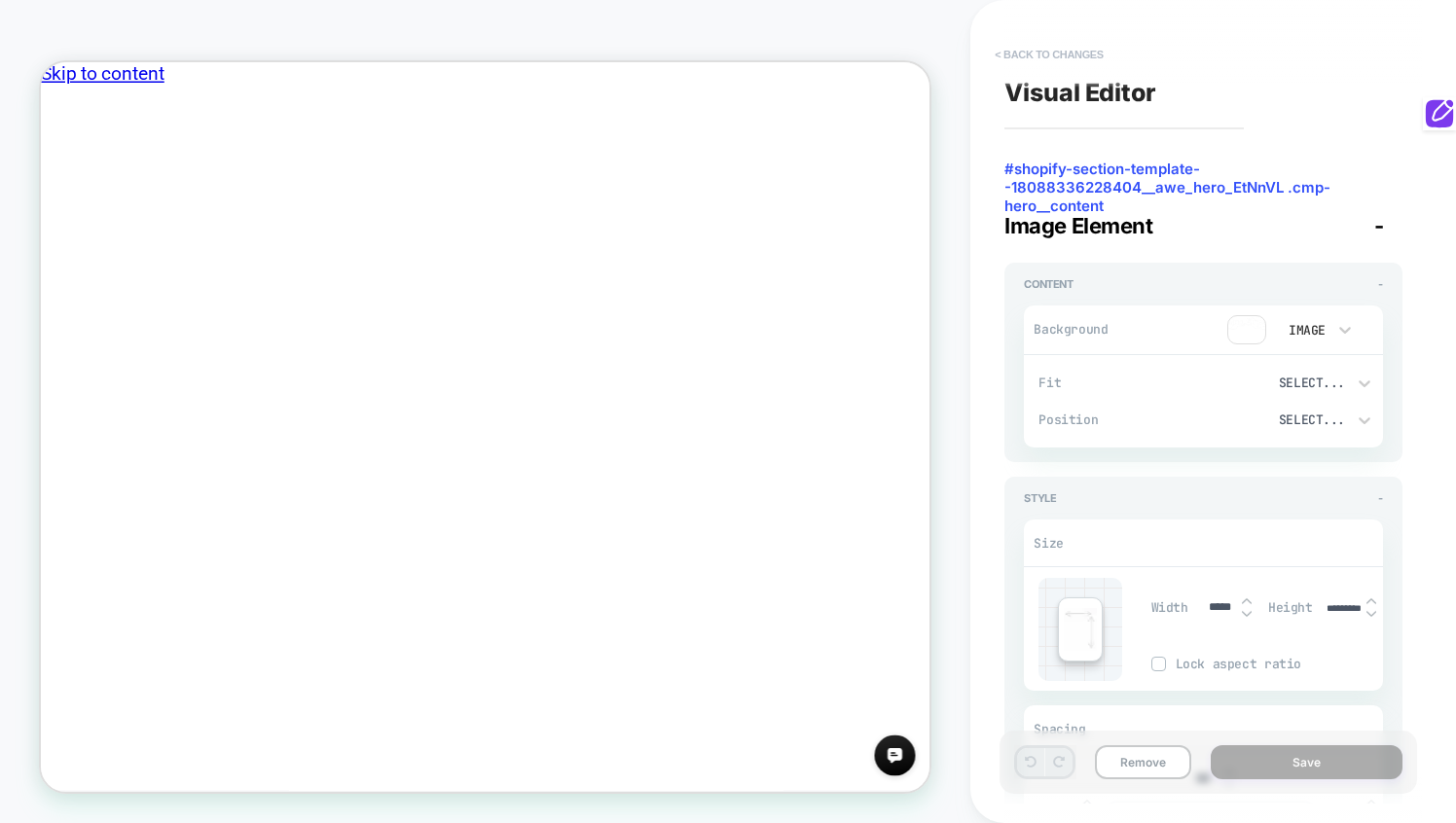
scroll to position [0, 746]
click at [1024, 55] on button "< Back to changes" at bounding box center [1049, 54] width 128 height 32
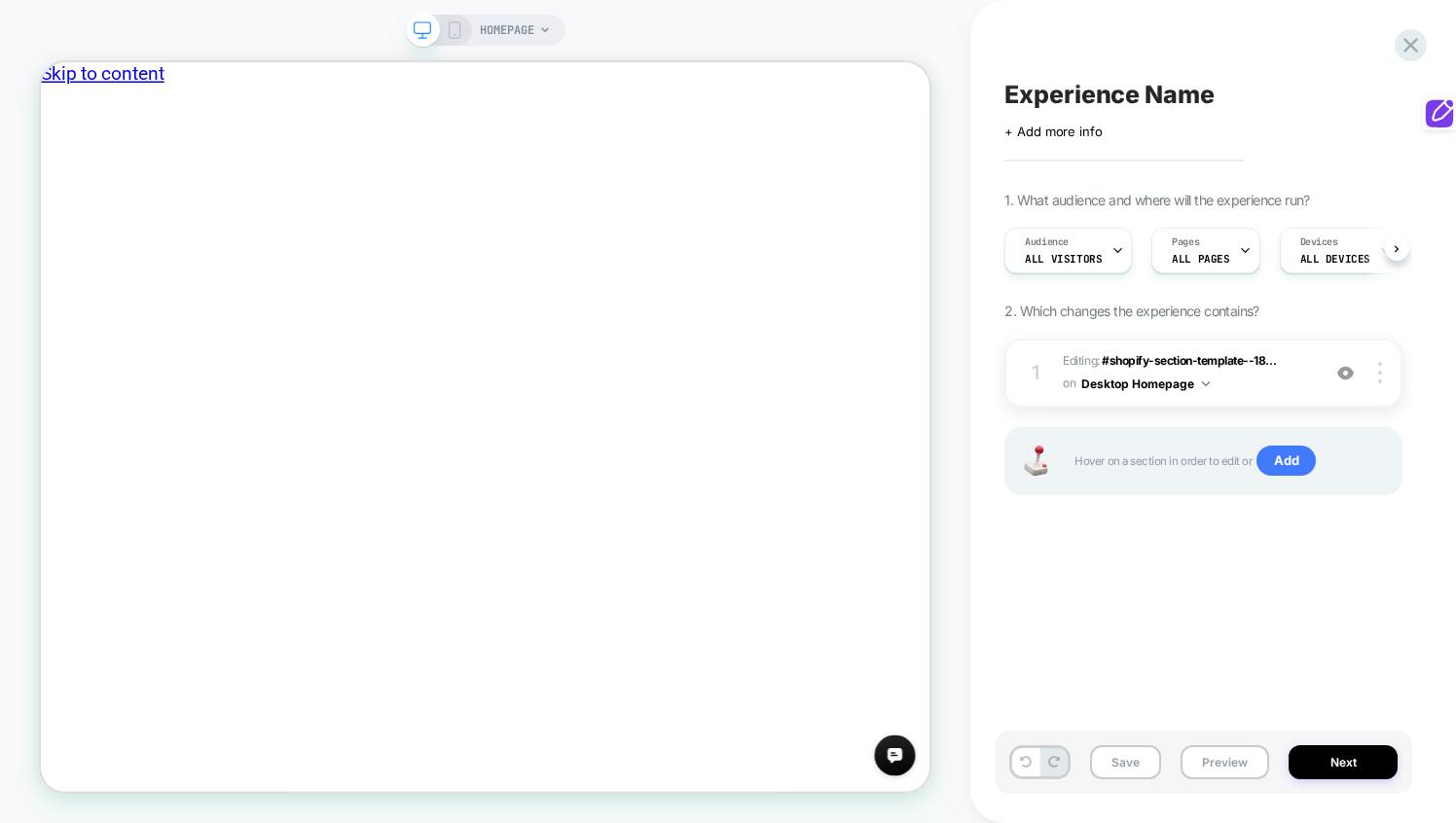
scroll to position [0, 1]
click at [292, 651] on div at bounding box center [284, 647] width 230 height 47
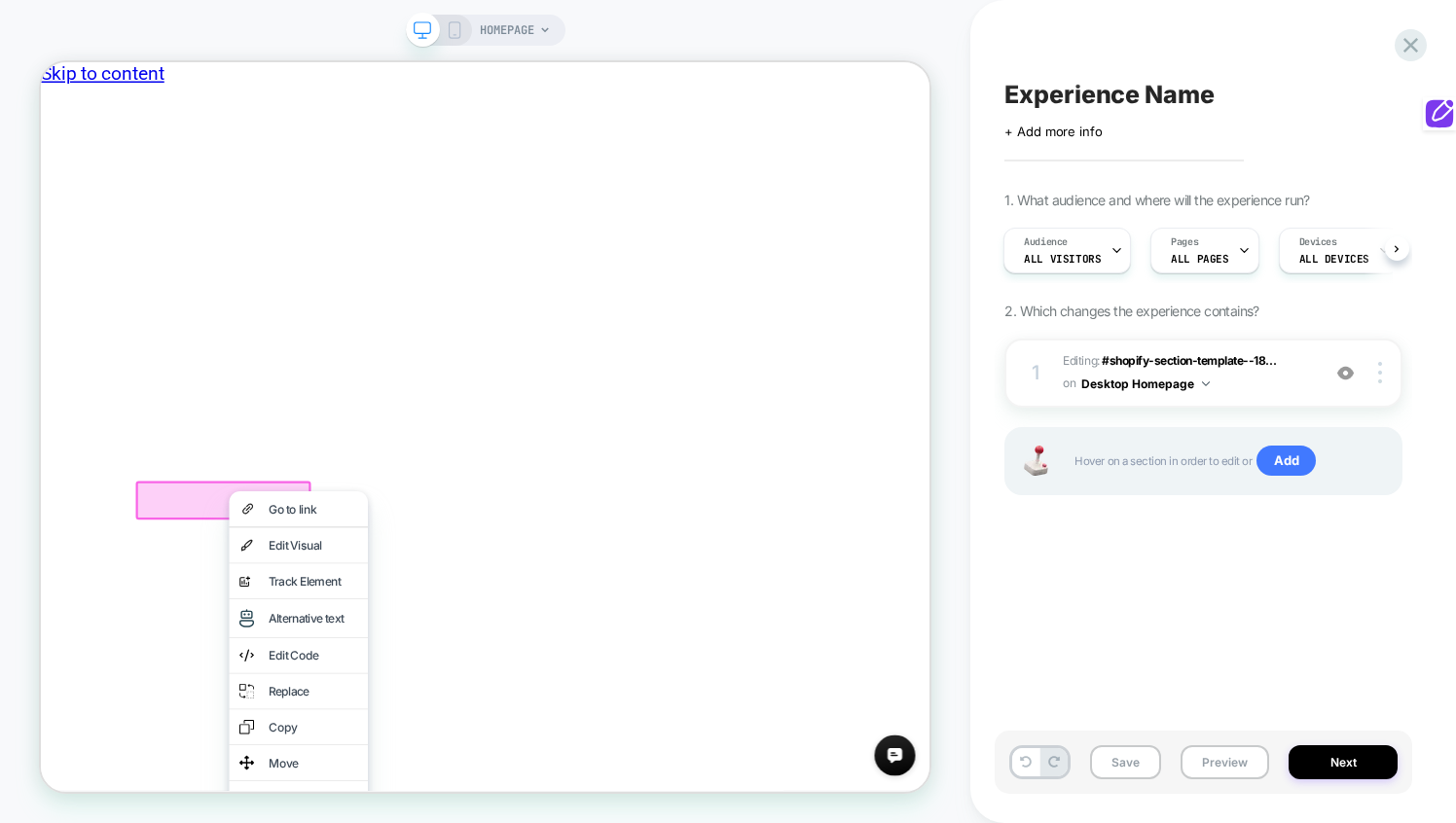
scroll to position [0, 947]
click at [370, 713] on div "Edit Visual" at bounding box center [403, 707] width 118 height 20
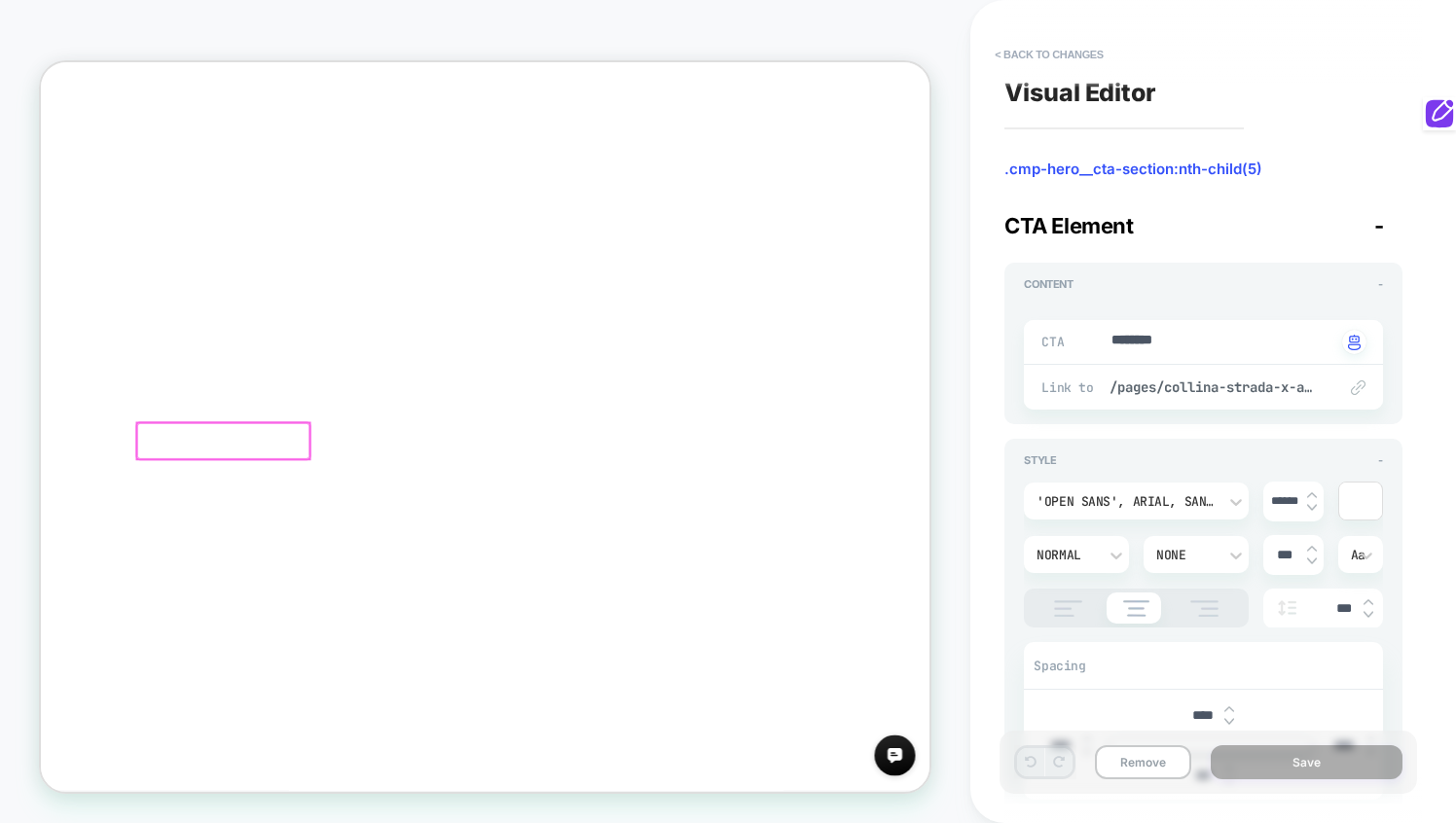
scroll to position [99, 0]
click at [1176, 346] on textarea "********" at bounding box center [1222, 342] width 227 height 23
type textarea "*"
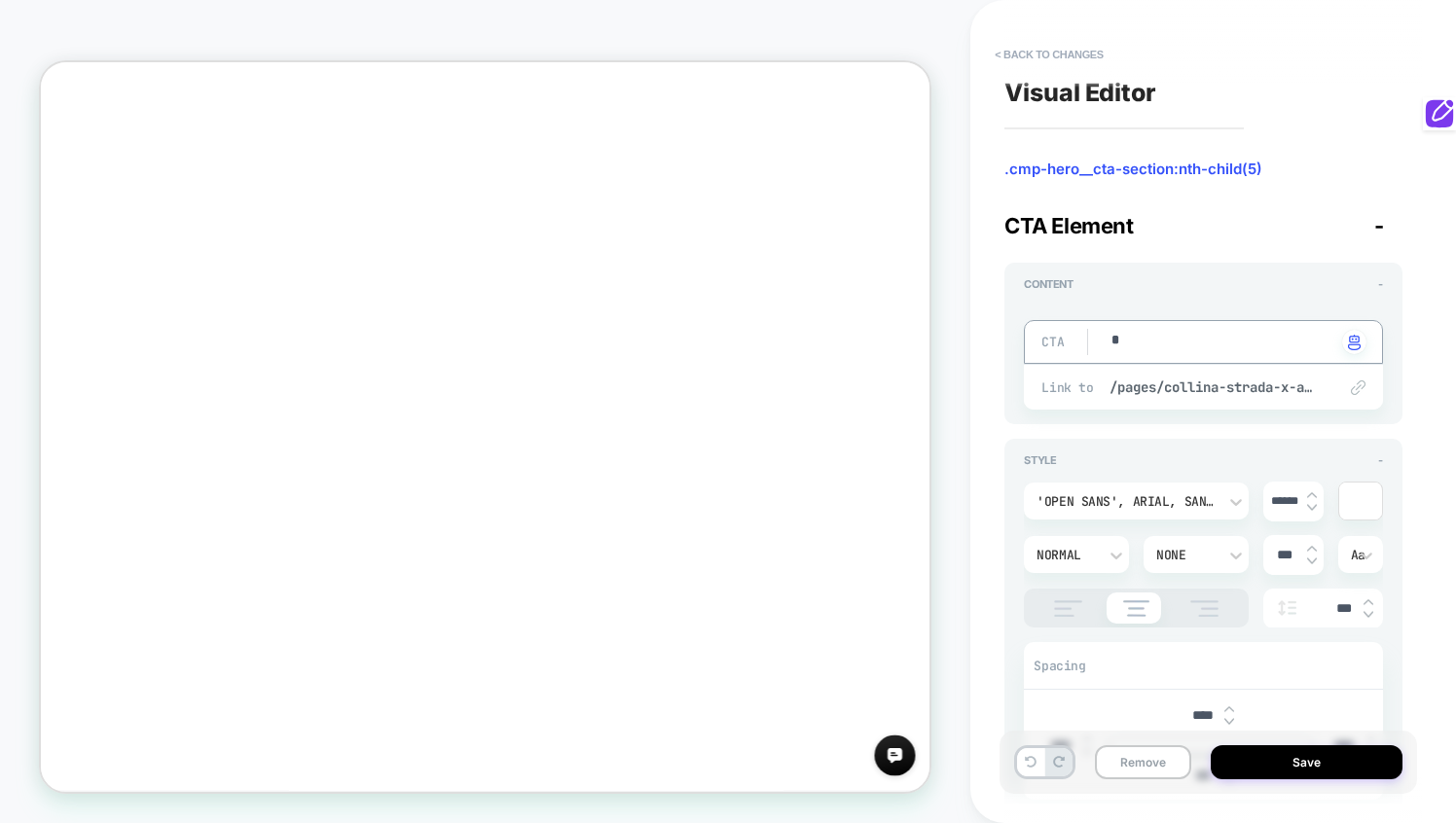
type textarea "*"
type textarea "**"
type textarea "*"
type textarea "***"
type textarea "*"
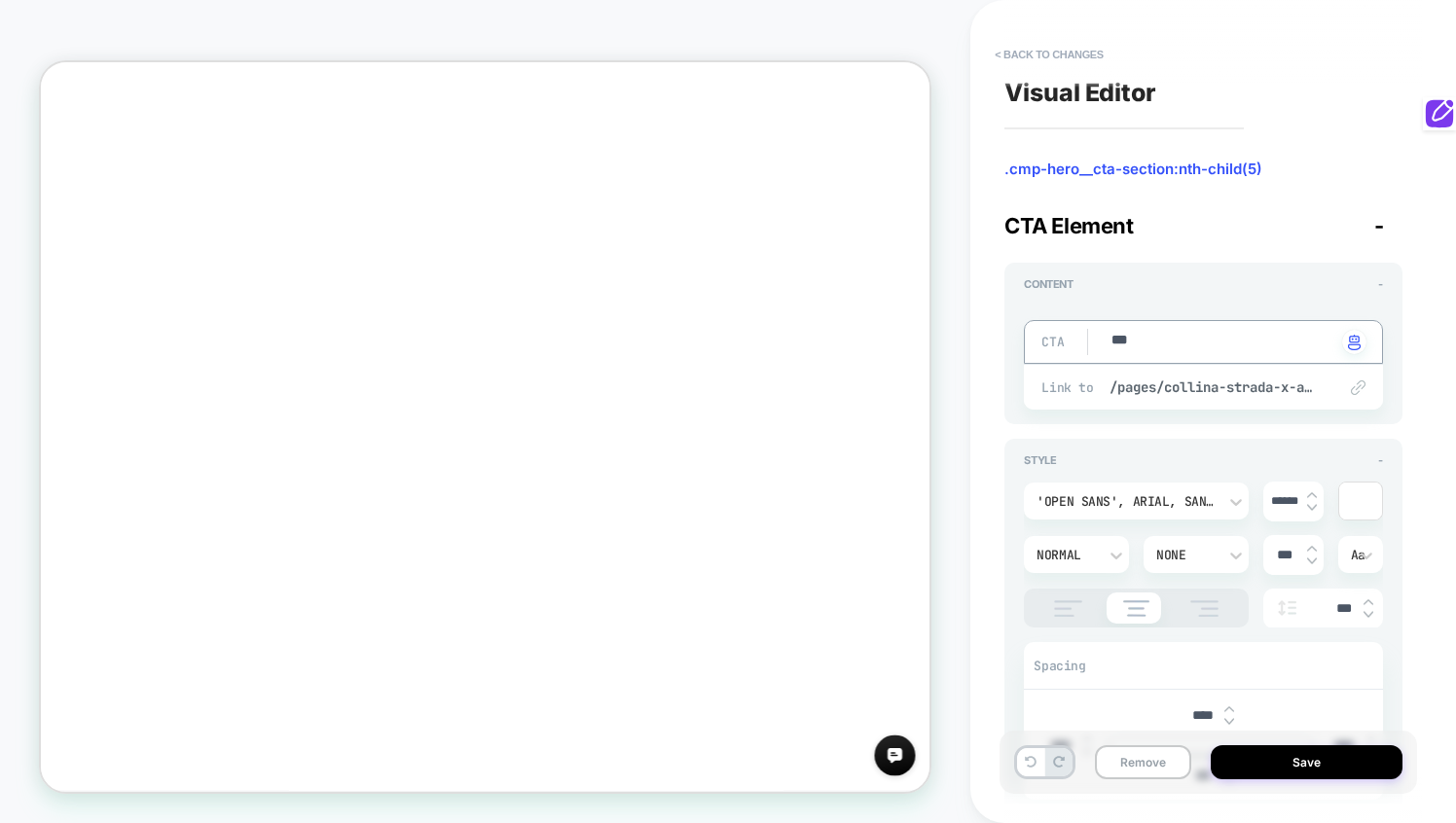
type textarea "***"
type textarea "*"
type textarea "*****"
type textarea "*"
type textarea "******"
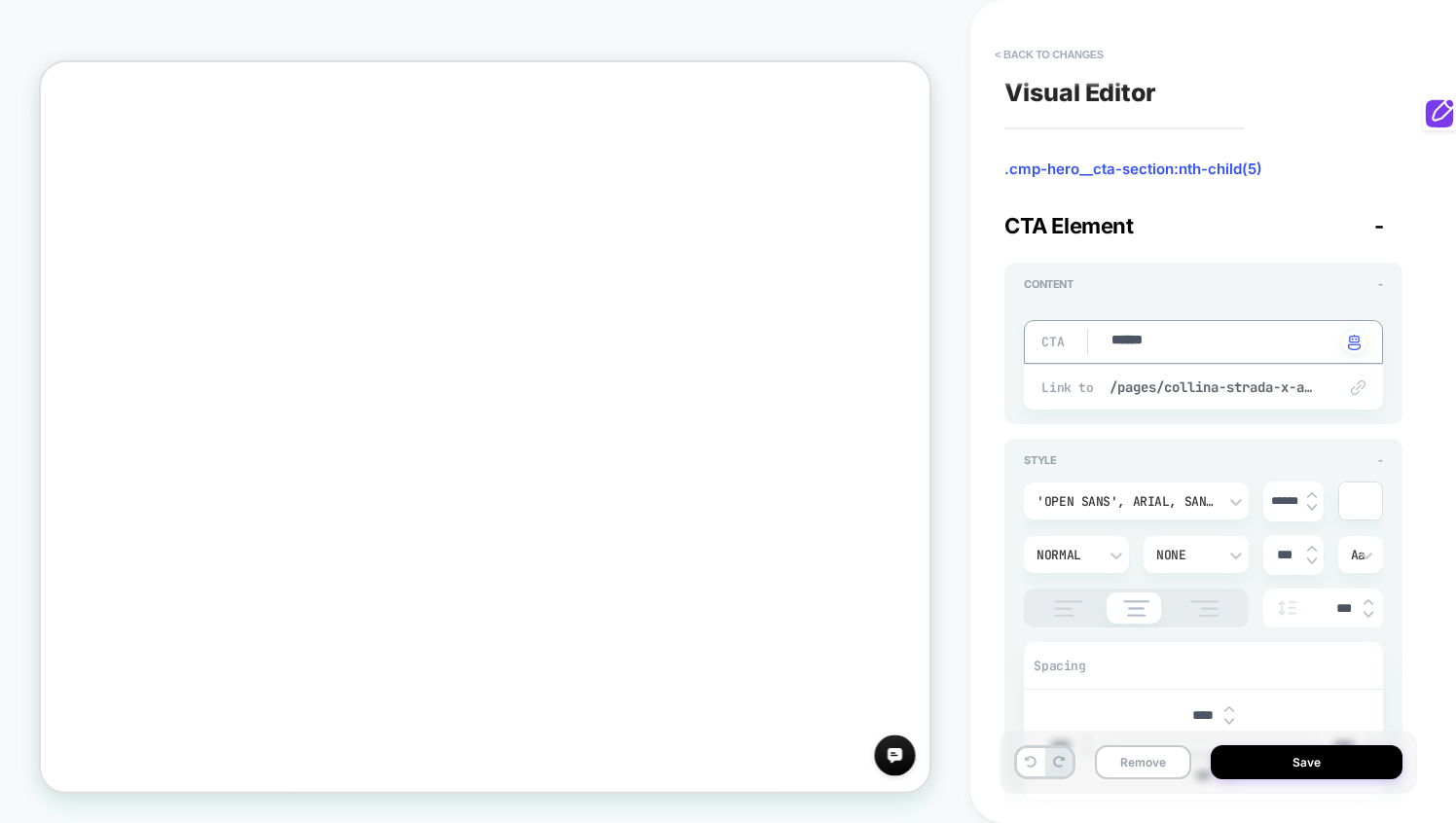
type textarea "*"
type textarea "*******"
type textarea "*"
type textarea "*******"
click at [1315, 286] on div "Content -" at bounding box center [1204, 284] width 359 height 14
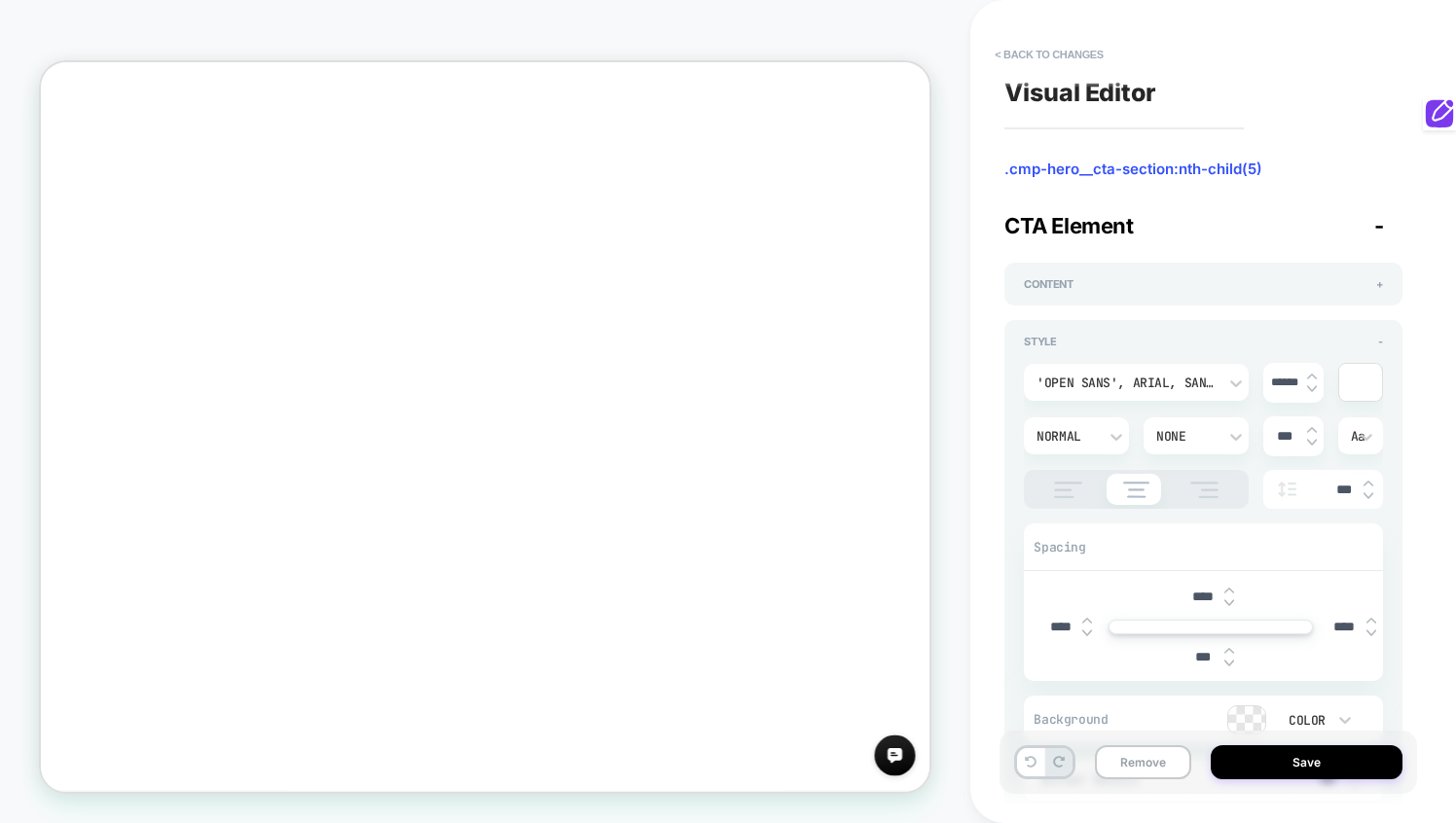
scroll to position [0, 0]
click at [1176, 280] on div "Content +" at bounding box center [1204, 284] width 359 height 14
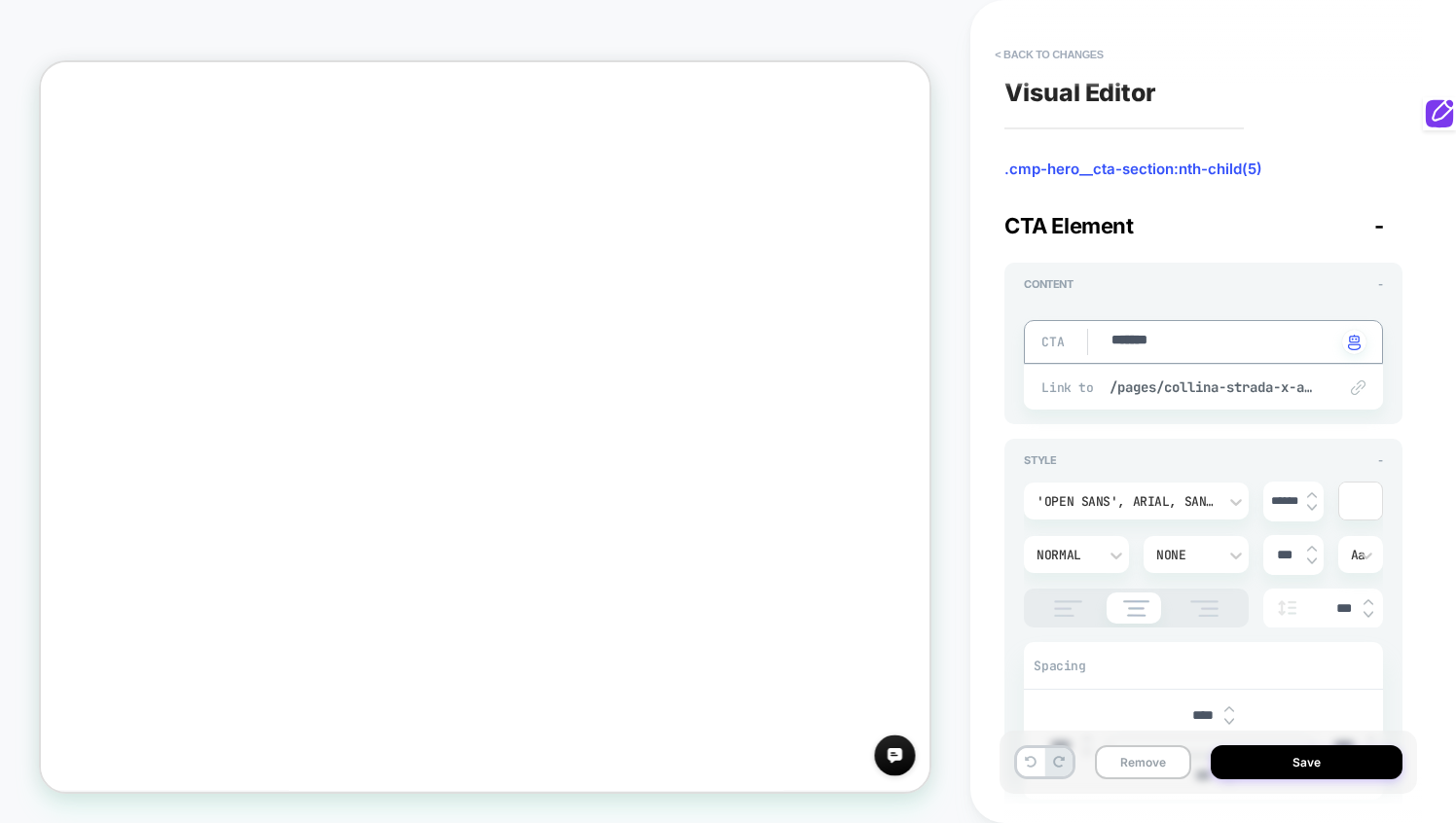
click at [1195, 347] on textarea "*******" at bounding box center [1222, 342] width 227 height 23
click at [1174, 343] on textarea "*******" at bounding box center [1222, 342] width 227 height 23
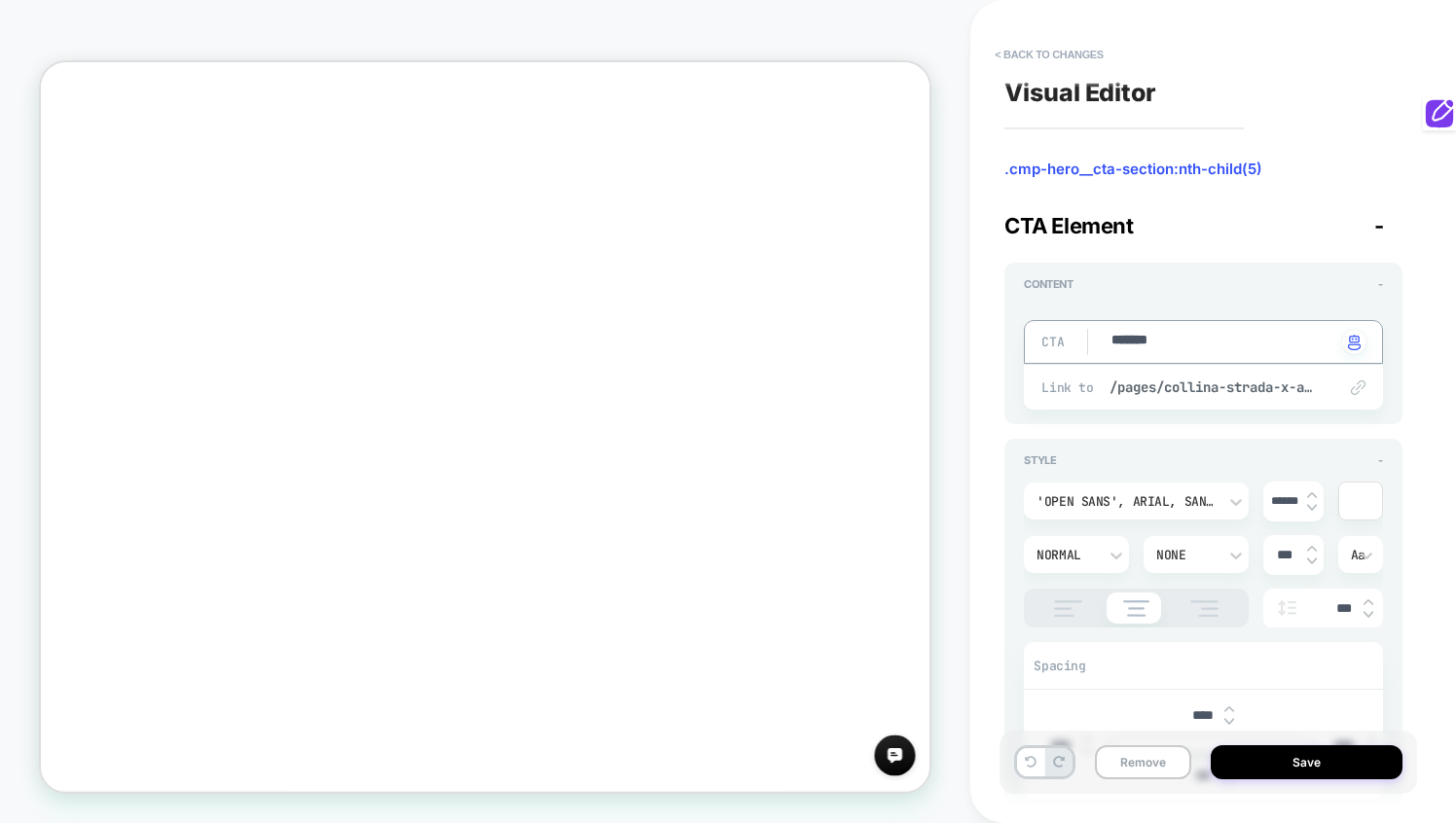
click at [1174, 343] on textarea "*******" at bounding box center [1222, 342] width 227 height 23
click at [1164, 332] on textarea "*******" at bounding box center [1222, 342] width 227 height 23
click at [1164, 333] on textarea "*******" at bounding box center [1222, 342] width 227 height 23
type textarea "*"
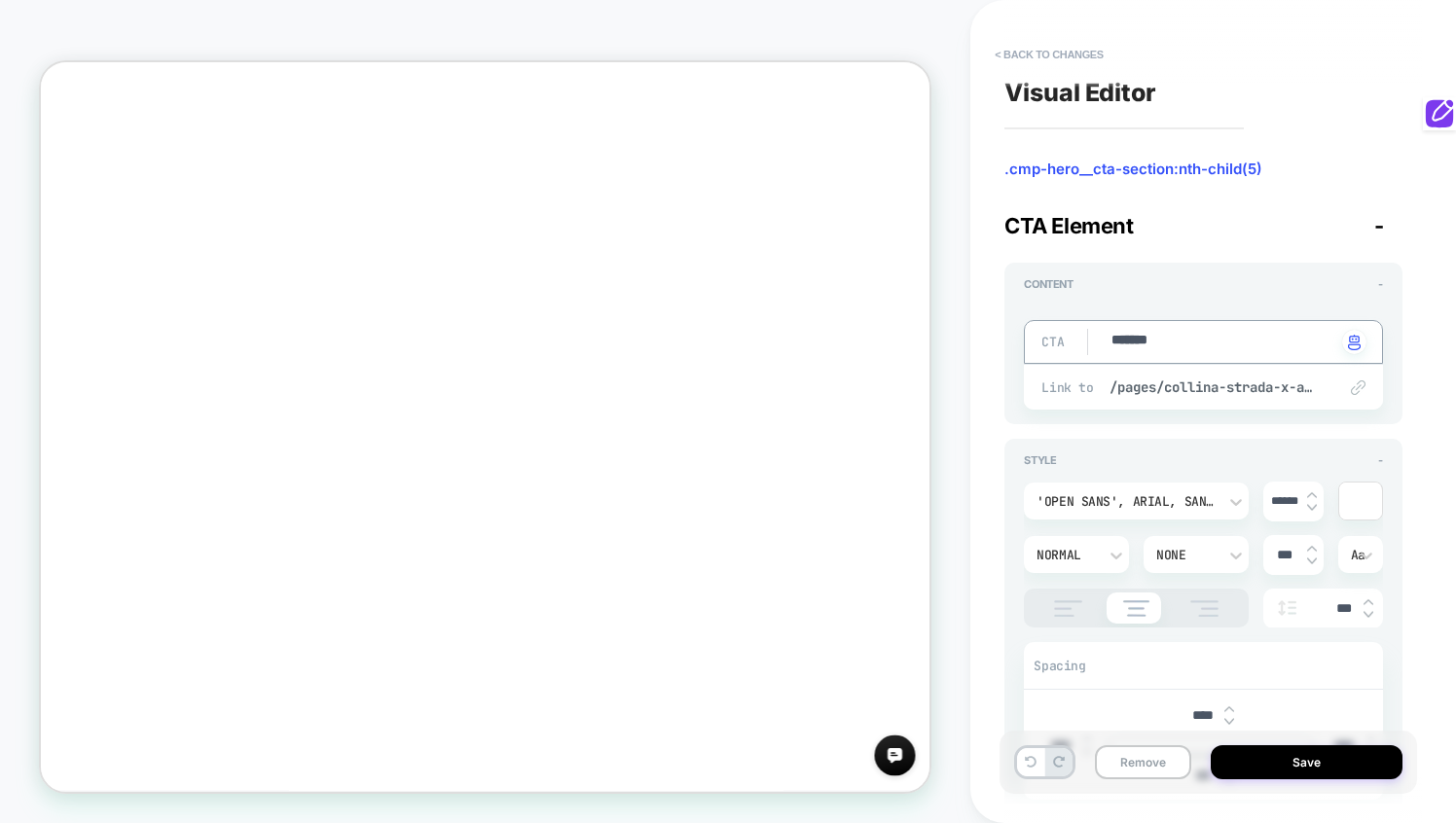
type textarea "*"
type textarea "**"
type textarea "*"
type textarea "***"
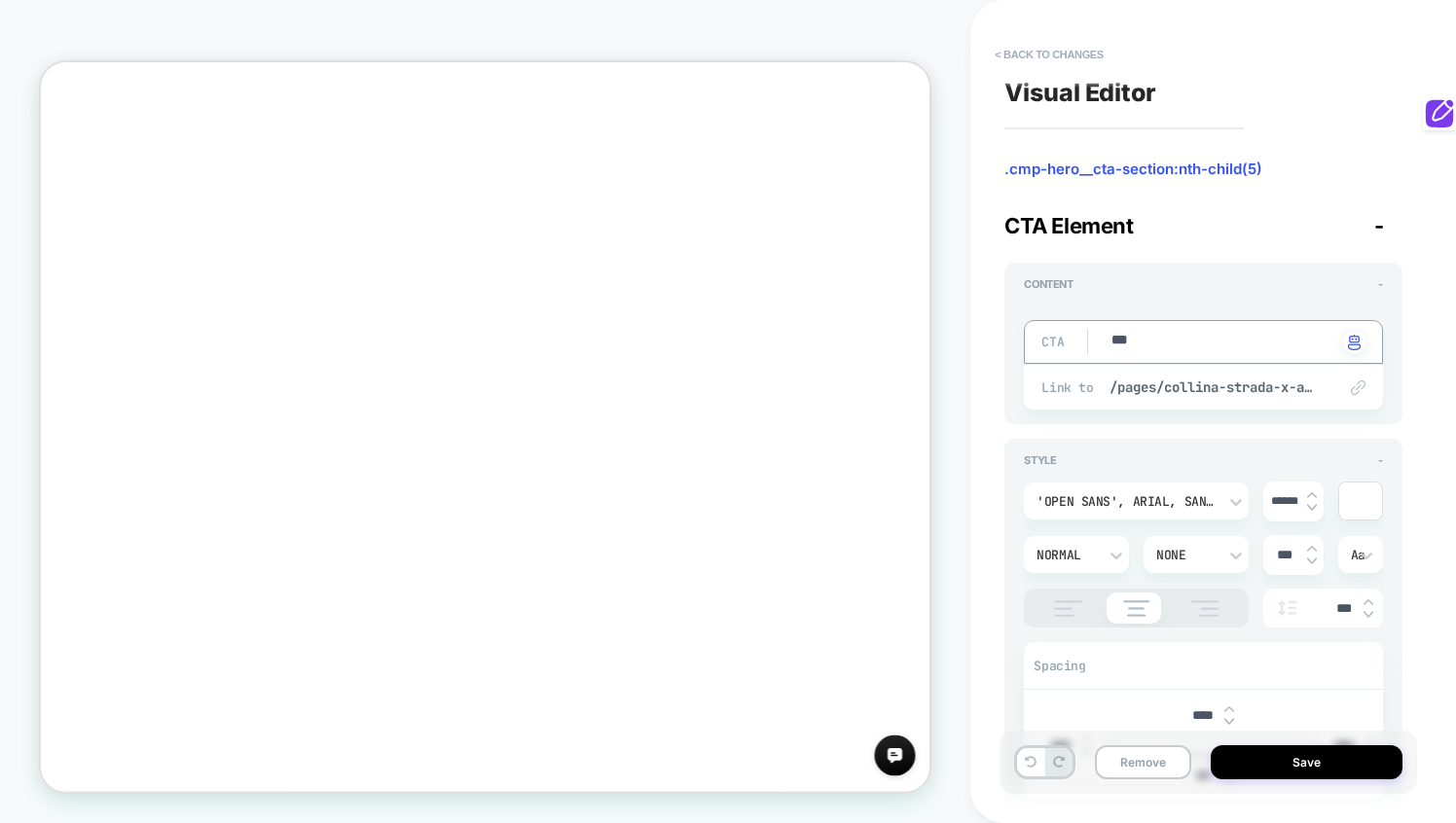
type textarea "*"
type textarea "****"
type textarea "*"
type textarea "****"
type textarea "*"
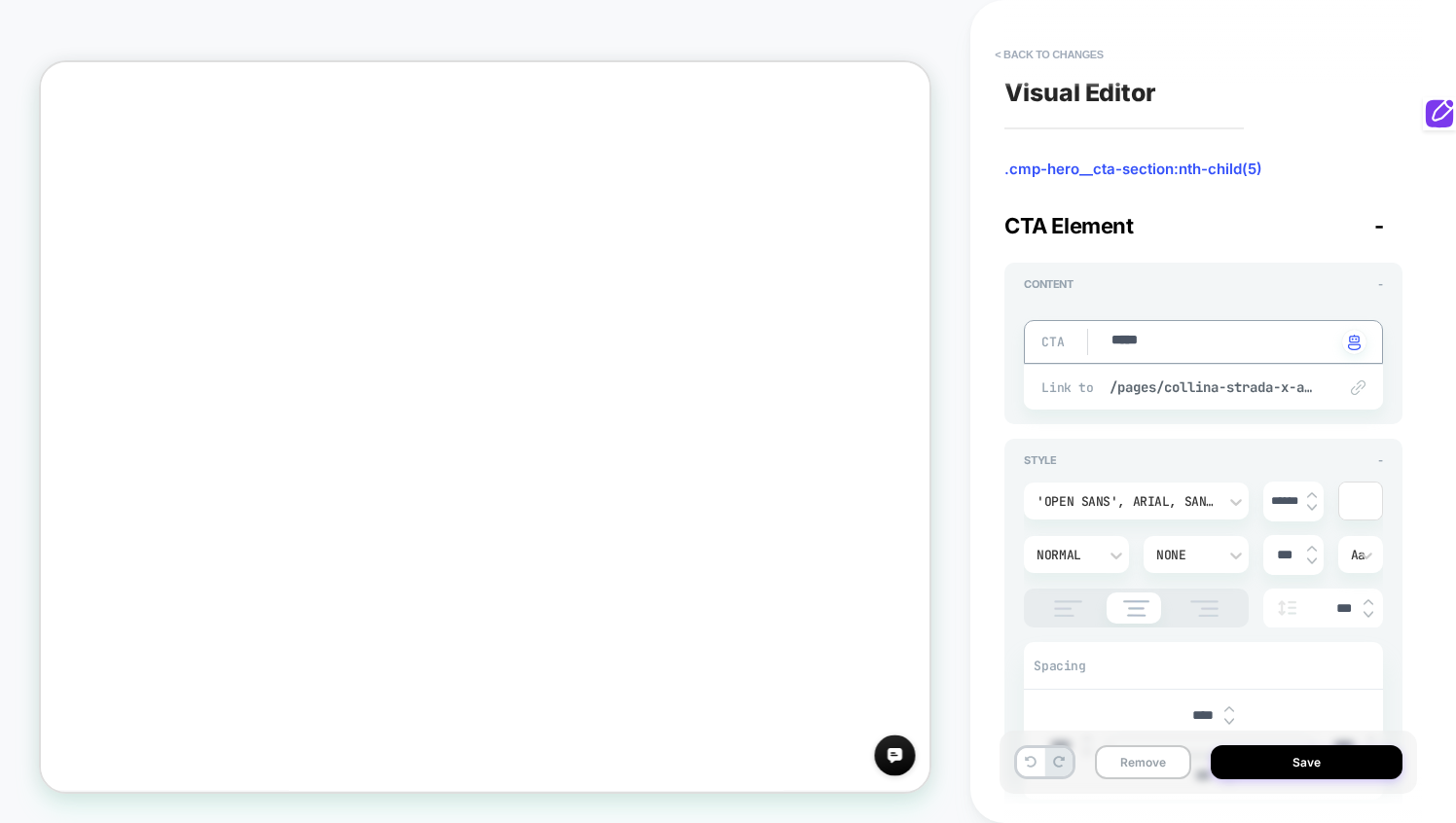
type textarea "******"
type textarea "*"
type textarea "*******"
type textarea "*"
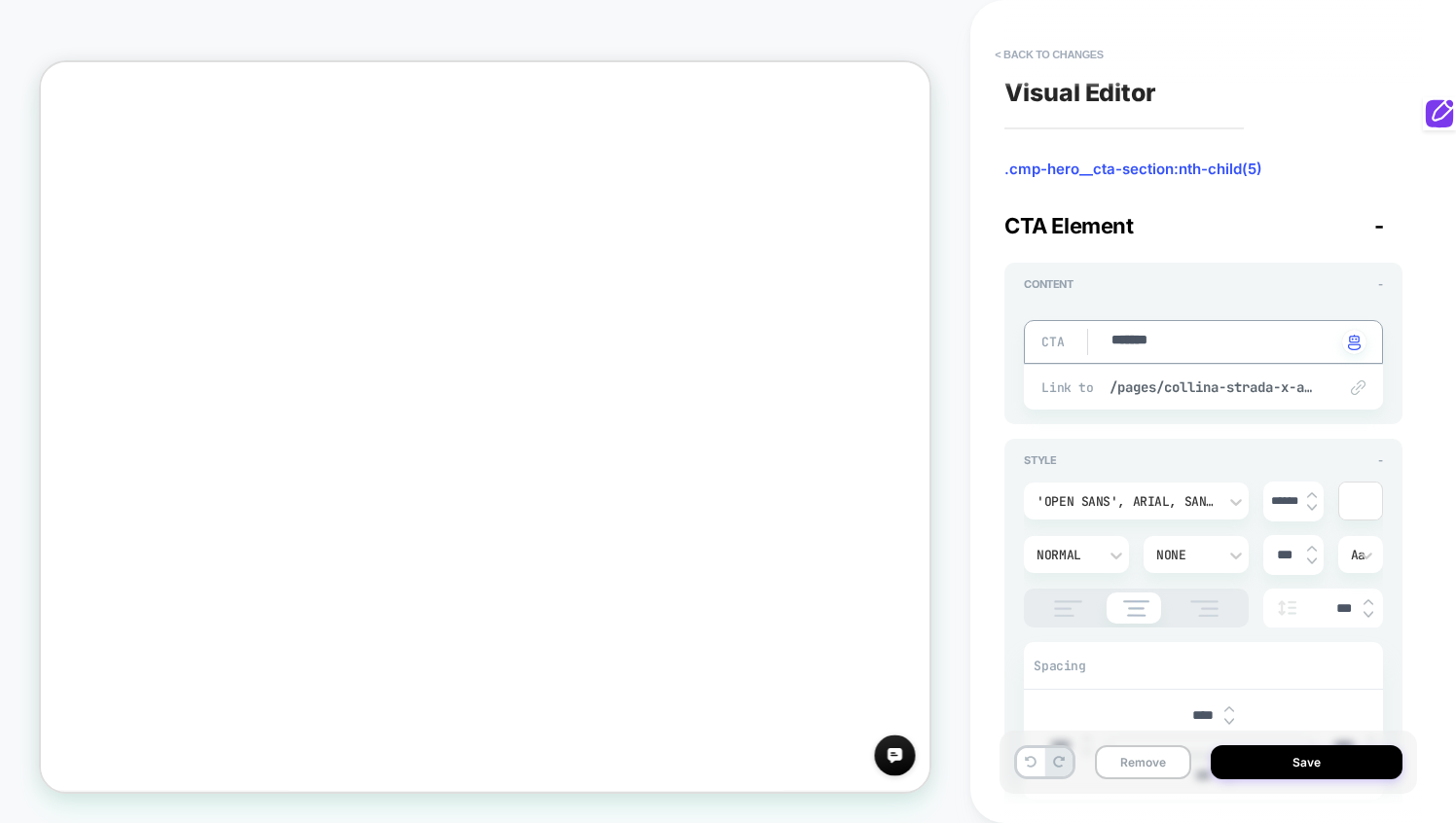
type textarea "********"
type textarea "*"
type textarea "*********"
type textarea "*"
type textarea "*********"
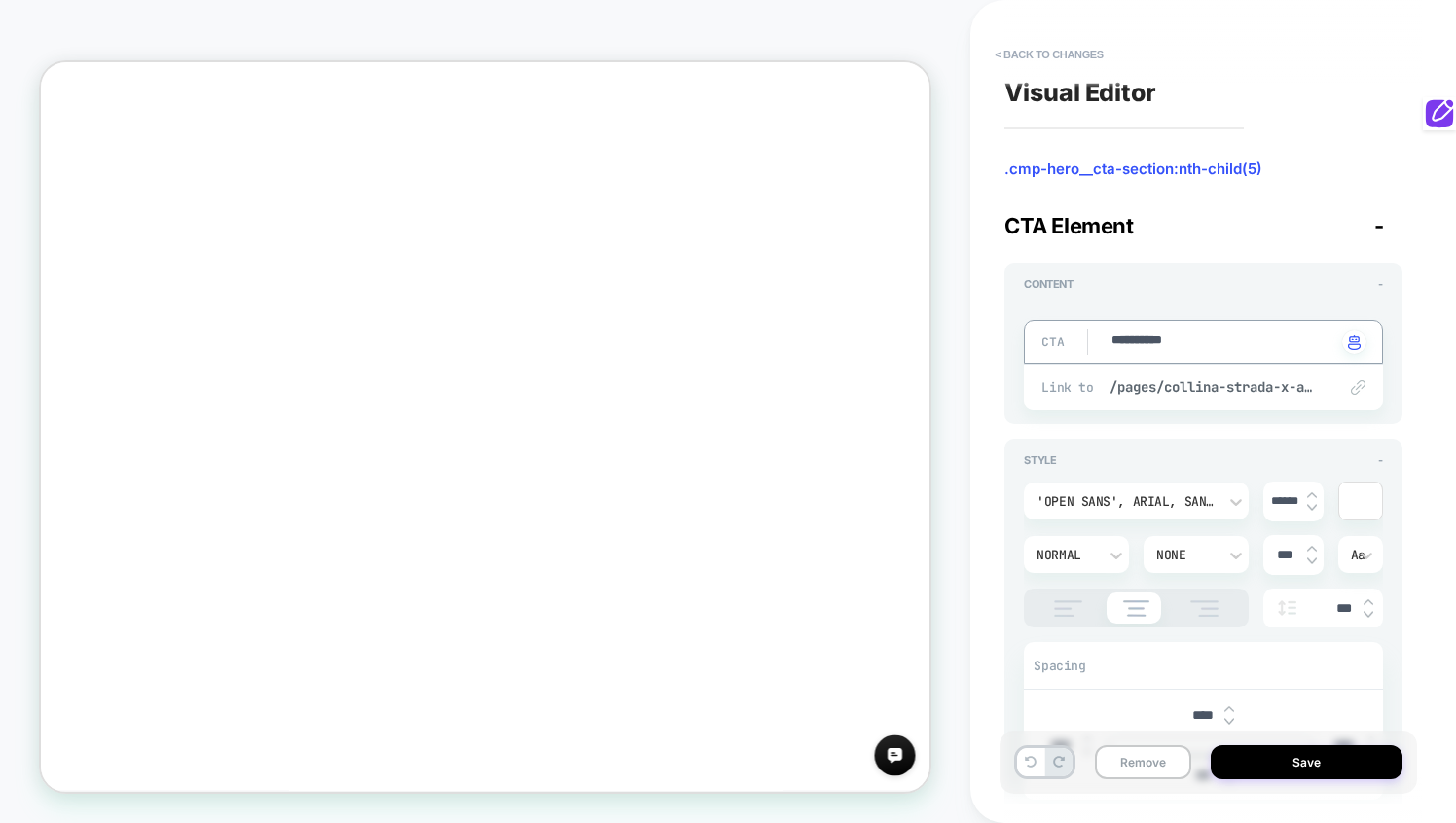
type textarea "*"
type textarea "**********"
type textarea "*"
type textarea "**********"
type textarea "*"
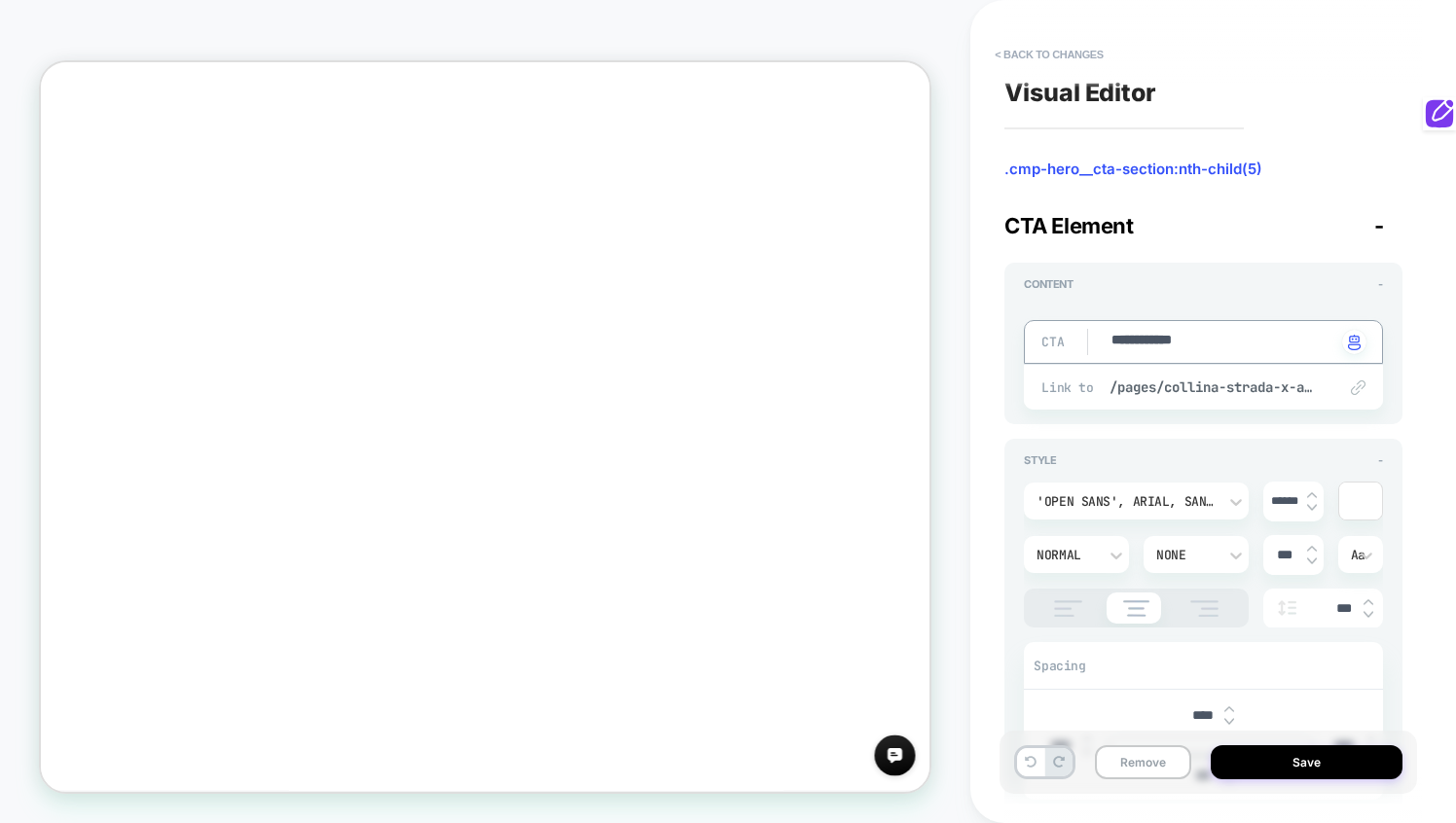
type textarea "**********"
type textarea "*"
type textarea "**********"
type textarea "*"
click at [1253, 277] on div "**********" at bounding box center [1204, 344] width 398 height 162
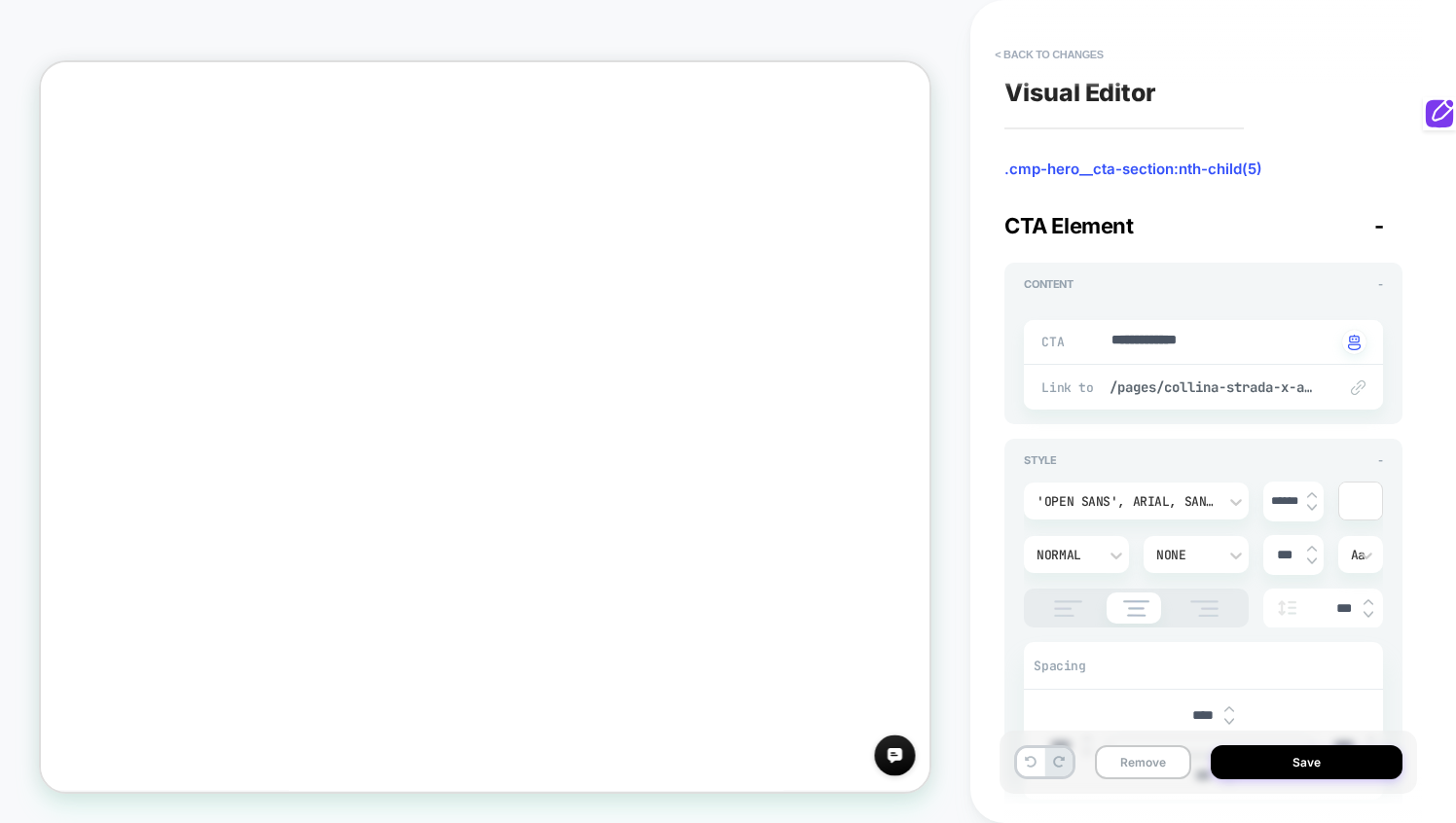
click at [1253, 277] on div "**********" at bounding box center [1204, 344] width 398 height 162
drag, startPoint x: 1162, startPoint y: 484, endPoint x: 1138, endPoint y: 416, distance: 72.1
click at [1140, 418] on div "**********" at bounding box center [1213, 411] width 417 height 823
click at [1057, 54] on button "< Back to changes" at bounding box center [1049, 54] width 128 height 32
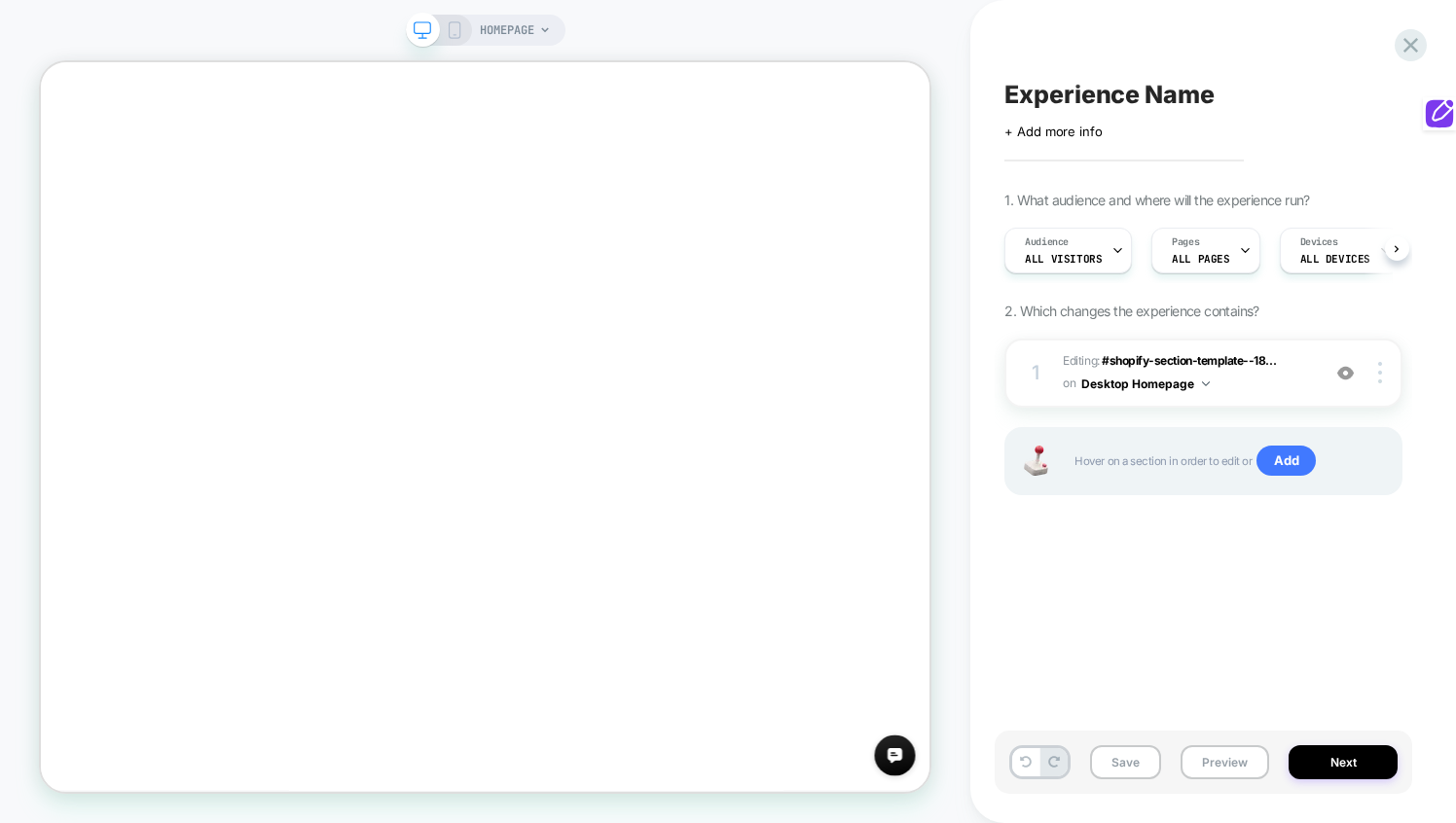
scroll to position [0, 1]
click at [1387, 35] on div "Experience Name Click to edit experience details + Add more info 1. What audien…" at bounding box center [1203, 412] width 417 height 785
click at [1407, 46] on icon at bounding box center [1411, 44] width 15 height 15
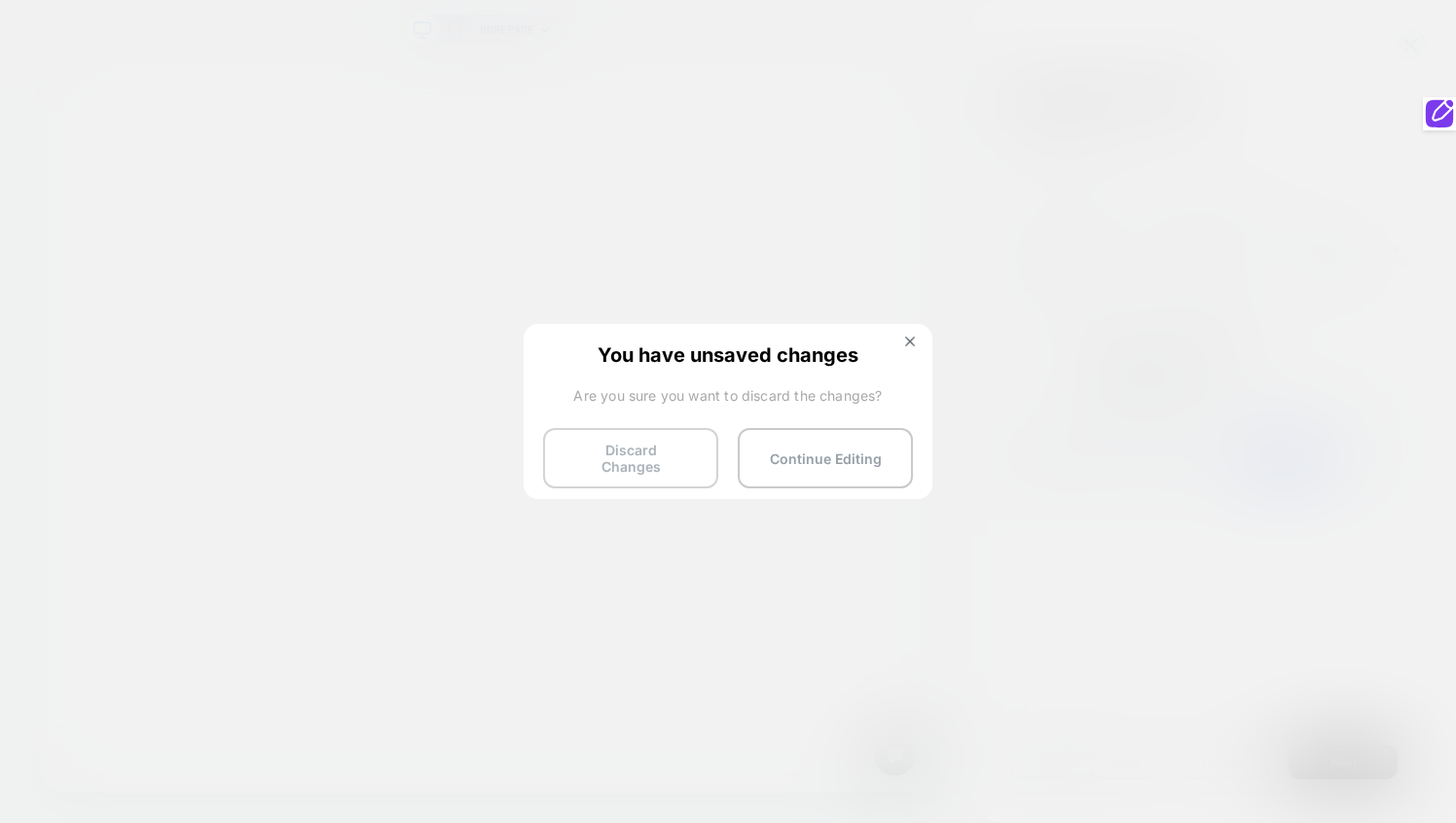
click at [666, 463] on button "Discard Changes" at bounding box center [631, 457] width 175 height 60
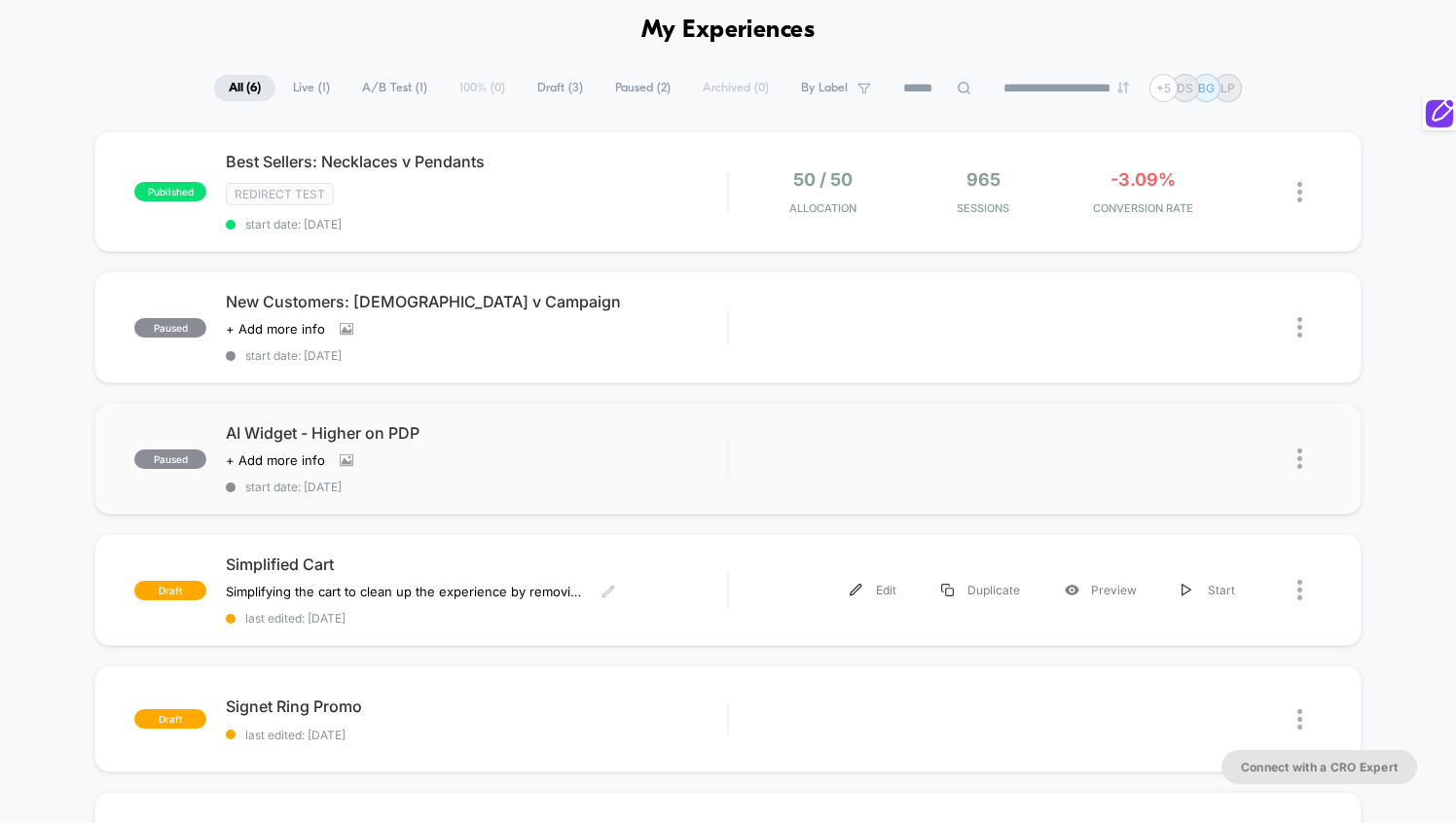
scroll to position [80, 0]
click at [746, 556] on div "draft Simplified Cart Simplifying the cart to clean up the experience by removi…" at bounding box center [728, 591] width 1267 height 112
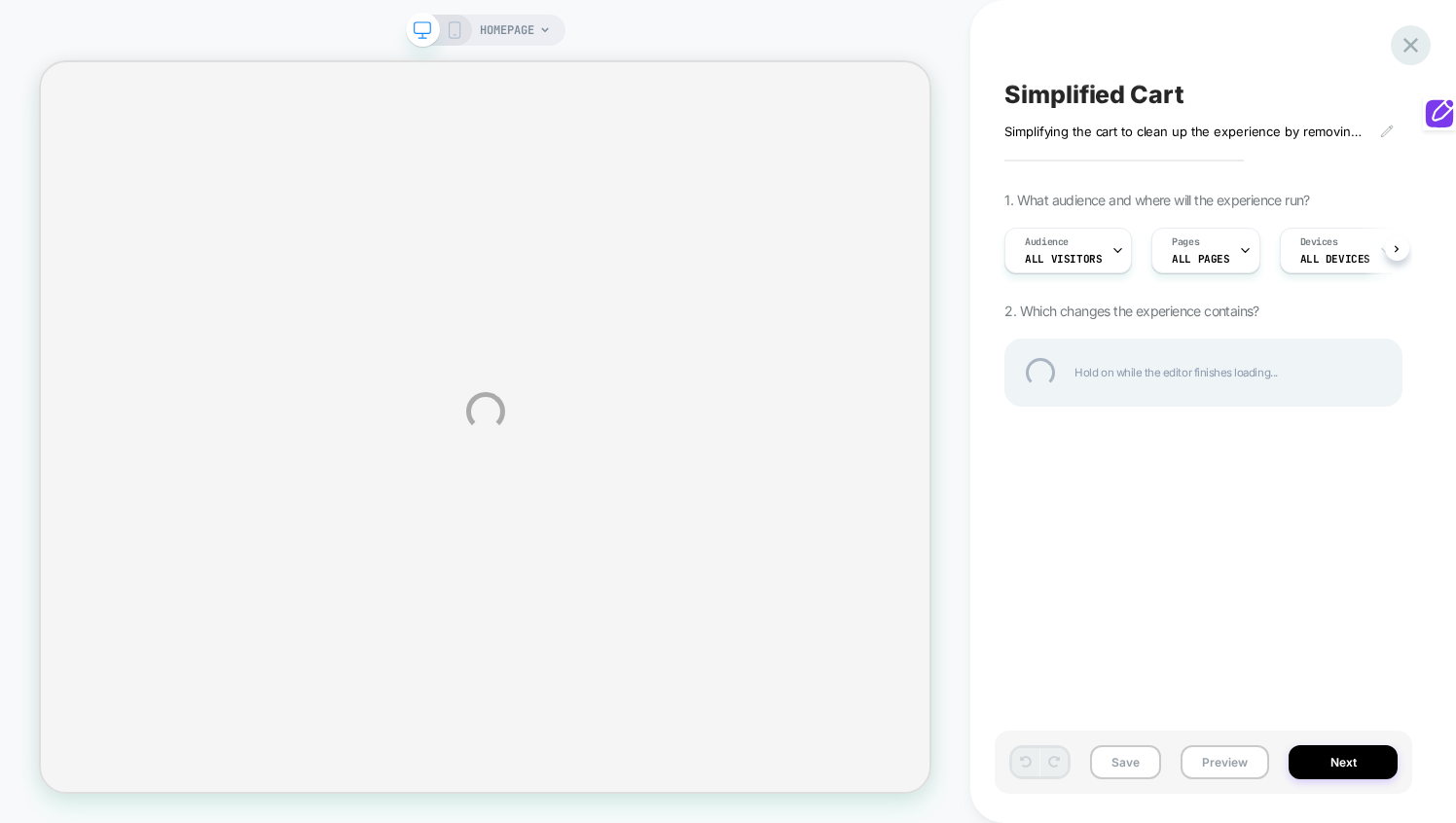
click at [1416, 49] on div at bounding box center [1411, 45] width 39 height 39
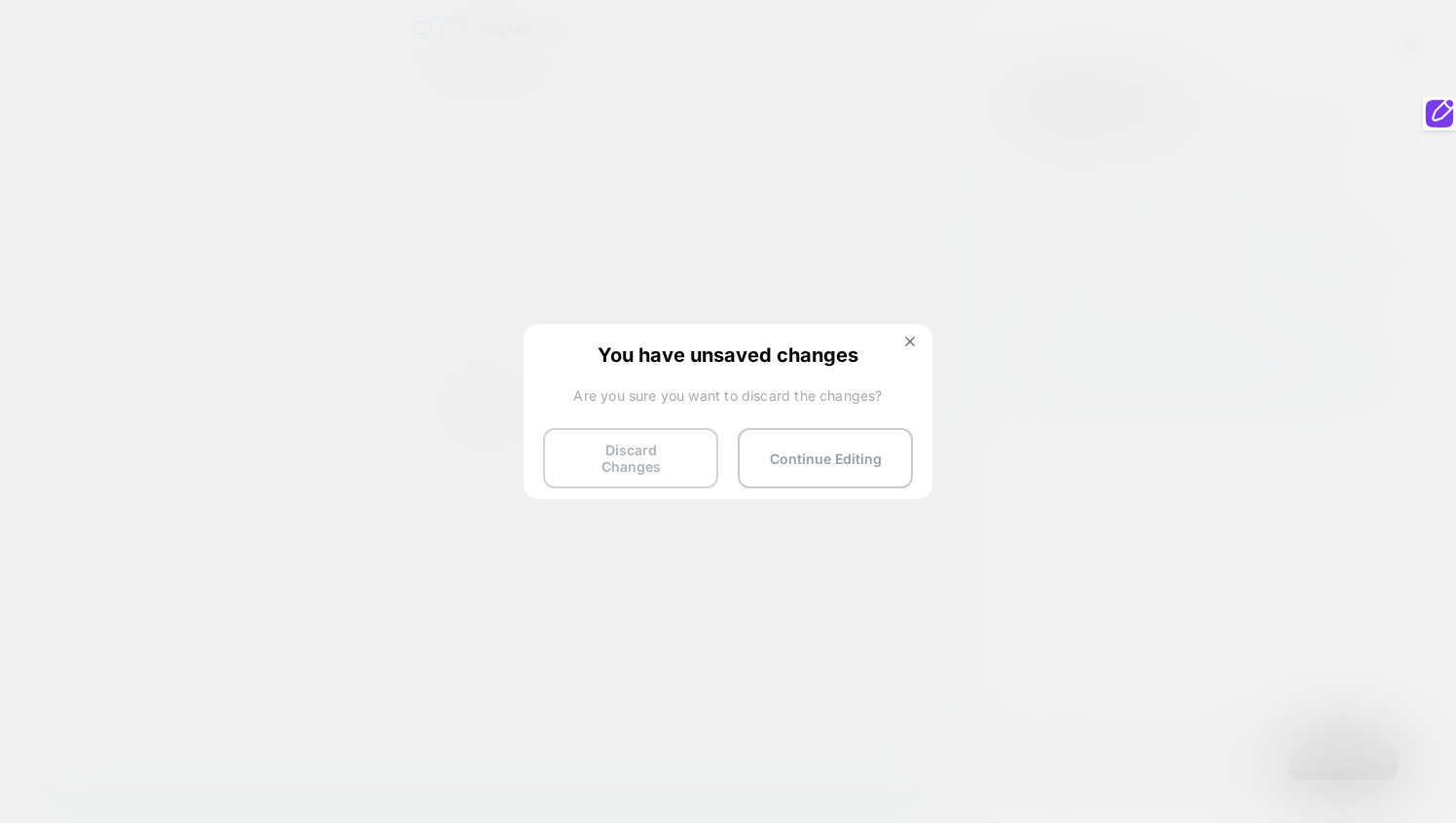
click at [651, 440] on button "Discard Changes" at bounding box center [631, 457] width 175 height 60
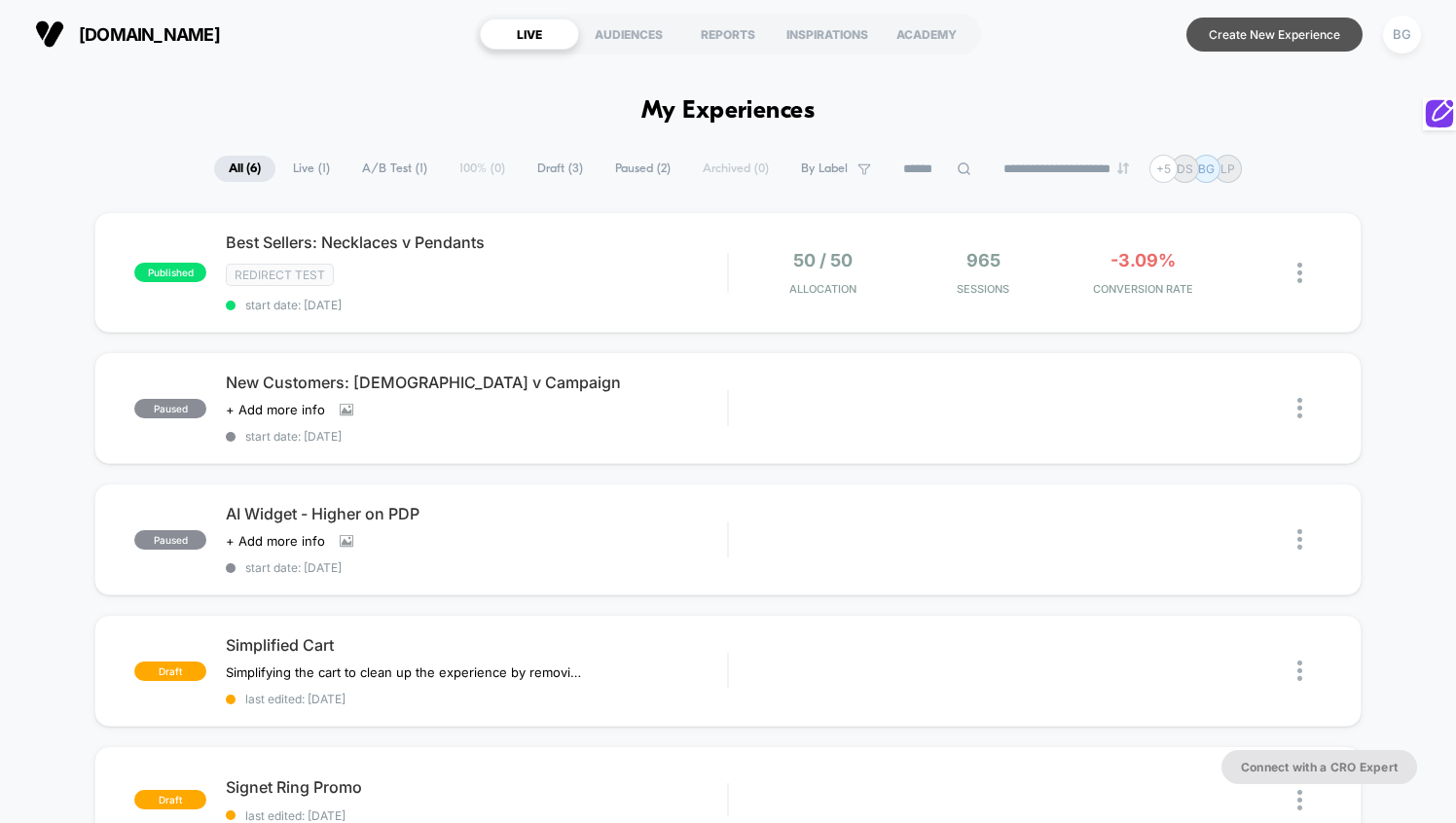
click at [1277, 20] on button "Create New Experience" at bounding box center [1274, 34] width 176 height 34
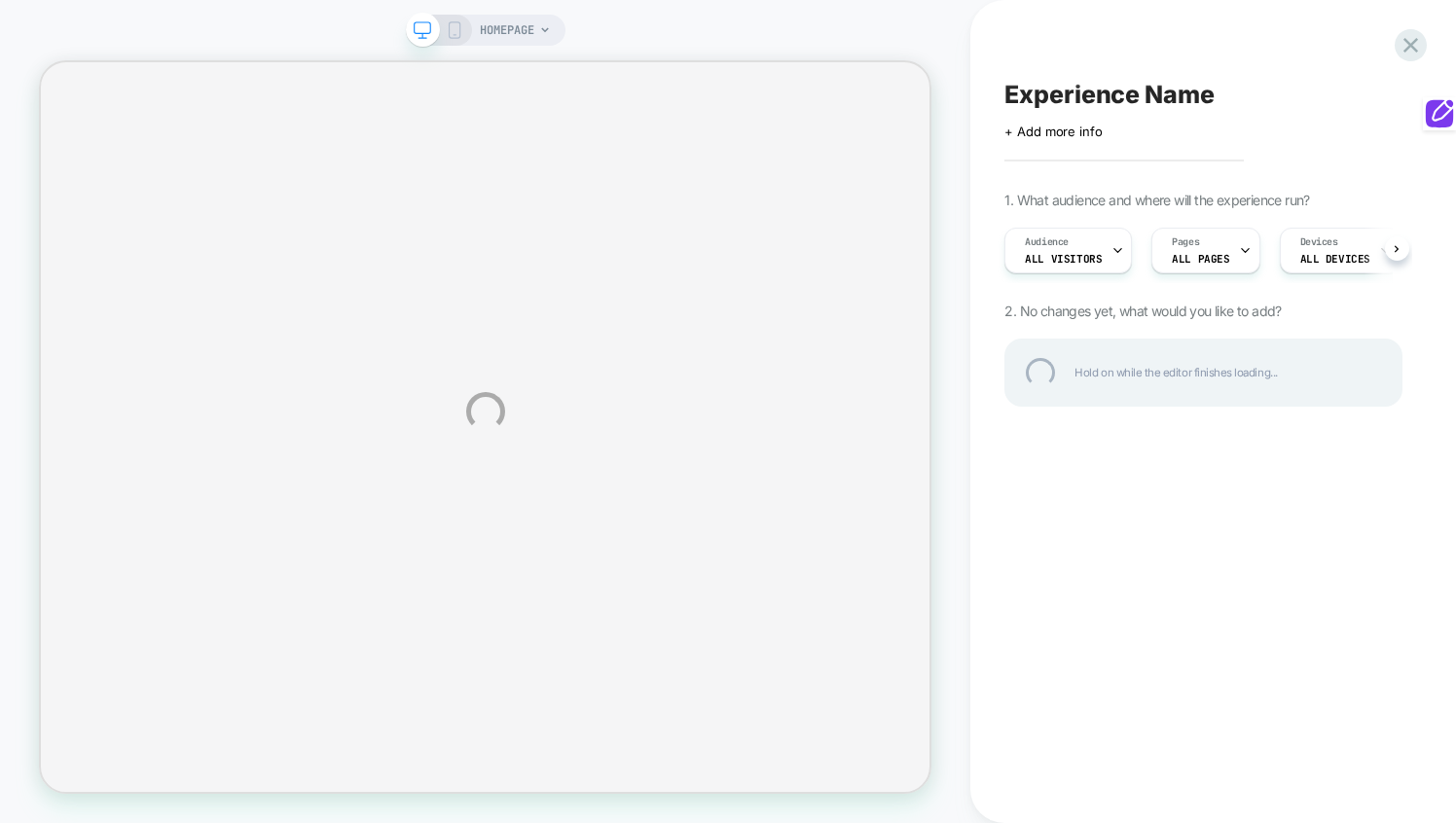
click at [1066, 93] on div "Experience Name" at bounding box center [1204, 95] width 398 height 30
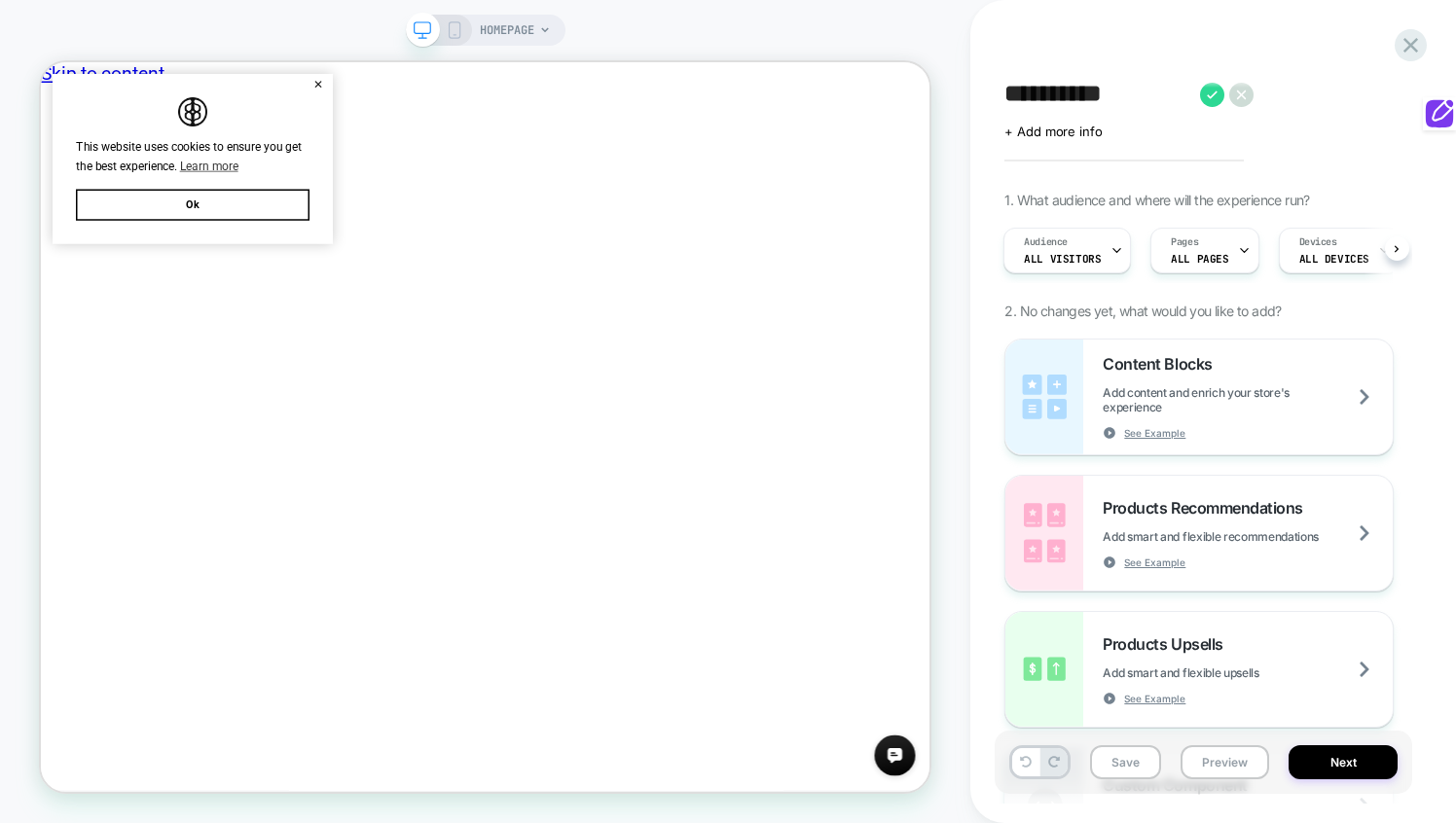
type textarea "**********"
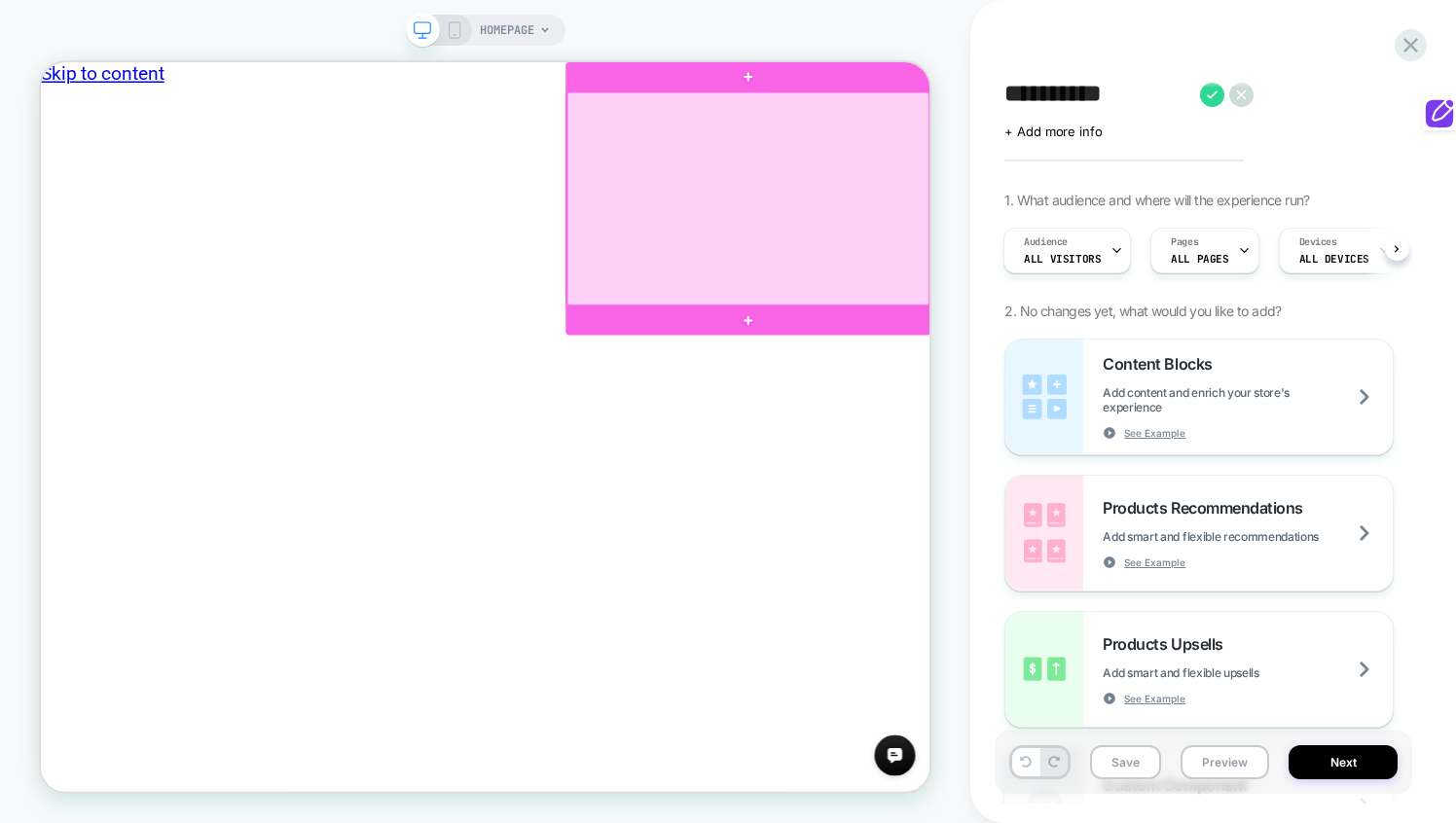
click at [1211, 130] on div at bounding box center [984, 244] width 483 height 284
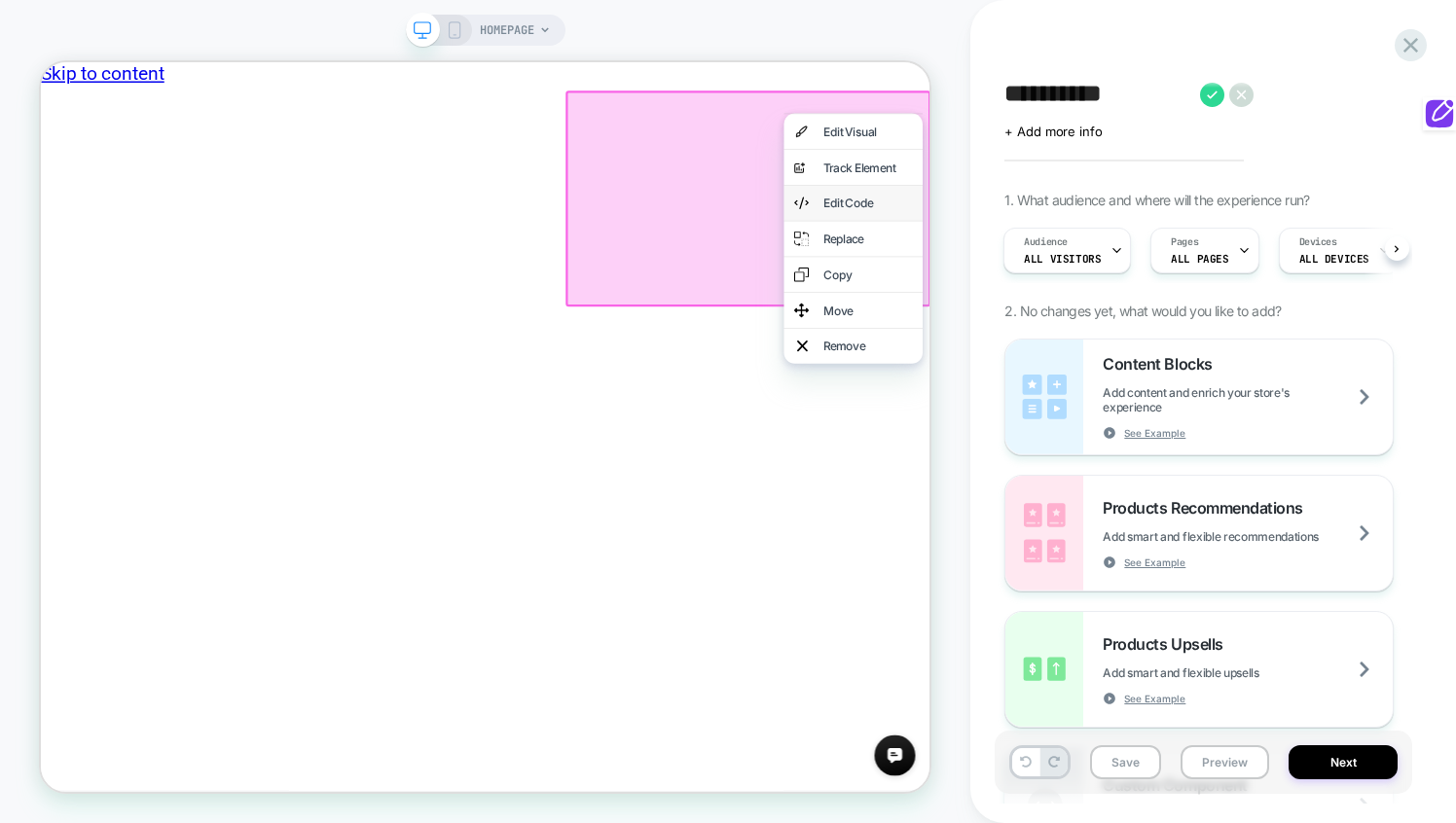
click at [1152, 243] on div "Edit Code" at bounding box center [1144, 250] width 118 height 20
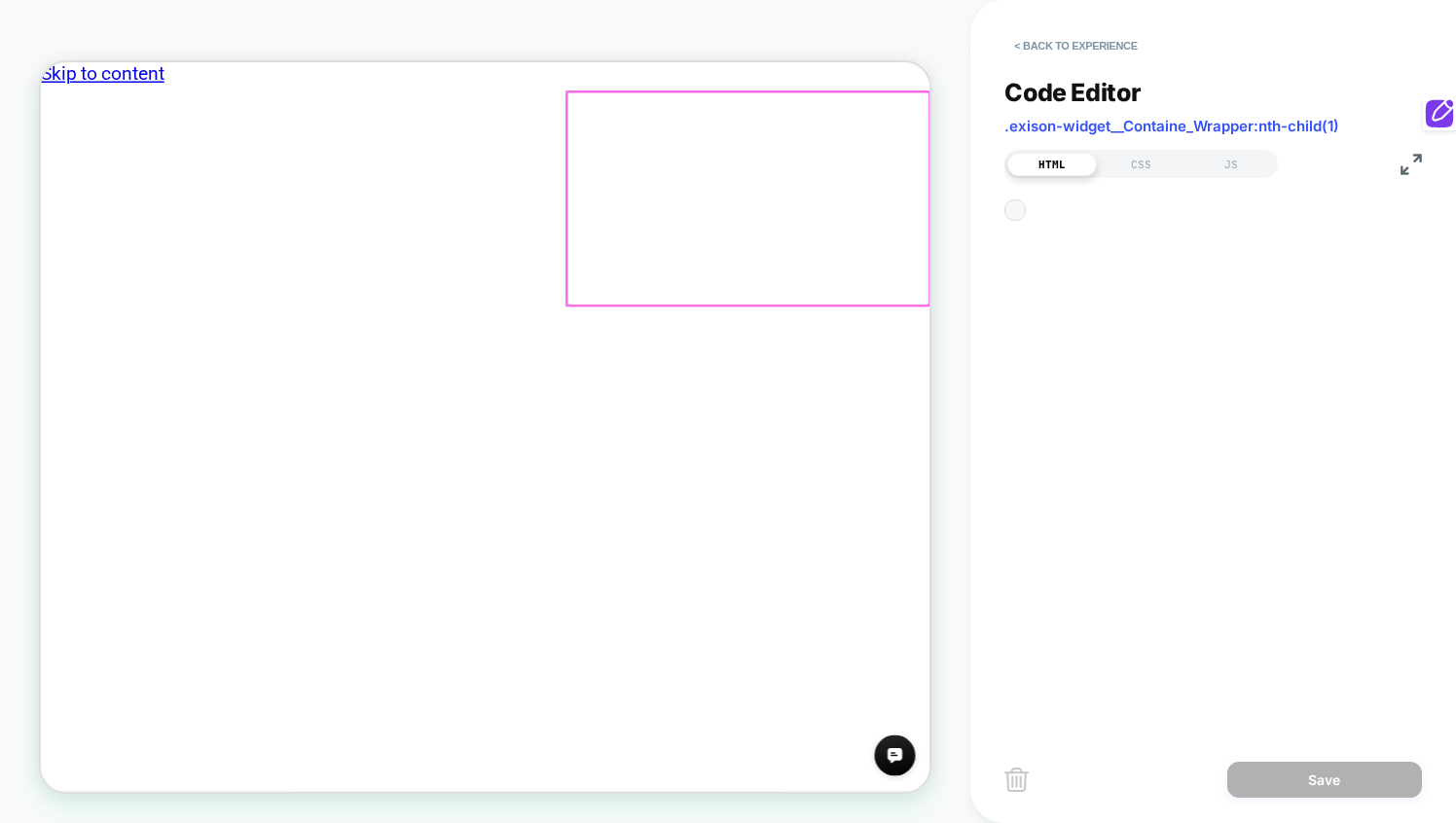
scroll to position [263, 0]
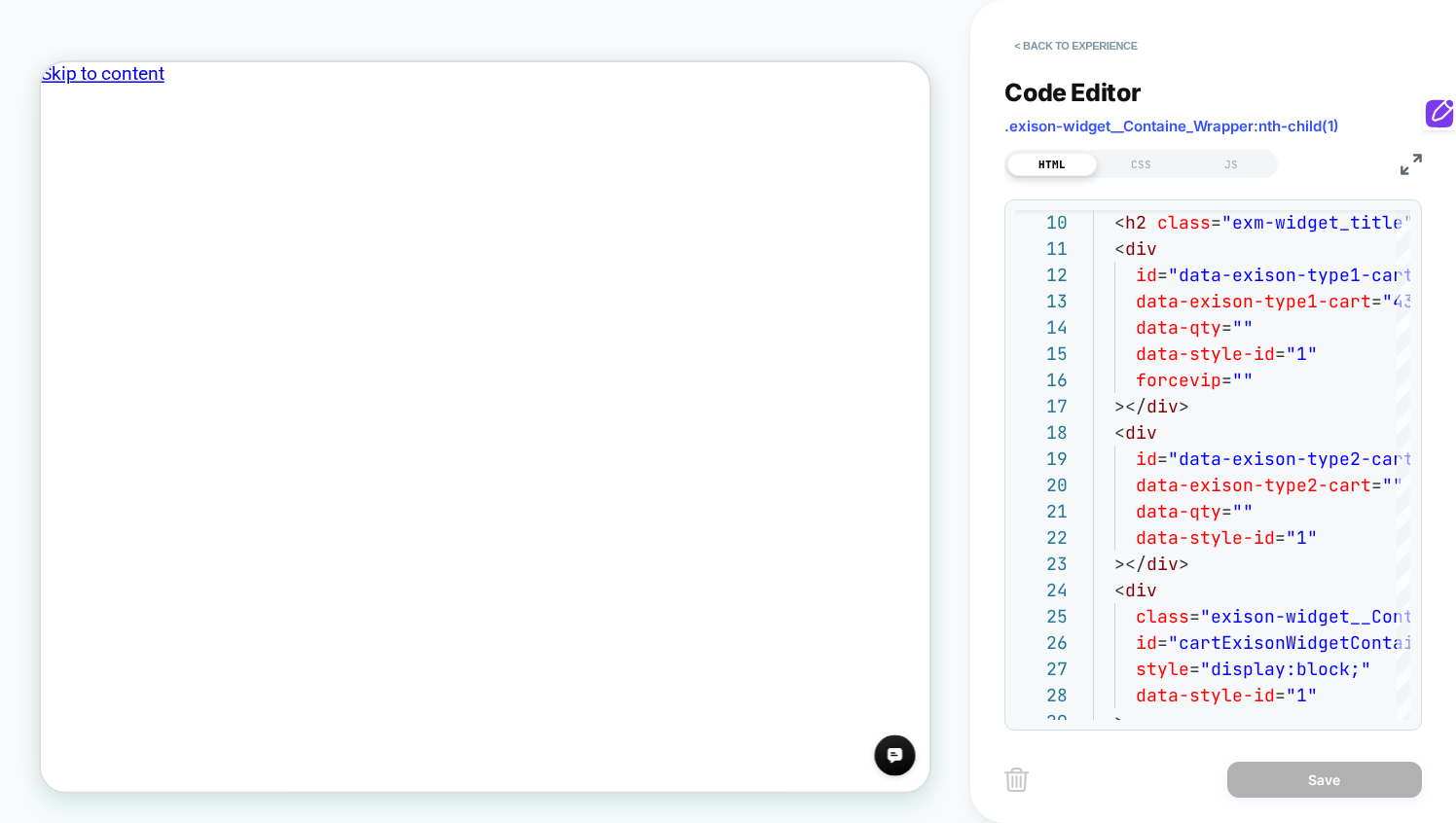
click at [1407, 160] on img at bounding box center [1412, 165] width 22 height 22
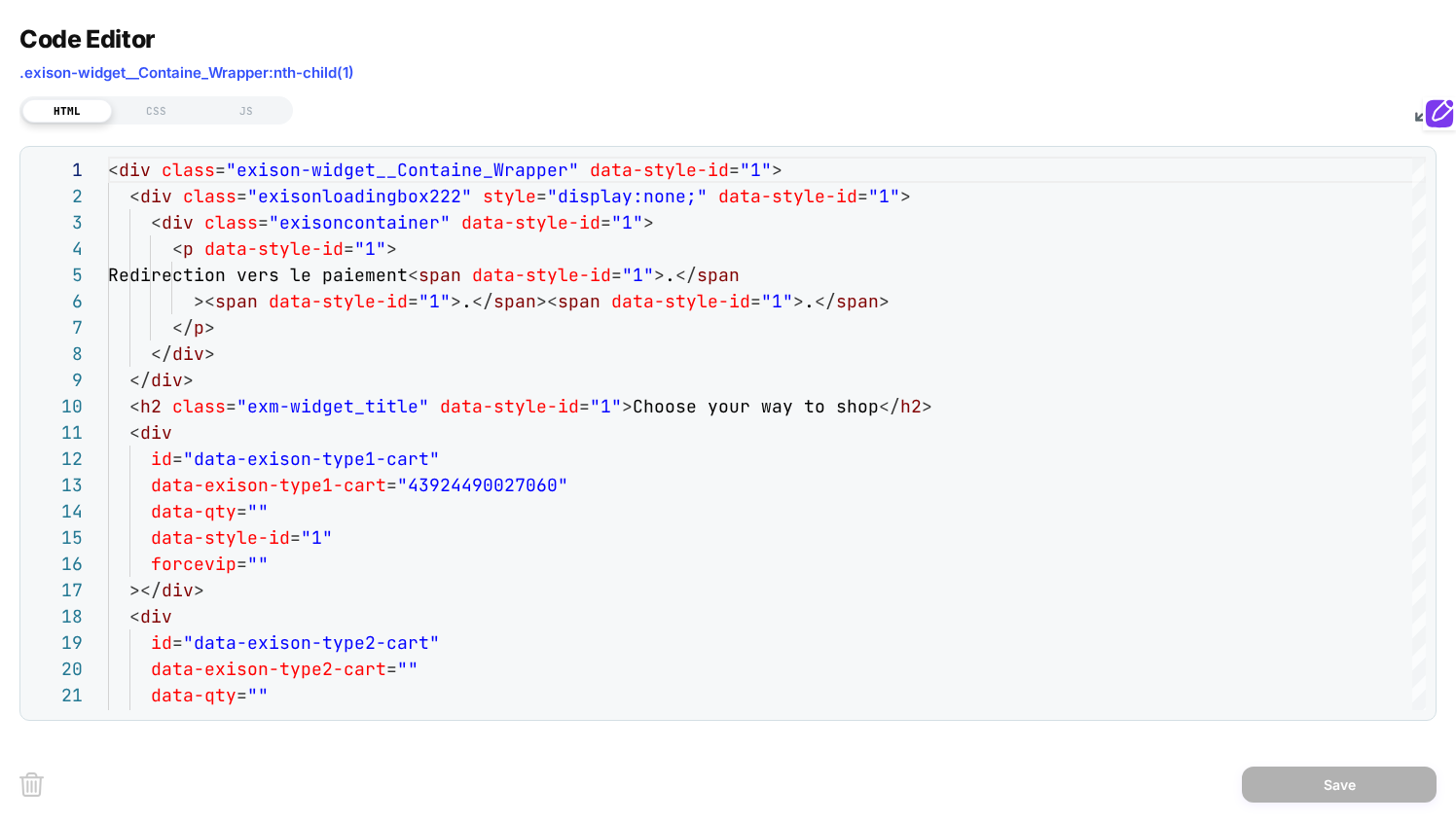
click at [1414, 119] on div "HTML CSS JS" at bounding box center [728, 108] width 1417 height 34
click at [1415, 114] on img at bounding box center [1425, 111] width 22 height 22
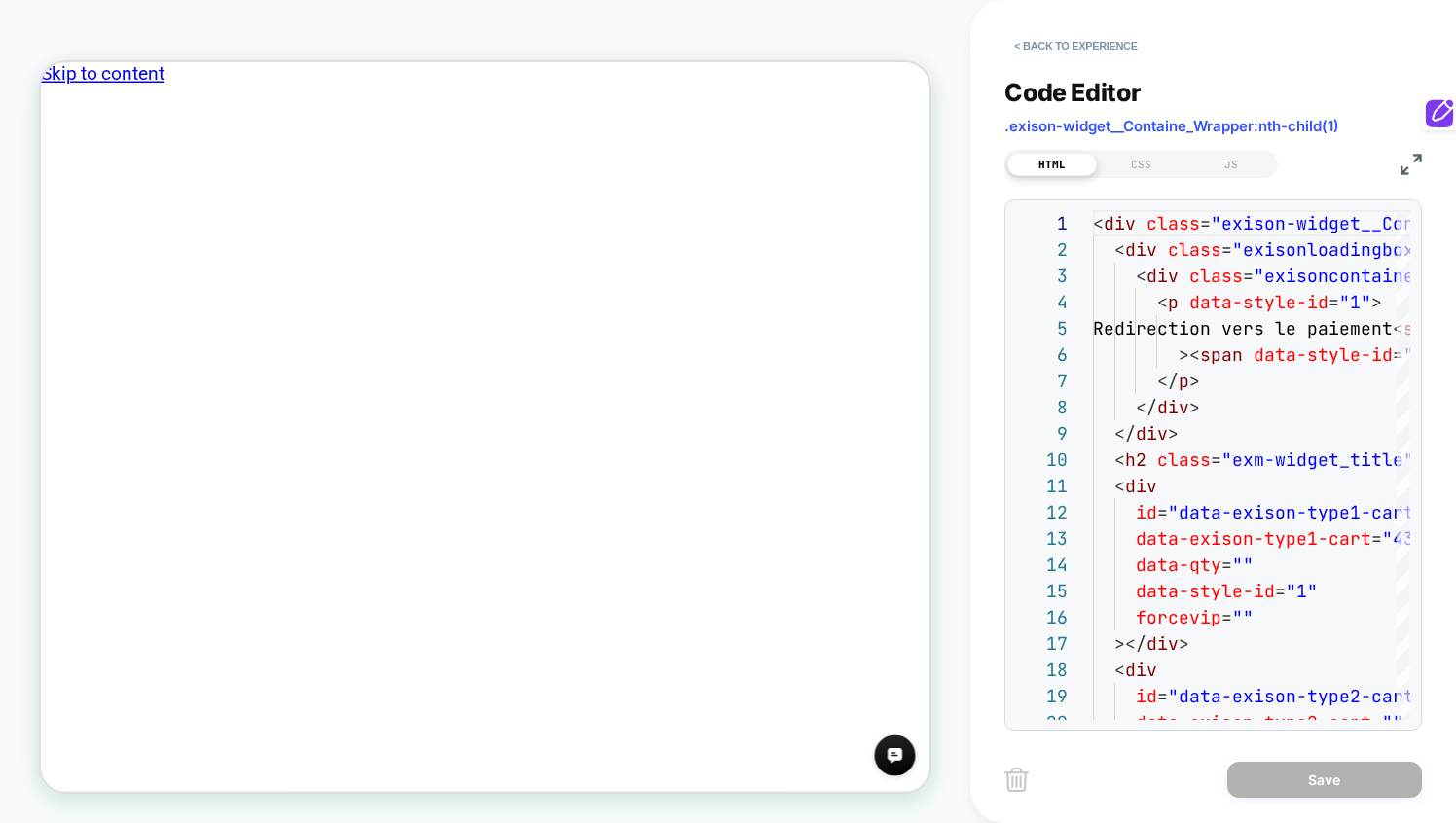
click at [1444, 127] on body "HOMEPAGE < Back to experience Code Editor .exison-widget__Containe_Wrapper:nth-…" at bounding box center [728, 411] width 1456 height 823
drag, startPoint x: 1444, startPoint y: 127, endPoint x: 1442, endPoint y: 67, distance: 60.0
click at [1442, 84] on icon at bounding box center [1439, 101] width 34 height 34
click at [1150, 170] on div "CSS" at bounding box center [1142, 165] width 90 height 24
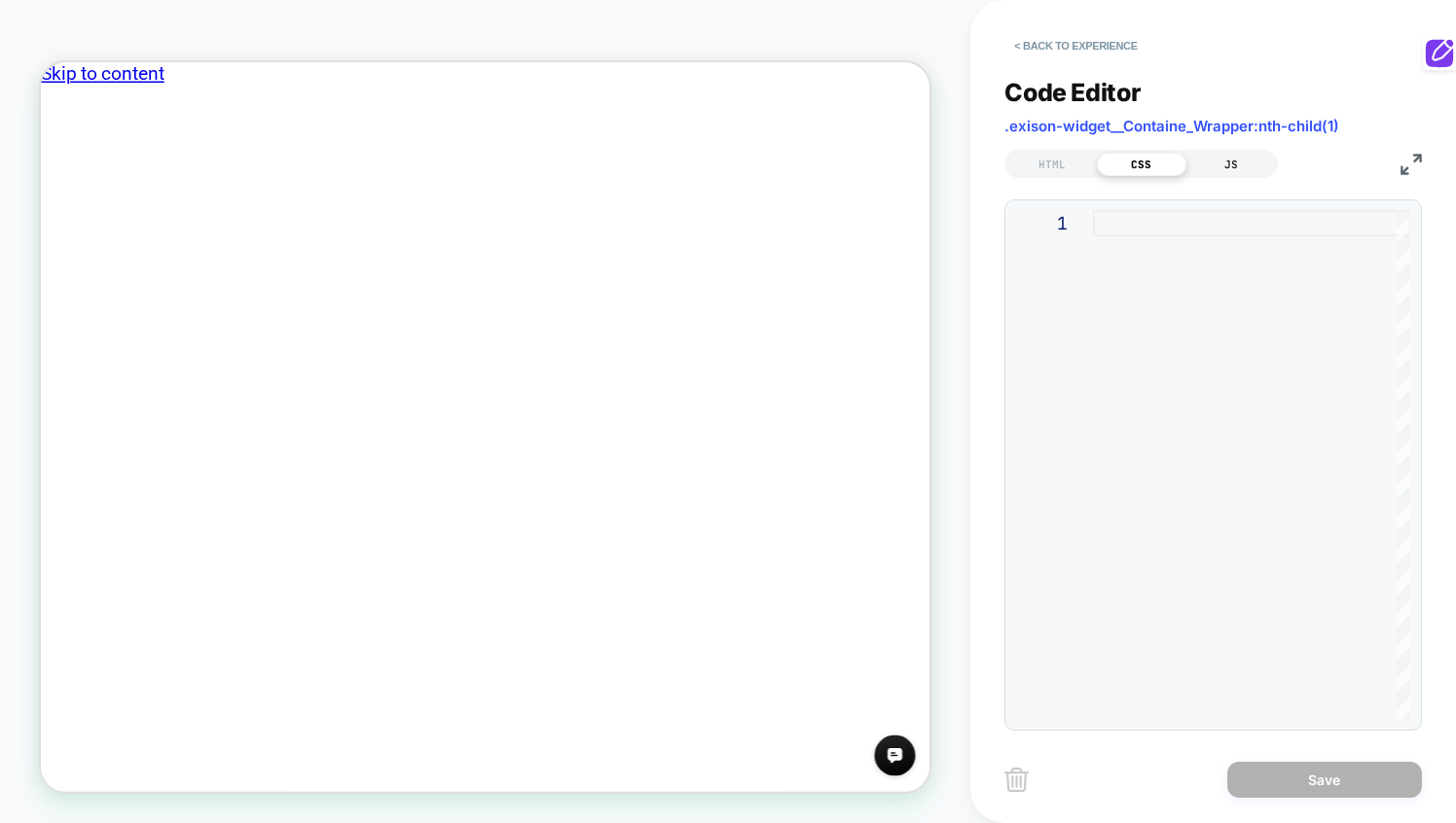
click at [1236, 173] on div "JS" at bounding box center [1230, 165] width 90 height 24
click at [1039, 47] on button "< Back to experience" at bounding box center [1075, 46] width 142 height 32
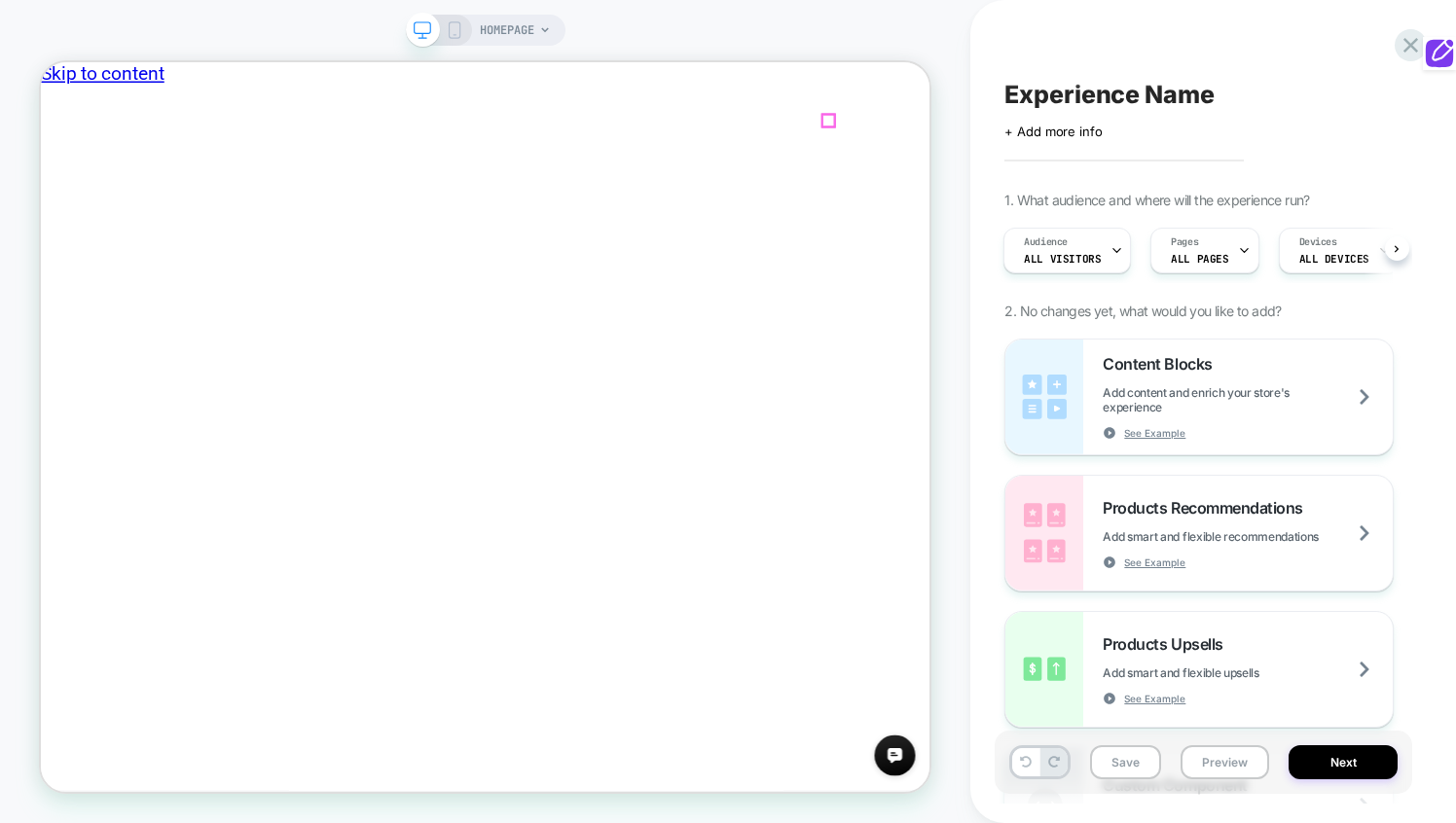
click at [1406, 51] on icon at bounding box center [1411, 45] width 27 height 27
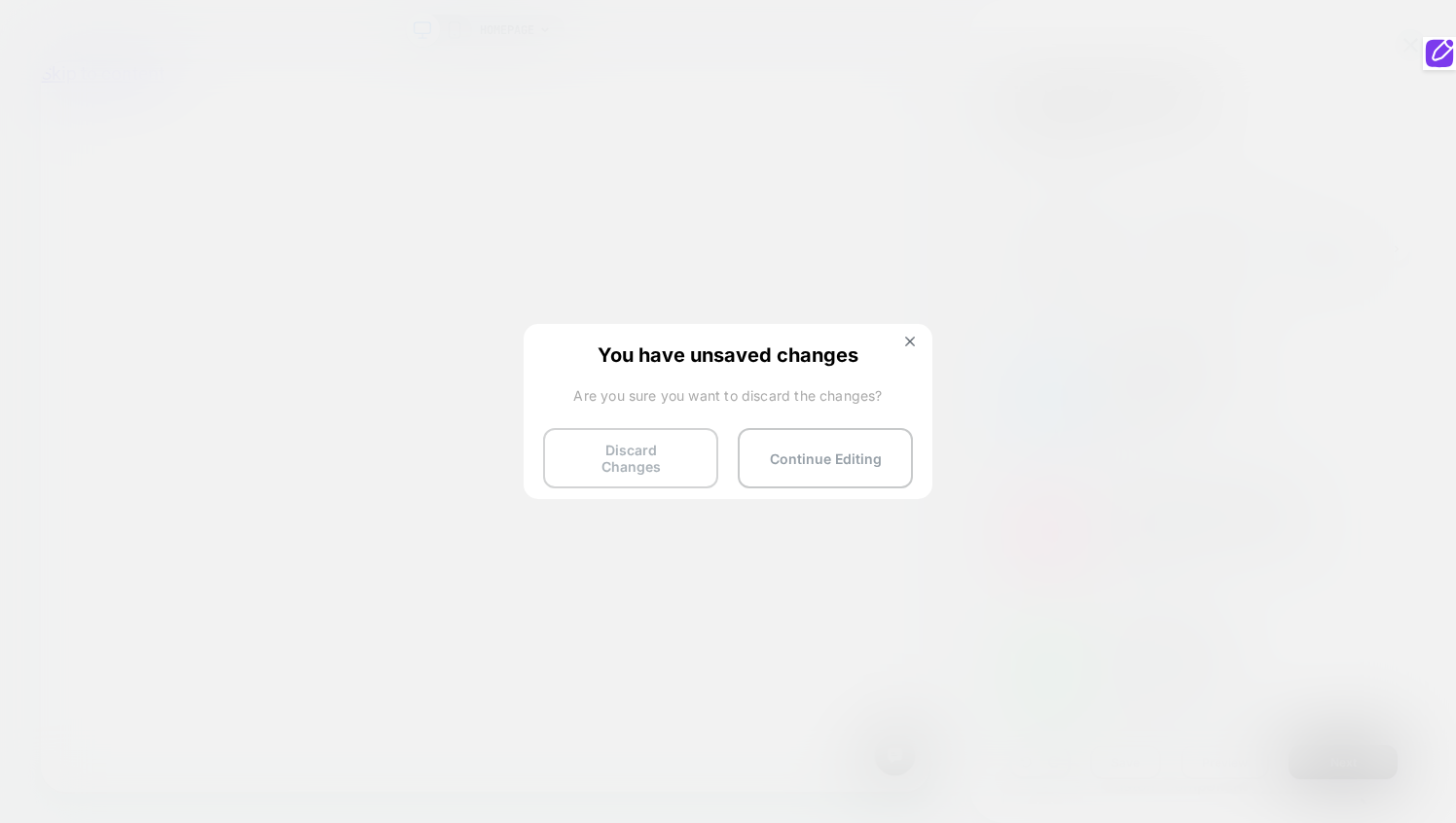
click at [673, 438] on button "Discard Changes" at bounding box center [631, 457] width 175 height 60
click at [639, 454] on button "Discard Changes" at bounding box center [631, 457] width 175 height 60
click at [603, 447] on button "Discard Changes" at bounding box center [631, 457] width 175 height 60
